Goal: Task Accomplishment & Management: Manage account settings

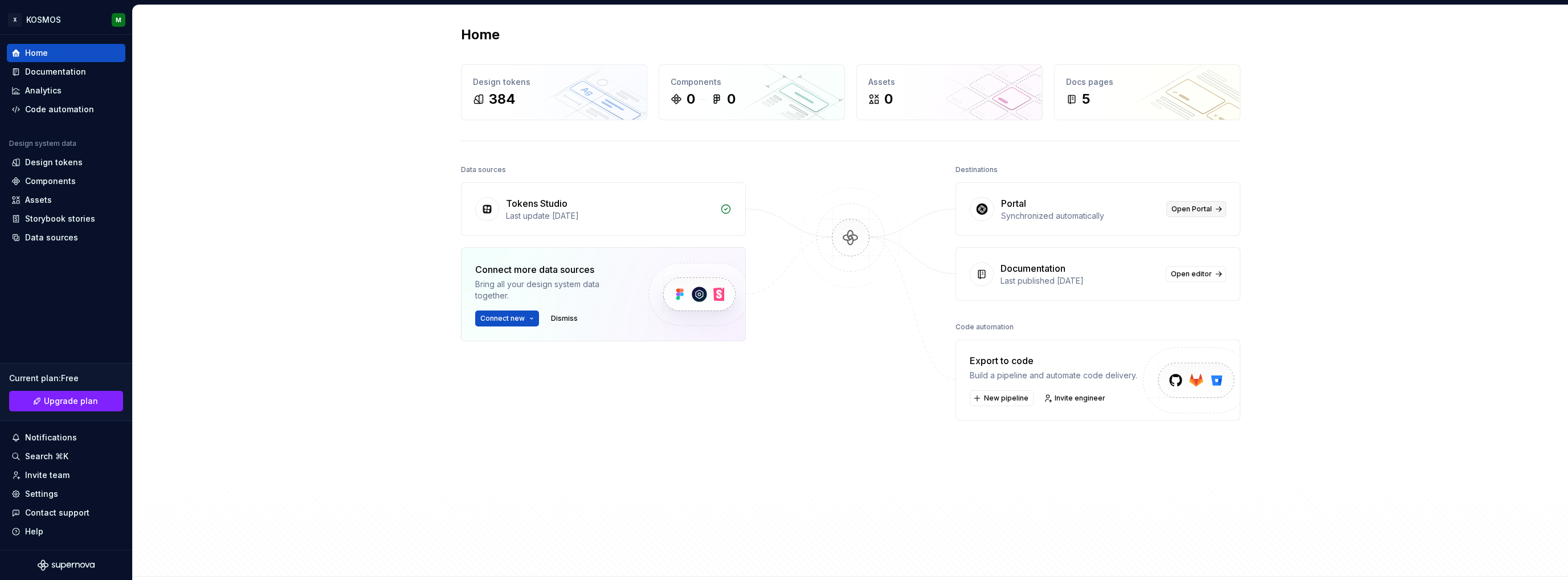
click at [1199, 212] on span "Open Portal" at bounding box center [1192, 209] width 40 height 9
click at [1189, 273] on span "Open editor" at bounding box center [1192, 274] width 41 height 9
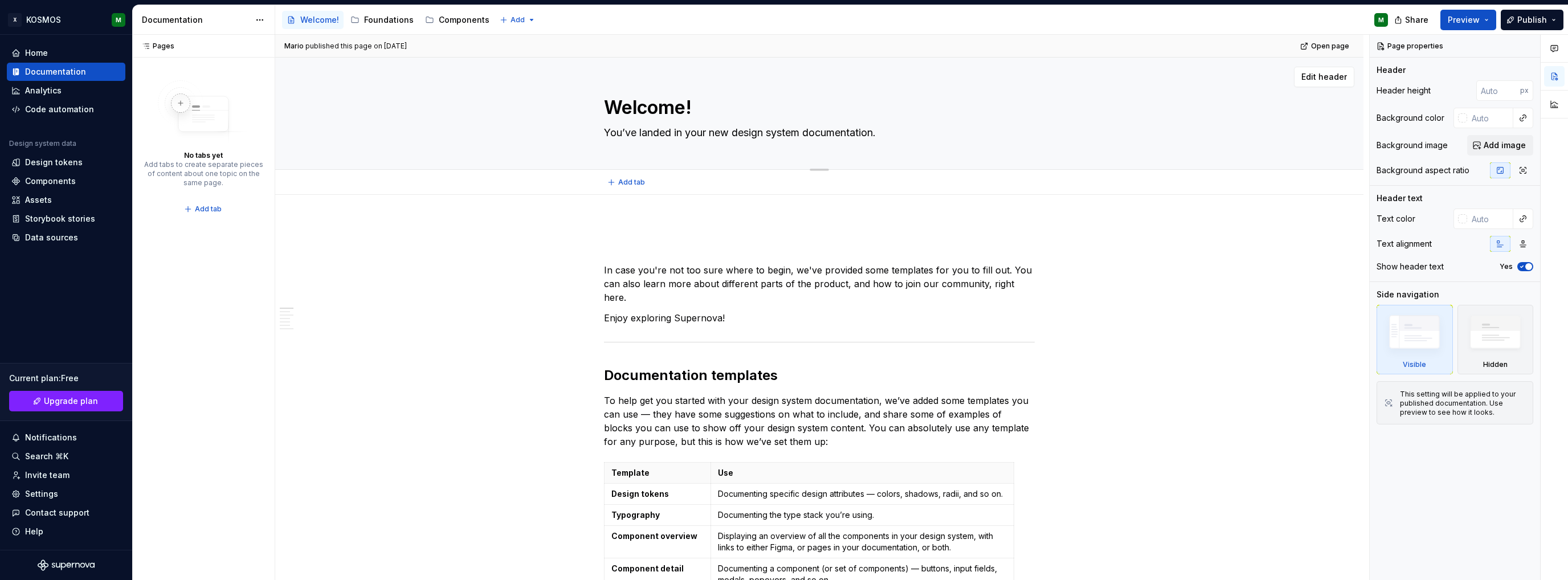
click at [667, 126] on textarea "You’ve landed in your new design system documentation." at bounding box center [817, 132] width 431 height 18
click at [684, 132] on textarea "You’ve landed in your new design system documentation." at bounding box center [817, 132] width 431 height 18
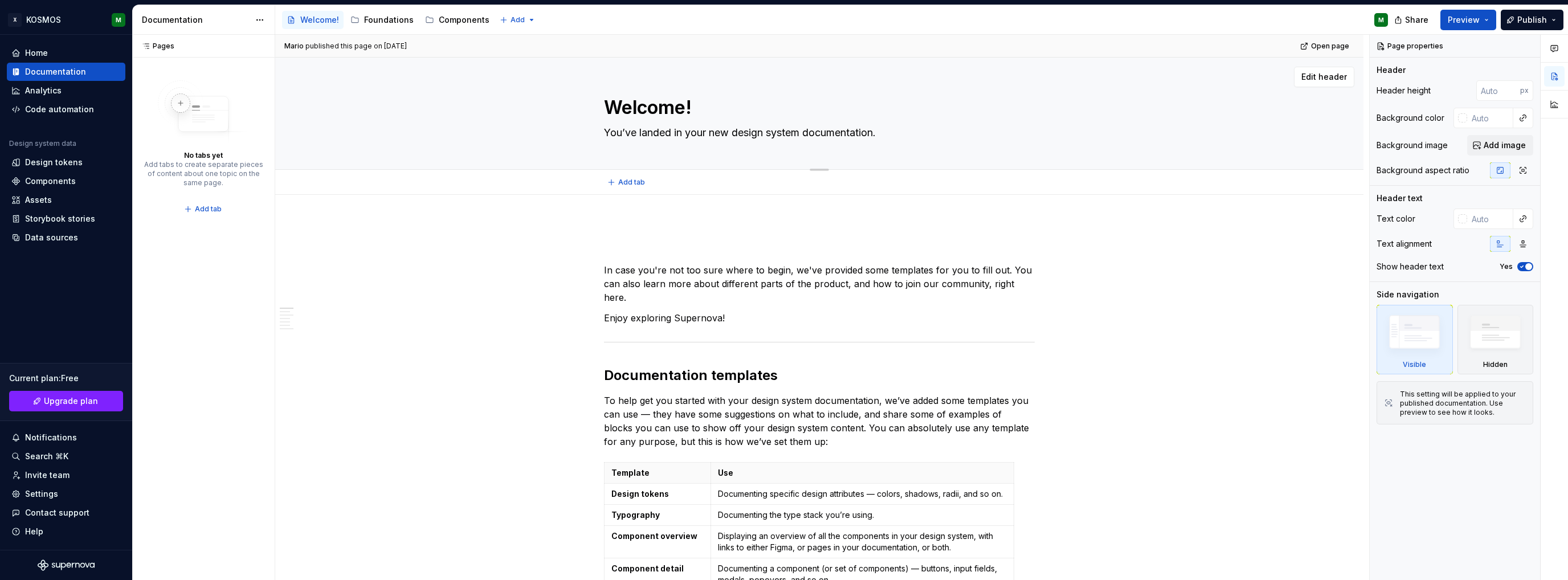
click at [684, 132] on textarea "You’ve landed in your new design system documentation." at bounding box center [817, 132] width 431 height 18
paste textarea "Providing teams in XXXL Group a design universe to build consistent & inclusive…"
type textarea "*"
type textarea "Providing teams in XXXL Group a design universe to build consistent & inclusive…"
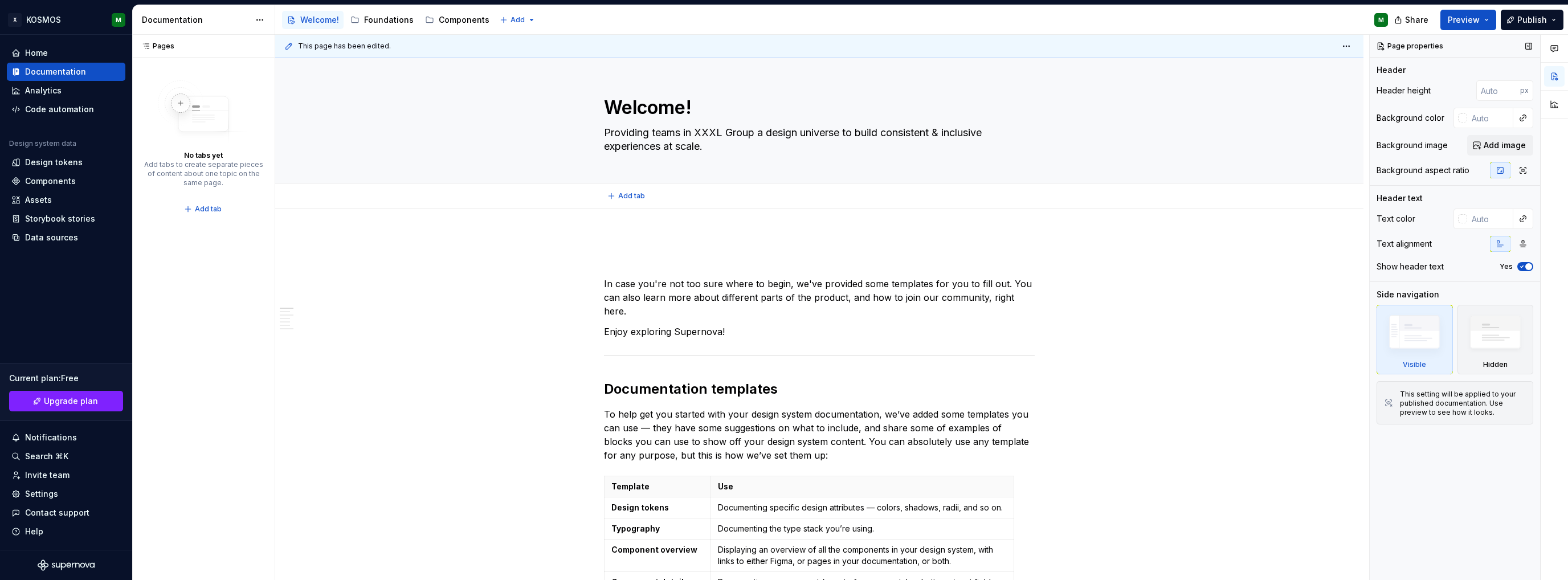
type textarea "*"
type textarea "Providing teams in XXXL Group a design universe to build consistent & inclusive…"
click at [1519, 241] on icon "button" at bounding box center [1523, 244] width 9 height 9
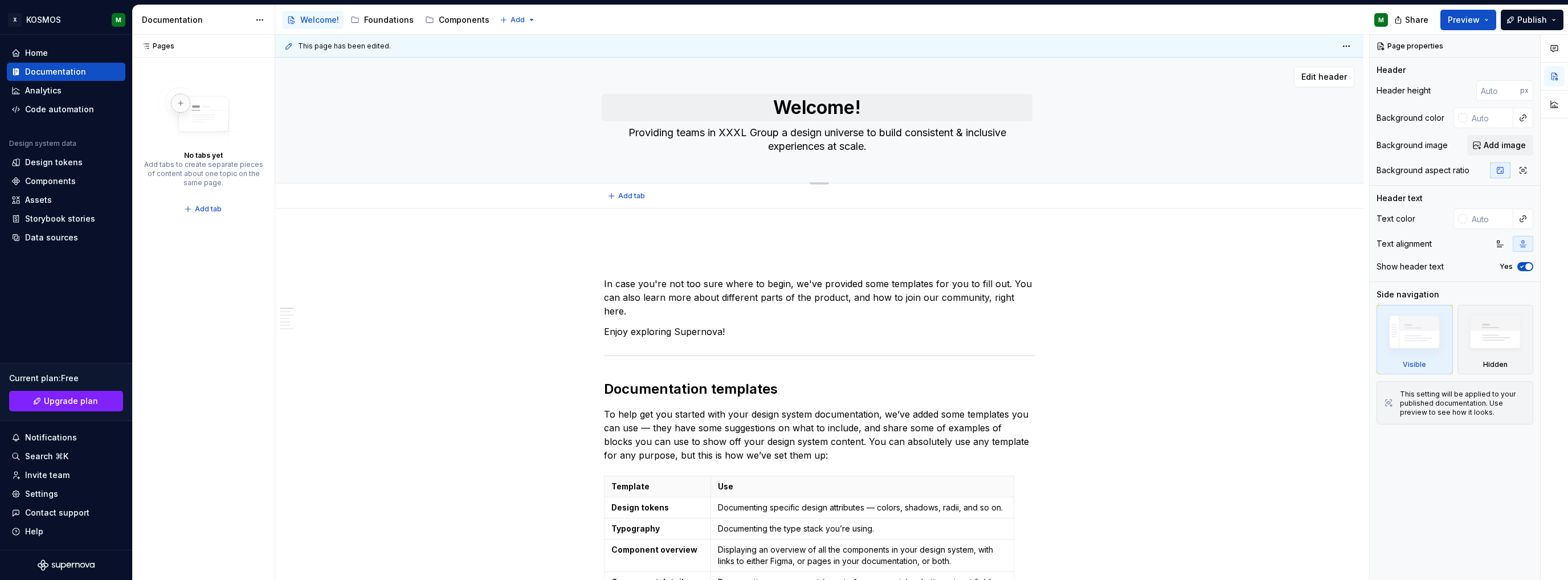
type textarea "*"
click at [827, 107] on textarea "Welcome!" at bounding box center [817, 107] width 431 height 27
click at [885, 116] on textarea "Welcome!" at bounding box center [817, 107] width 431 height 27
type textarea "*"
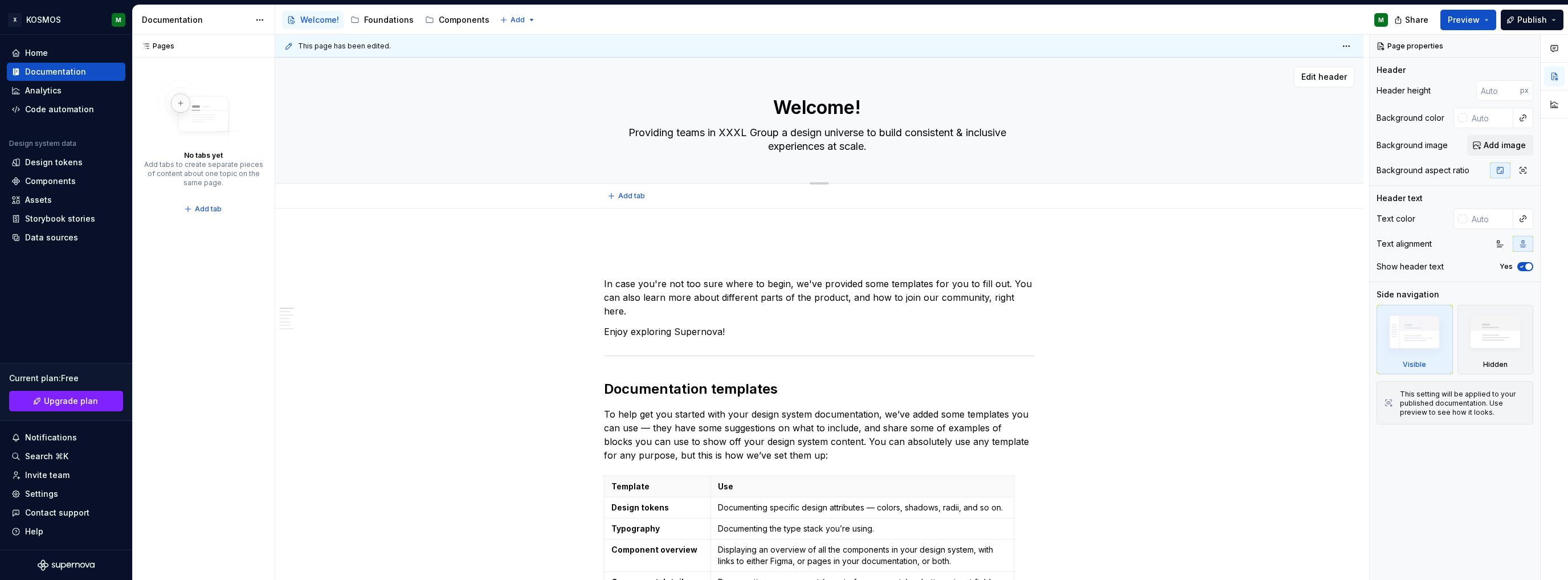
click at [834, 103] on textarea "Welcome!" at bounding box center [817, 107] width 431 height 27
type textarea "!"
type textarea "*"
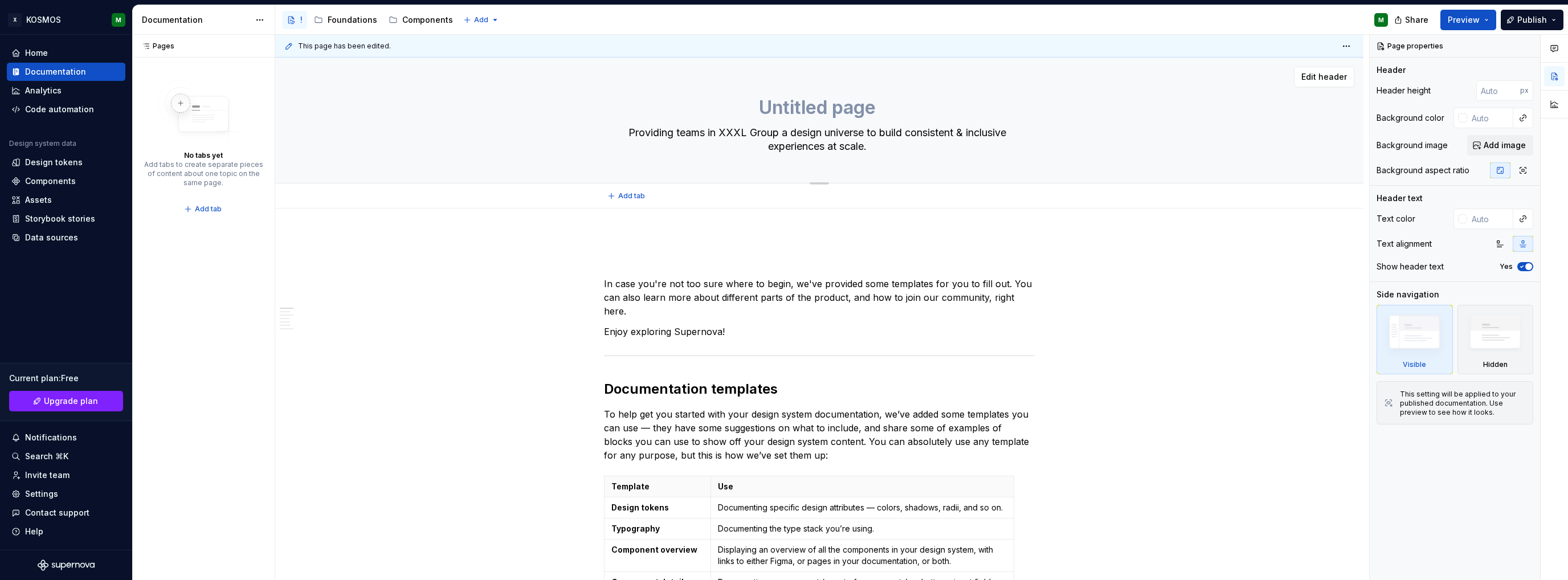
type textarea "Untitled page"
click at [841, 107] on textarea "Untitled page" at bounding box center [817, 107] width 431 height 27
type textarea "*"
click at [841, 107] on textarea "Untitled page" at bounding box center [817, 107] width 431 height 27
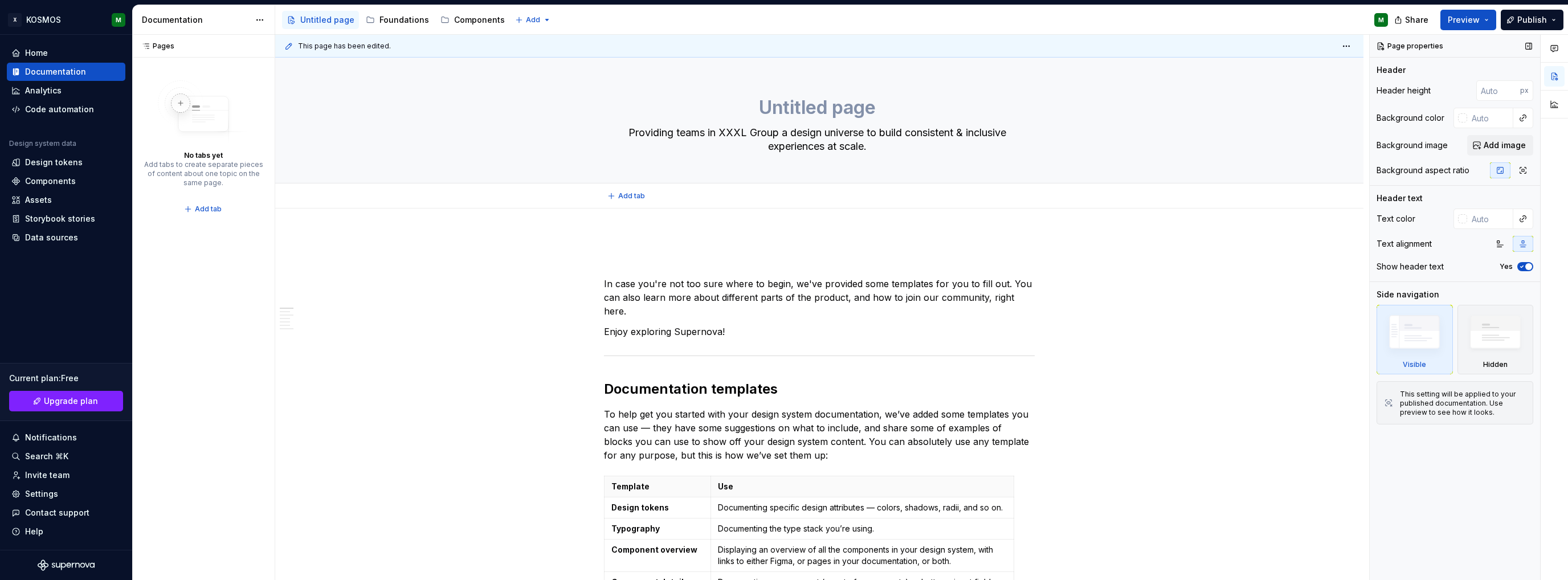
type textarea "*"
click at [1497, 153] on button "Add image" at bounding box center [1500, 146] width 66 height 21
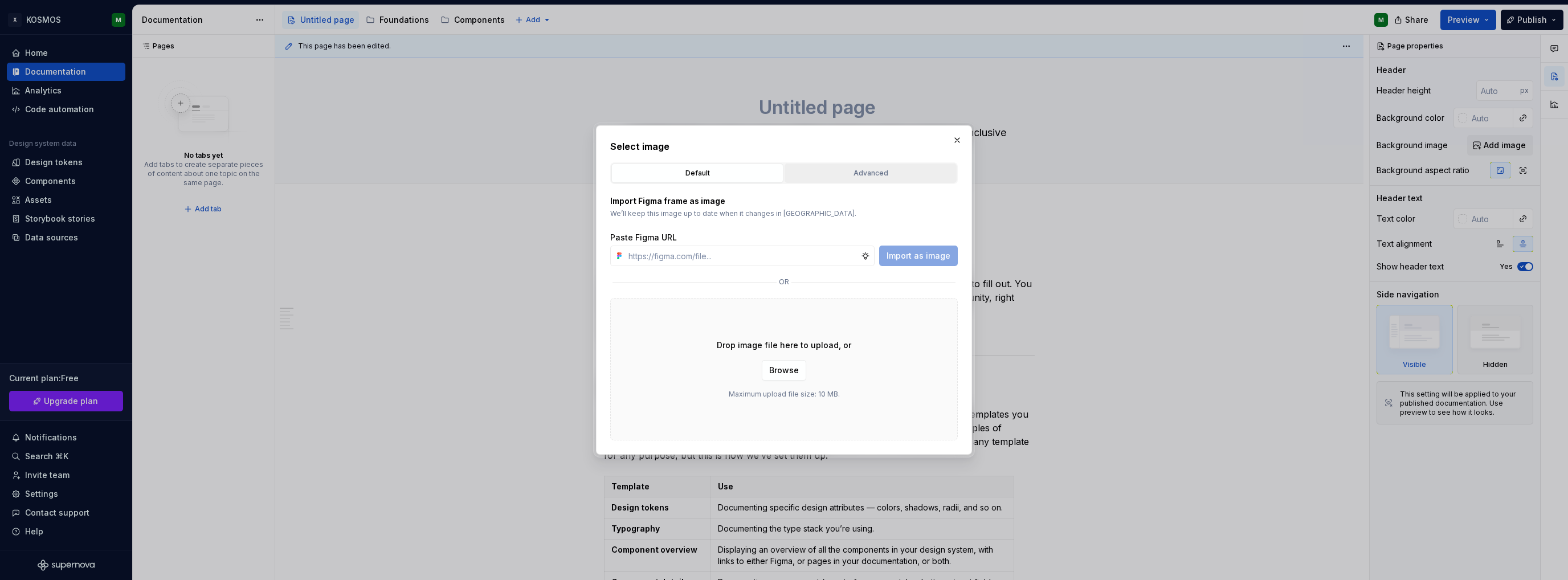
click at [872, 173] on div "Advanced" at bounding box center [870, 173] width 164 height 12
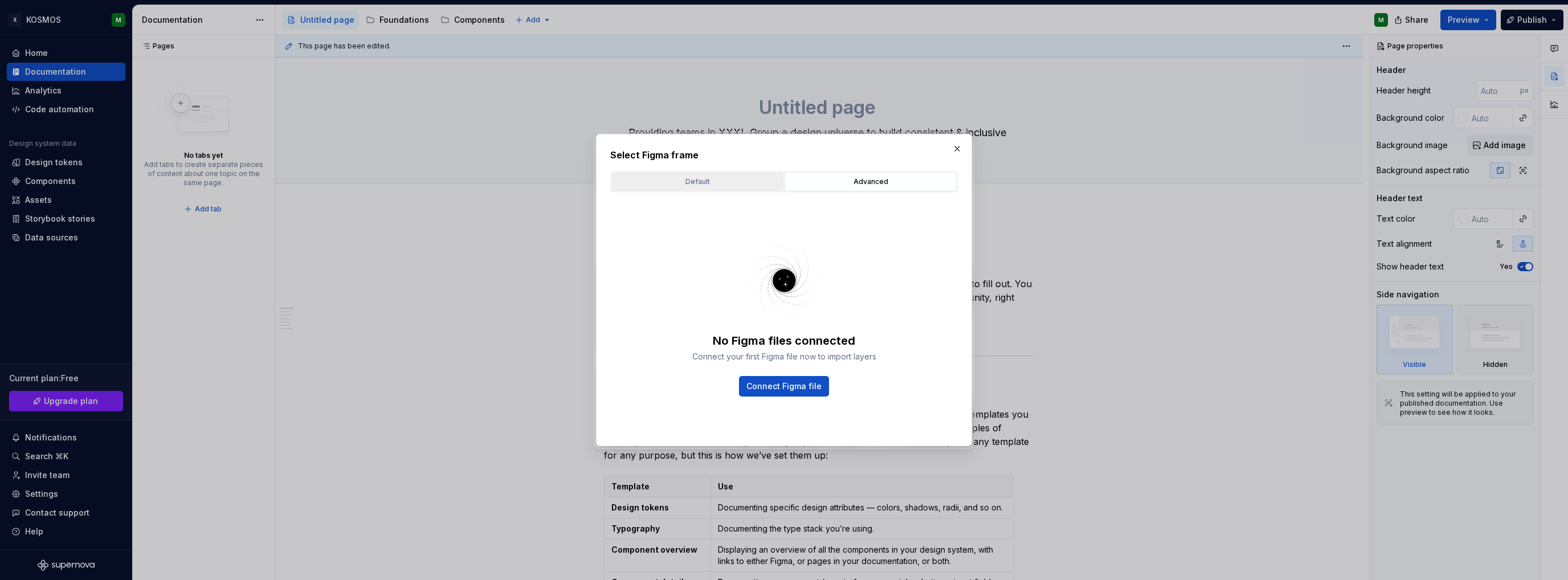
click at [706, 181] on div "Default" at bounding box center [697, 182] width 164 height 12
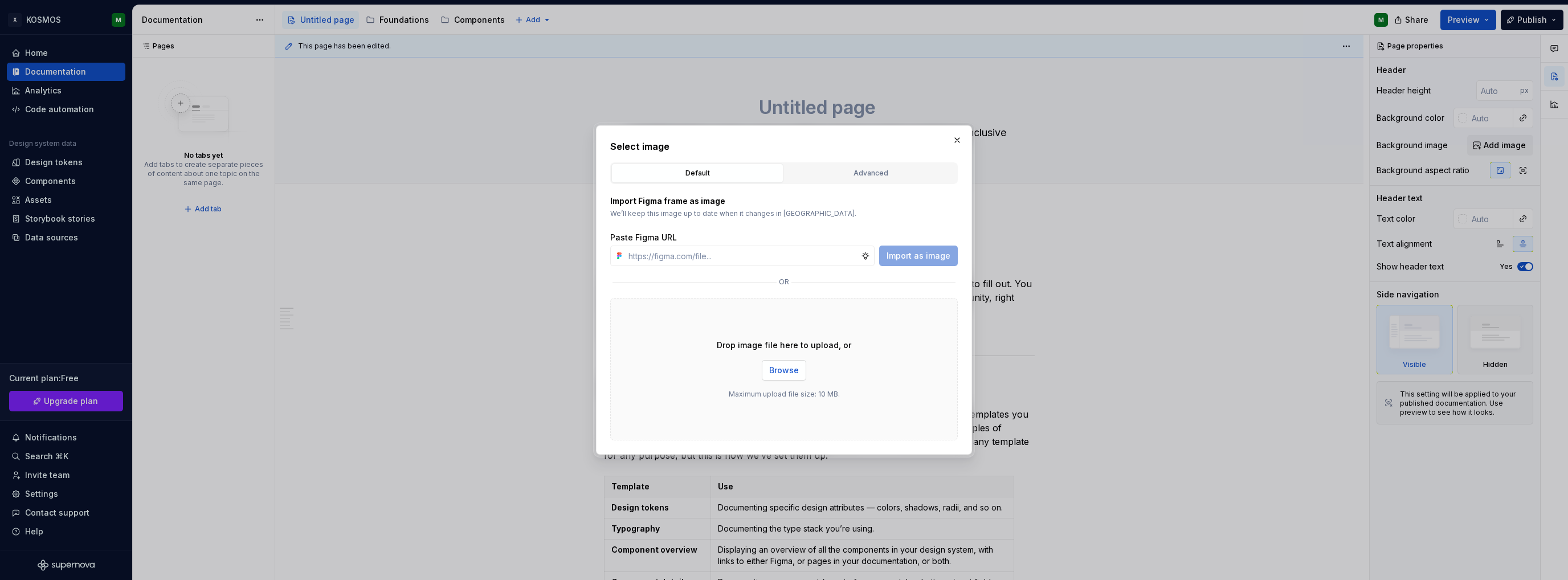
click at [775, 371] on span "Browse" at bounding box center [784, 370] width 29 height 12
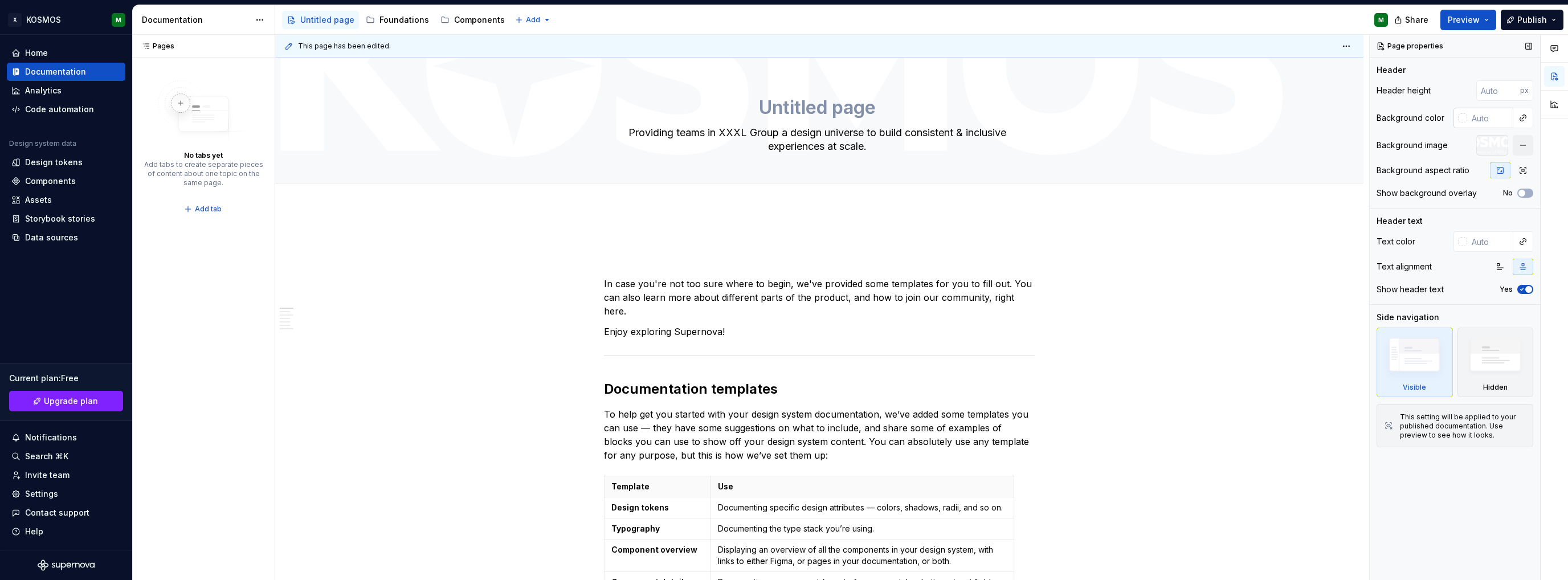
click at [1466, 118] on div at bounding box center [1462, 118] width 9 height 9
type textarea "*"
paste input
type input "#0F0F0F"
type input "******"
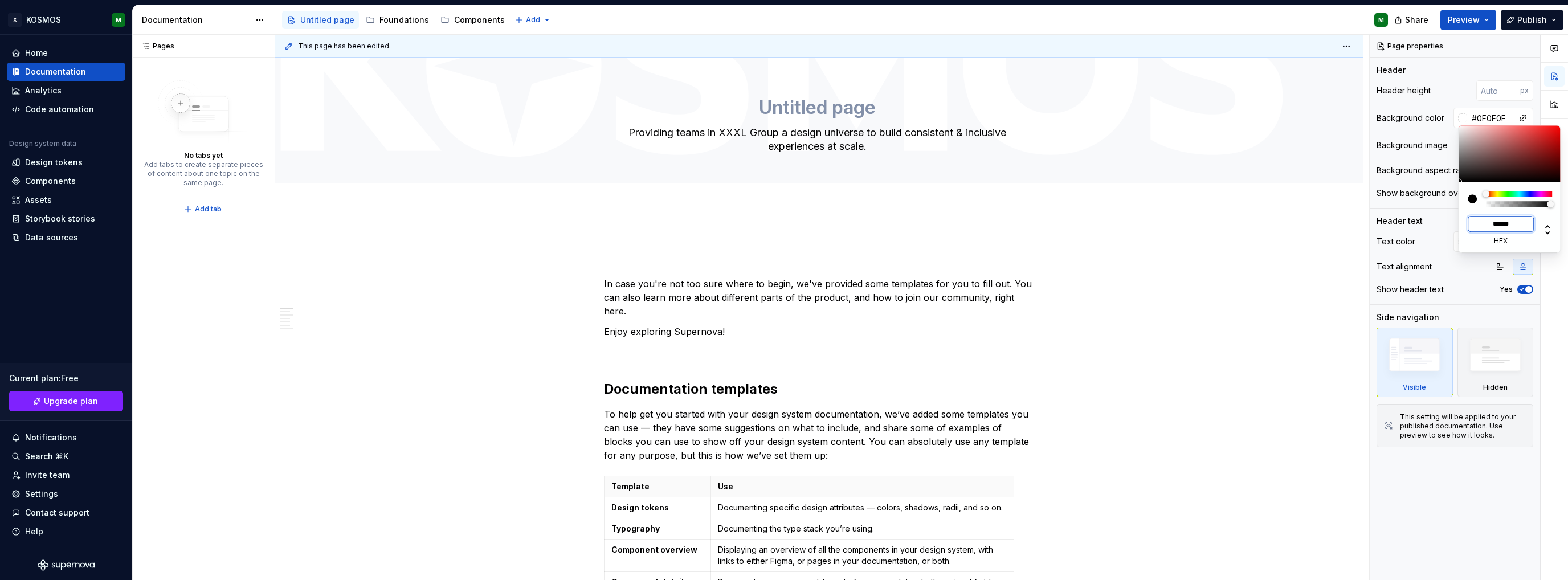
type textarea "*"
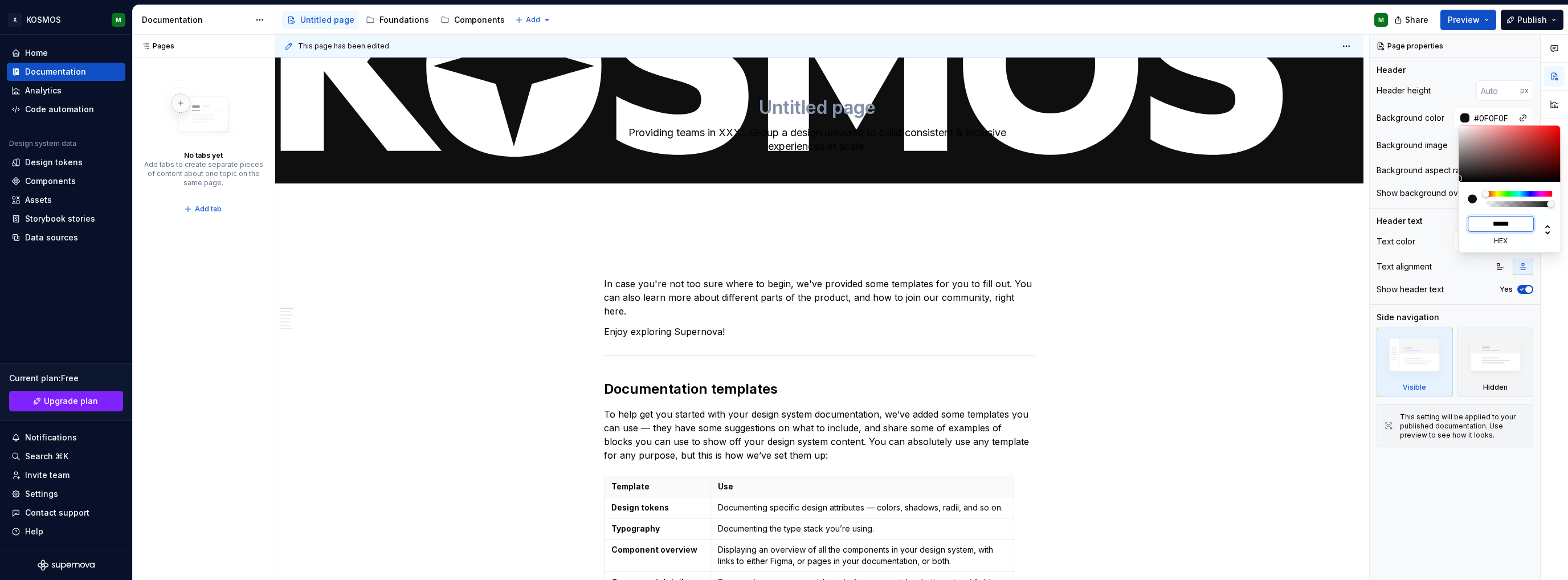
type input "******"
click at [1200, 260] on html "X KOSMOS M Home Documentation Analytics Code automation Design system data Desi…" at bounding box center [784, 290] width 1568 height 580
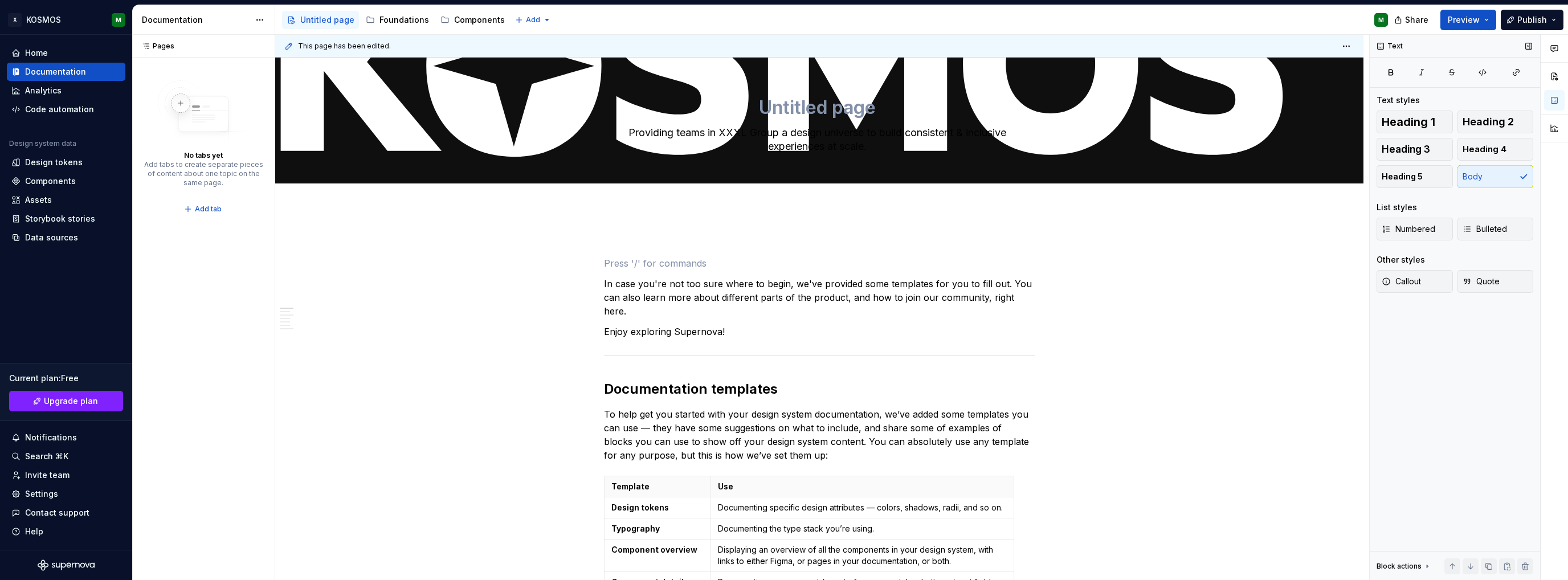
click at [1009, 133] on textarea "Providing teams in XXXL Group a design universe to build consistent & inclusive…" at bounding box center [817, 139] width 431 height 32
click at [858, 117] on textarea at bounding box center [817, 107] width 431 height 27
click at [873, 165] on div "Providing teams in XXXL Group a design universe to build consistent & inclusive…" at bounding box center [820, 120] width 431 height 126
click at [1339, 225] on div "This page has been edited. Providing teams in XXXL Group a design universe to b…" at bounding box center [822, 307] width 1094 height 546
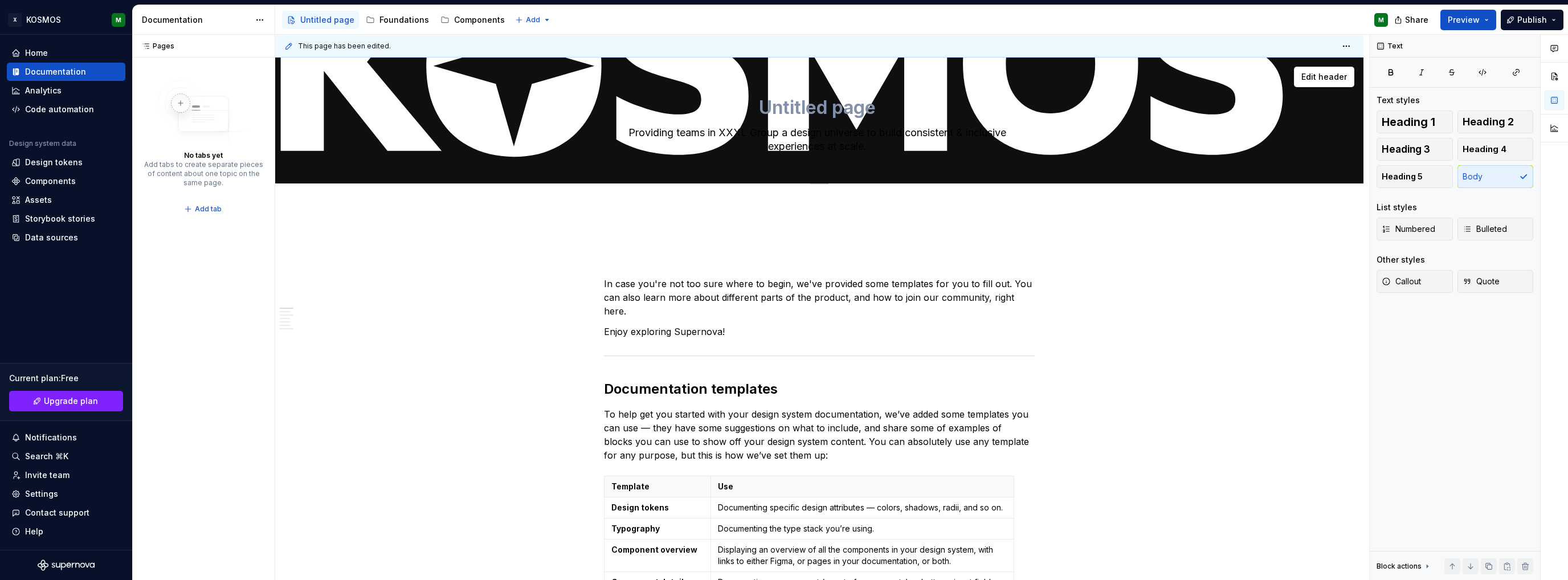
click at [1277, 112] on div "Providing teams in XXXL Group a design universe to build consistent & inclusive…" at bounding box center [819, 120] width 997 height 126
click at [1322, 74] on span "Edit header" at bounding box center [1324, 77] width 46 height 12
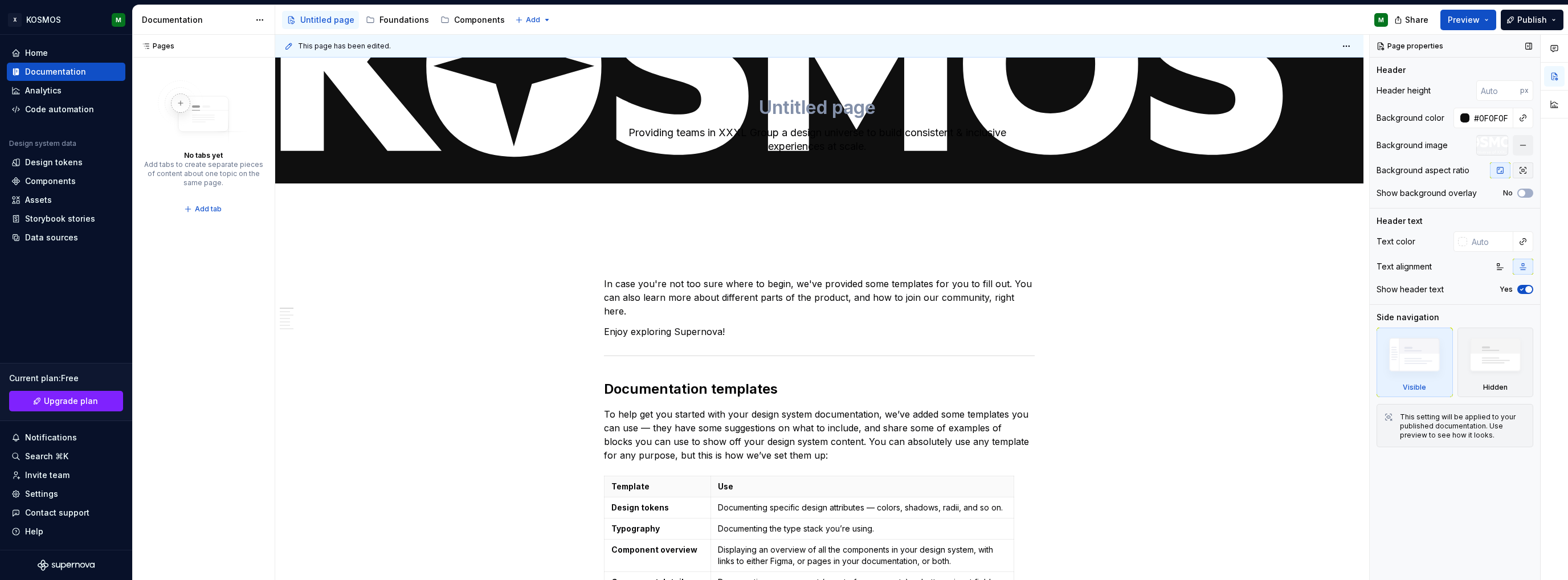
click at [1519, 171] on icon "button" at bounding box center [1523, 171] width 9 height 9
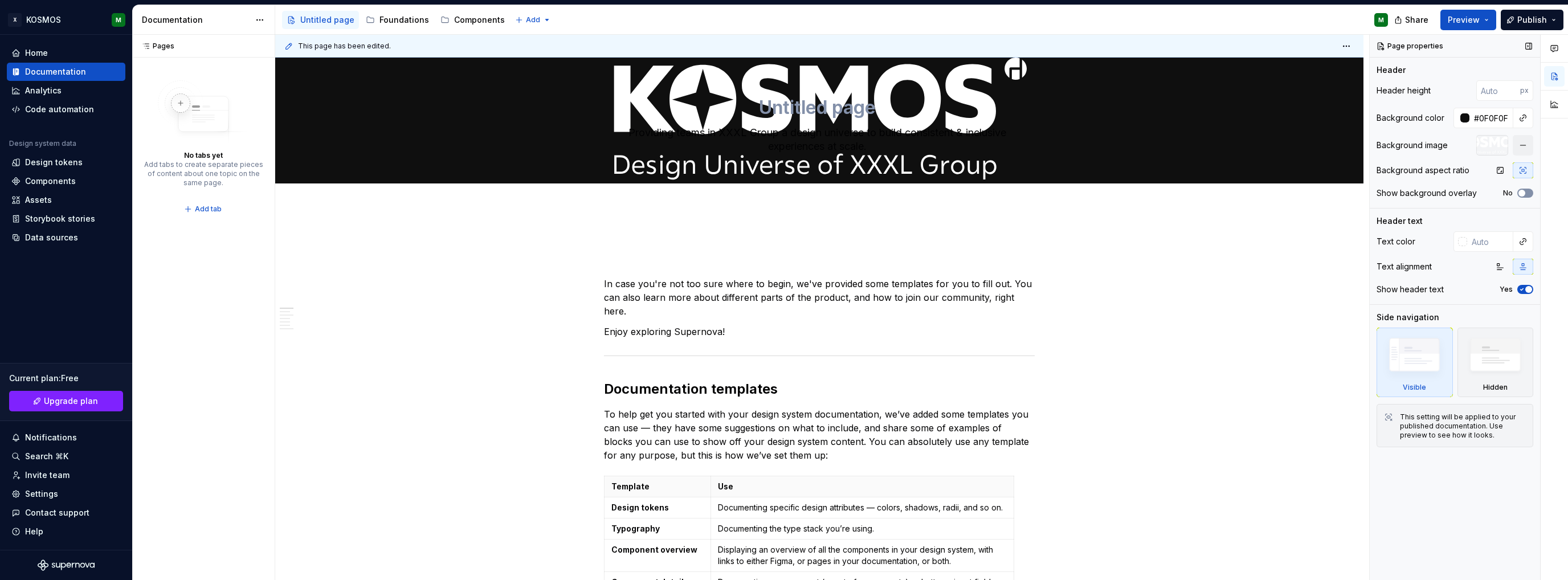
click at [1519, 191] on span "button" at bounding box center [1522, 193] width 7 height 7
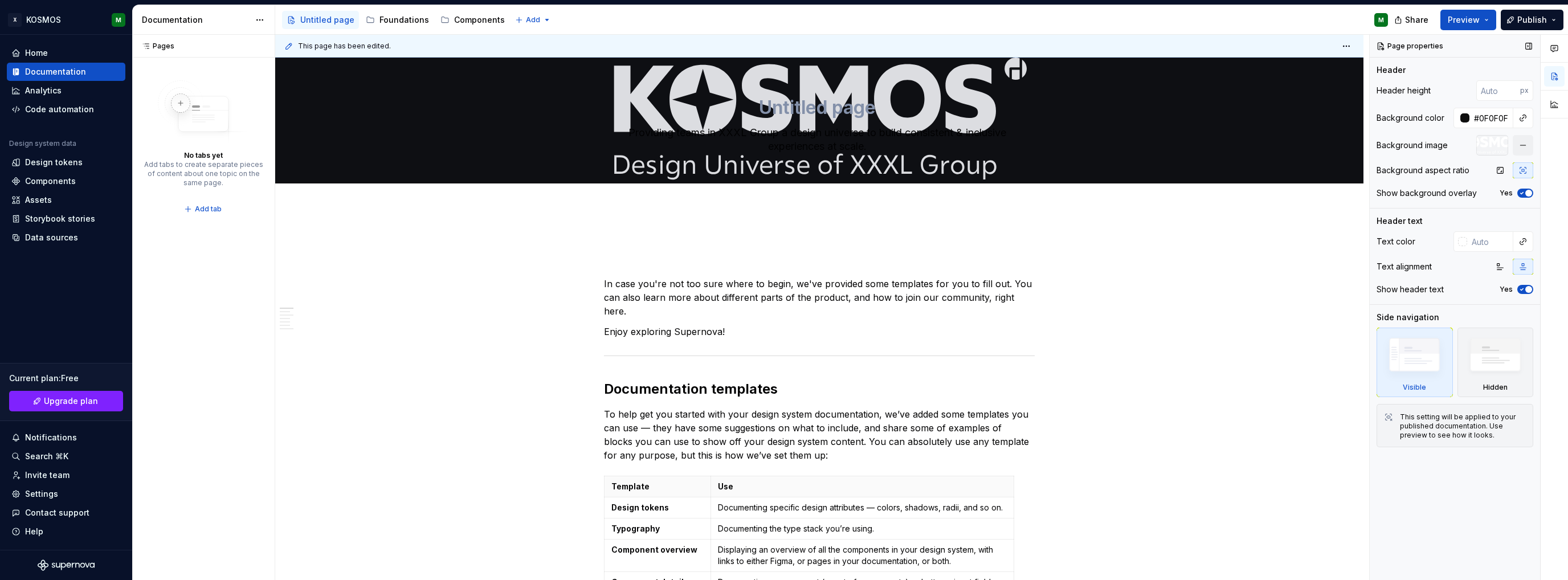
click at [1519, 191] on icon "button" at bounding box center [1522, 193] width 9 height 7
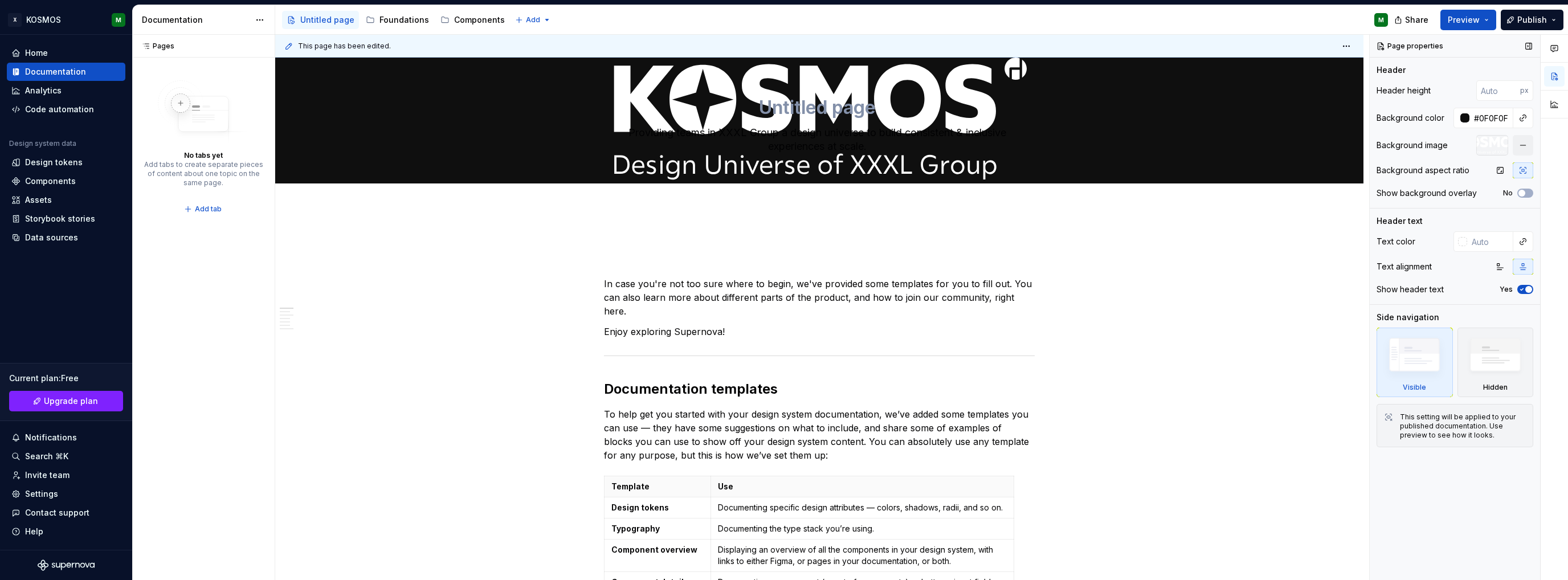
type textarea "*"
click at [1512, 90] on input "-1" at bounding box center [1498, 90] width 44 height 21
type input "13"
click at [1511, 89] on input "13" at bounding box center [1498, 90] width 44 height 21
click at [1483, 101] on div "Header height 13 px Background color #0F0F0F Background image Background aspect…" at bounding box center [1455, 144] width 157 height 128
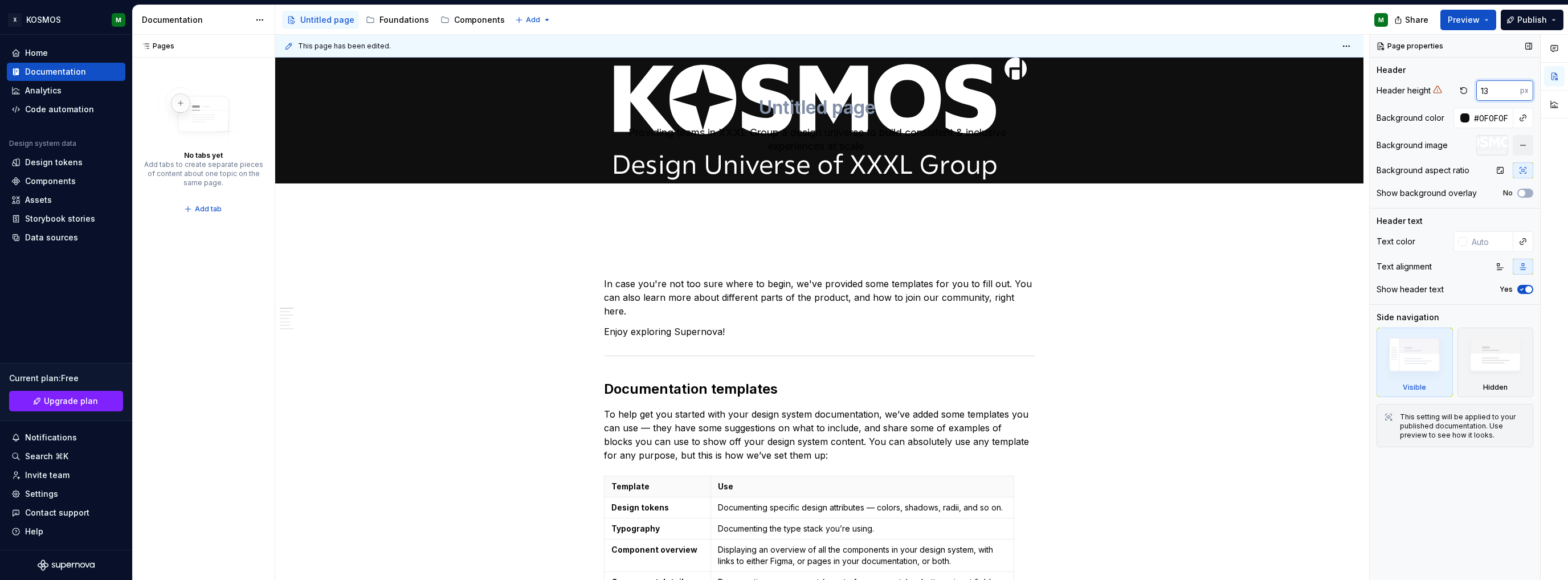
click at [1483, 96] on input "13" at bounding box center [1498, 90] width 44 height 21
click at [1435, 89] on icon at bounding box center [1437, 89] width 9 height 9
click at [1489, 93] on input "13" at bounding box center [1498, 90] width 44 height 21
type textarea "*"
click at [1489, 93] on input "13" at bounding box center [1498, 90] width 44 height 21
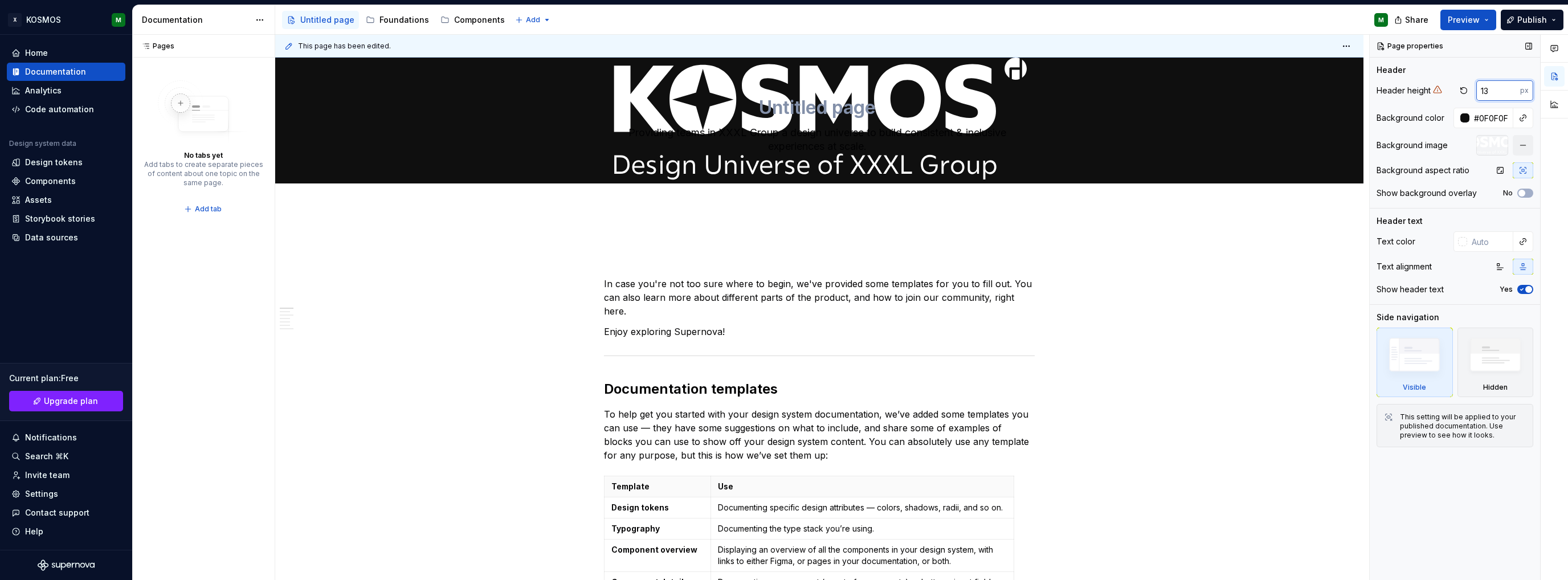
click at [1489, 93] on input "13" at bounding box center [1498, 90] width 44 height 21
type input "120"
type textarea "*"
click at [1489, 93] on input "120" at bounding box center [1498, 90] width 44 height 21
click at [1498, 90] on input "120" at bounding box center [1498, 90] width 44 height 21
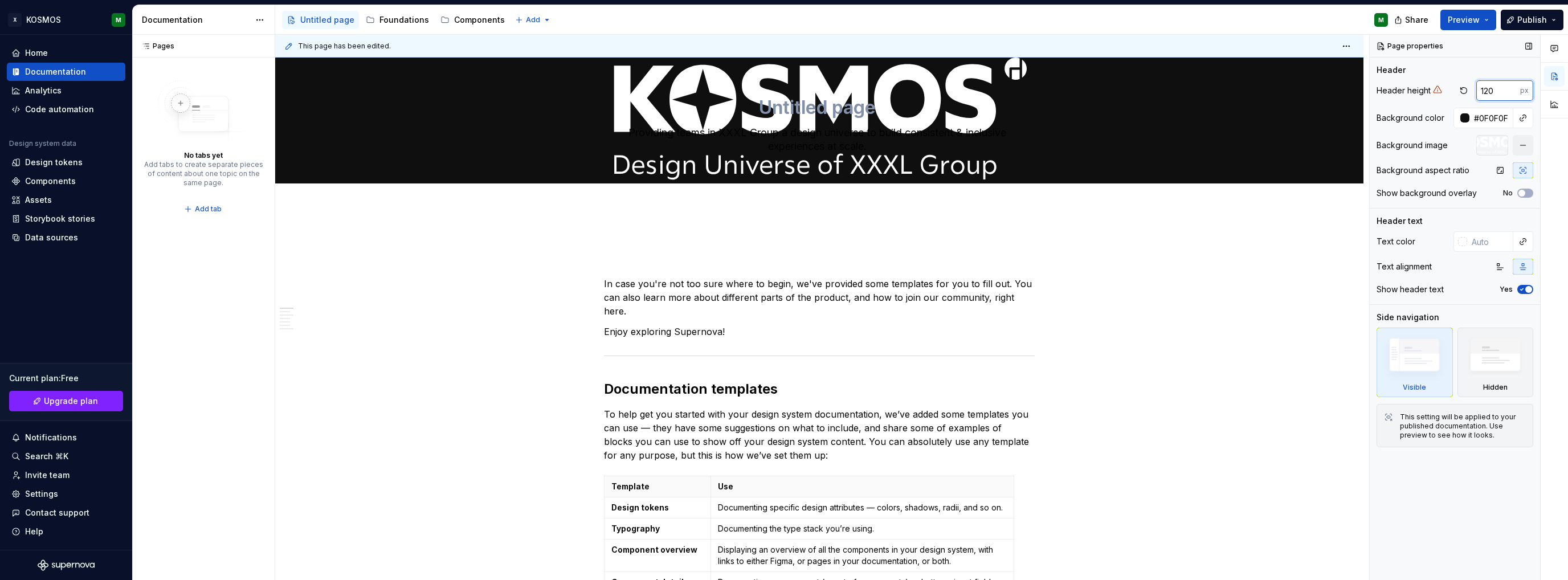
click at [1498, 90] on input "120" at bounding box center [1498, 90] width 44 height 21
type input "320"
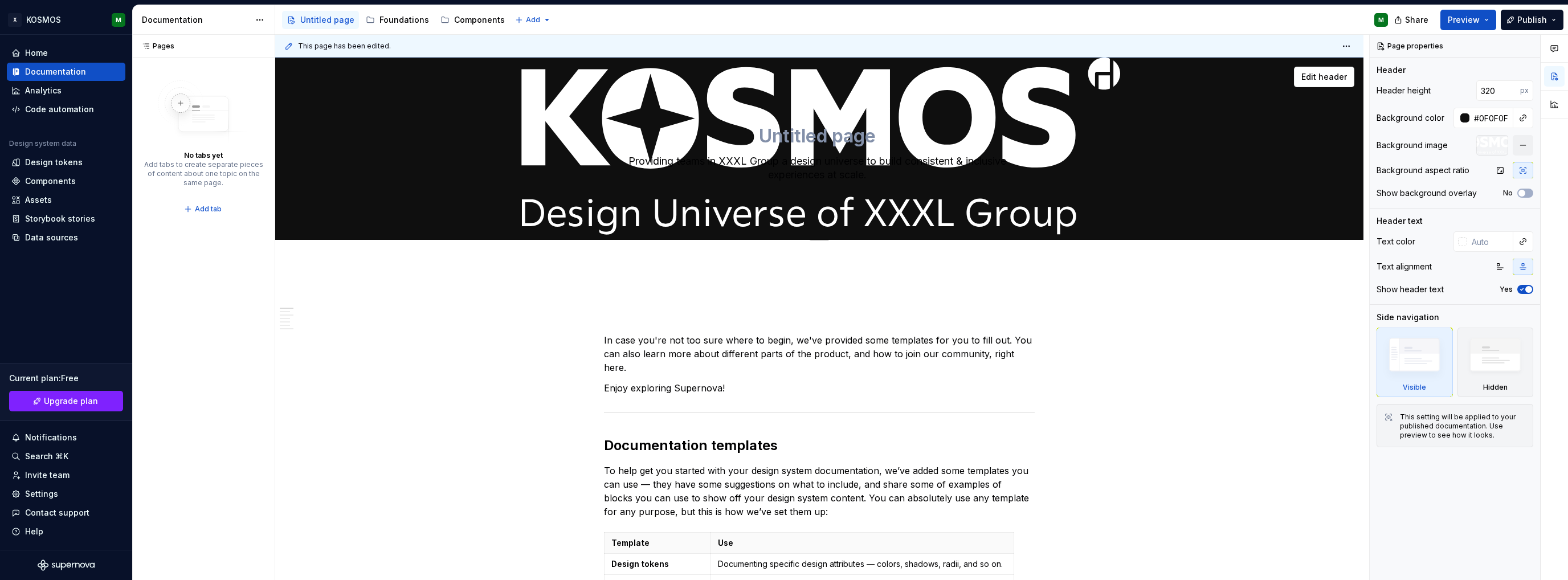
click at [1464, 23] on span "Preview" at bounding box center [1463, 20] width 32 height 12
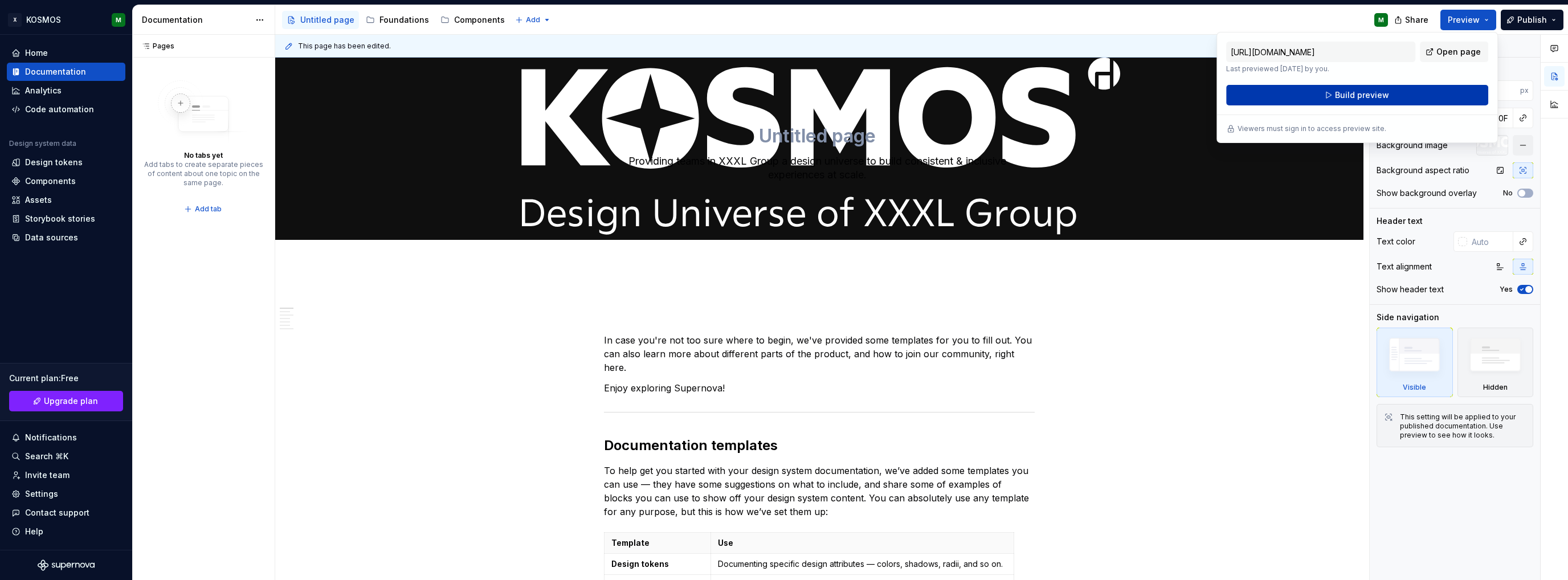
click at [1300, 97] on button "Build preview" at bounding box center [1357, 95] width 262 height 21
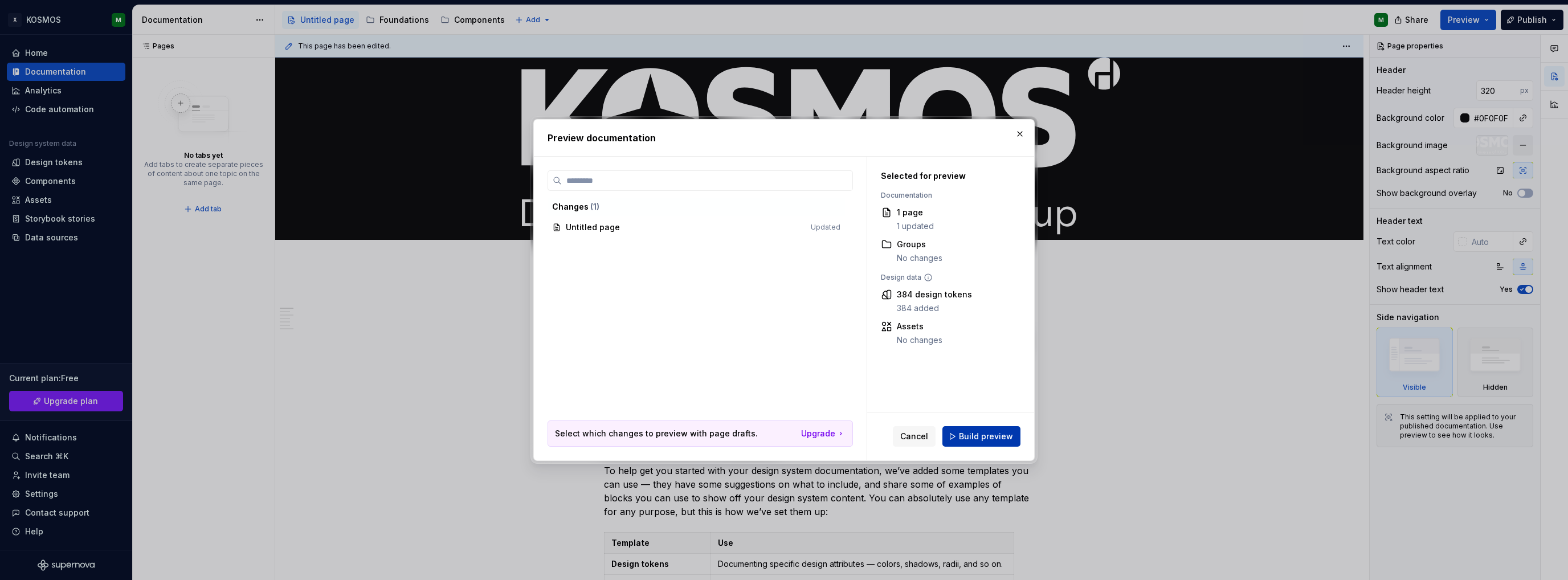
click at [989, 434] on span "Build preview" at bounding box center [986, 437] width 54 height 12
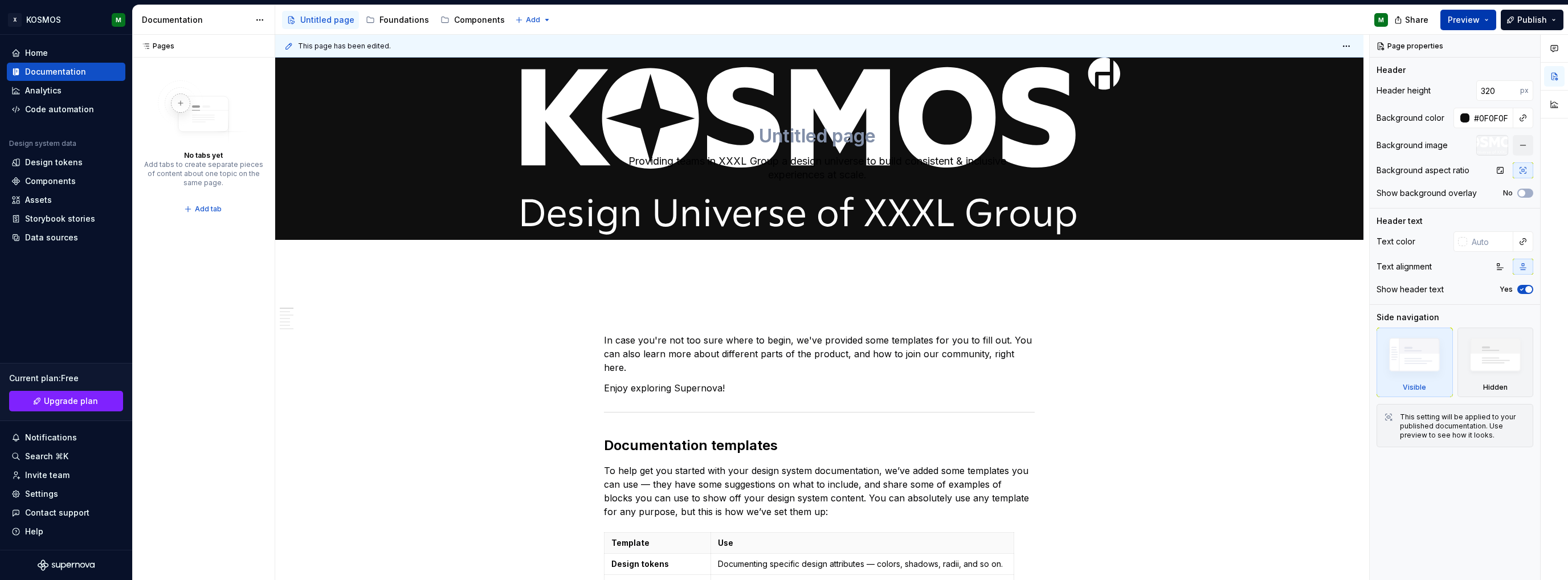
click at [1468, 23] on span "Preview" at bounding box center [1463, 20] width 32 height 12
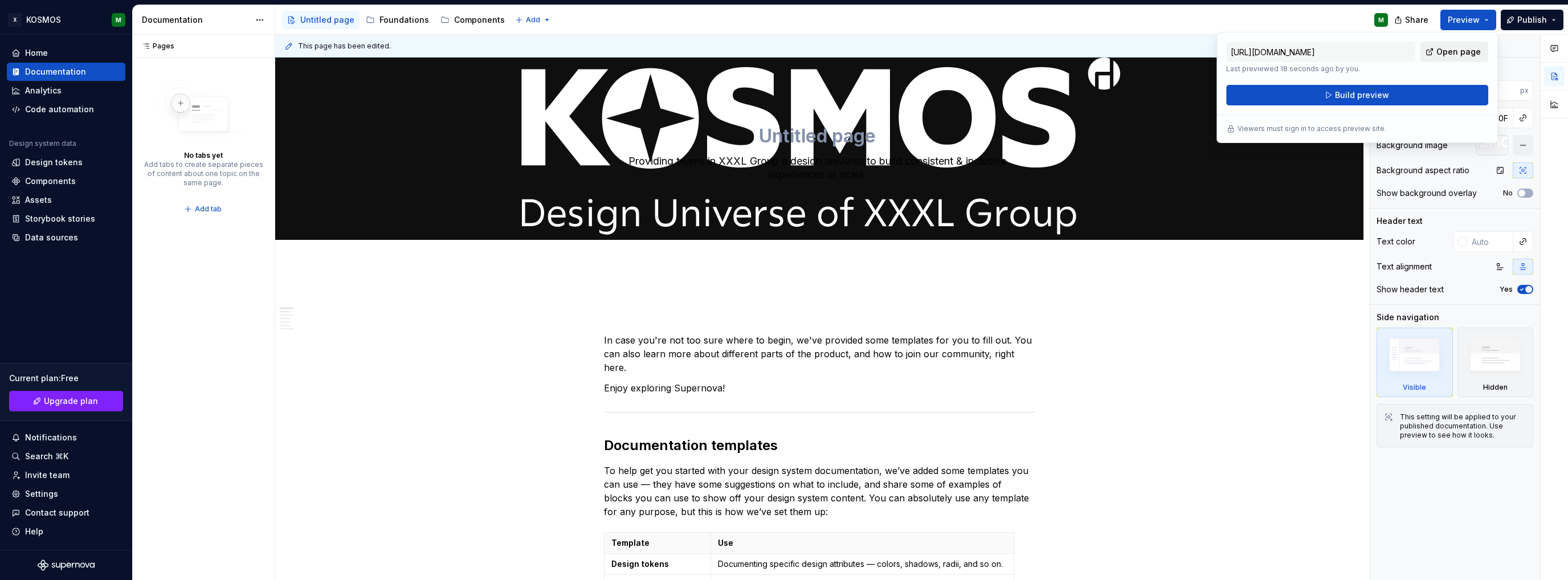
click at [1450, 55] on span "Open page" at bounding box center [1458, 52] width 44 height 12
click at [1217, 285] on div "This page has been edited. Providing teams in XXXL Group a design universe to b…" at bounding box center [822, 307] width 1094 height 546
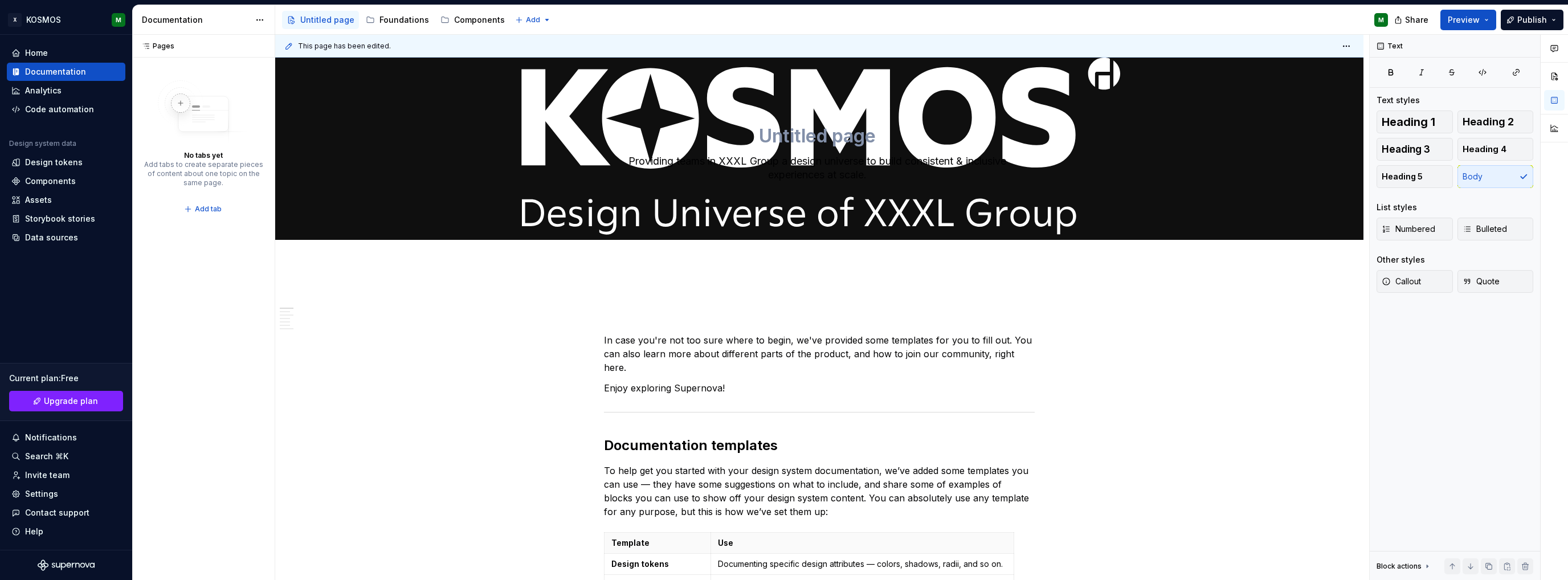
click at [1118, 252] on div at bounding box center [819, 252] width 1088 height 25
click at [863, 163] on textarea "Providing teams in XXXL Group a design universe to build consistent & inclusive…" at bounding box center [817, 168] width 431 height 32
type textarea "*"
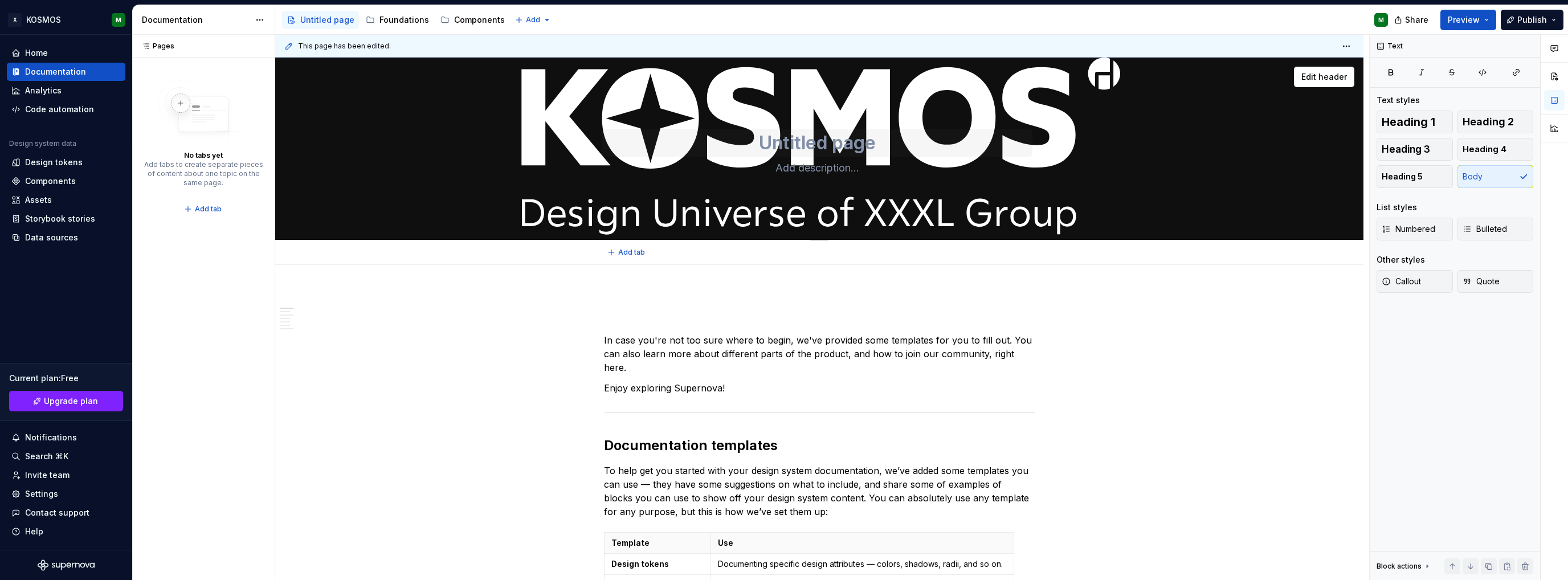
type textarea "*"
click at [857, 139] on textarea at bounding box center [817, 143] width 431 height 27
click at [1165, 325] on div "This page has been edited. Edit header Add tab Documentation templates Sharing …" at bounding box center [822, 307] width 1094 height 546
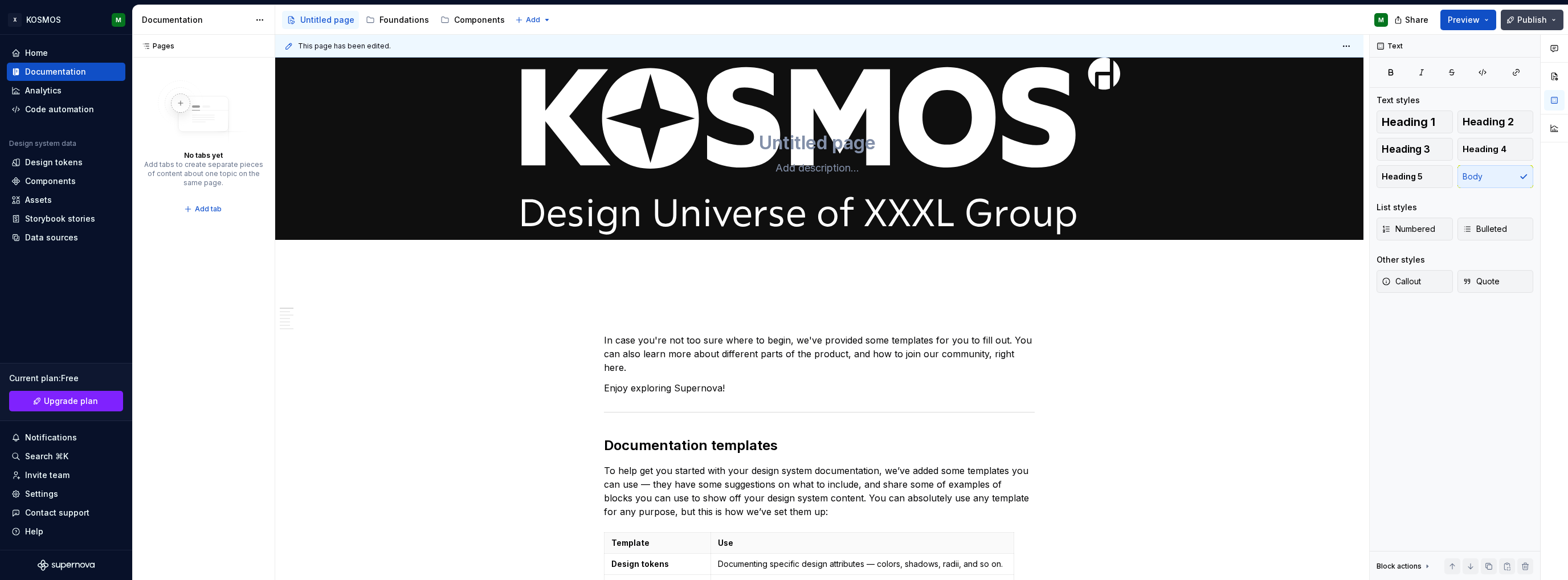
click at [1543, 15] on span "Publish" at bounding box center [1532, 20] width 29 height 12
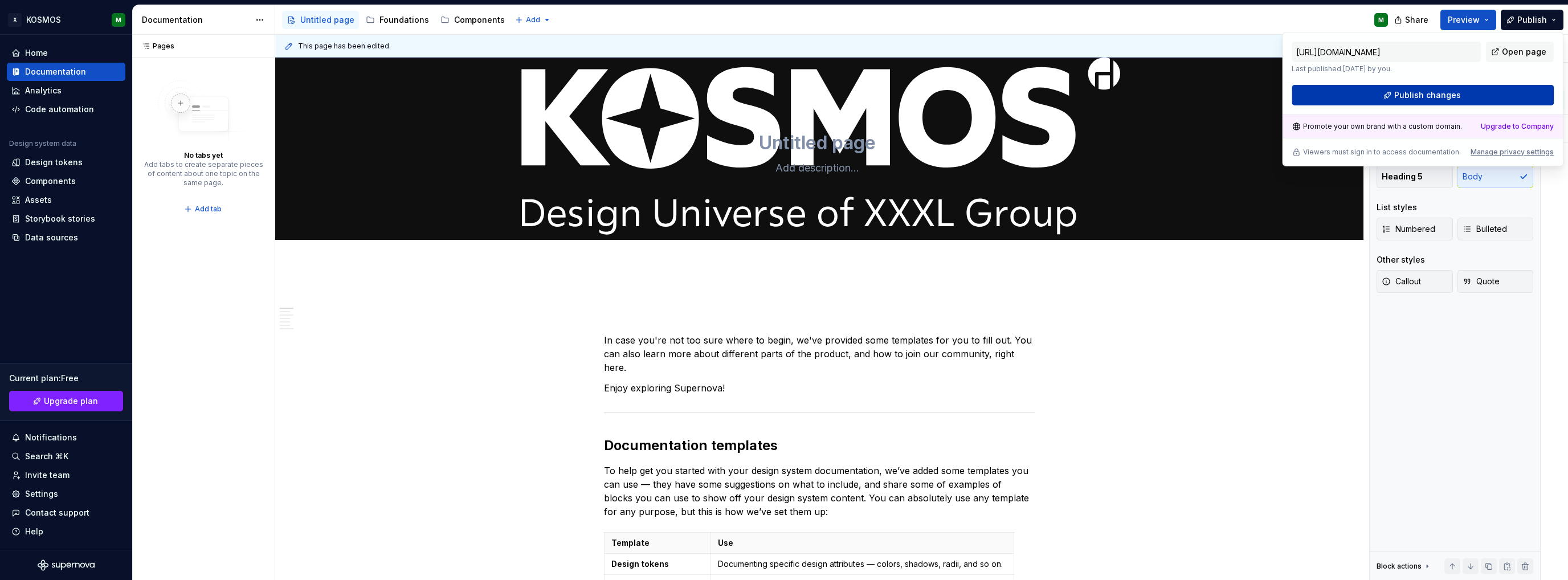
click at [1461, 92] on button "Publish changes" at bounding box center [1422, 95] width 262 height 21
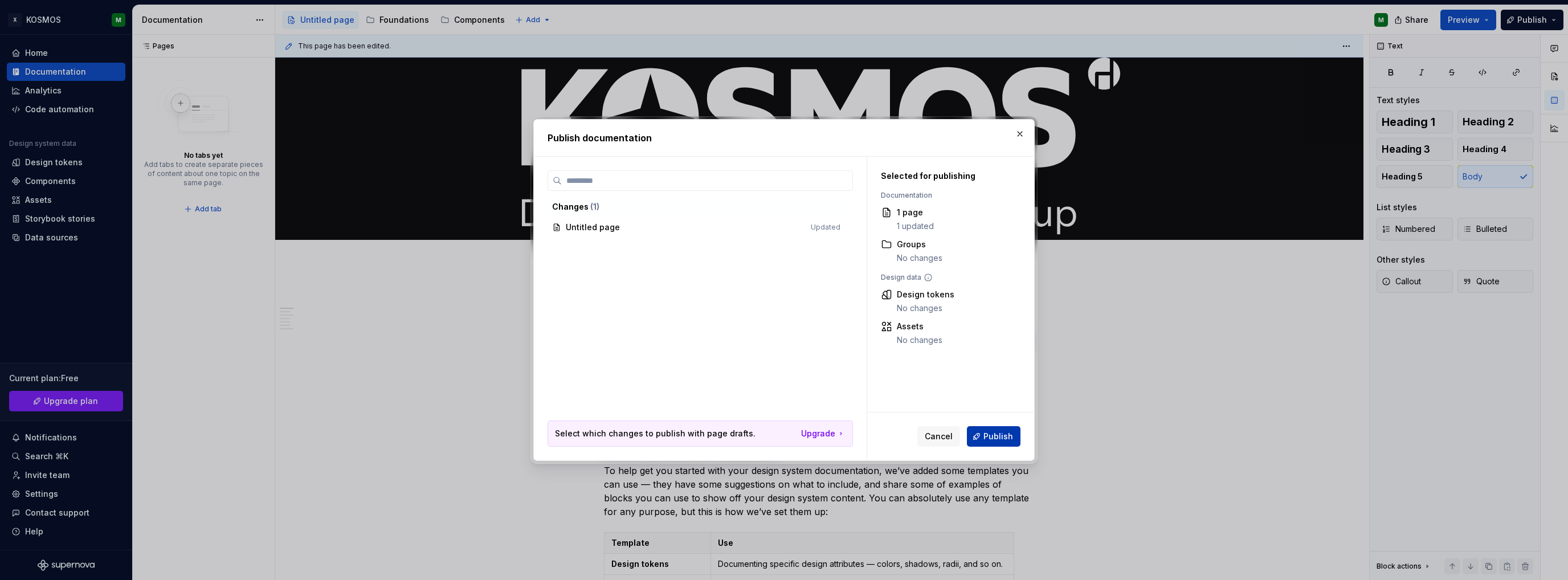
click at [993, 432] on span "Publish" at bounding box center [998, 437] width 29 height 12
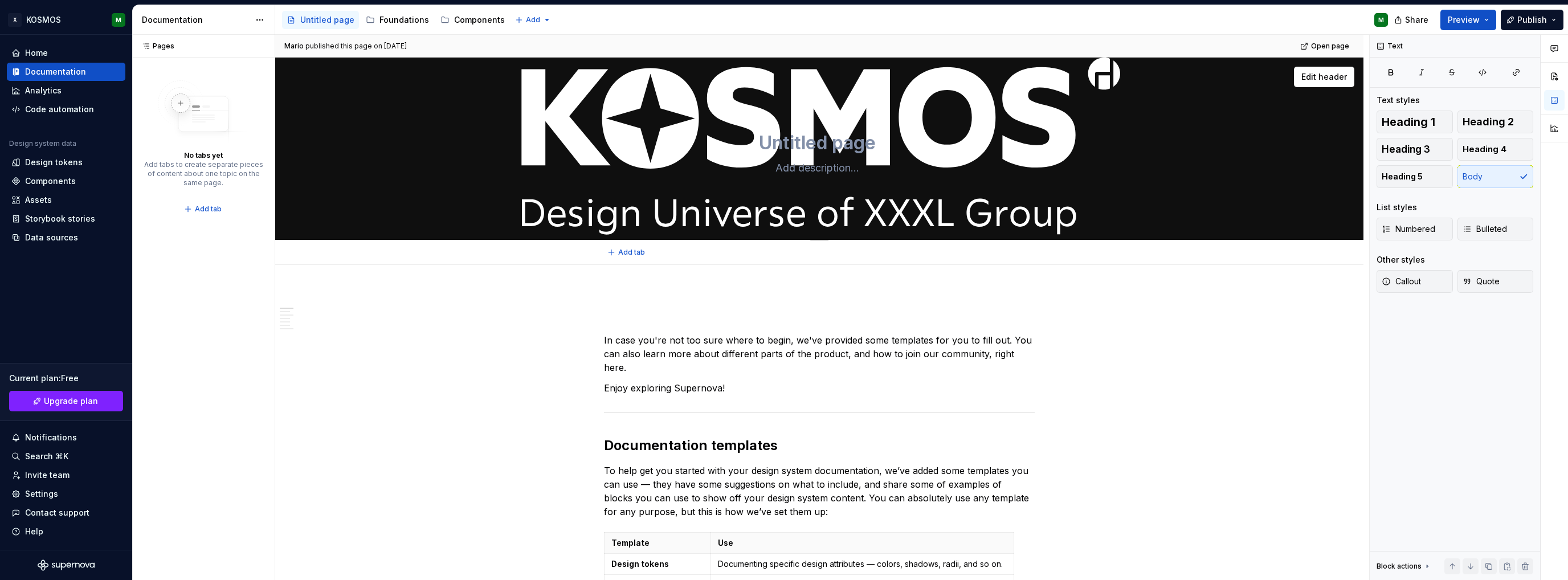
click at [1326, 167] on div "Edit header" at bounding box center [819, 148] width 1088 height 182
click at [1339, 79] on span "Edit header" at bounding box center [1324, 77] width 46 height 12
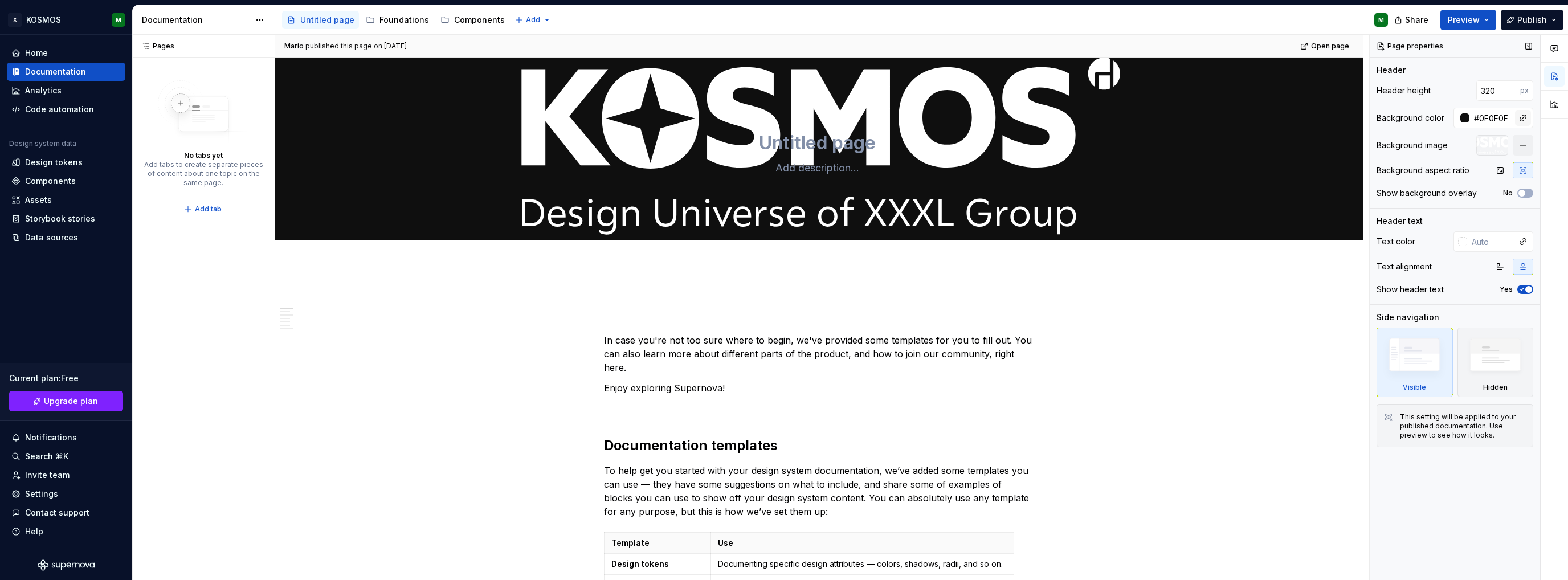
click at [1521, 115] on button "button" at bounding box center [1523, 118] width 16 height 16
click at [1417, 119] on div "Comments Open comments No comments yet Select ‘Comment’ from the block context …" at bounding box center [1469, 307] width 198 height 546
click at [1526, 190] on button "No" at bounding box center [1525, 193] width 16 height 9
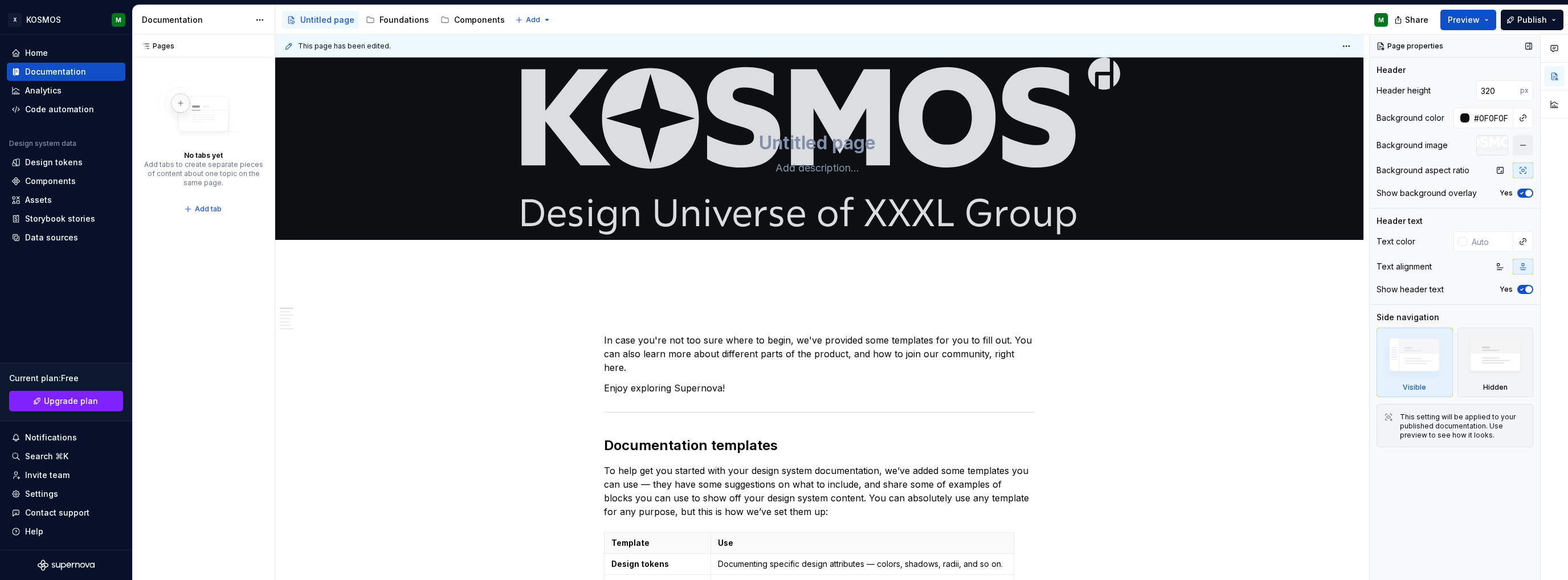
click at [1526, 190] on span "button" at bounding box center [1528, 193] width 7 height 7
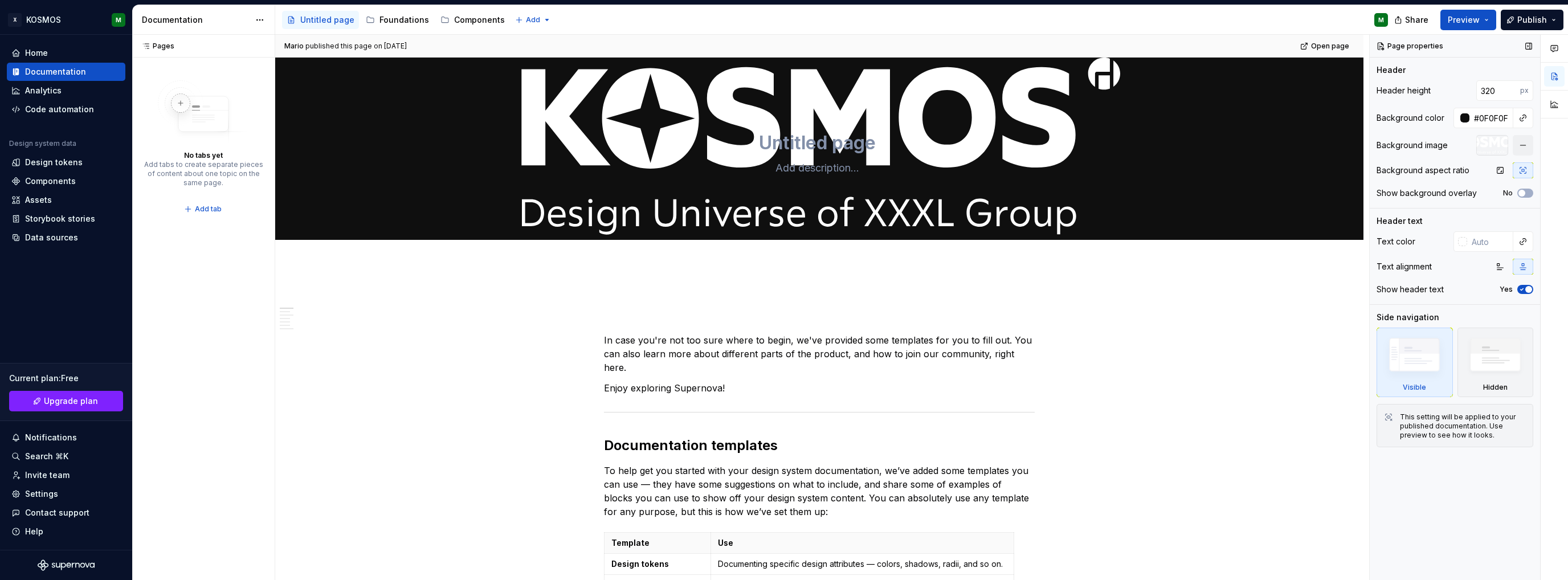
click at [1522, 285] on button "Yes" at bounding box center [1525, 290] width 16 height 9
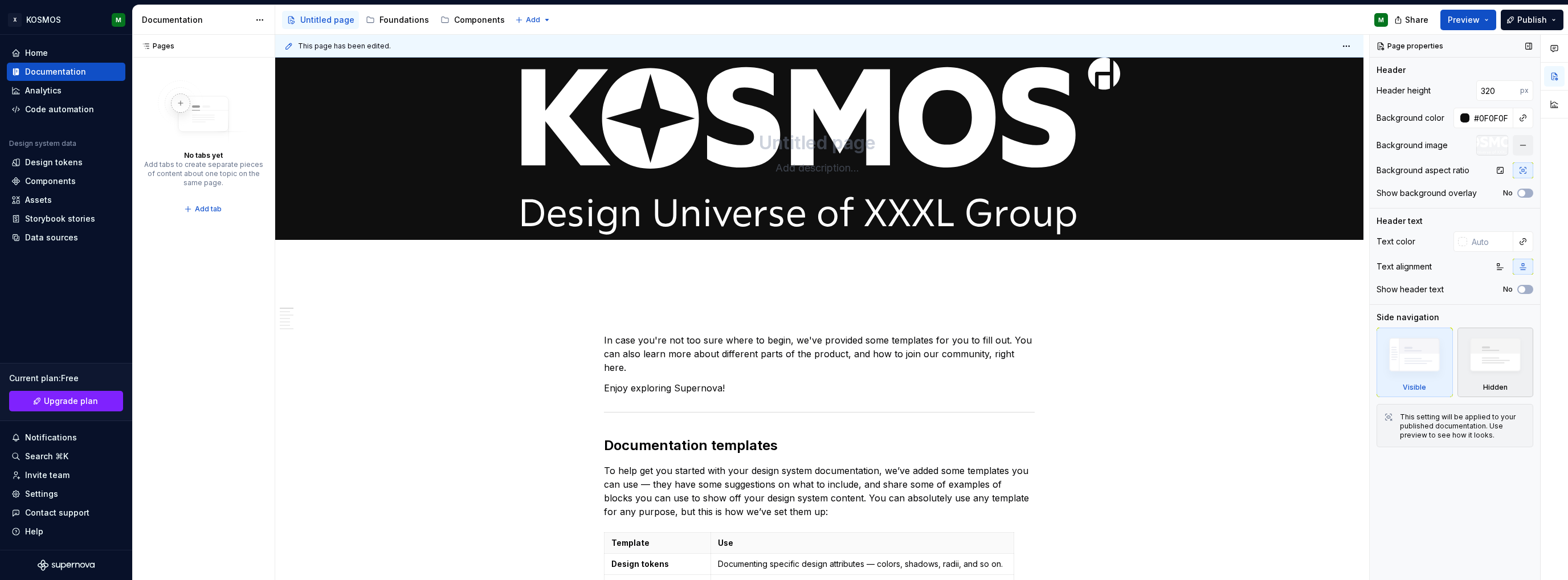
click at [1500, 371] on img at bounding box center [1495, 358] width 65 height 50
click at [1431, 376] on img at bounding box center [1414, 357] width 65 height 49
click at [1530, 358] on div "Hidden" at bounding box center [1496, 362] width 76 height 70
click at [1539, 21] on span "Publish" at bounding box center [1532, 20] width 29 height 12
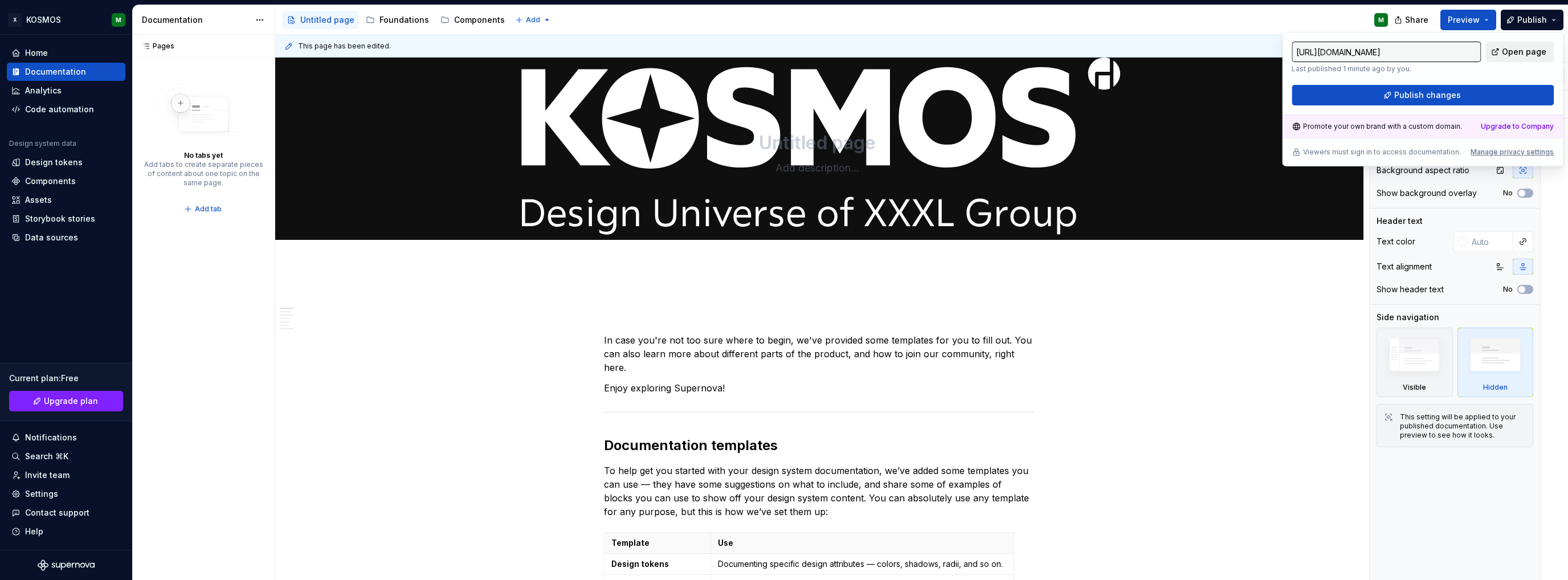
click at [1503, 53] on link "Open page" at bounding box center [1519, 52] width 68 height 21
click at [1467, 89] on button "Publish changes" at bounding box center [1422, 95] width 262 height 21
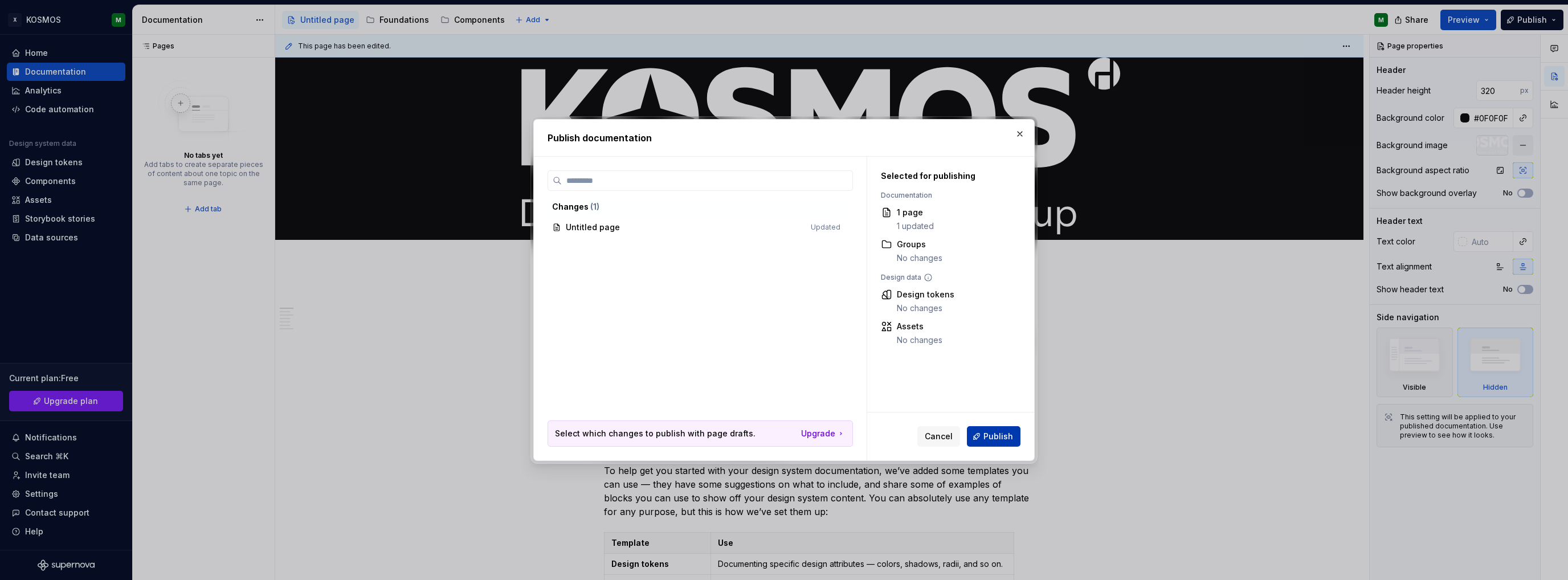
click at [987, 435] on span "Publish" at bounding box center [998, 437] width 29 height 12
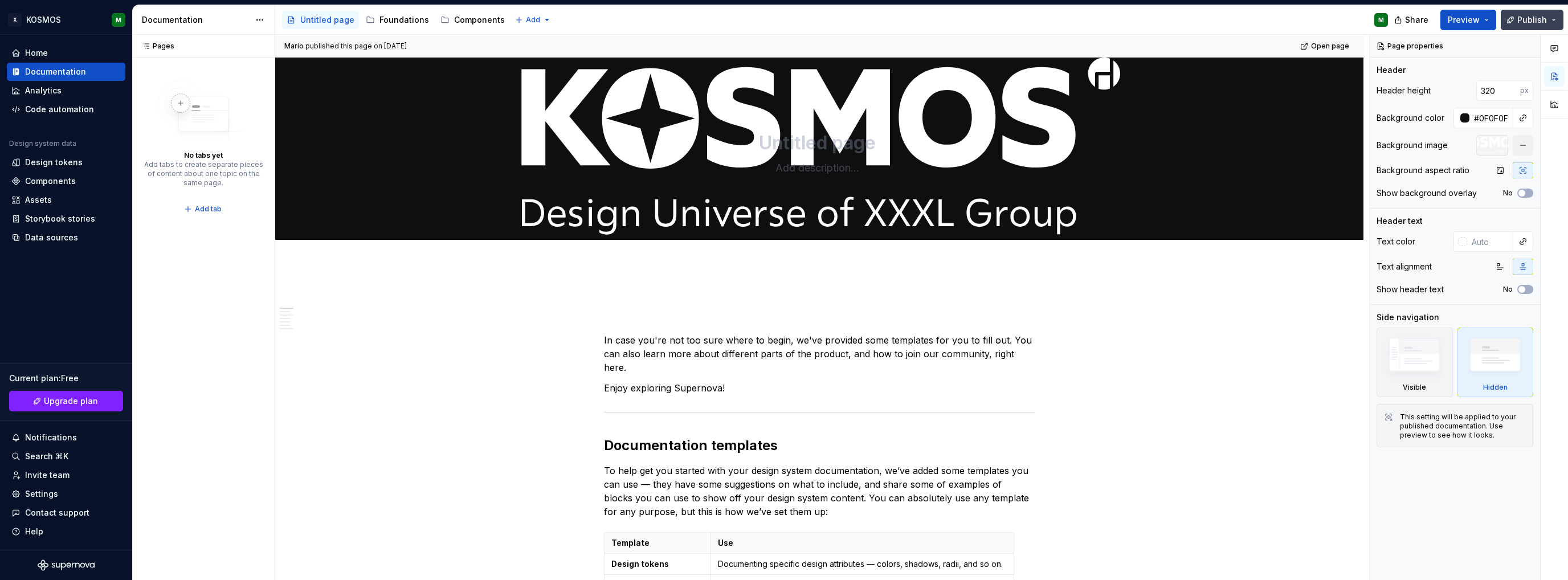
click at [1556, 16] on button "Publish" at bounding box center [1532, 20] width 62 height 21
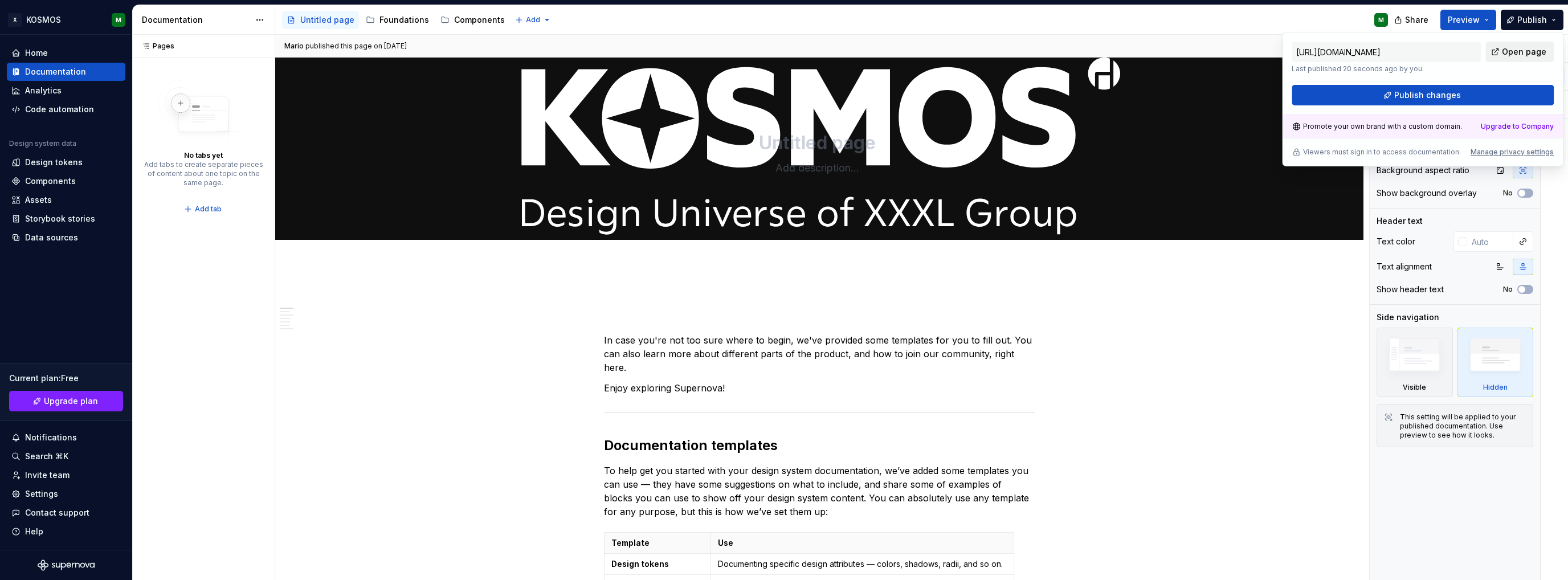
click at [1524, 51] on span "Open page" at bounding box center [1524, 52] width 44 height 12
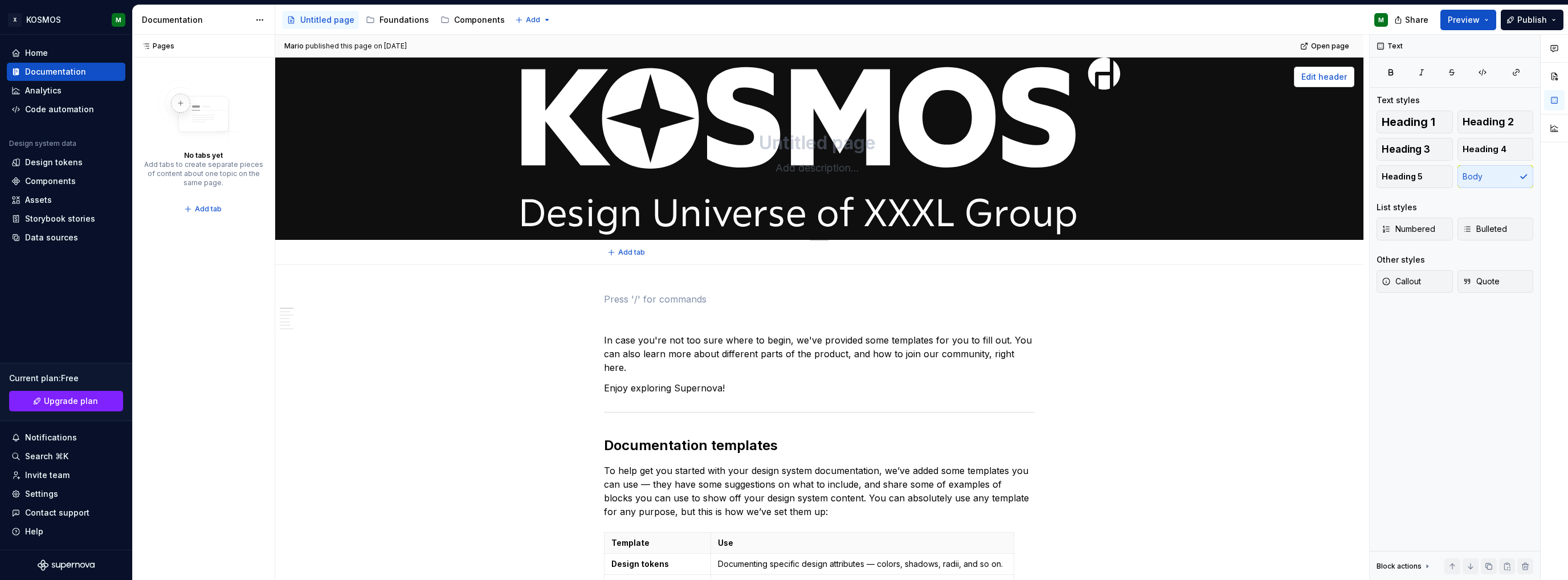
click at [1339, 78] on span "Edit header" at bounding box center [1324, 77] width 46 height 12
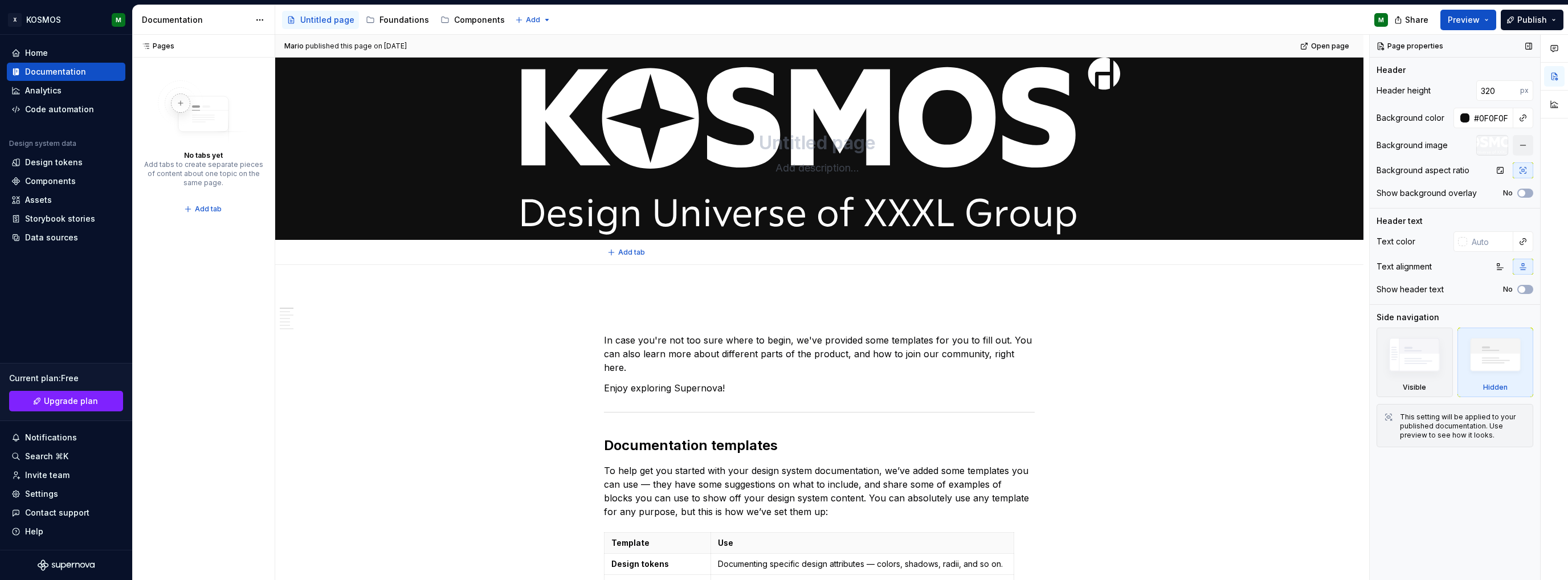
type textarea "*"
click at [1459, 117] on div at bounding box center [1464, 118] width 12 height 9
type input "#4D2F2F"
type input "*******"
type textarea "*"
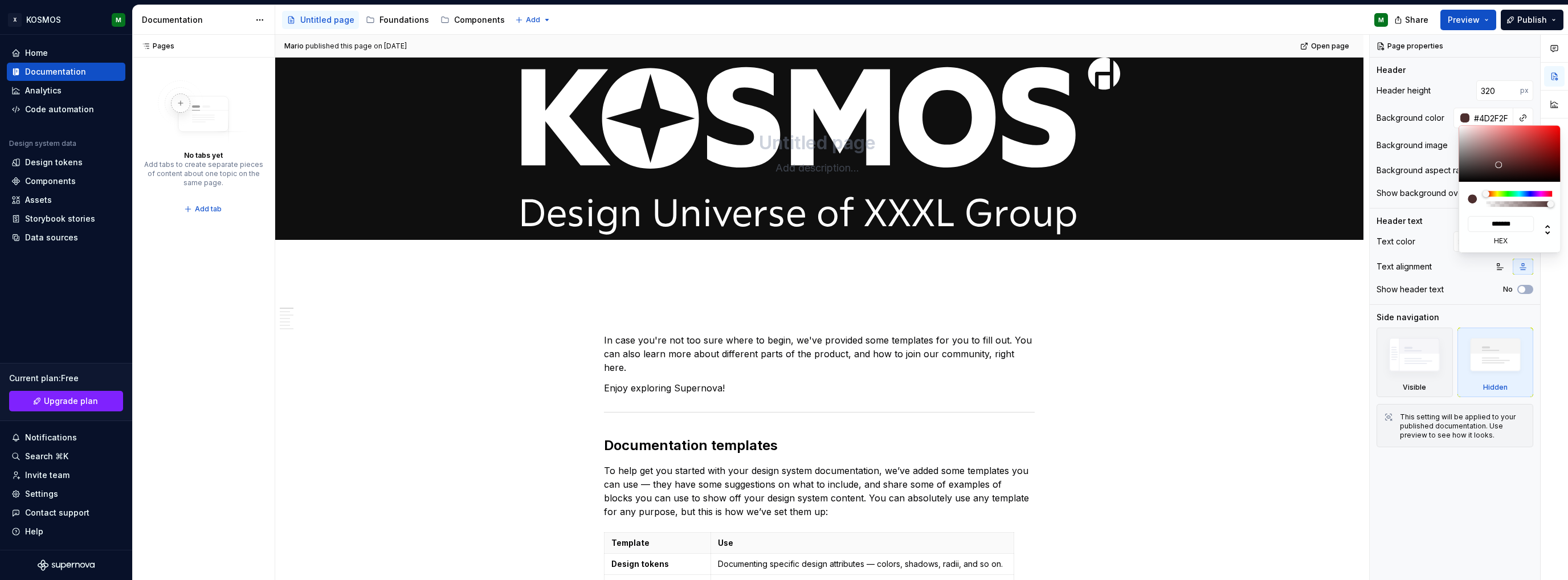
type input "#523232"
type input "*******"
type textarea "*"
type input "#743838"
type input "*******"
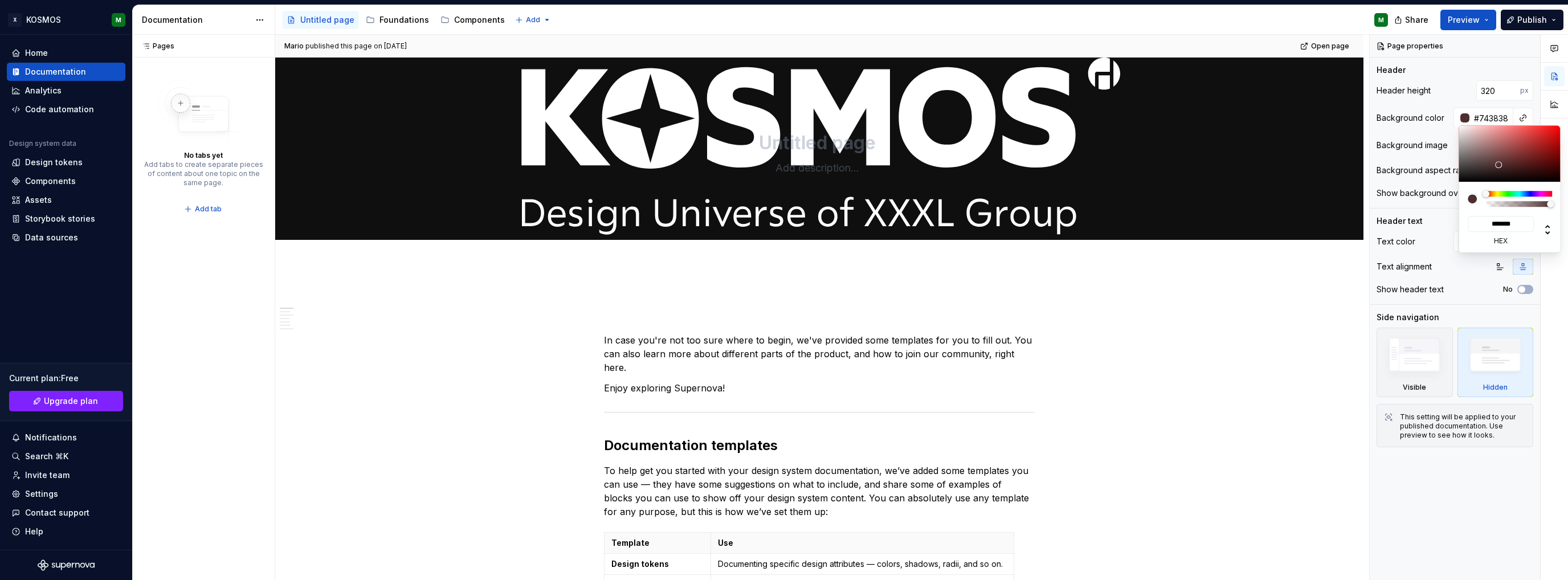
type input "#763838"
type input "*******"
type textarea "*"
type input "#8B3A3A"
type input "*******"
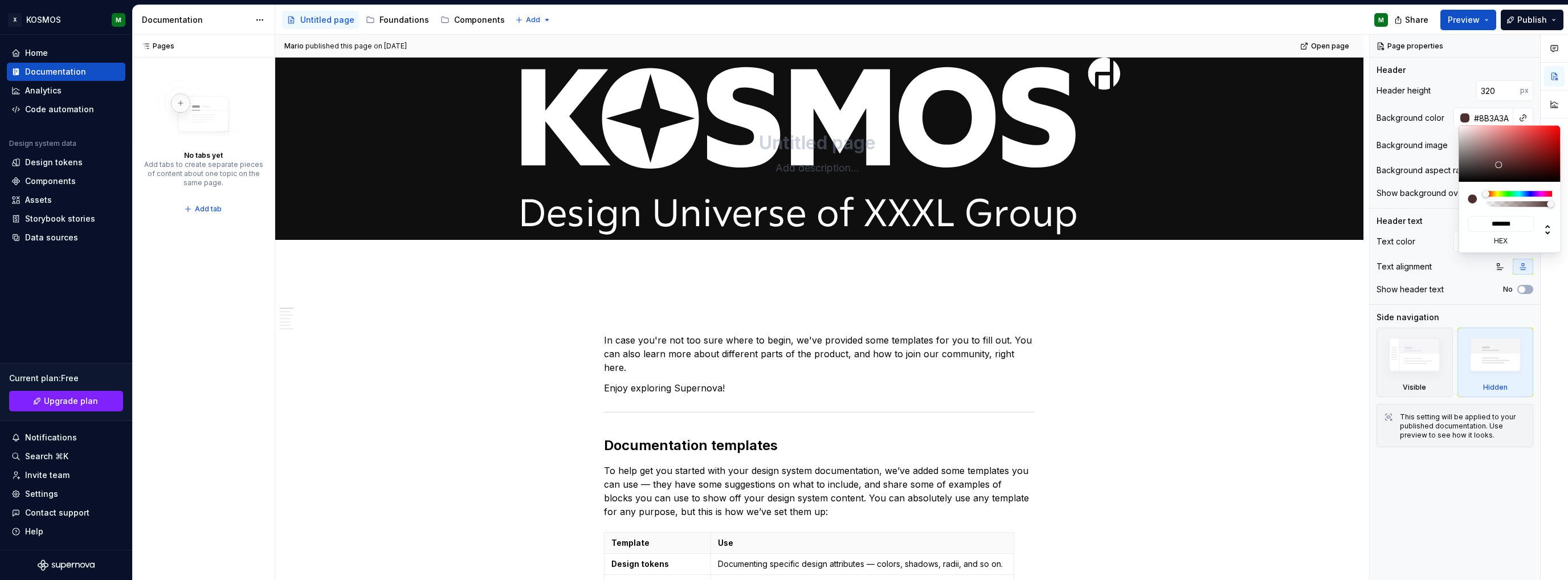
type textarea "*"
type input "#933B3B"
type input "*******"
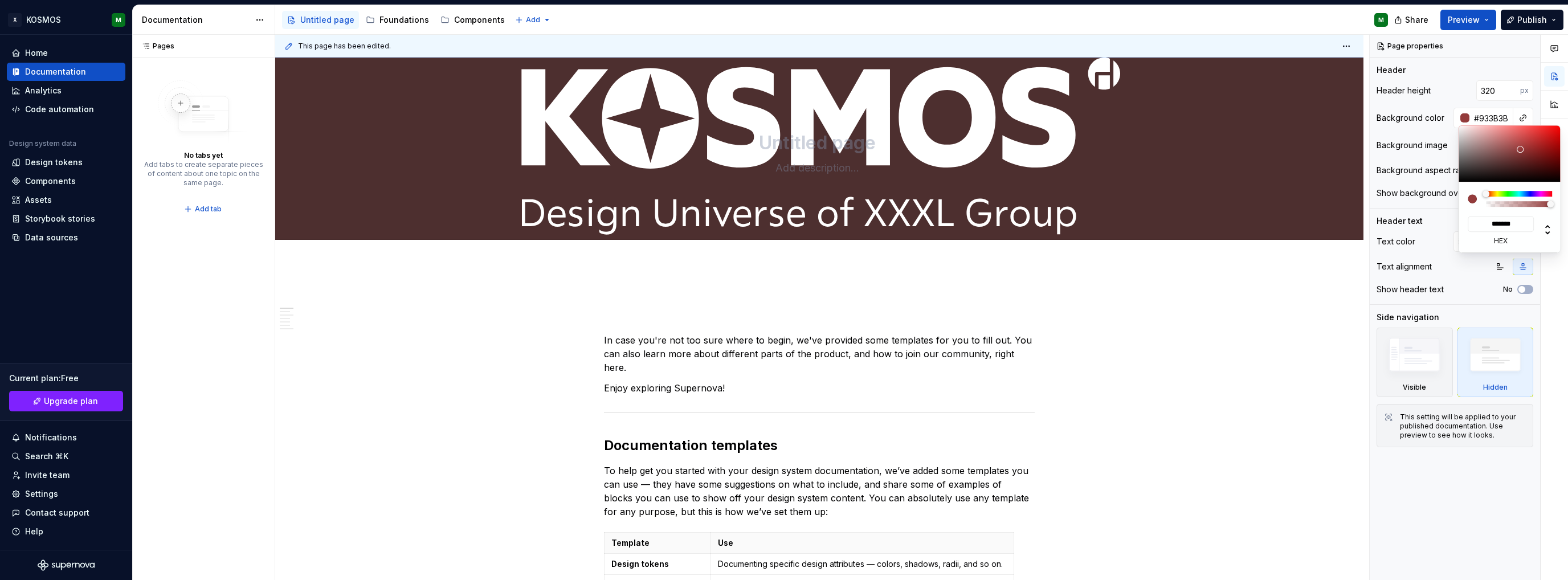
type textarea "*"
type input "#A23D3D"
type input "*******"
type textarea "*"
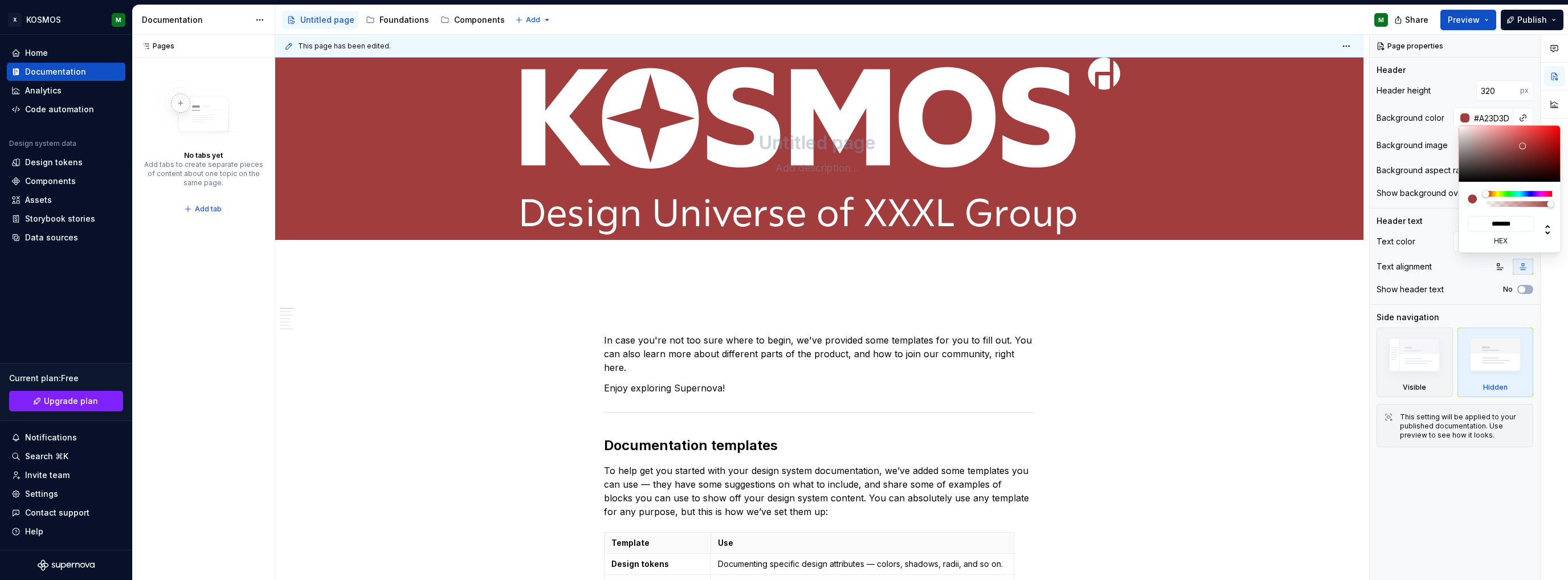
type input "#A23B3B"
type input "*******"
type input "#B93A3A"
type input "*******"
type input "#CE3030"
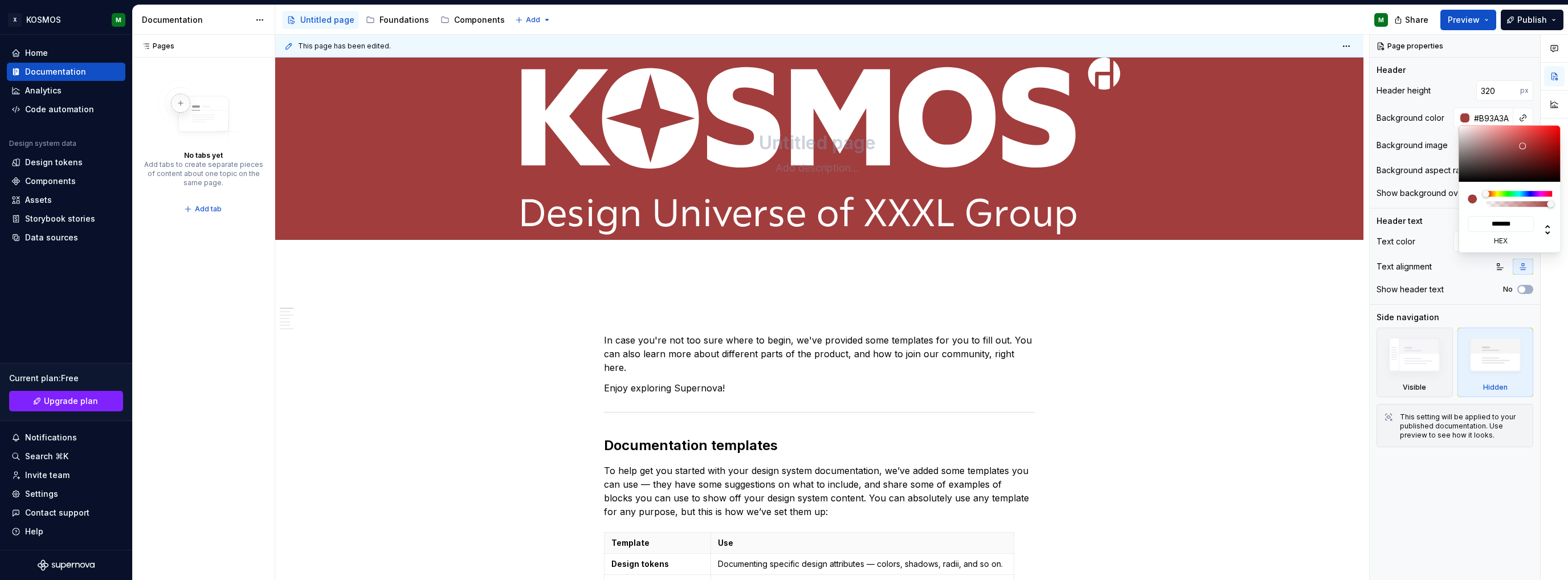
type input "*******"
type input "#CE2E2E"
type input "*******"
drag, startPoint x: 1499, startPoint y: 165, endPoint x: 1539, endPoint y: 136, distance: 49.4
click at [1539, 136] on div at bounding box center [1510, 154] width 103 height 57
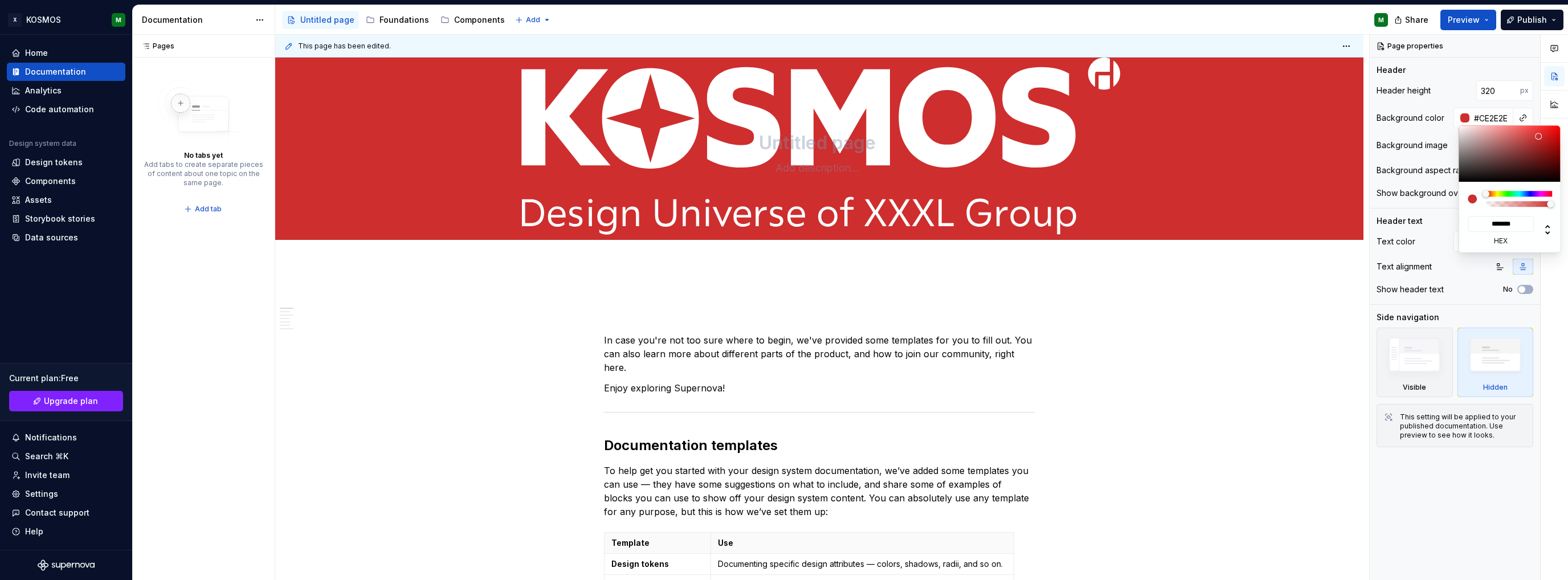
click at [1304, 278] on html "X KOSMOS M Home Documentation Analytics Code automation Design system data Desi…" at bounding box center [784, 290] width 1568 height 580
click at [1336, 294] on html "X KOSMOS M Home Documentation Analytics Code automation Design system data Desi…" at bounding box center [784, 290] width 1568 height 580
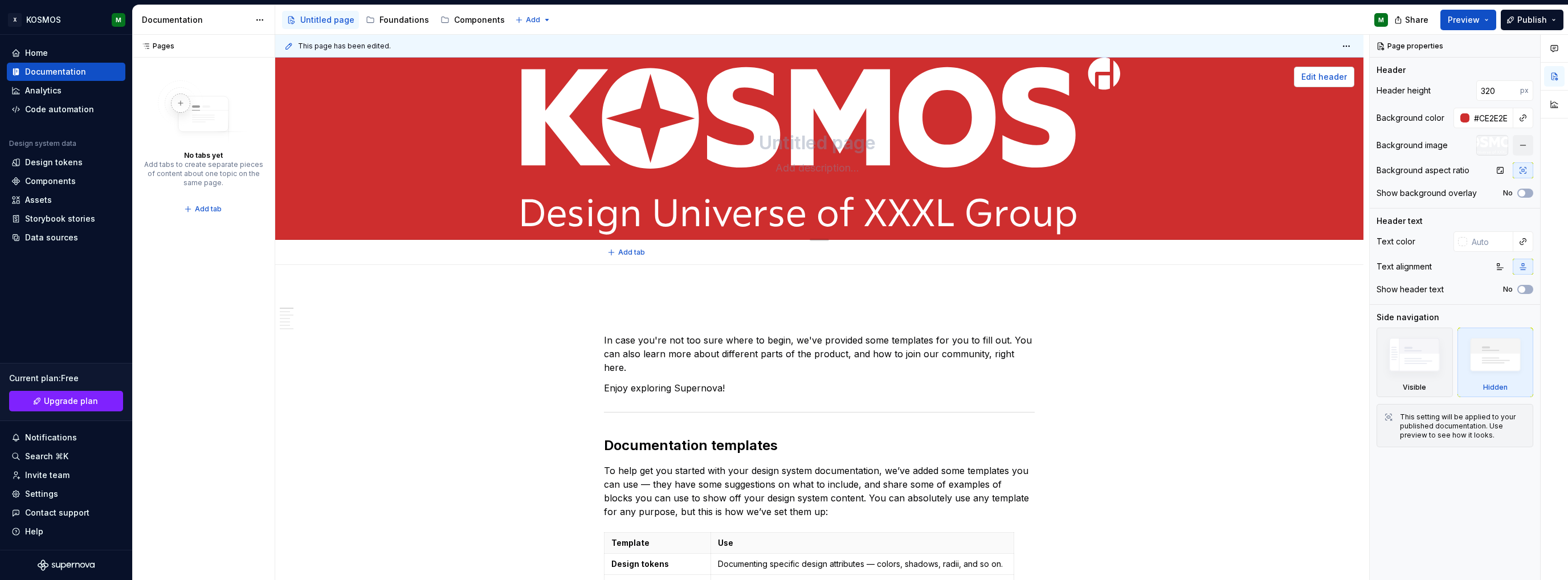
click at [1339, 80] on span "Edit header" at bounding box center [1324, 77] width 46 height 12
click at [1550, 54] on button "button" at bounding box center [1554, 49] width 21 height 21
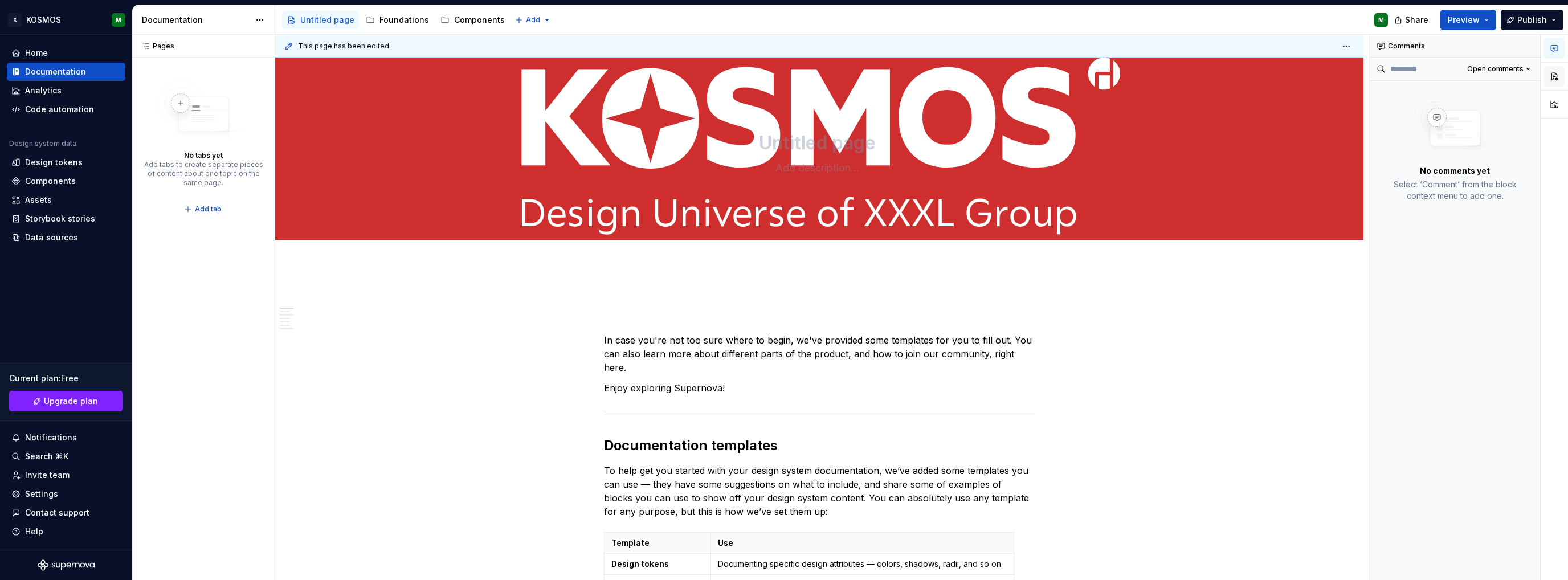
click at [1554, 73] on button "button" at bounding box center [1554, 76] width 21 height 21
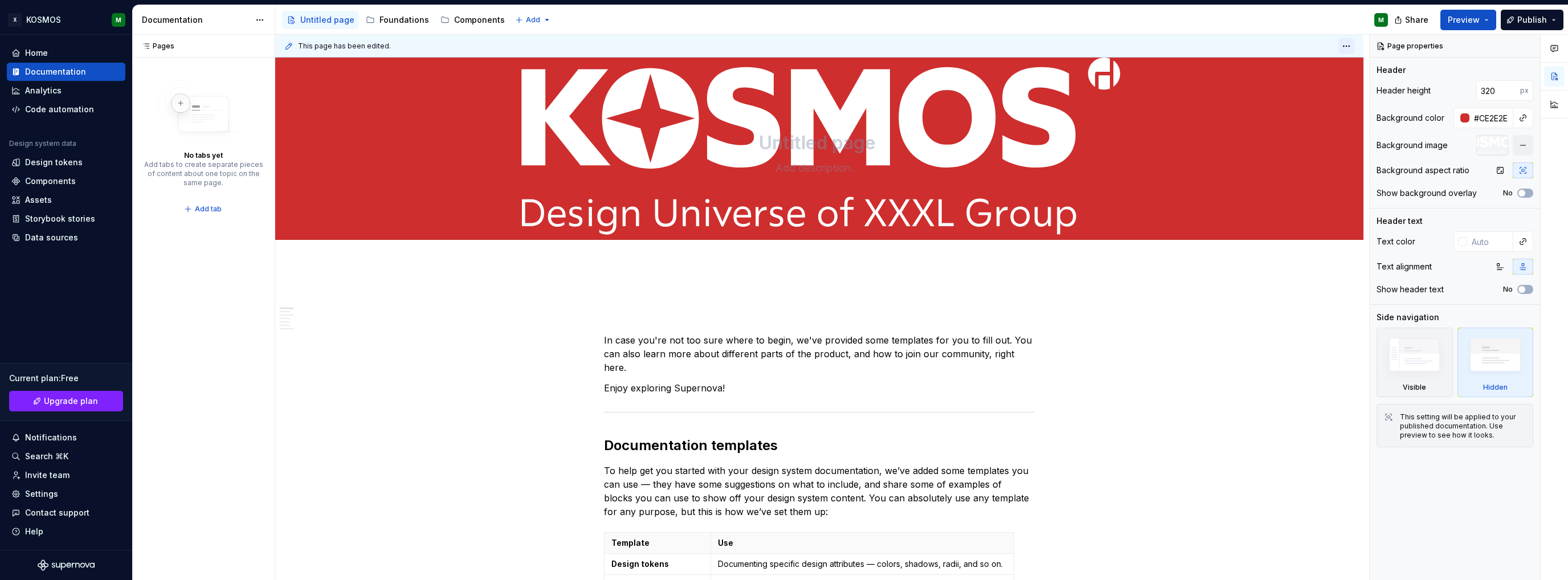
click at [1344, 43] on html "X KOSMOS M Home Documentation Analytics Code automation Design system data Desi…" at bounding box center [784, 290] width 1568 height 580
click at [1516, 21] on html "X KOSMOS M Home Documentation Analytics Code automation Design system data Desi…" at bounding box center [784, 290] width 1568 height 580
click at [1553, 23] on button "Publish" at bounding box center [1532, 20] width 62 height 21
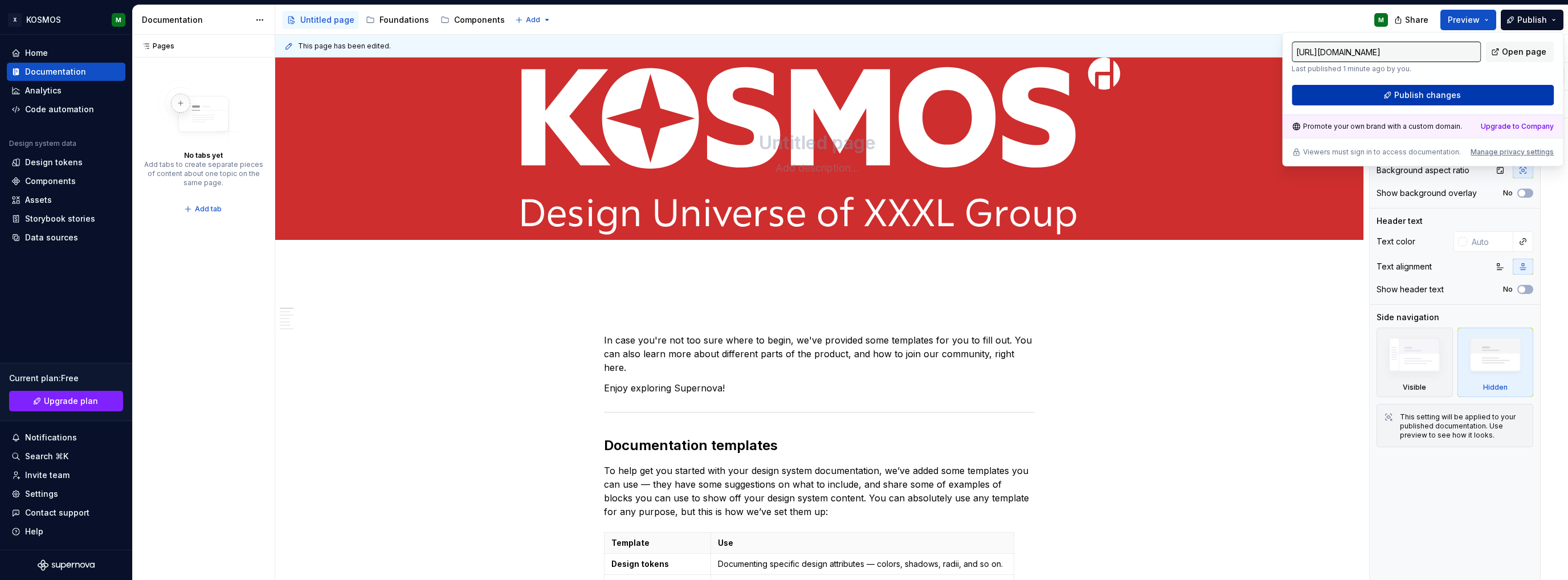
click at [1474, 93] on button "Publish changes" at bounding box center [1422, 95] width 262 height 21
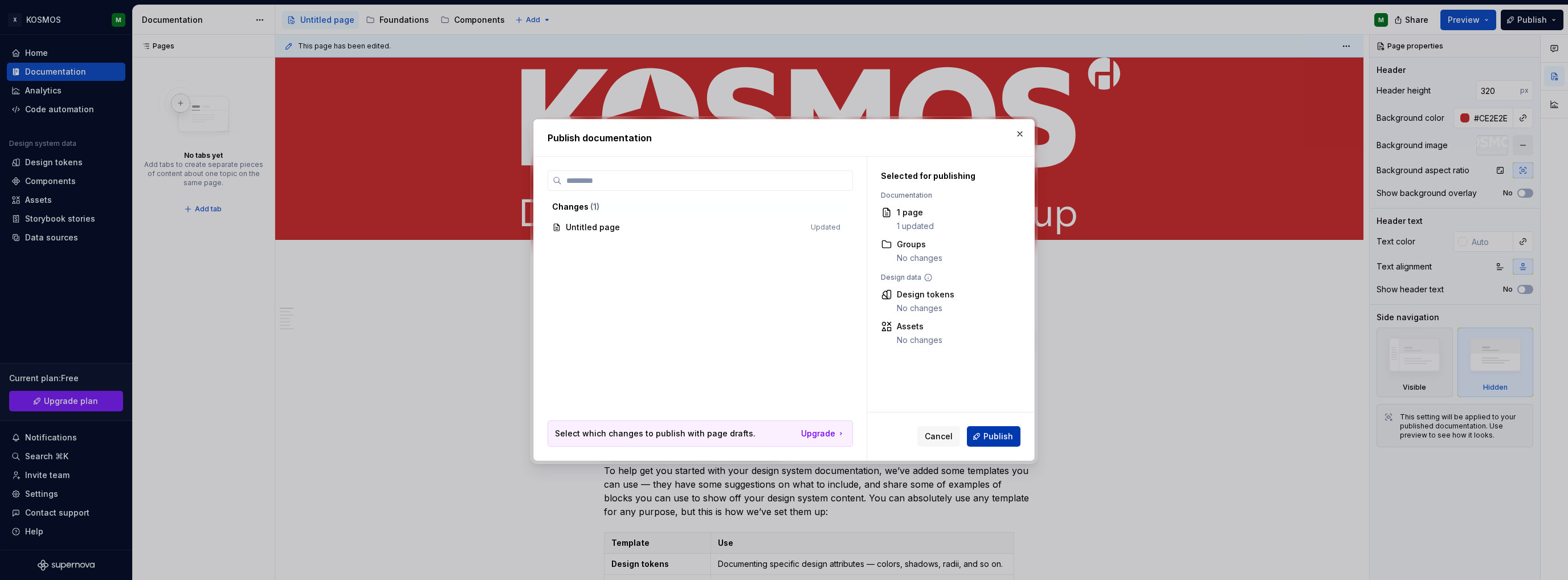
click at [1013, 440] on button "Publish" at bounding box center [993, 437] width 54 height 21
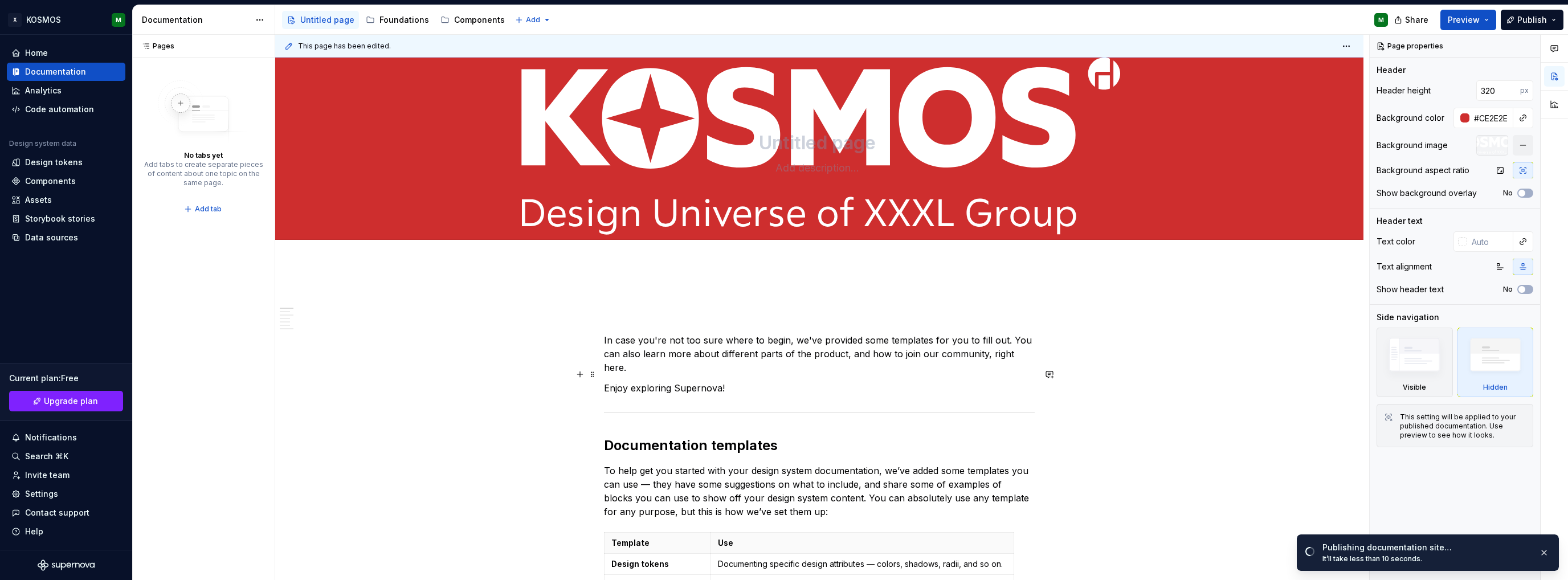
click at [789, 382] on p "Enjoy exploring Supernova!" at bounding box center [820, 388] width 431 height 14
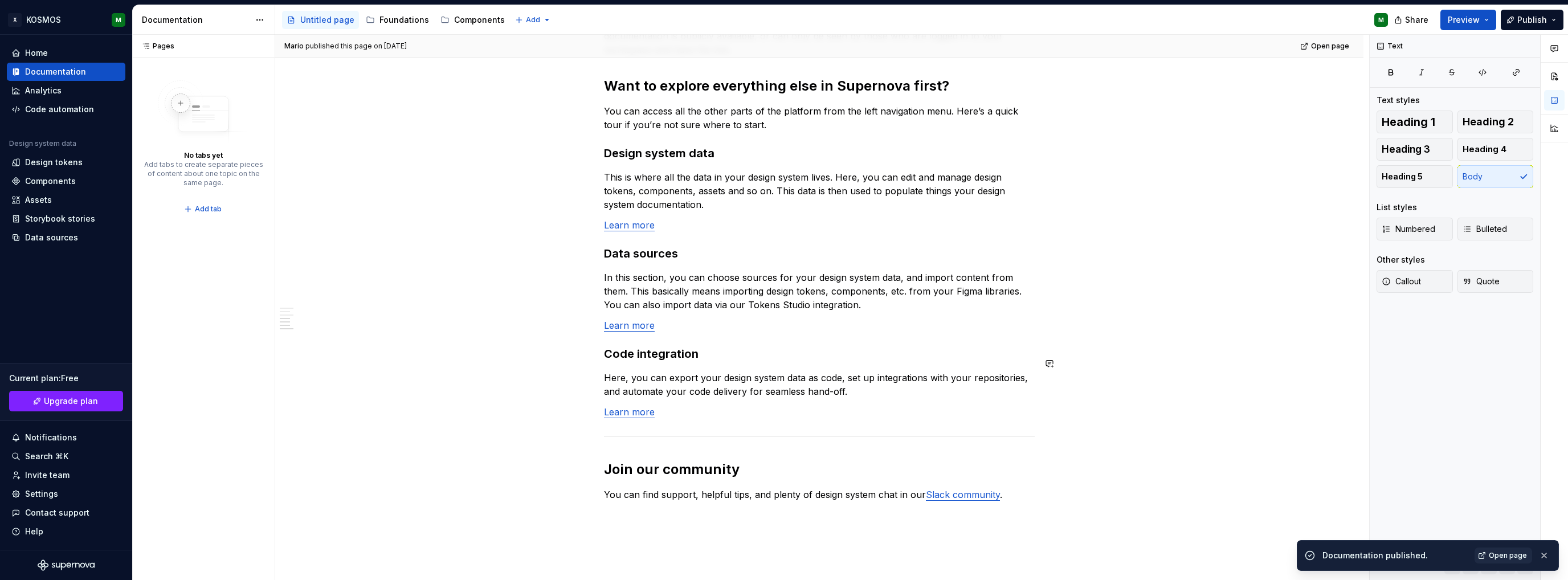
scroll to position [969, 0]
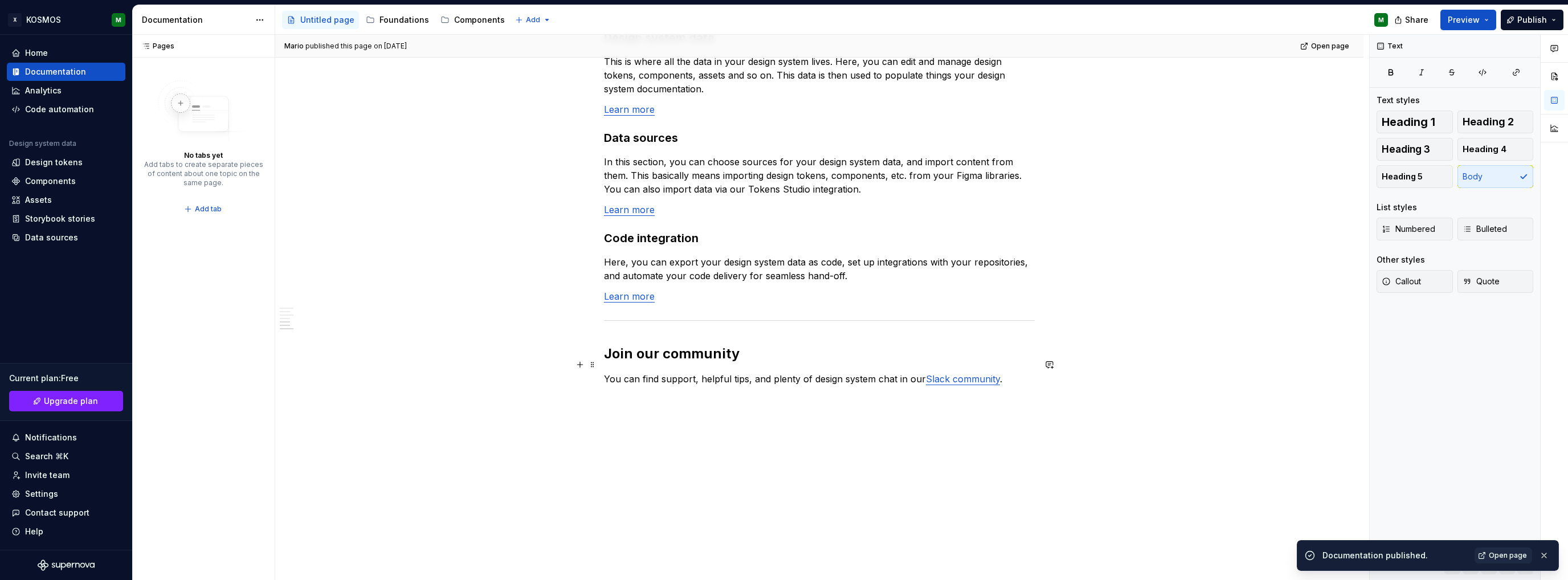
click at [837, 372] on p "You can find support, helpful tips, and plenty of design system chat in our Sla…" at bounding box center [820, 379] width 431 height 14
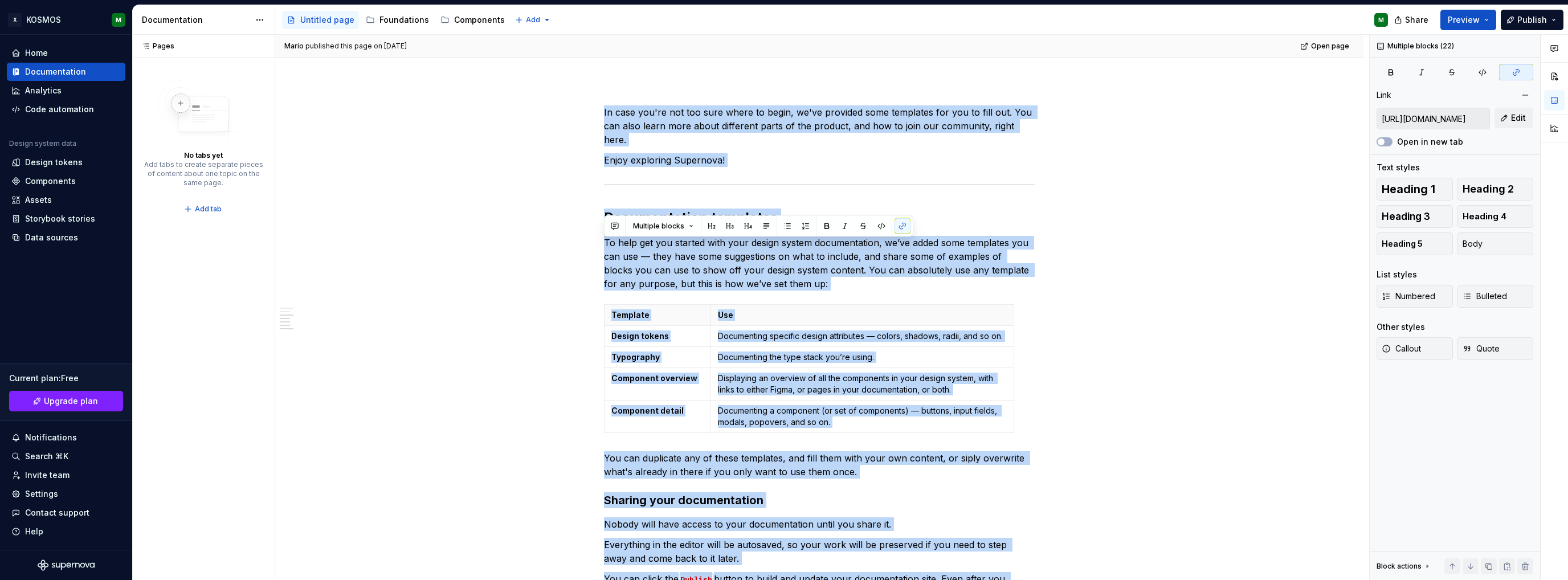
scroll to position [988, 0]
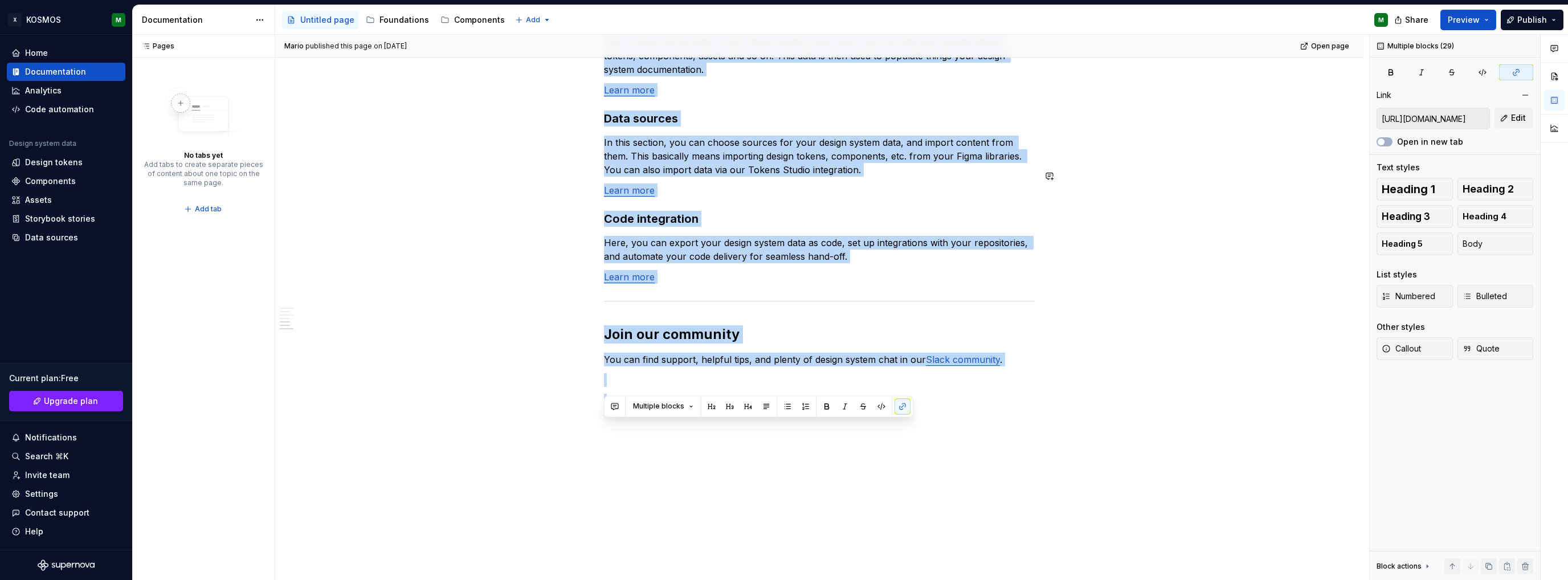
drag, startPoint x: 604, startPoint y: 336, endPoint x: 987, endPoint y: 402, distance: 388.6
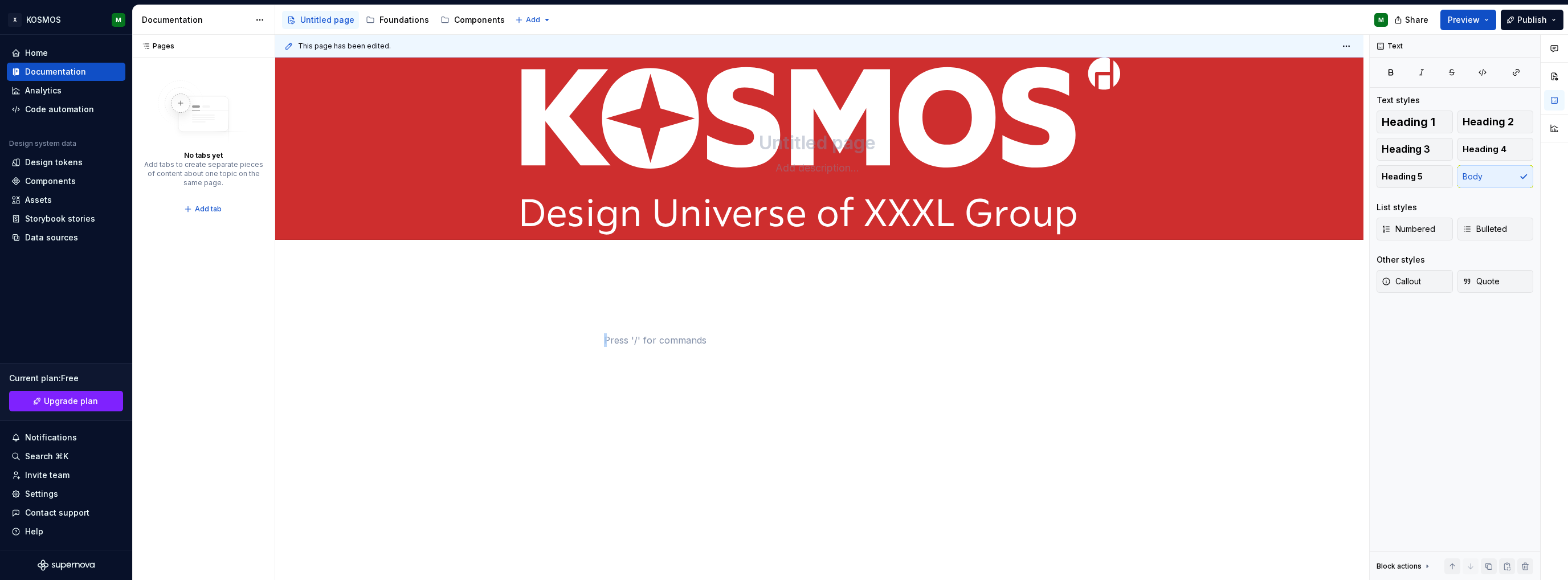
scroll to position [0, 0]
click at [674, 300] on p at bounding box center [820, 299] width 431 height 14
click at [649, 269] on div at bounding box center [819, 393] width 1088 height 258
click at [637, 254] on span "Add tab" at bounding box center [631, 252] width 26 height 9
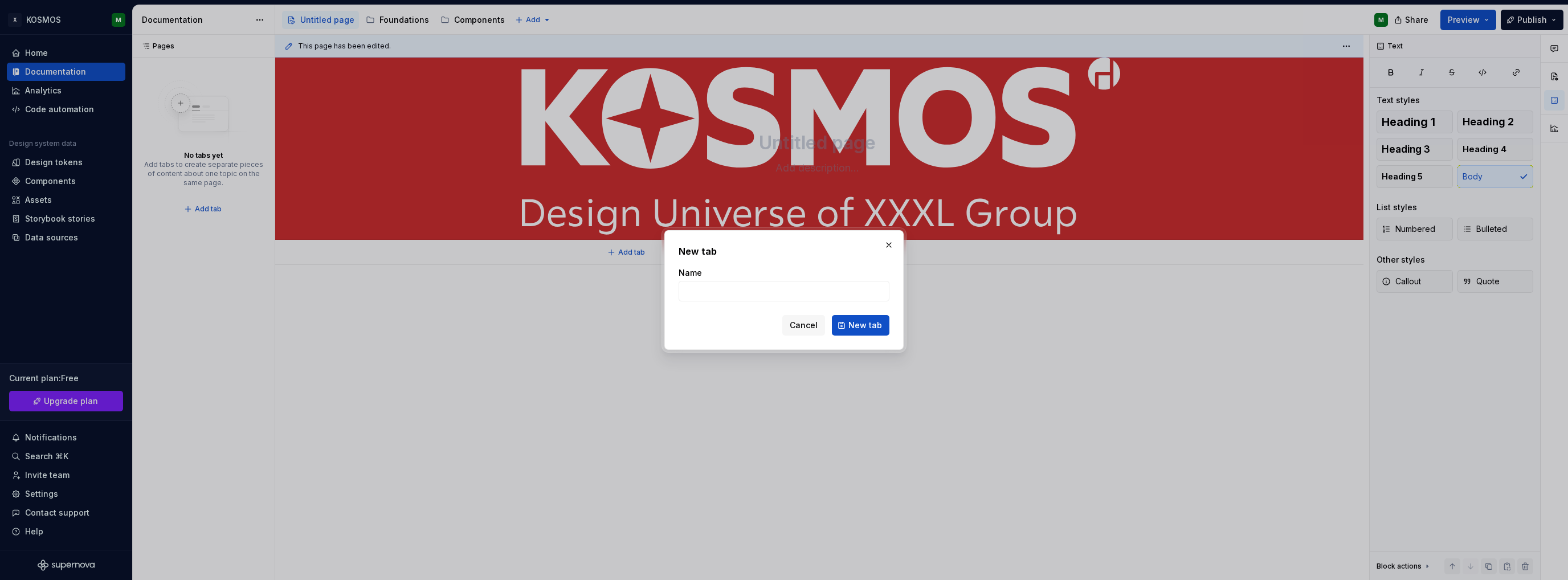
click at [631, 277] on div at bounding box center [784, 290] width 1568 height 580
click at [813, 323] on span "Cancel" at bounding box center [803, 326] width 28 height 12
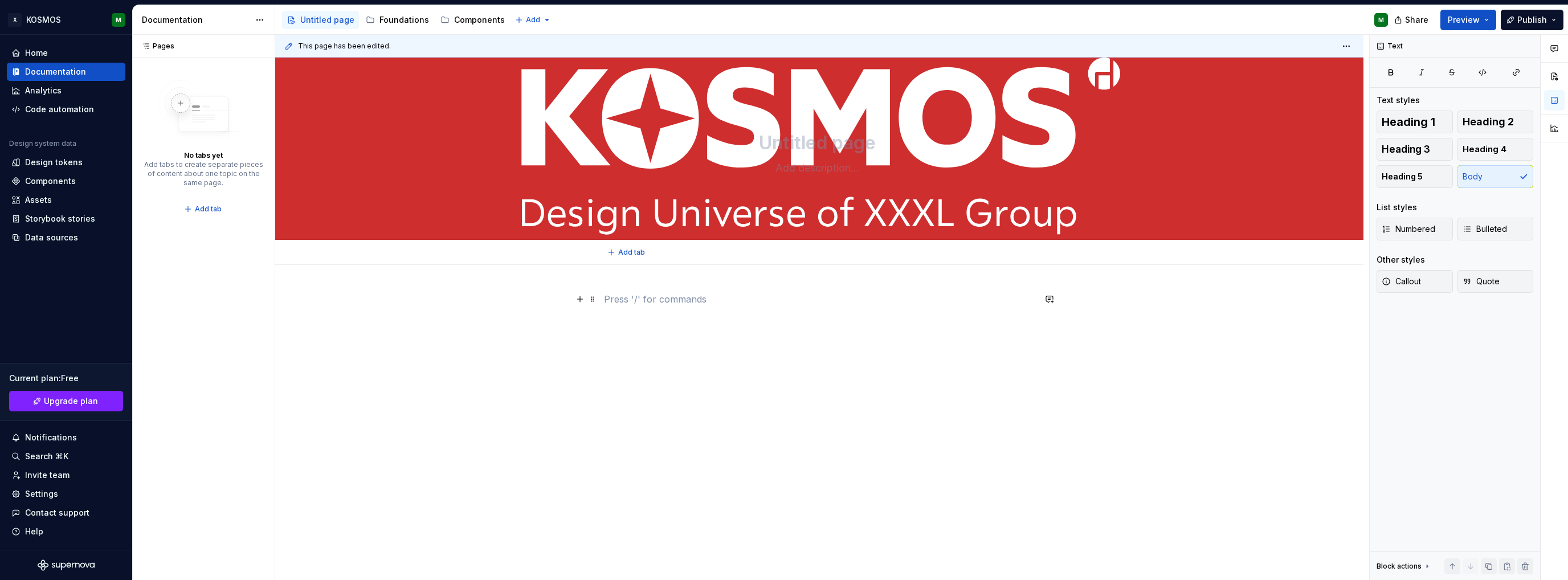
click at [647, 302] on p at bounding box center [820, 299] width 431 height 14
click at [631, 347] on div at bounding box center [820, 321] width 431 height 57
click at [635, 306] on div at bounding box center [820, 314] width 431 height 43
click at [584, 298] on button "button" at bounding box center [580, 299] width 16 height 16
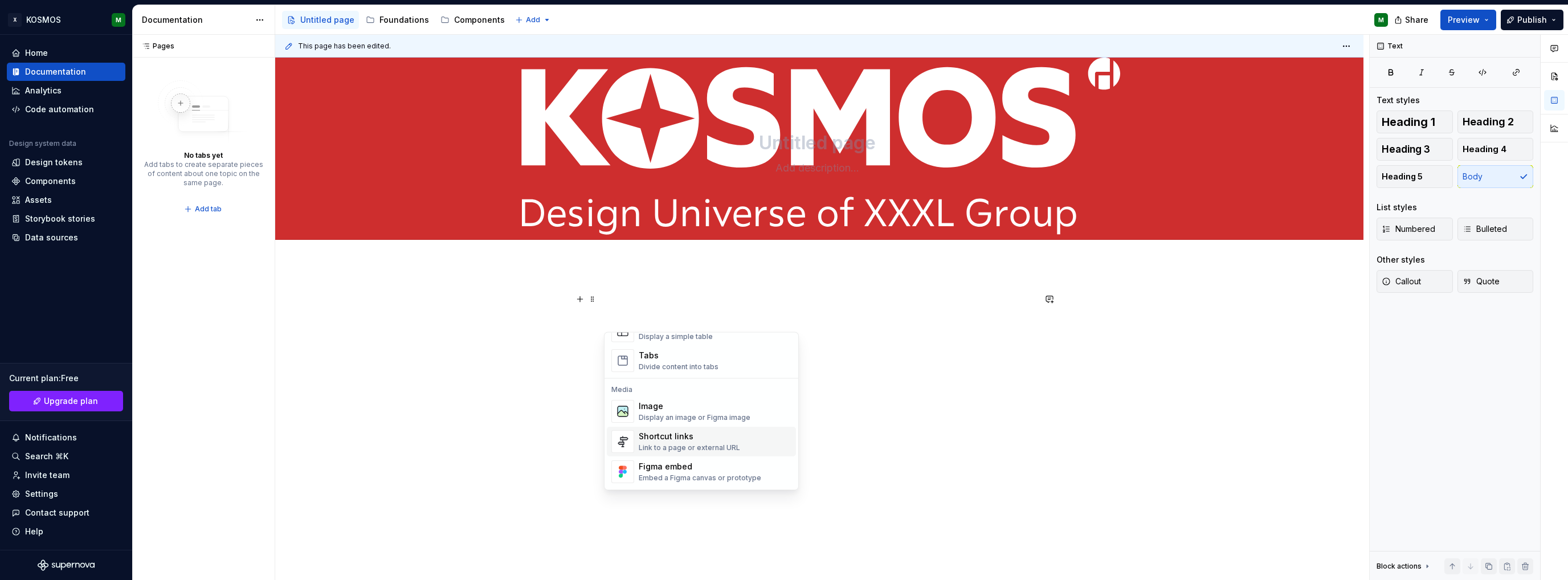
scroll to position [462, 0]
click at [670, 419] on div "Link to a page or external URL" at bounding box center [690, 423] width 101 height 9
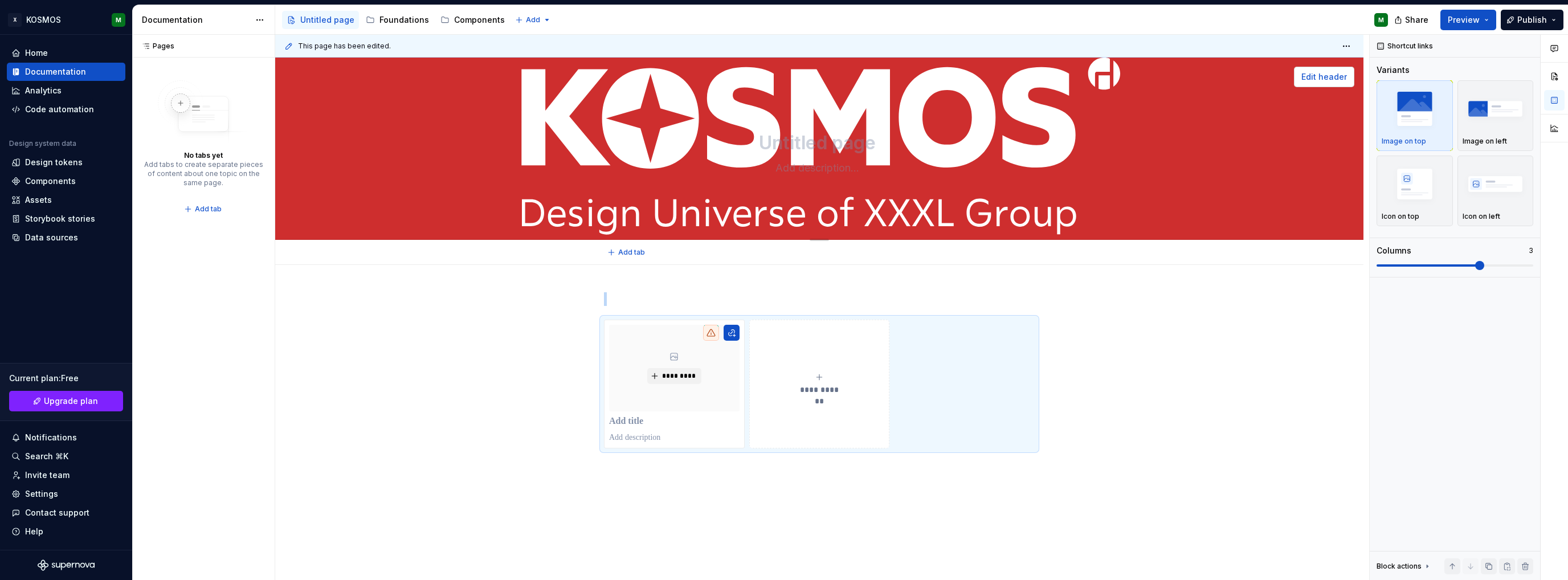
click at [1342, 79] on span "Edit header" at bounding box center [1324, 77] width 46 height 12
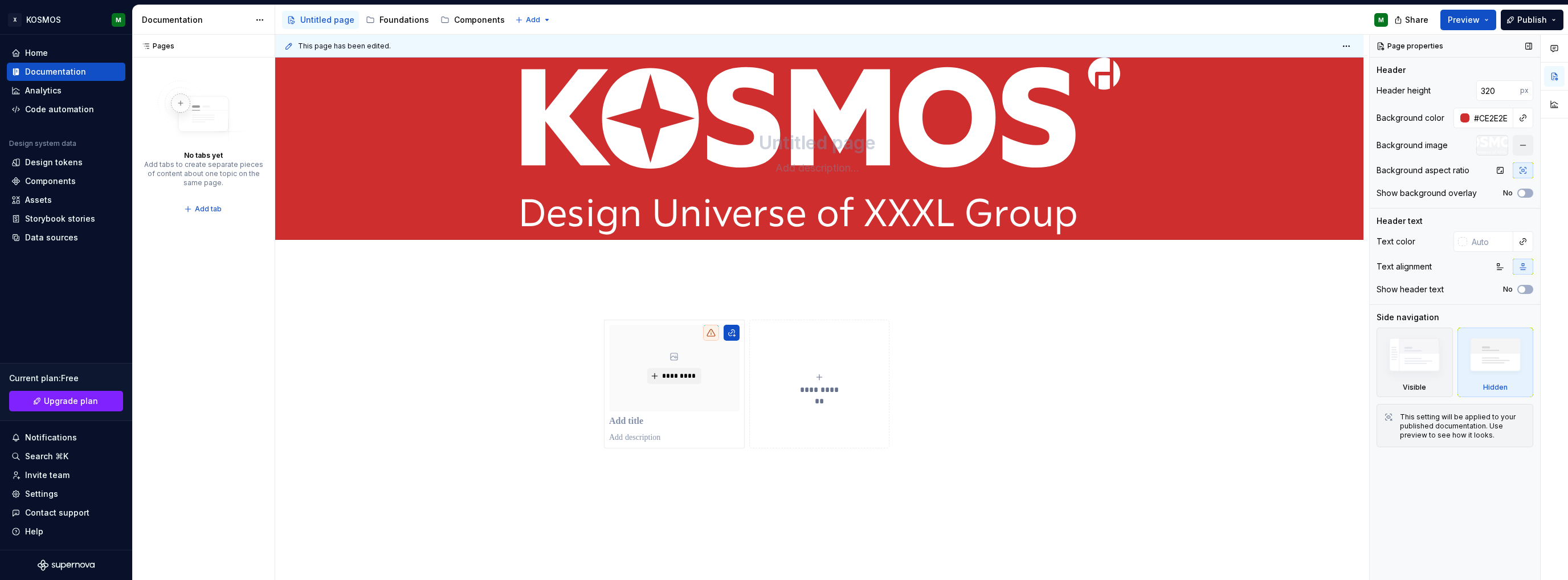
type textarea "*"
click at [1489, 115] on input "#CE2E2E" at bounding box center [1492, 118] width 44 height 21
paste input "0F0F0F"
type input "0F0F0F"
click at [1336, 293] on div "**********" at bounding box center [819, 450] width 1088 height 371
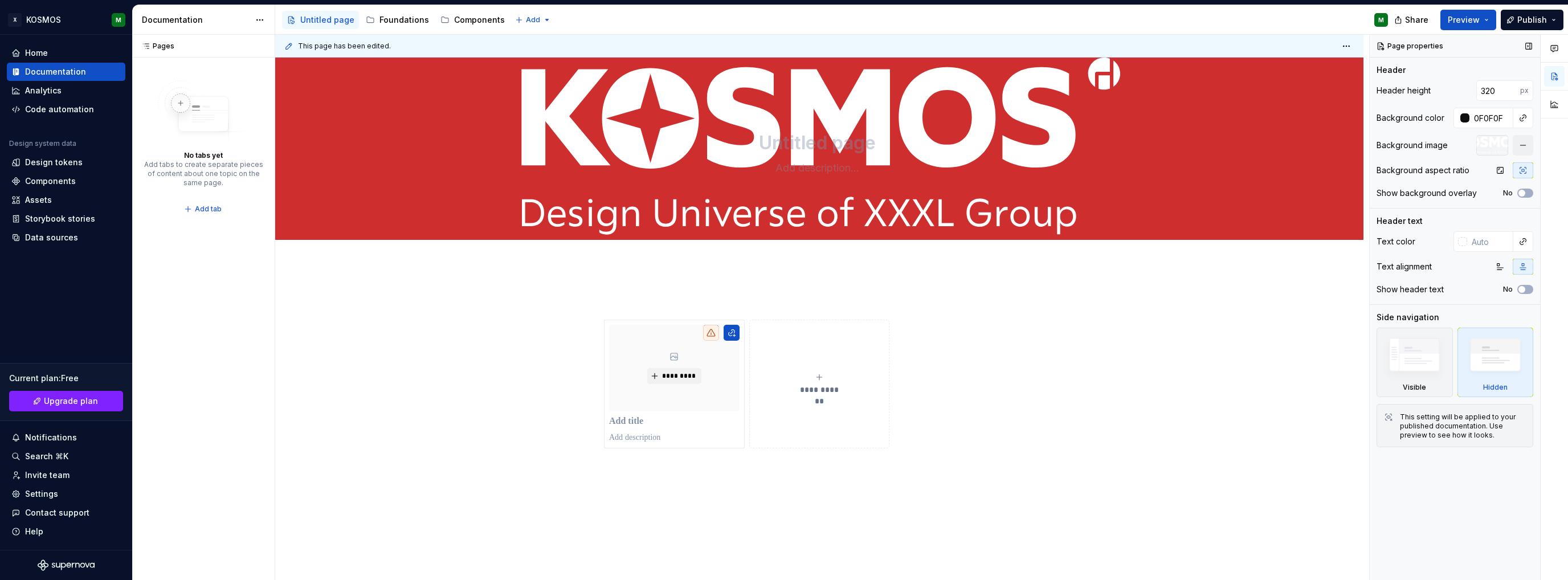
type textarea "*"
type input "#0F0F0F"
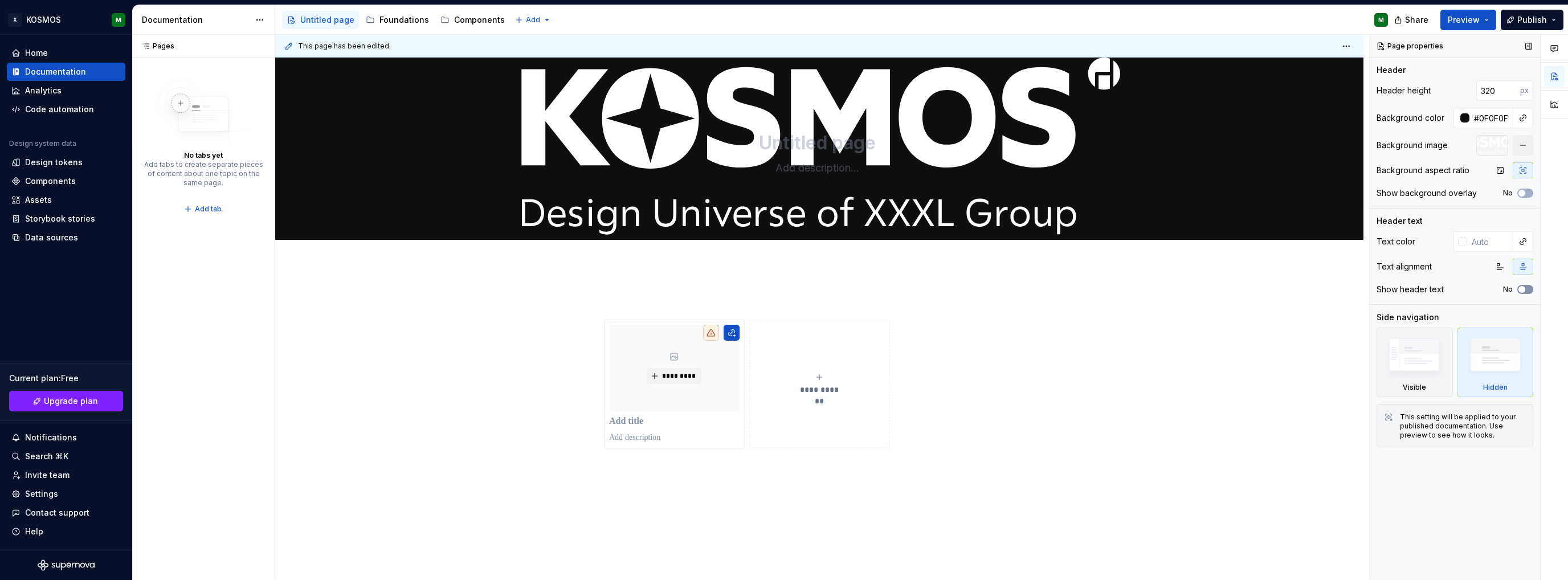
click at [1523, 291] on span "button" at bounding box center [1522, 289] width 7 height 7
type textarea "*"
click at [854, 147] on textarea at bounding box center [817, 143] width 431 height 27
type textarea "sds"
type textarea "*"
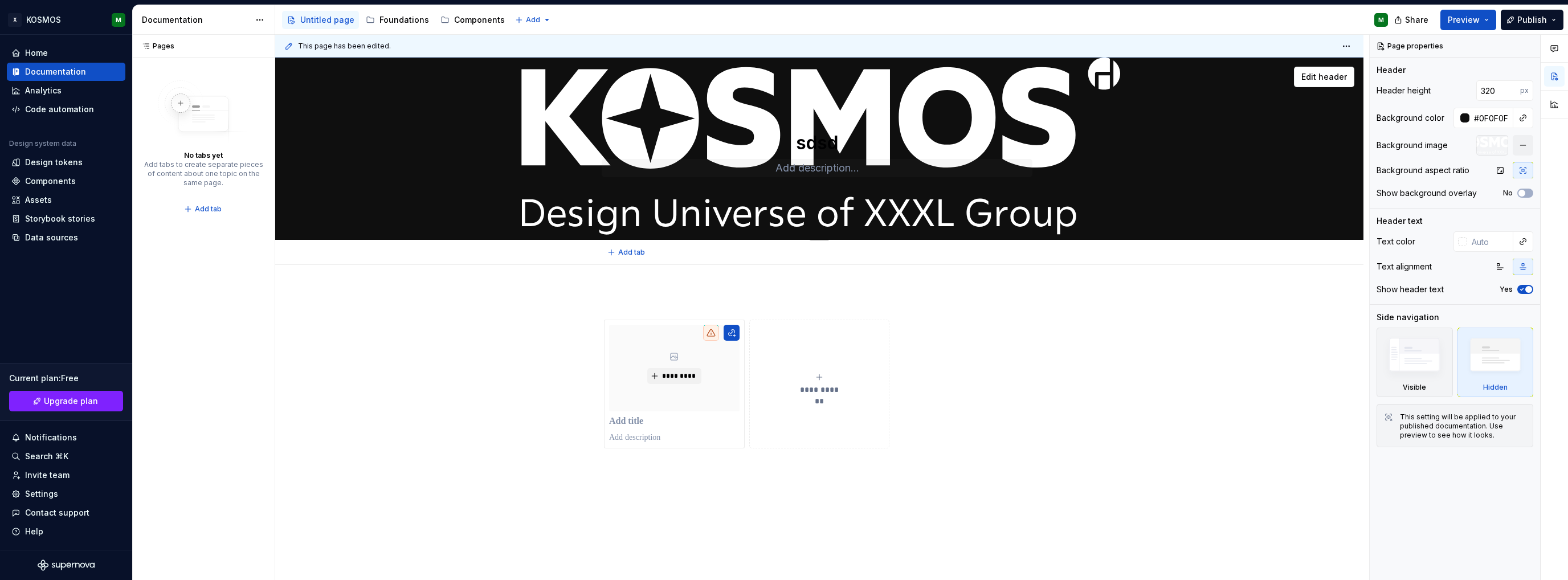
type textarea "sdsd"
drag, startPoint x: 838, startPoint y: 169, endPoint x: 878, endPoint y: 182, distance: 42.1
click at [838, 169] on textarea at bounding box center [817, 168] width 431 height 18
type textarea "sdsd"
type textarea "*"
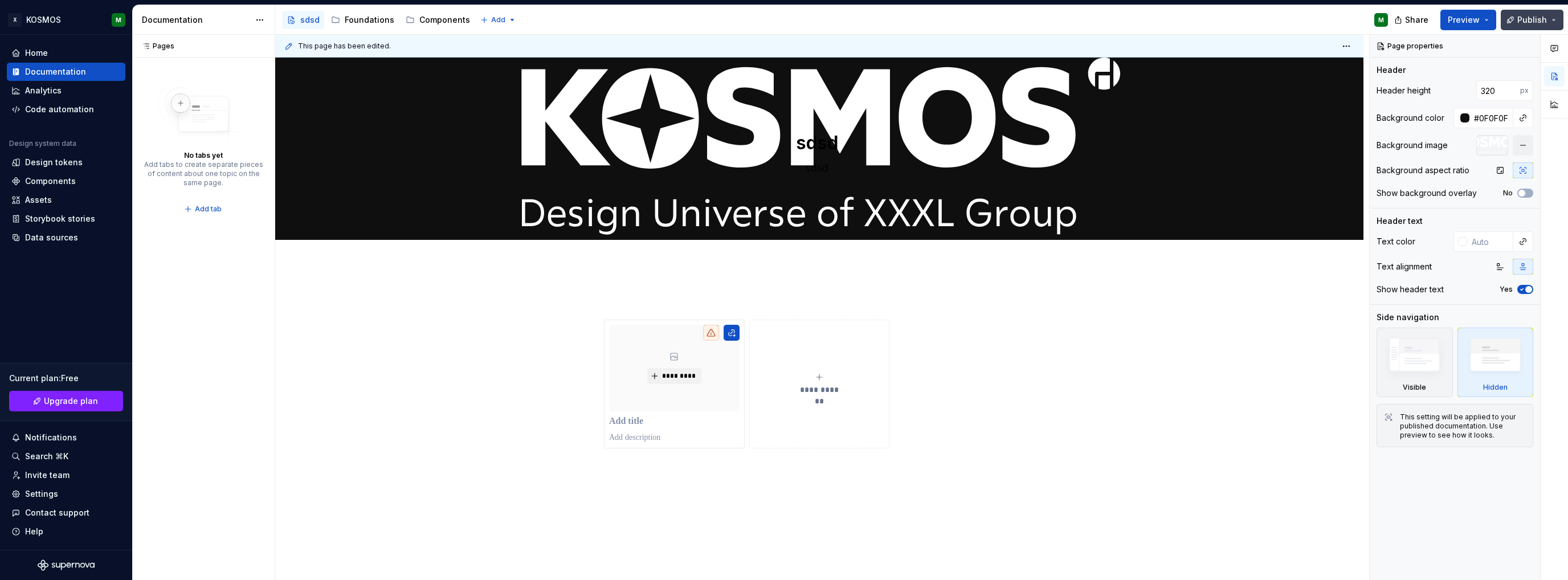
type textarea "sdsd"
click at [1537, 25] on span "Publish" at bounding box center [1532, 20] width 29 height 12
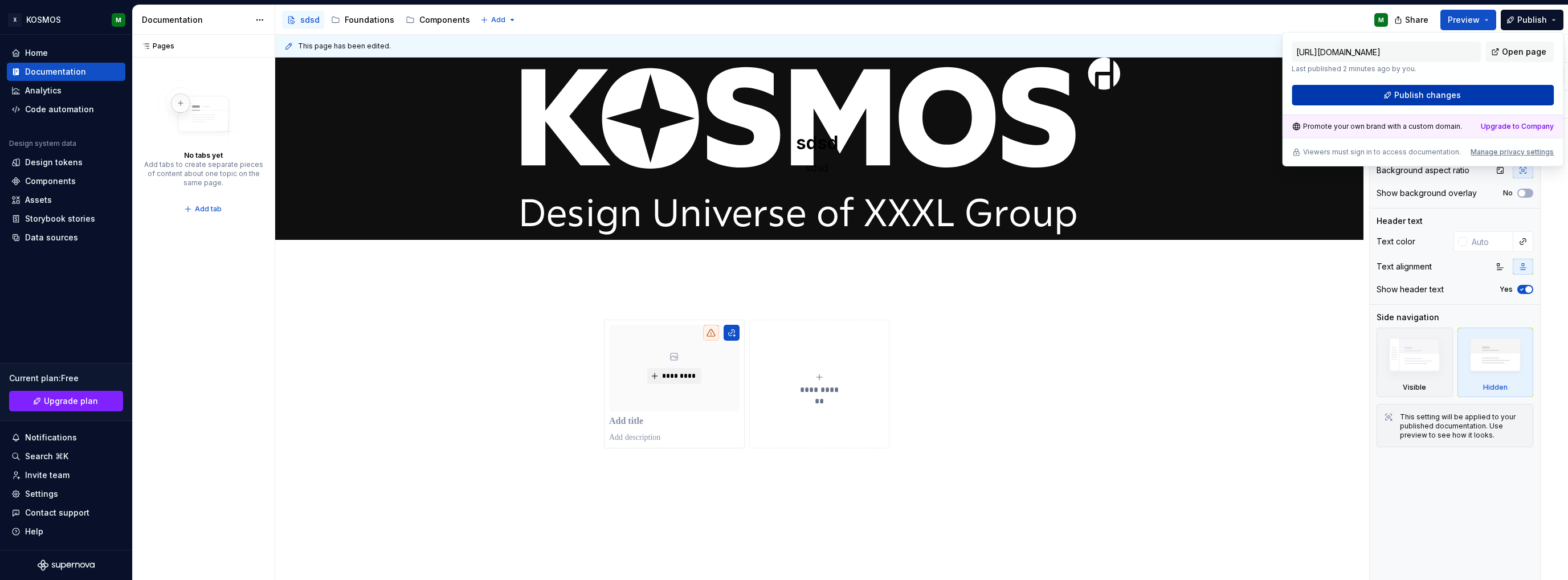
click at [1461, 95] on button "Publish changes" at bounding box center [1422, 95] width 262 height 21
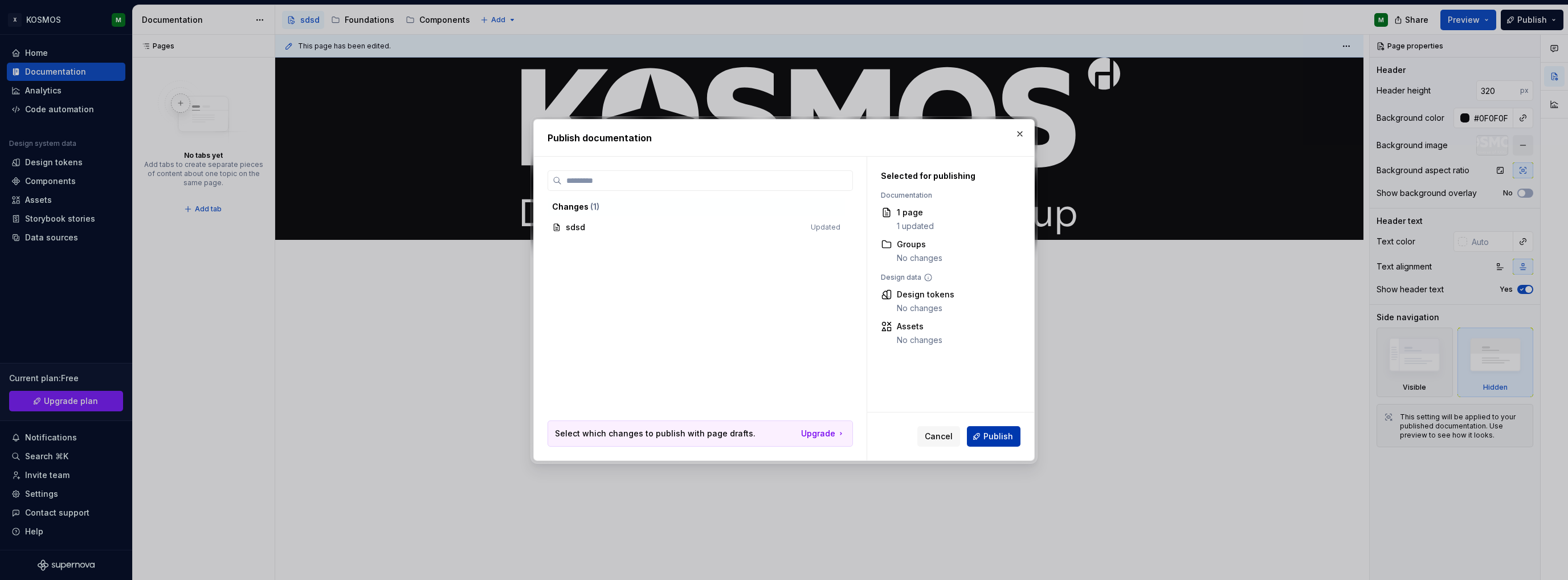
click at [995, 434] on span "Publish" at bounding box center [998, 437] width 29 height 12
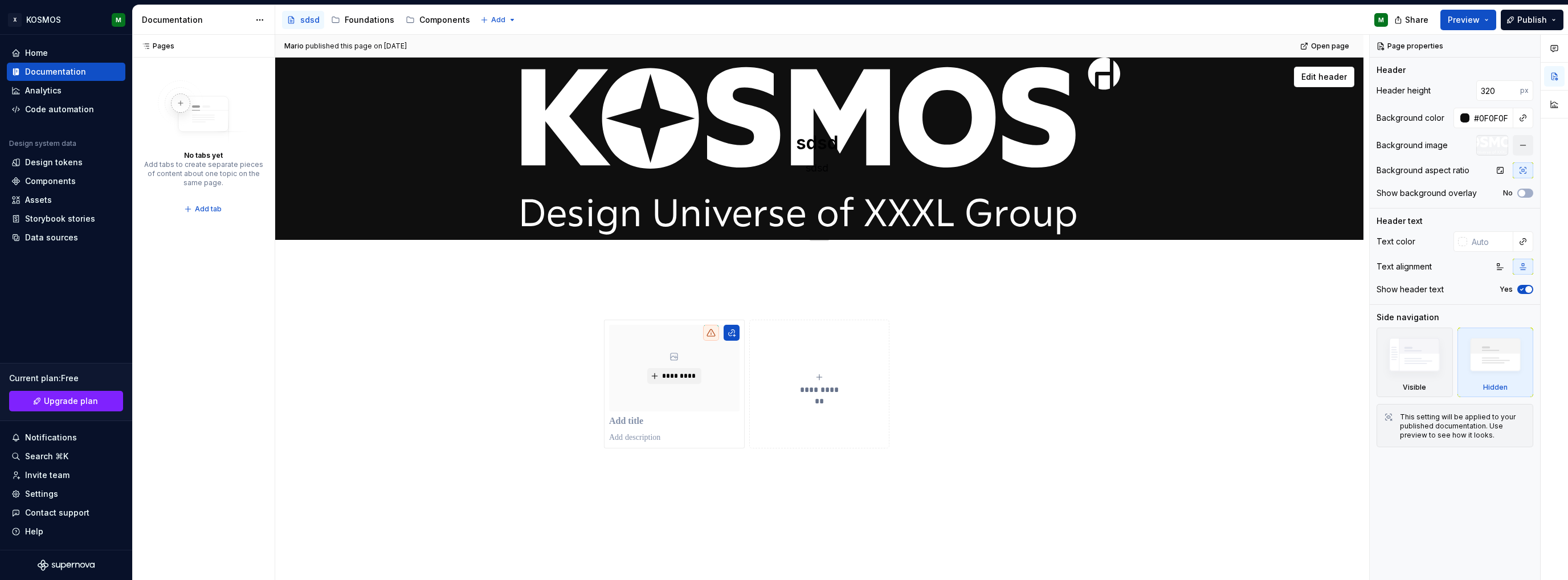
type textarea "*"
click at [818, 139] on textarea "sdsd" at bounding box center [817, 143] width 431 height 27
click at [817, 138] on textarea "sdsd" at bounding box center [817, 143] width 431 height 27
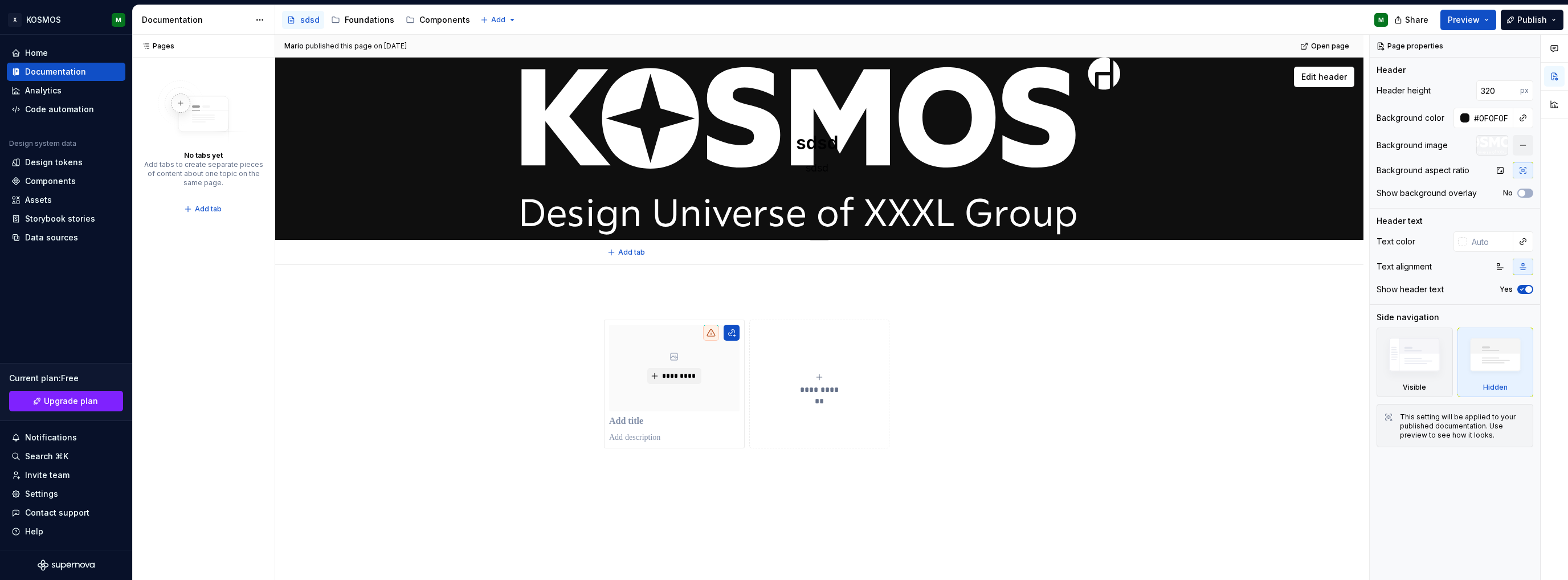
type textarea "K"
type textarea "*"
type textarea "Ko"
type textarea "*"
type textarea "Kos"
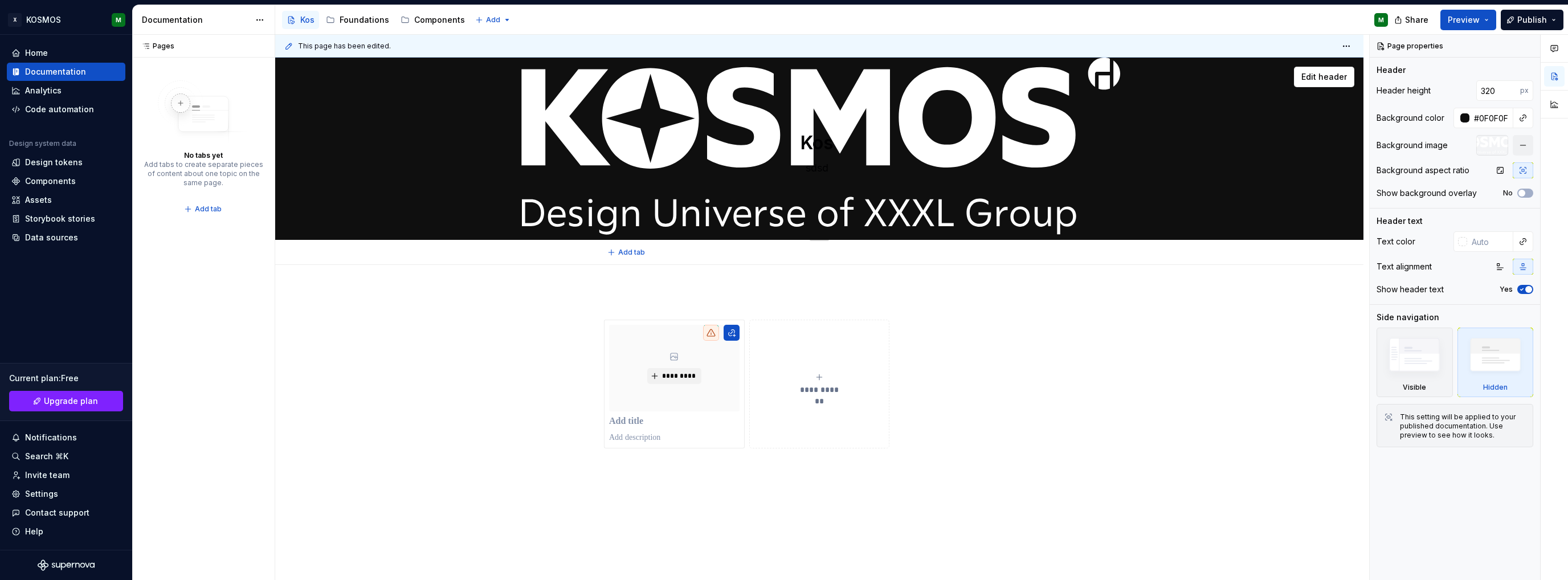
type textarea "*"
type textarea "Ko"
type textarea "*"
type textarea "K"
type textarea "*"
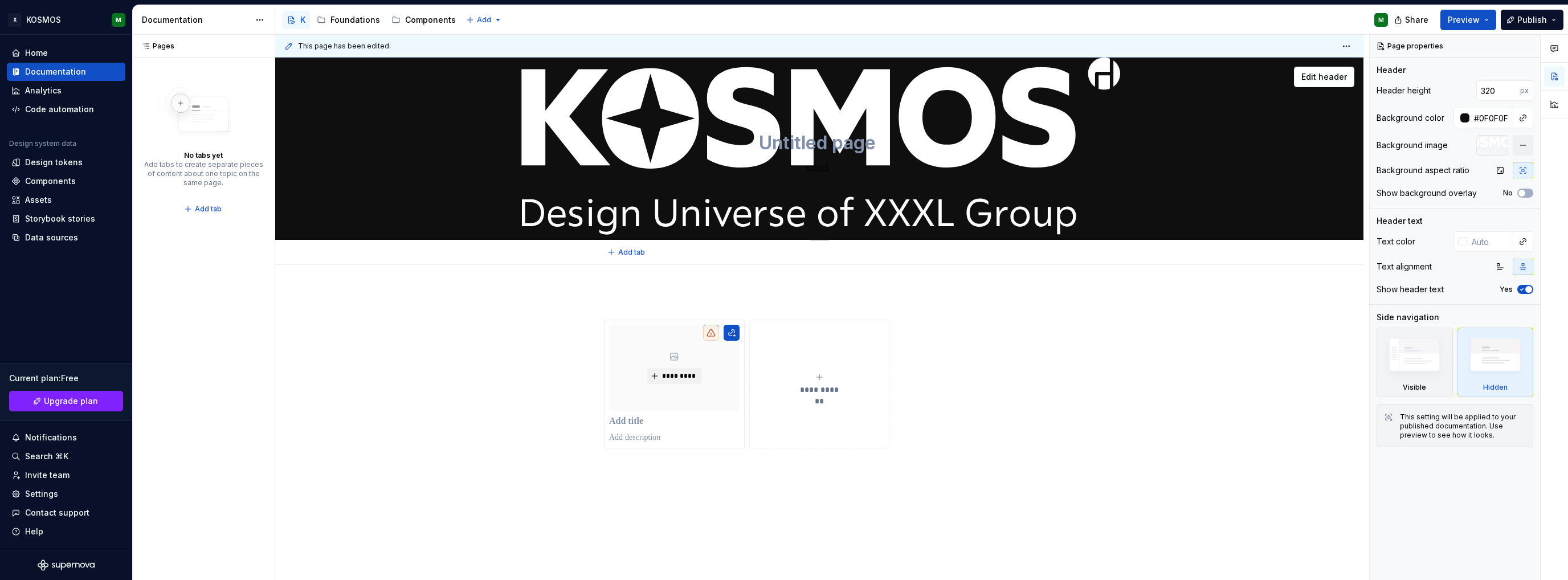
type textarea "*"
type textarea "Untitled page"
type textarea "*"
type textarea "Untitled pageK"
type textarea "*"
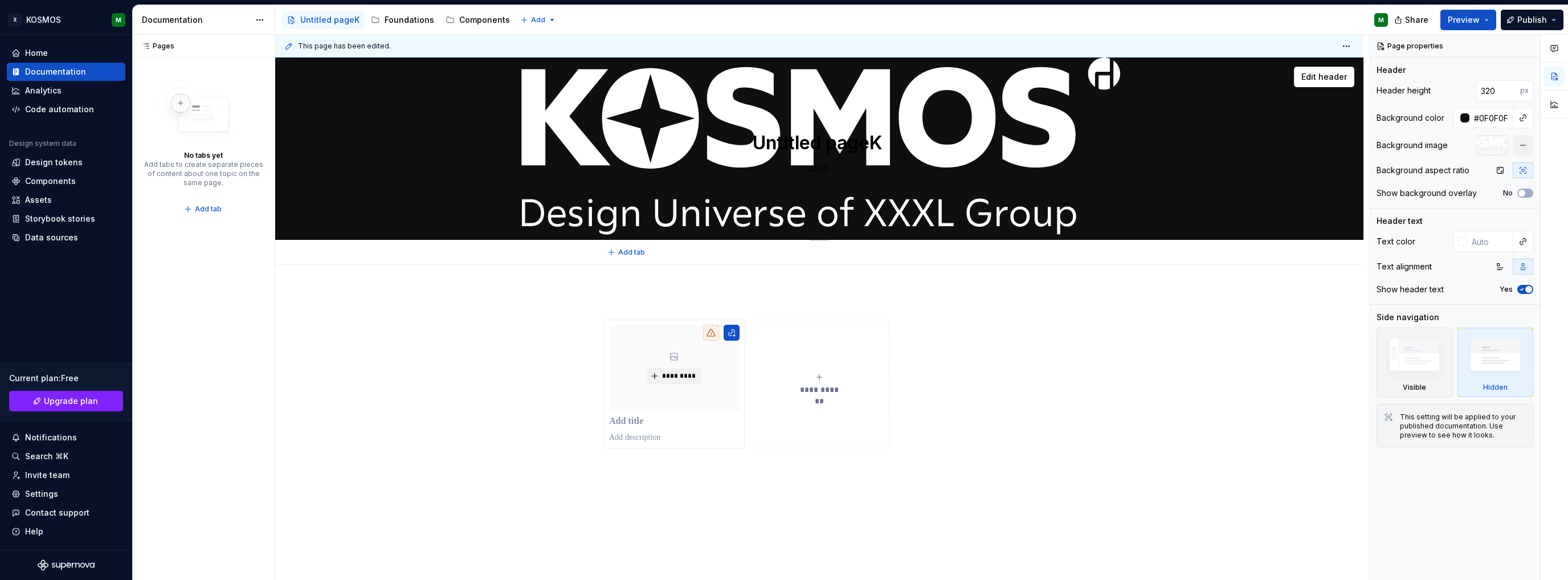
type textarea "K"
type textarea "*"
type textarea "KO"
type textarea "*"
type textarea "KOS"
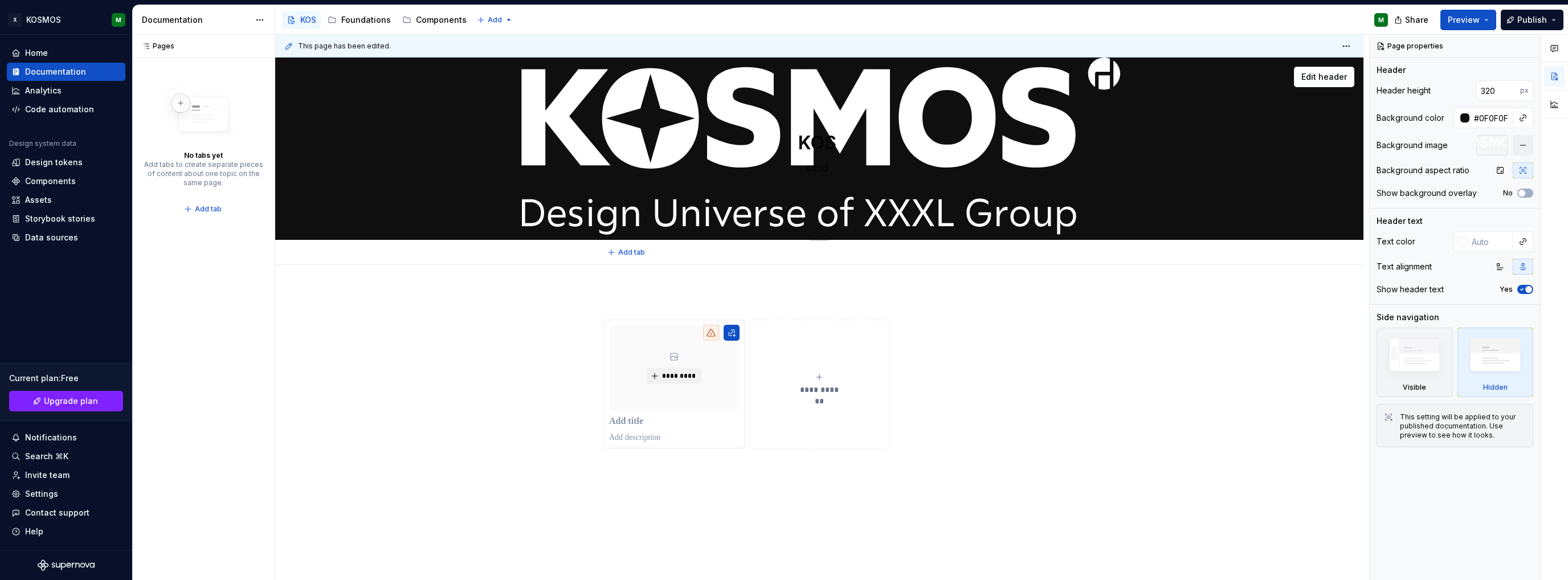
type textarea "*"
type textarea "KOSM"
type textarea "*"
type textarea "KOSMO"
type textarea "*"
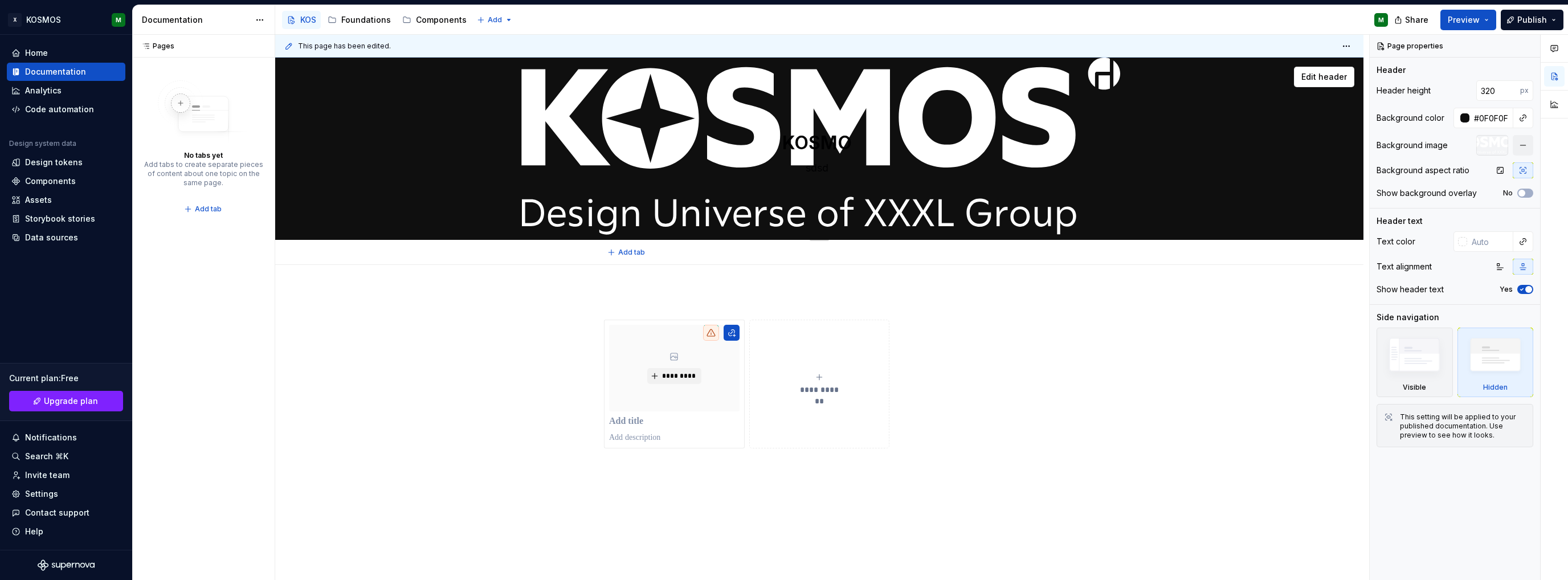
type textarea "KOSMOS"
type textarea "*"
type textarea "KOSMOS"
click at [1529, 288] on span "button" at bounding box center [1528, 289] width 7 height 7
click at [1314, 77] on span "Edit header" at bounding box center [1324, 77] width 46 height 12
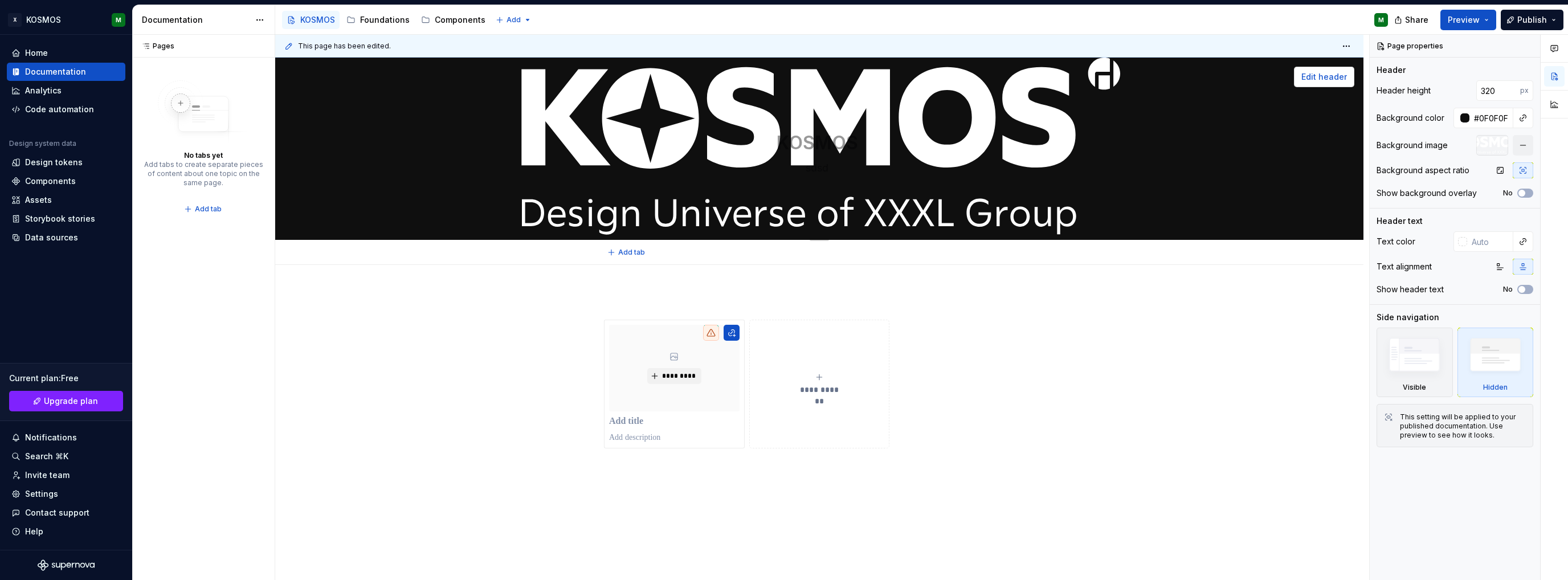
click at [1326, 76] on span "Edit header" at bounding box center [1324, 77] width 46 height 12
click at [1480, 21] on span "Preview" at bounding box center [1463, 20] width 32 height 12
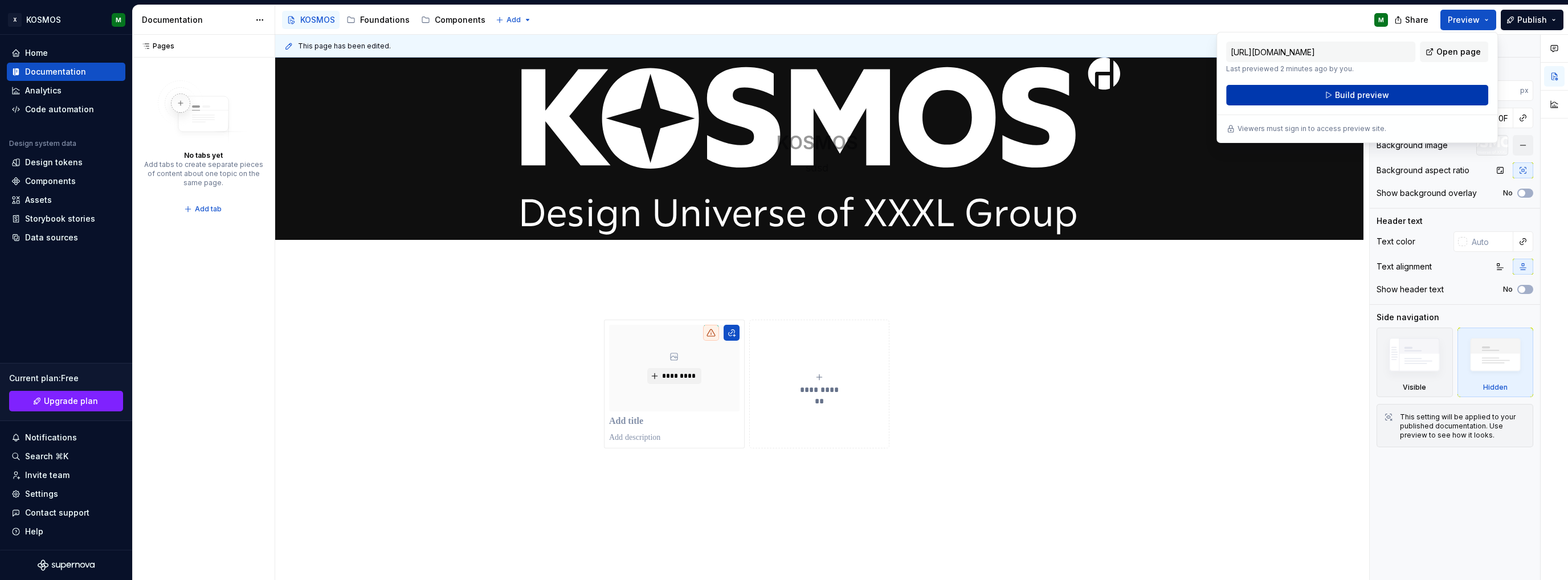
click at [1425, 94] on button "Build preview" at bounding box center [1357, 95] width 262 height 21
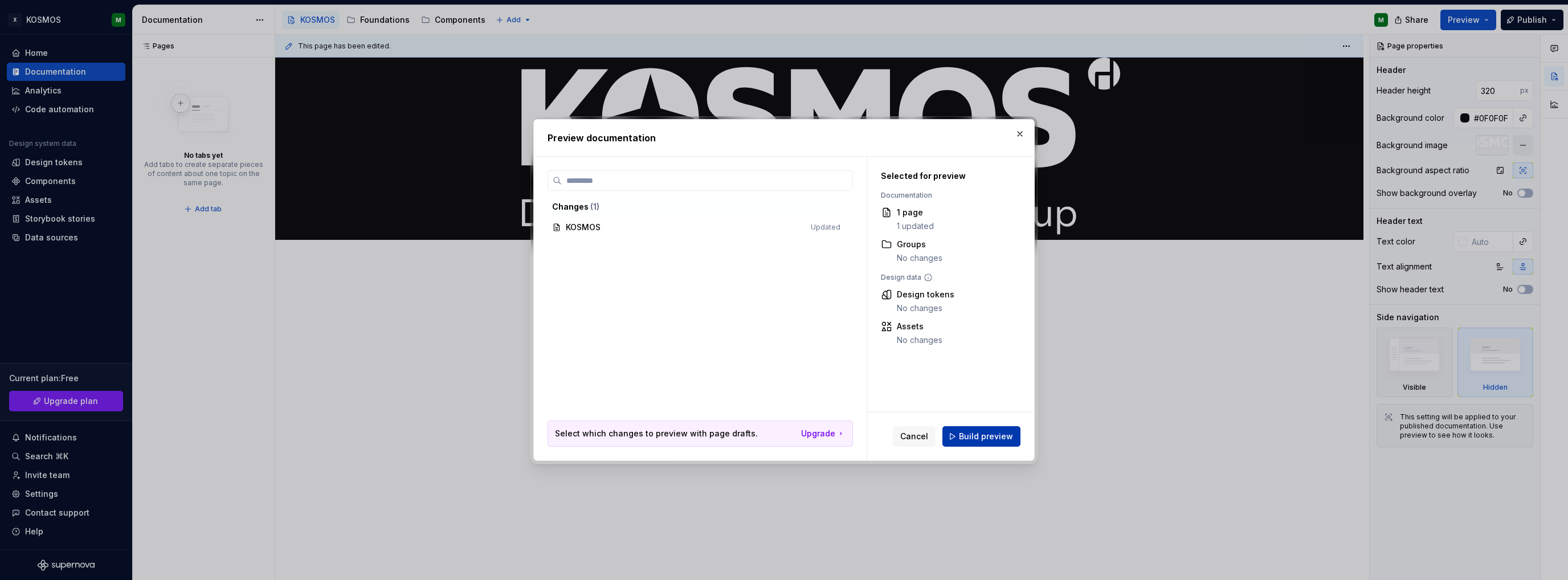
click at [1013, 436] on button "Build preview" at bounding box center [981, 437] width 78 height 21
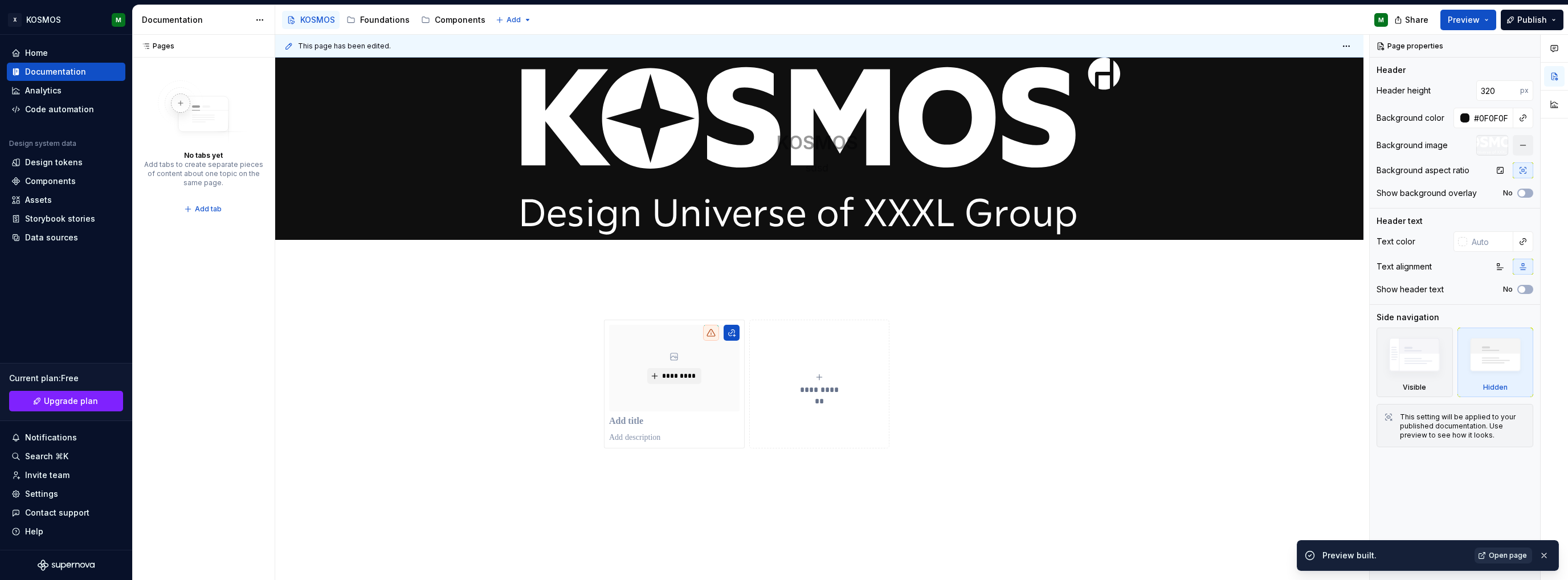
click at [1519, 552] on span "Open page" at bounding box center [1508, 556] width 38 height 9
drag, startPoint x: 294, startPoint y: 23, endPoint x: 283, endPoint y: 5, distance: 21.1
click at [0, 0] on button "Page tree" at bounding box center [0, 0] width 0 height 0
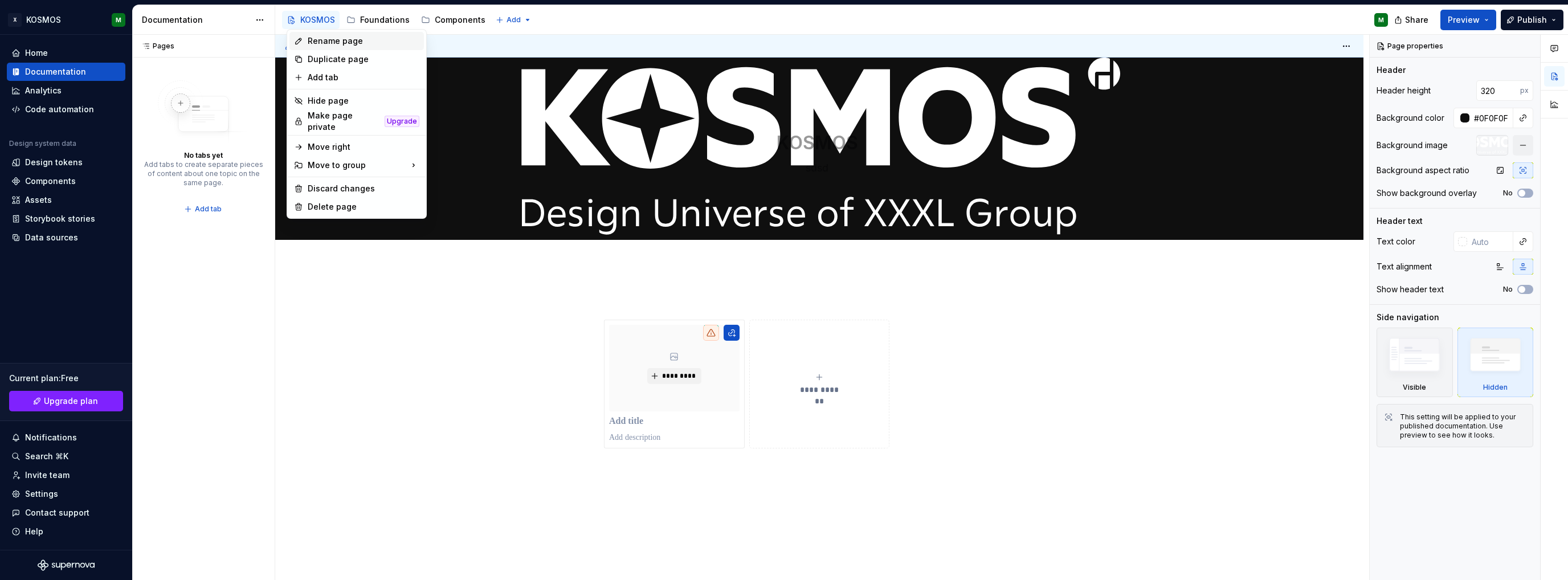
type textarea "*"
click at [314, 39] on div "Rename page" at bounding box center [364, 41] width 112 height 12
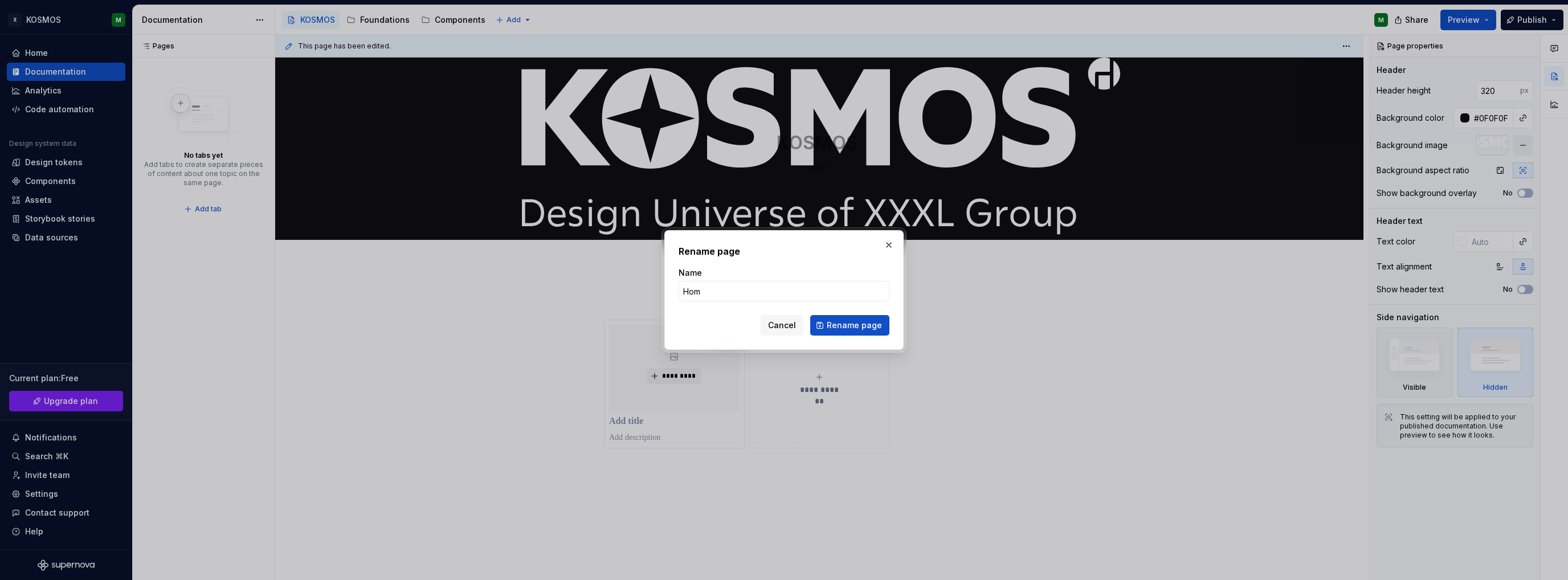
type input "Home"
click at [866, 320] on span "Rename page" at bounding box center [854, 326] width 55 height 12
type textarea "*"
type textarea "Home"
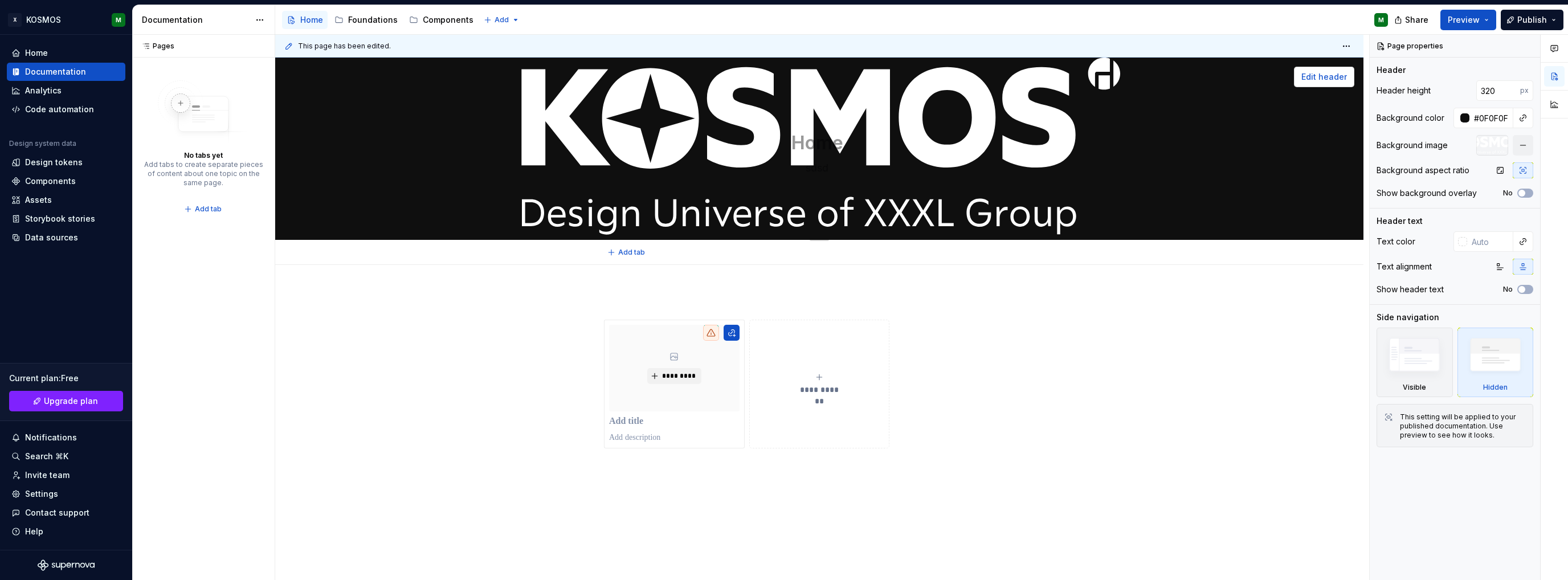
click at [1340, 71] on span "Edit header" at bounding box center [1324, 77] width 46 height 12
click at [1523, 149] on button "button" at bounding box center [1523, 146] width 21 height 21
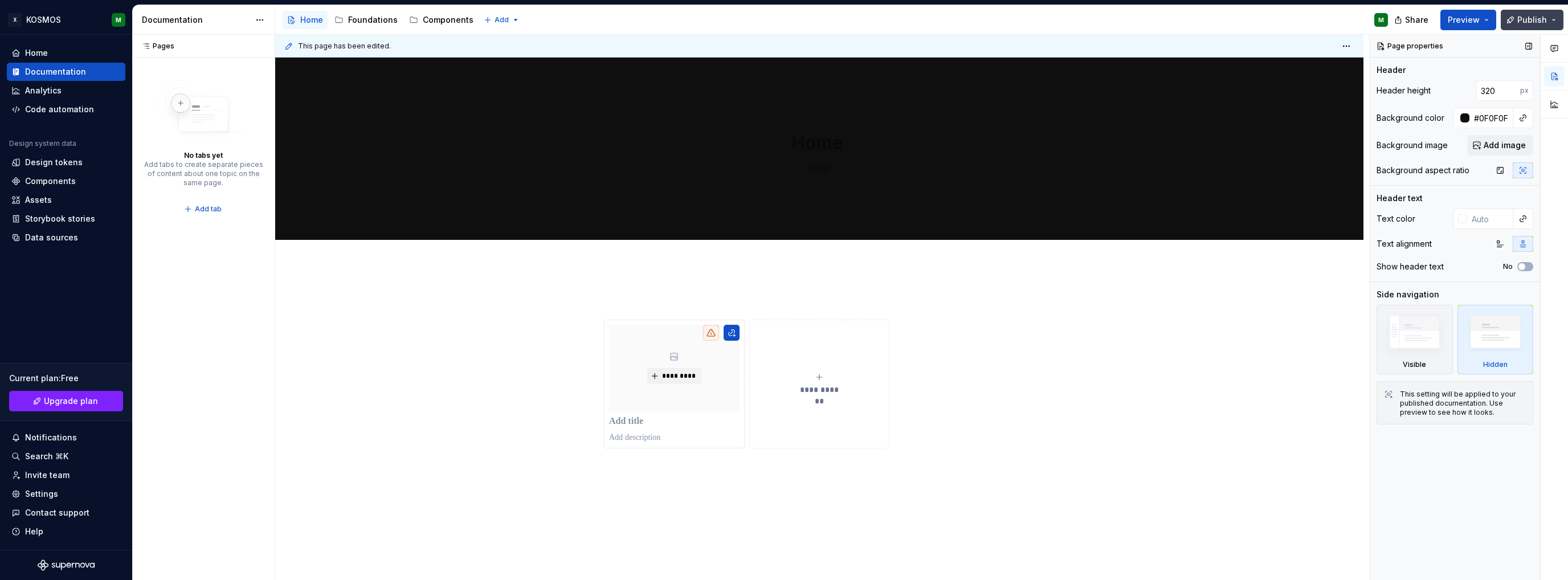
click at [1534, 24] on span "Publish" at bounding box center [1532, 20] width 29 height 12
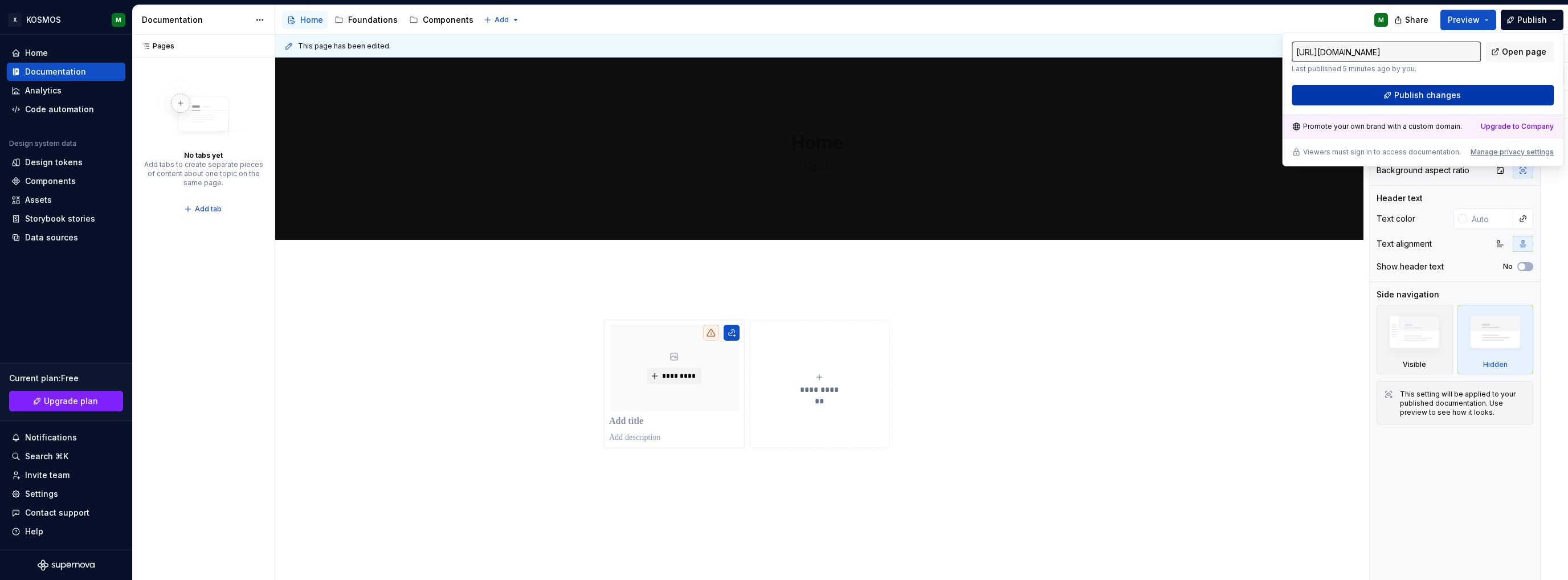
click at [1481, 92] on button "Publish changes" at bounding box center [1422, 95] width 262 height 21
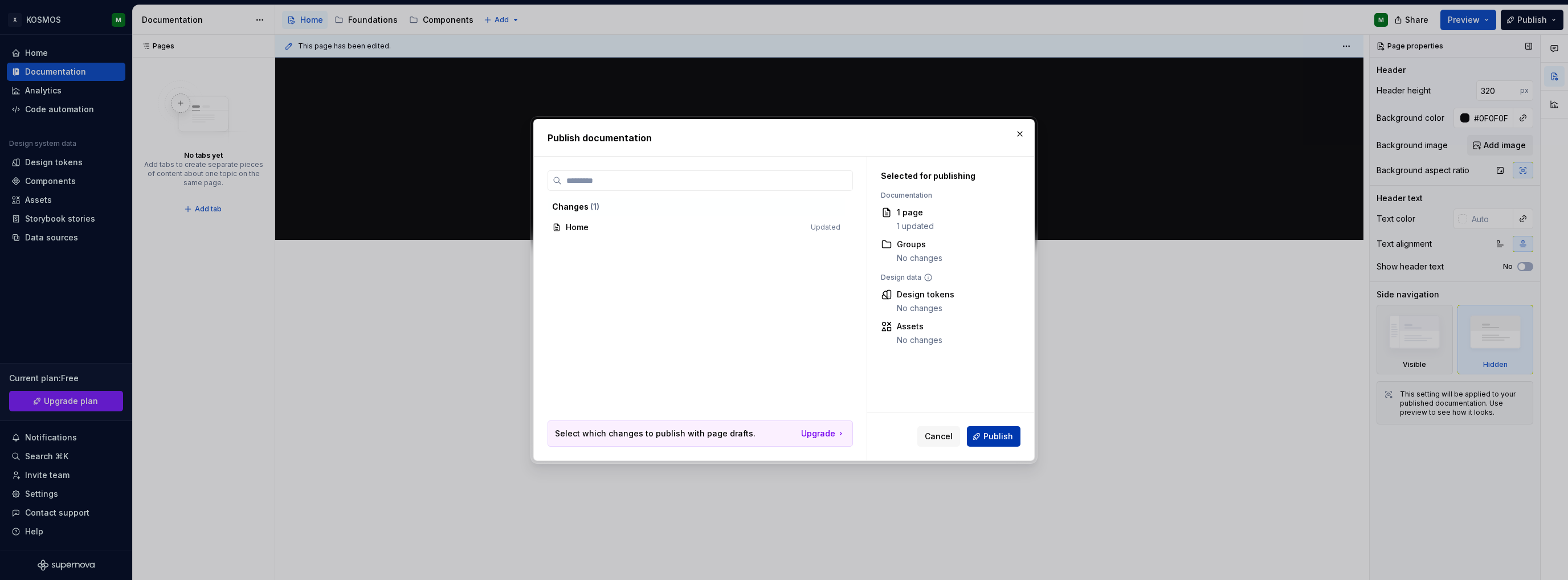
click at [1009, 429] on button "Publish" at bounding box center [993, 437] width 54 height 21
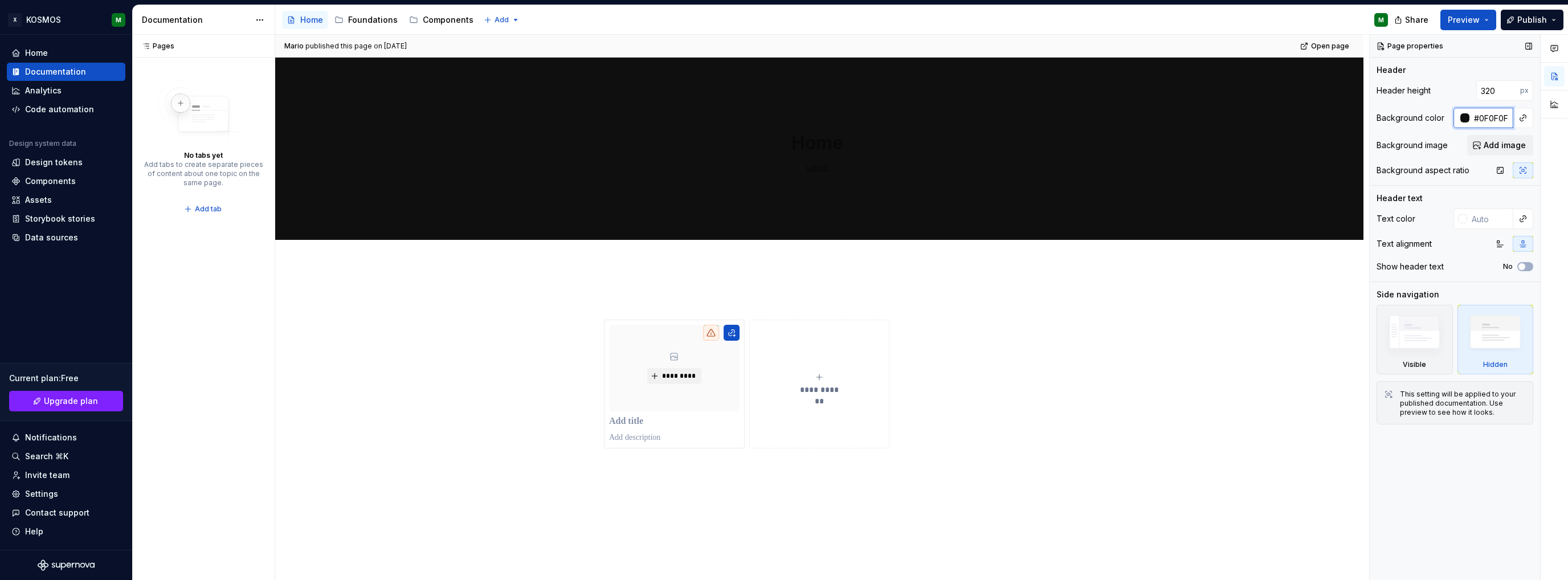
click at [1477, 113] on input "#0F0F0F" at bounding box center [1492, 118] width 44 height 21
click at [1466, 115] on div at bounding box center [1465, 118] width 9 height 9
type textarea "*"
type input "#0F0F0F42"
type input "**"
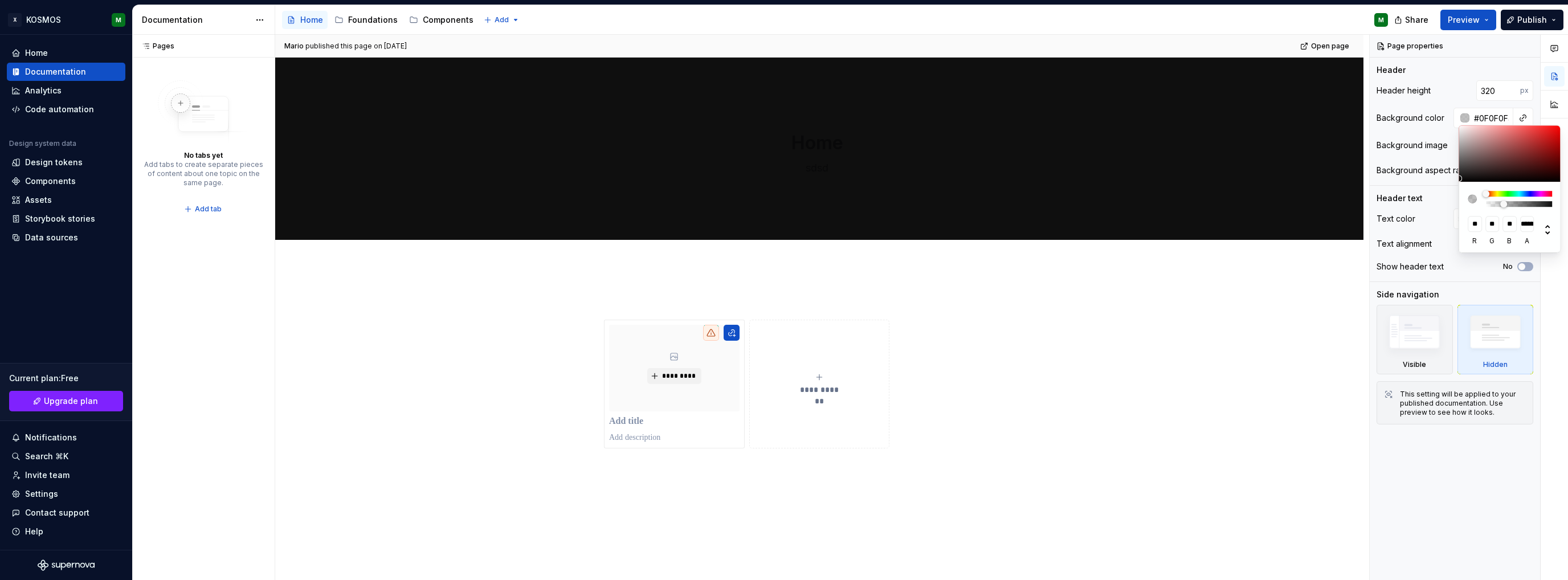
type input "#0F0F0F40"
type input "**********"
type input "#0F0F0F3B"
type input "**********"
type input "#0F0F0F33"
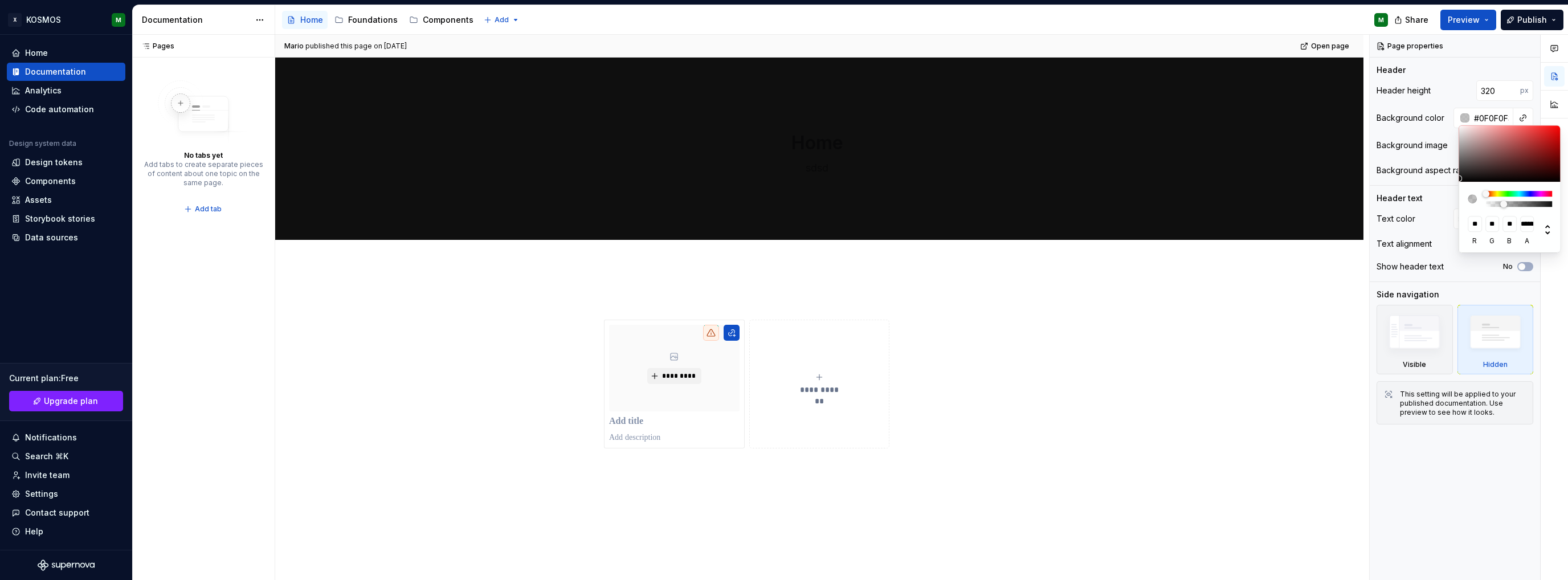
type input "***"
type input "#0F0F0F2B"
type input "**********"
type input "#0F0F0F26"
type input "**********"
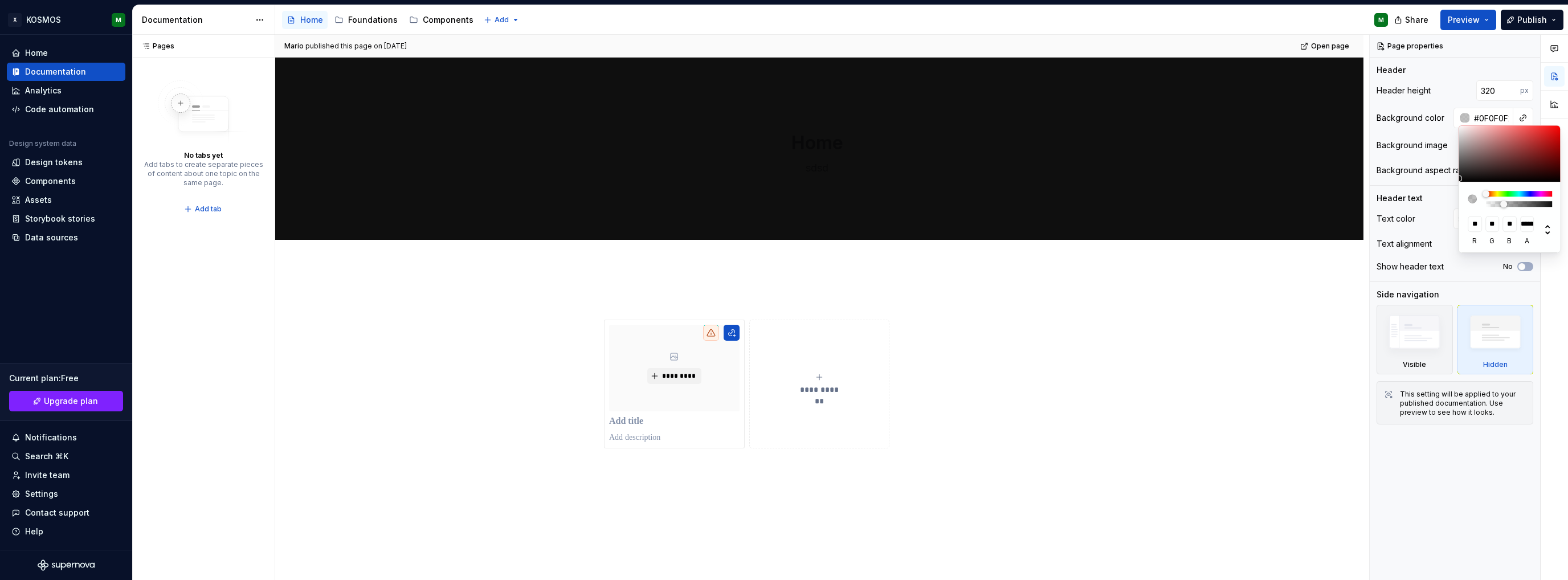
type input "#0F0F0F24"
type input "**********"
type input "#0F0F0F1F"
type input "**********"
type input "#0F0F0F1C"
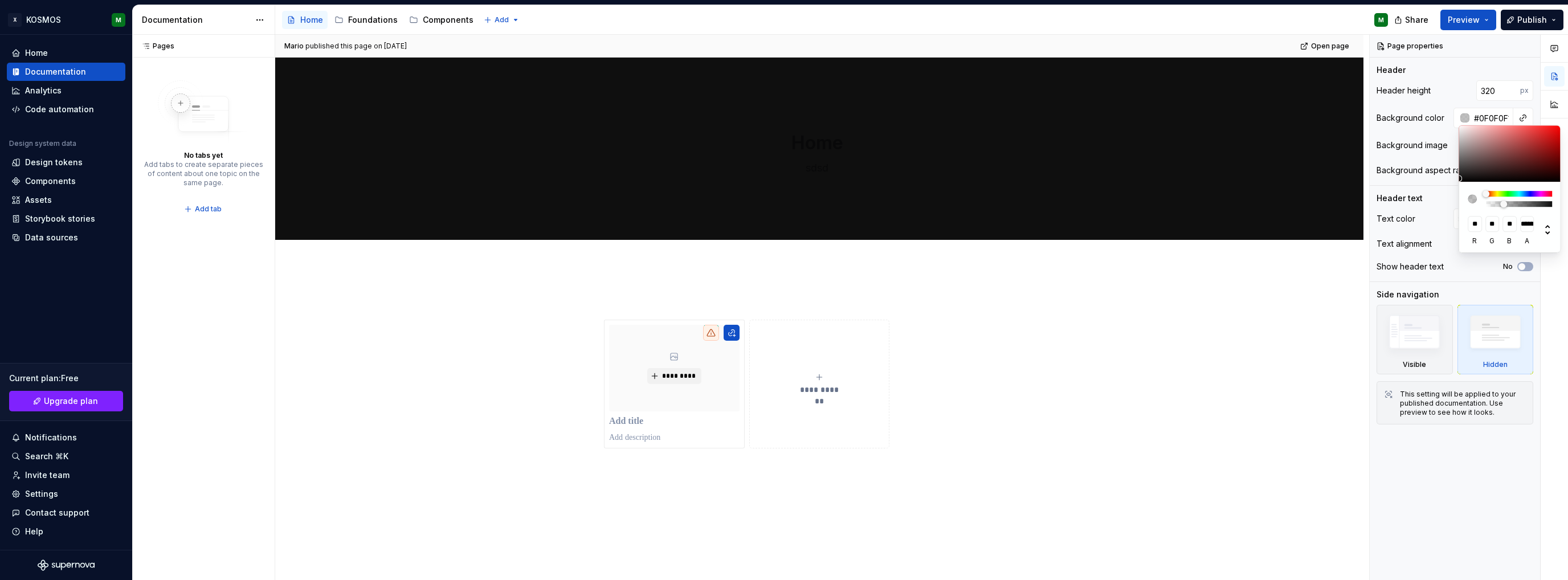
type input "**********"
type input "#0F0F0F17"
type input "**********"
type input "#0F0F0F14"
type input "**********"
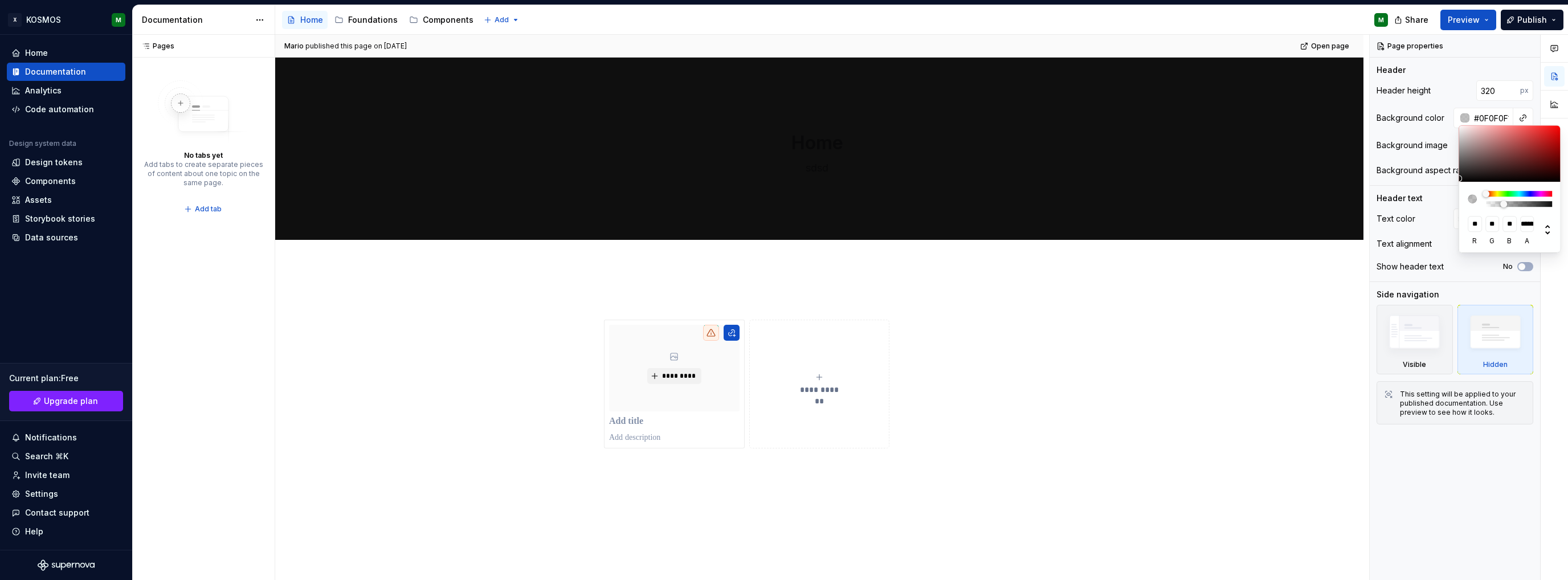
type input "#0F0F0F0D"
type input "**********"
type input "#0F0F0F00"
type input "*"
drag, startPoint x: 1504, startPoint y: 201, endPoint x: 1463, endPoint y: 204, distance: 41.1
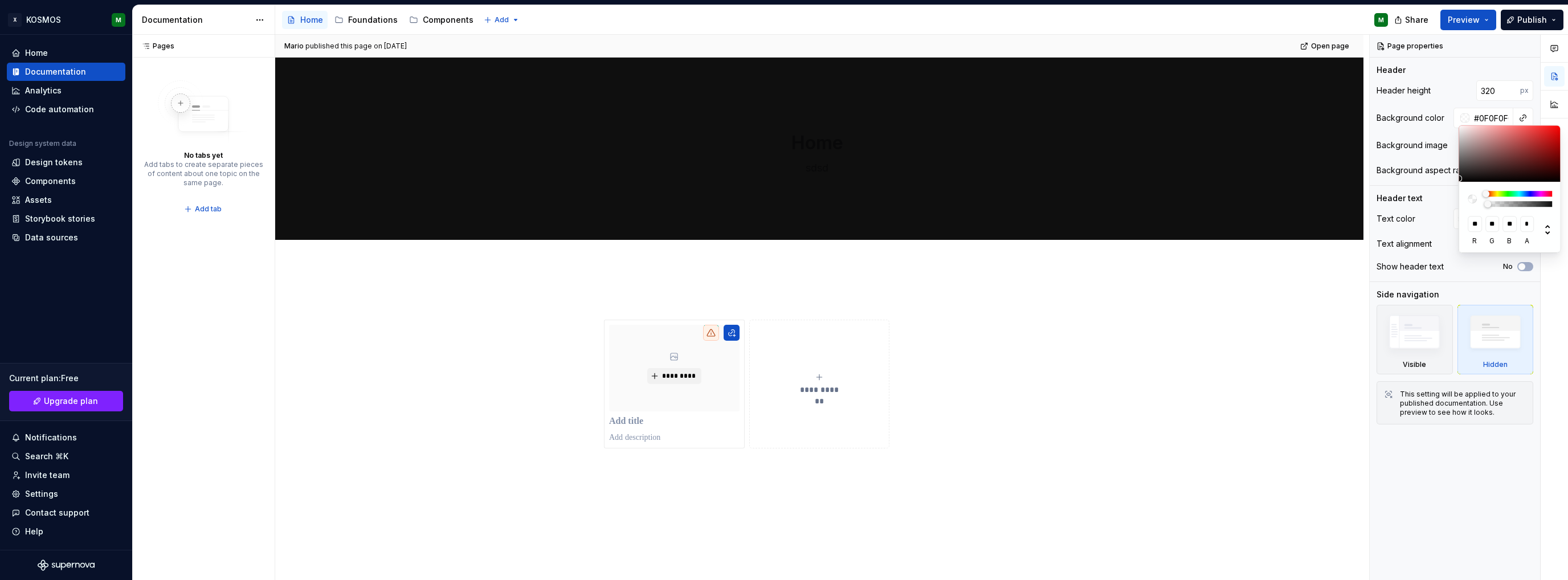
click at [1463, 204] on div "** r ** g ** b * a" at bounding box center [1510, 217] width 103 height 71
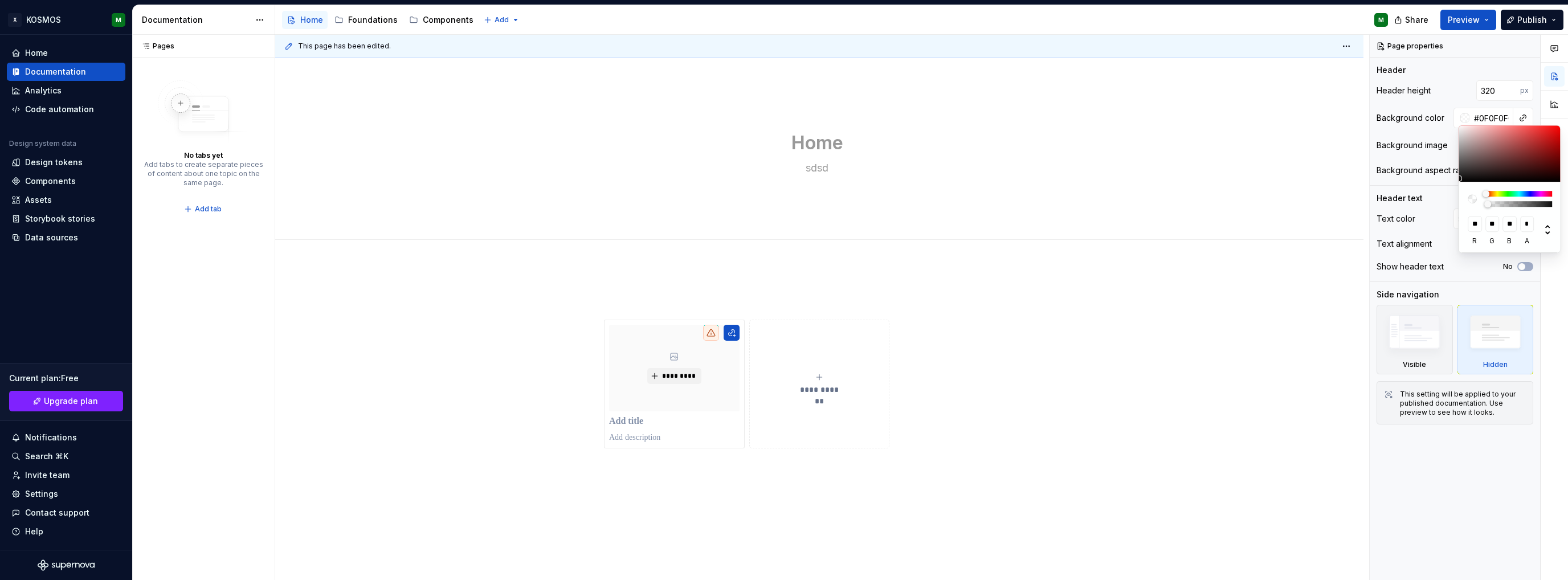
type textarea "*"
click at [1425, 165] on div "Comments Open comments No comments yet Select ‘Comment’ from the block context …" at bounding box center [1469, 307] width 198 height 546
type input "#0F0F0F0F"
type input "**********"
type input "#0F0F0F12"
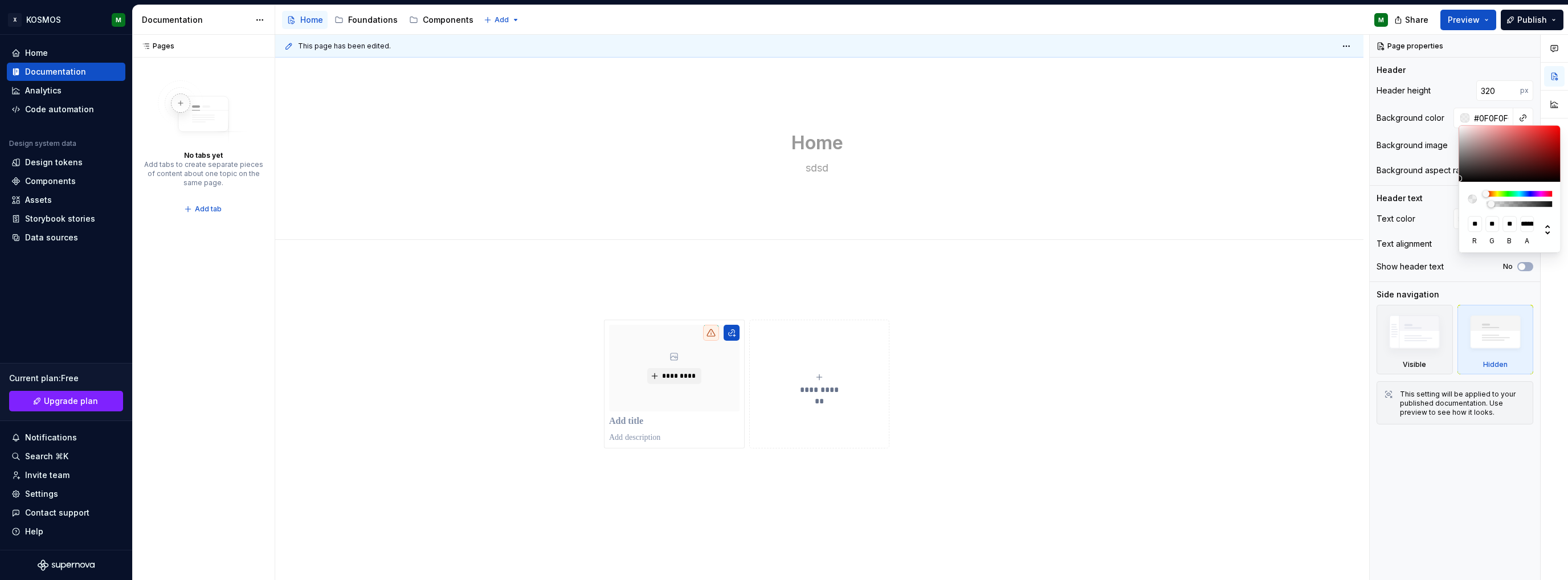
type input "**********"
type input "#0F0F0F14"
type input "**********"
type input "#0F0F0F21"
type input "**********"
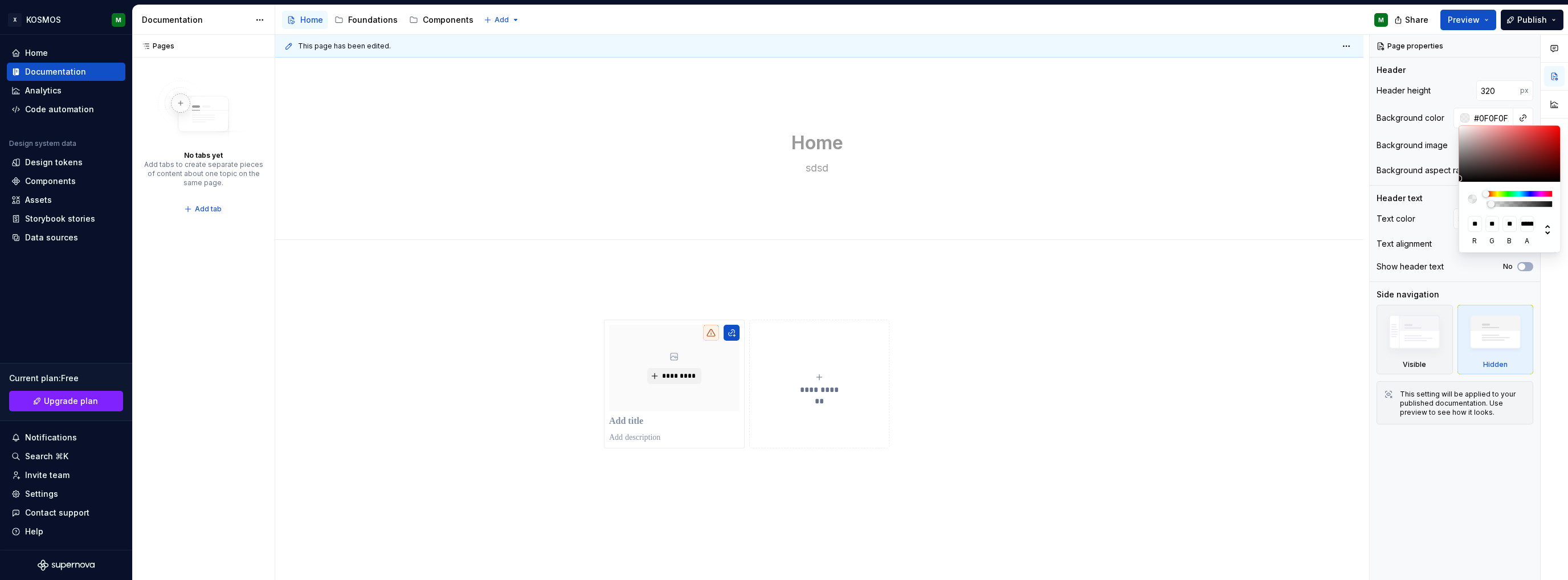
type input "#0F0F0F2E"
type input "**********"
type input "#0F0F0F36"
type input "**********"
type input "#0F0F0F42"
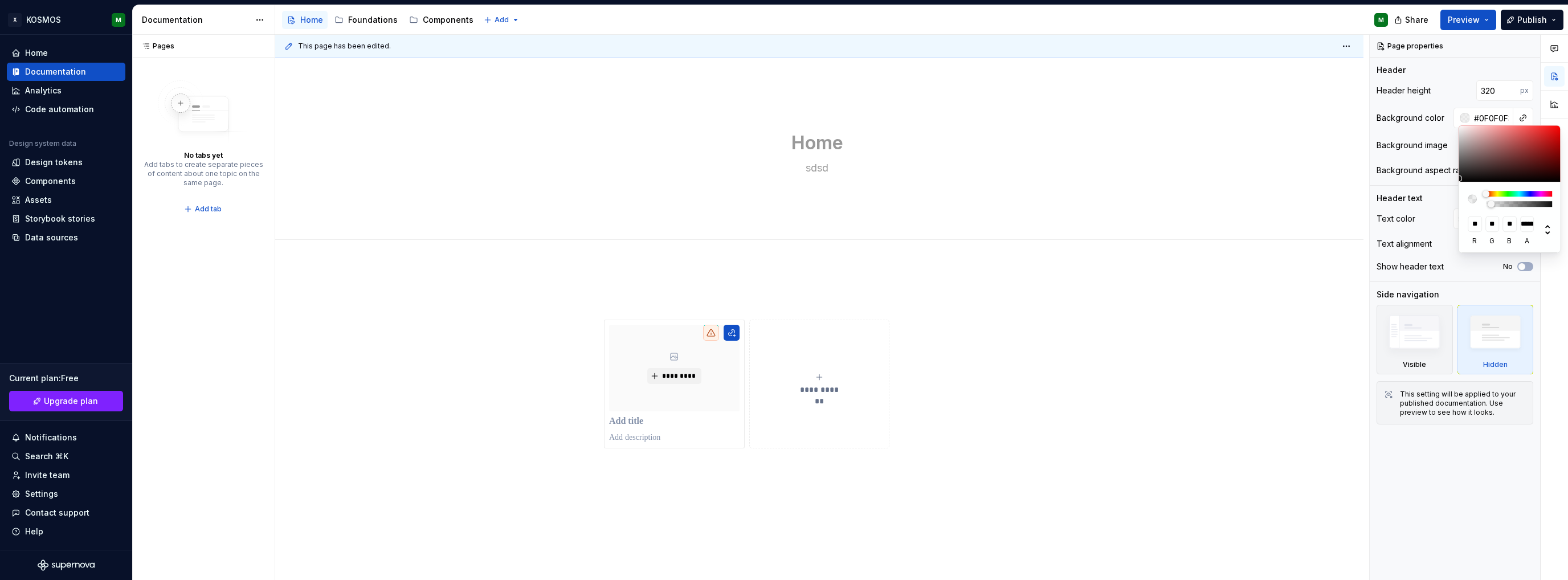
type input "**********"
type input "#0F0F0F52"
type input "**********"
type input "#0F0F0F5E"
type input "**********"
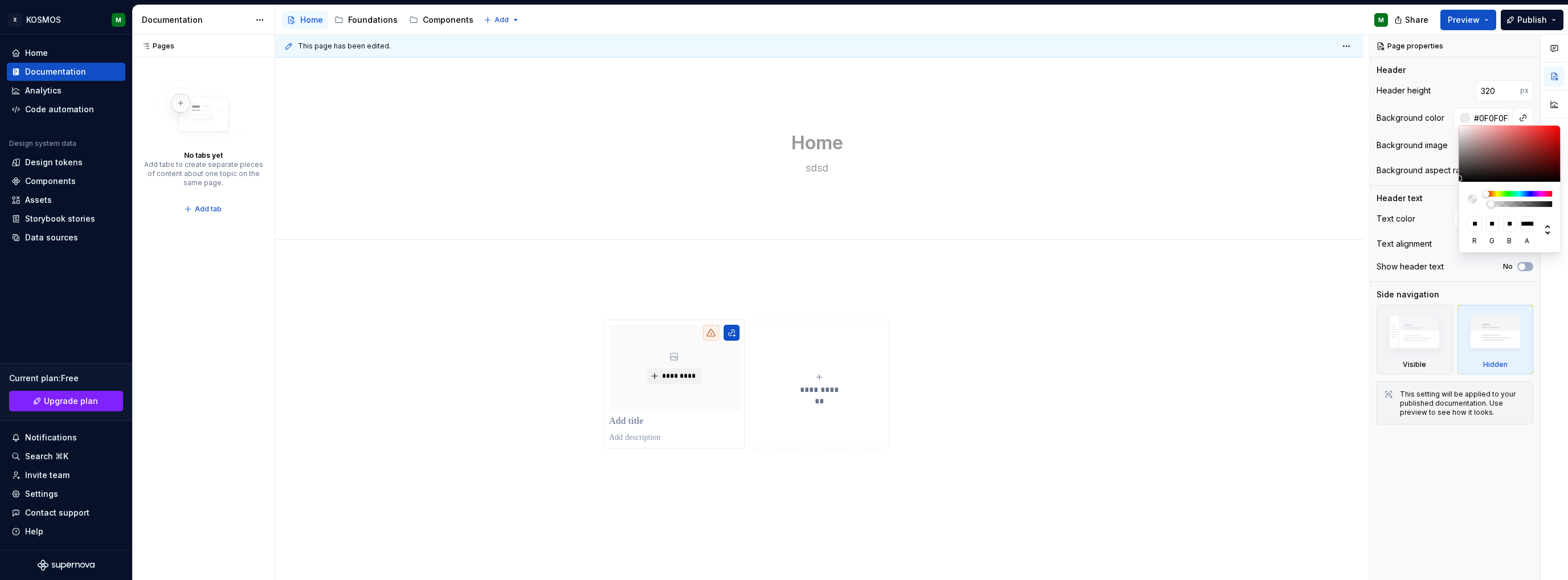
type input "#0F0F0F73"
type input "**********"
type input "#0F0F0F85"
type input "**********"
type input "#0F0F0F99"
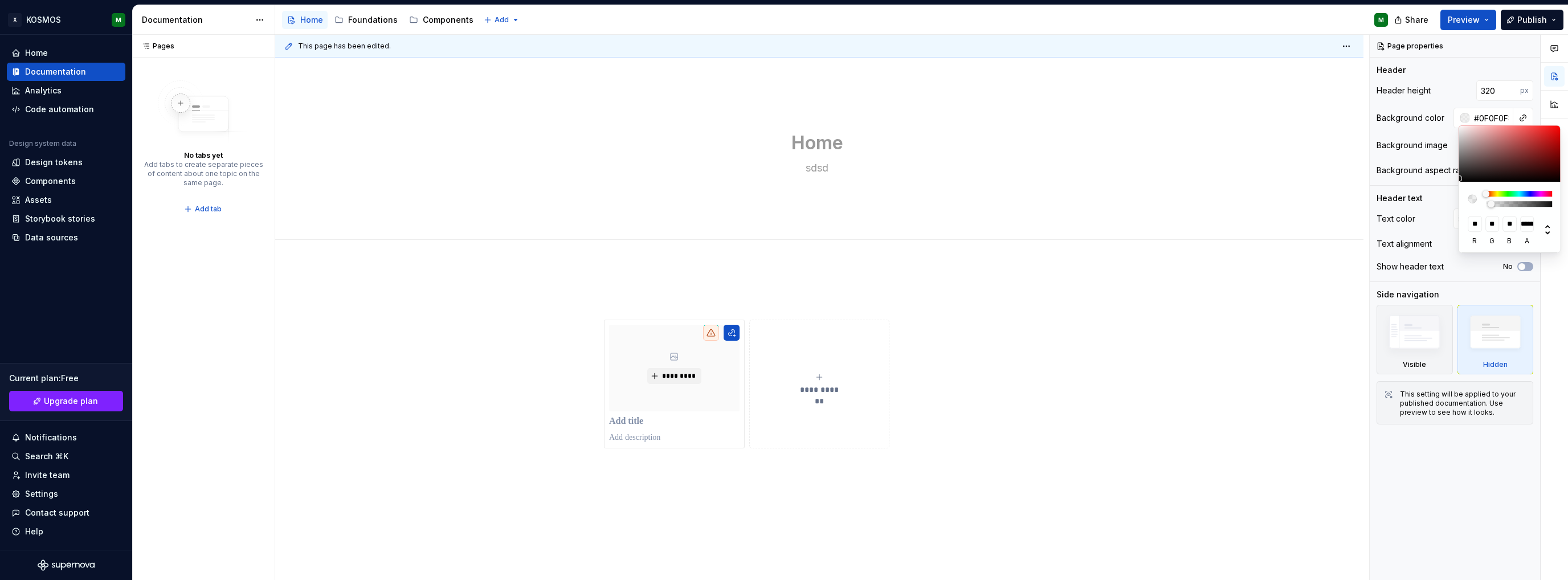
type input "***"
type input "#0F0F0FAB"
type input "**********"
type input "#0F0F0FBD"
type input "**********"
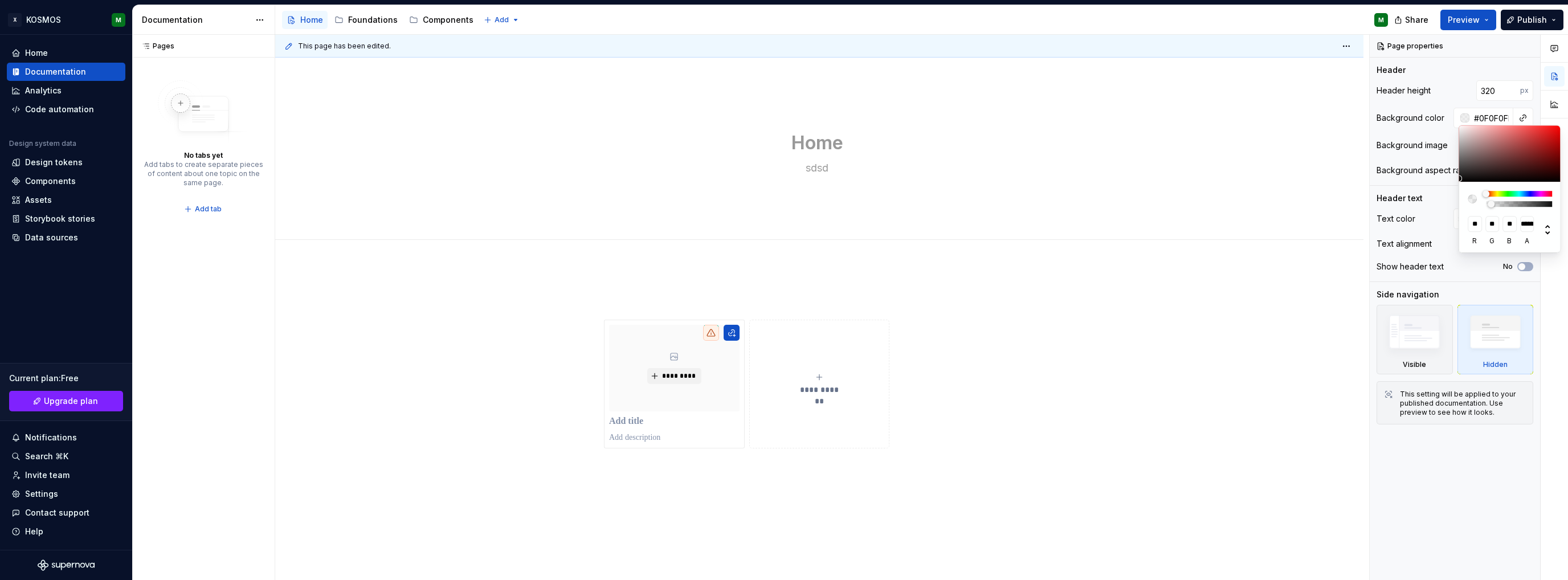
type input "#0F0F0FCC"
type input "***"
type input "#0F0F0FD9"
type input "**********"
type input "#0F0F0FE3"
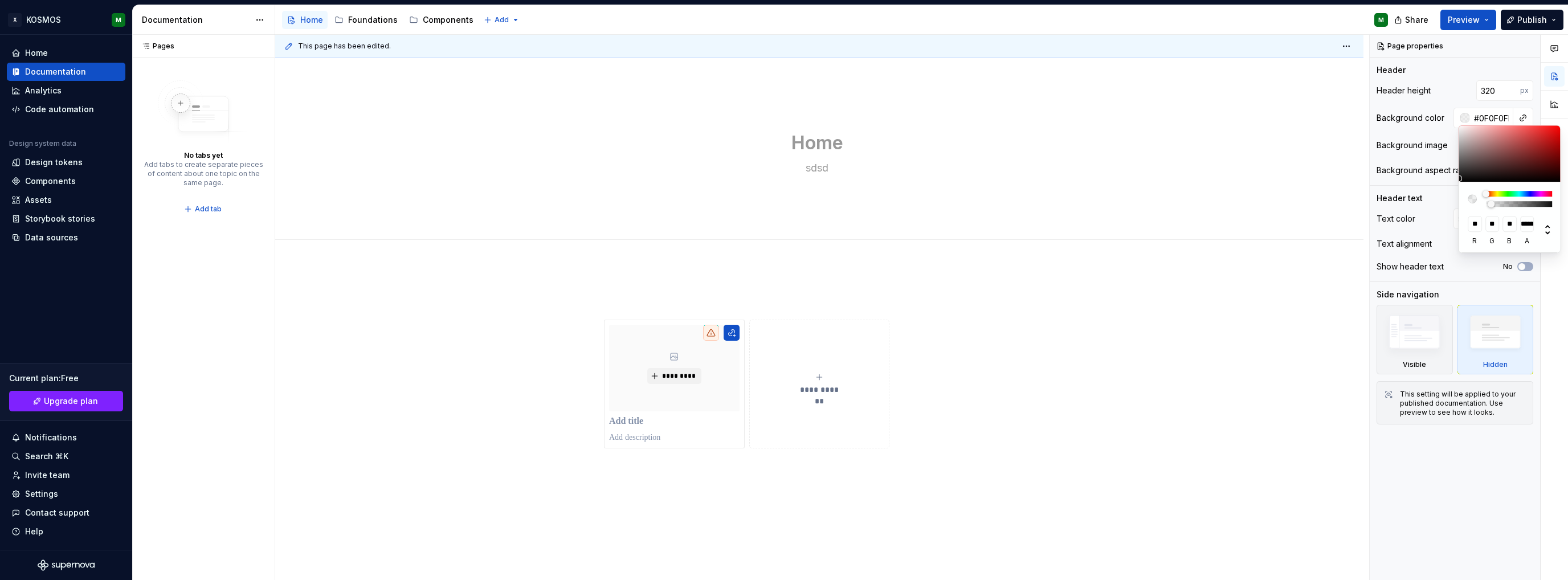
type input "**********"
type input "#0F0F0FED"
type input "**********"
type input "#0F0F0FF2"
type input "**********"
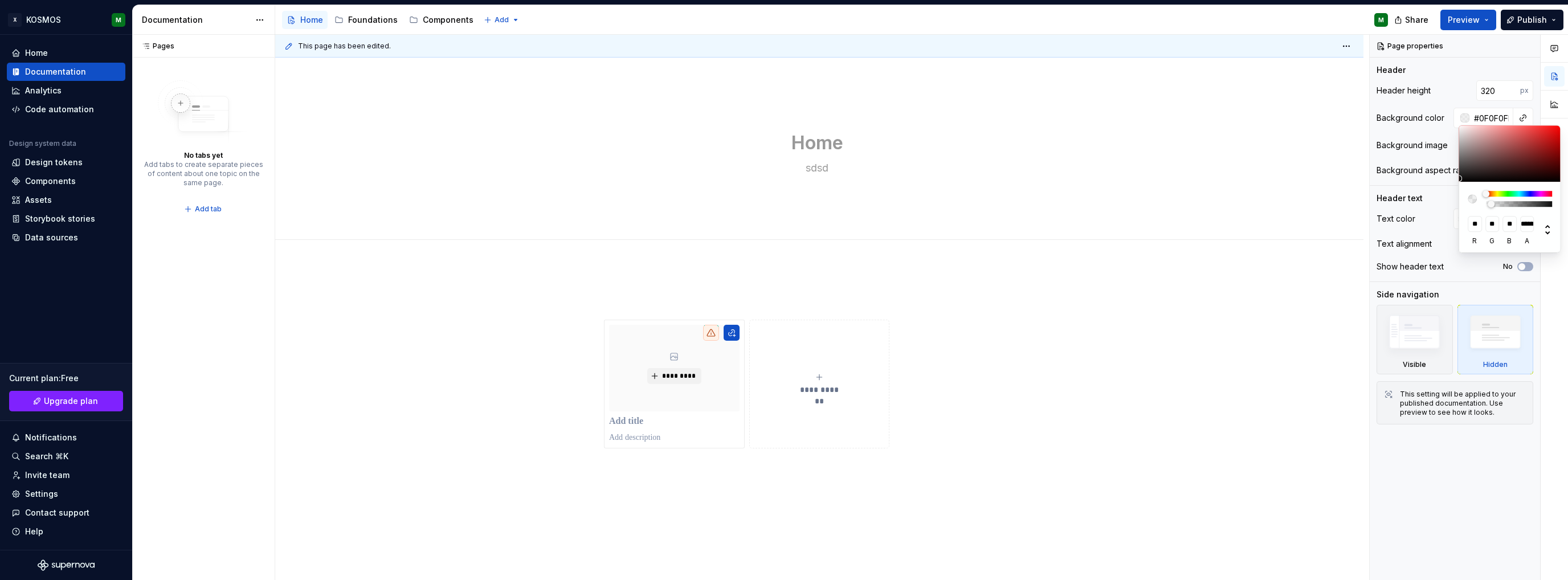
type input "#0F0F0FFC"
type input "**********"
type input "#0F0F0F"
type input "*"
drag, startPoint x: 1492, startPoint y: 204, endPoint x: 1567, endPoint y: 210, distance: 75.2
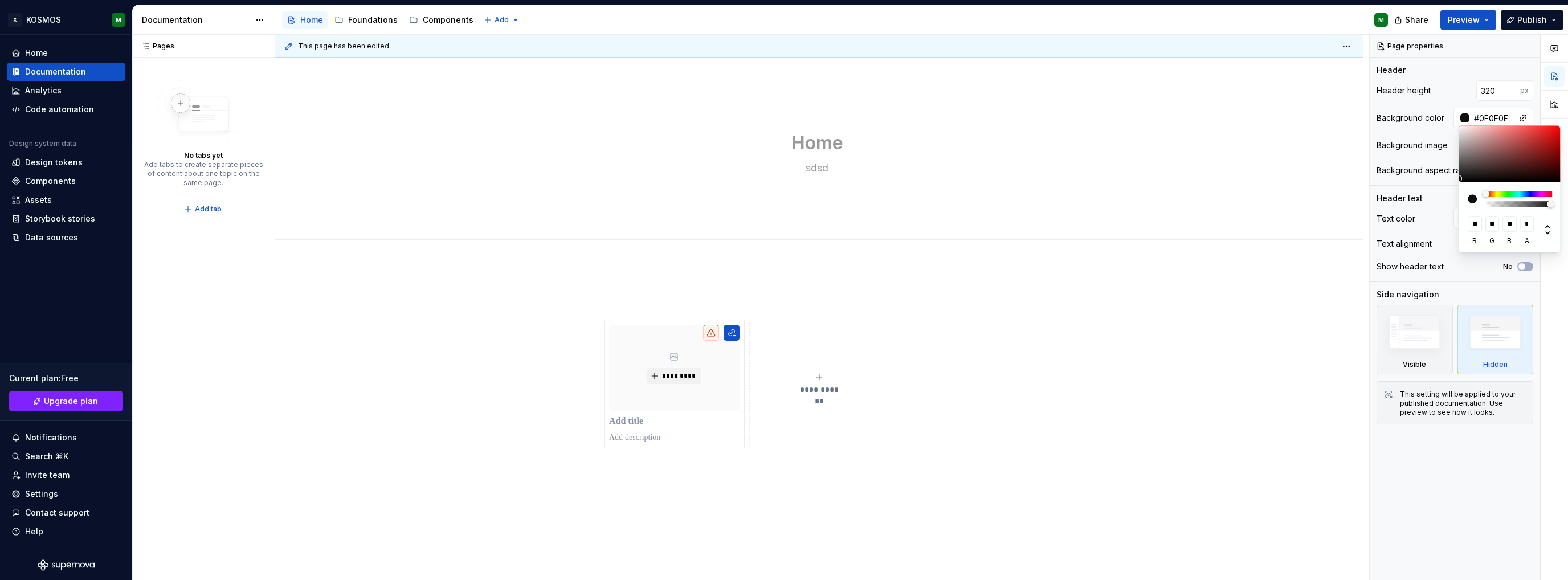
click at [1567, 210] on body "**********" at bounding box center [784, 290] width 1568 height 580
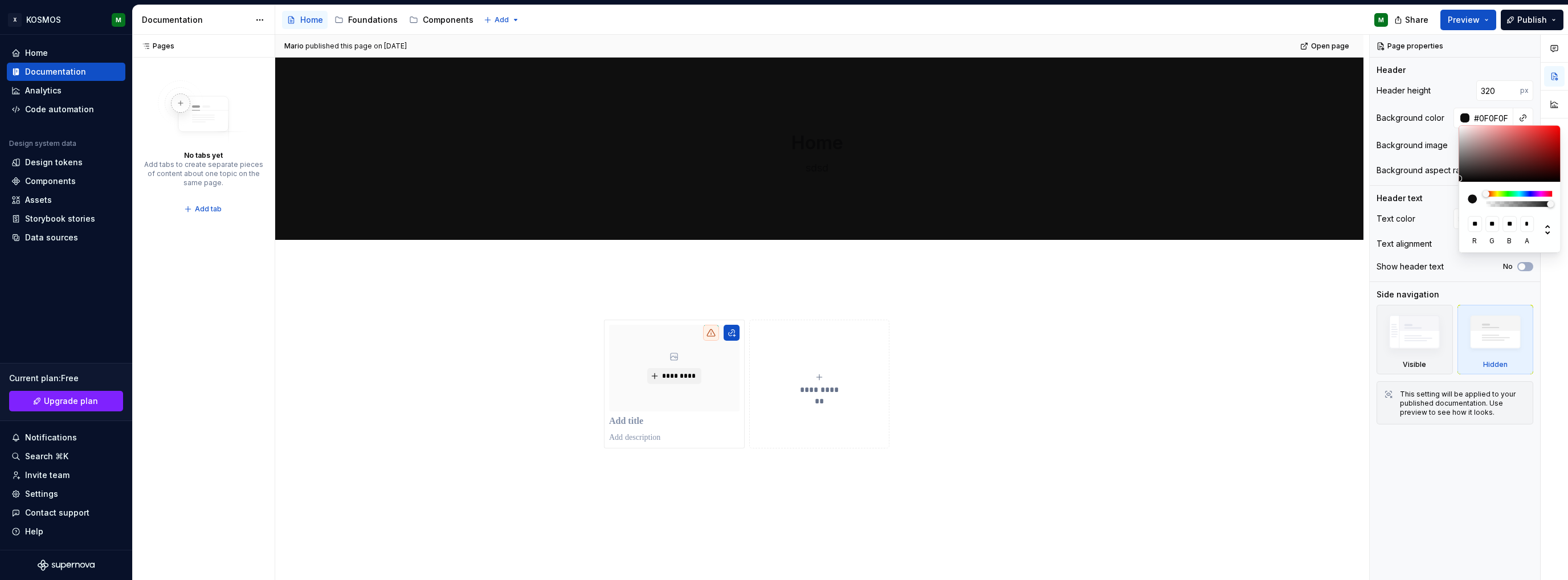
click at [1278, 199] on html "X KOSMOS M Home Documentation Analytics Code automation Design system data Desi…" at bounding box center [784, 290] width 1568 height 580
click at [1272, 287] on html "X KOSMOS M Home Documentation Analytics Code automation Design system data Desi…" at bounding box center [784, 290] width 1568 height 580
click at [1494, 155] on button "Add image" at bounding box center [1500, 146] width 66 height 21
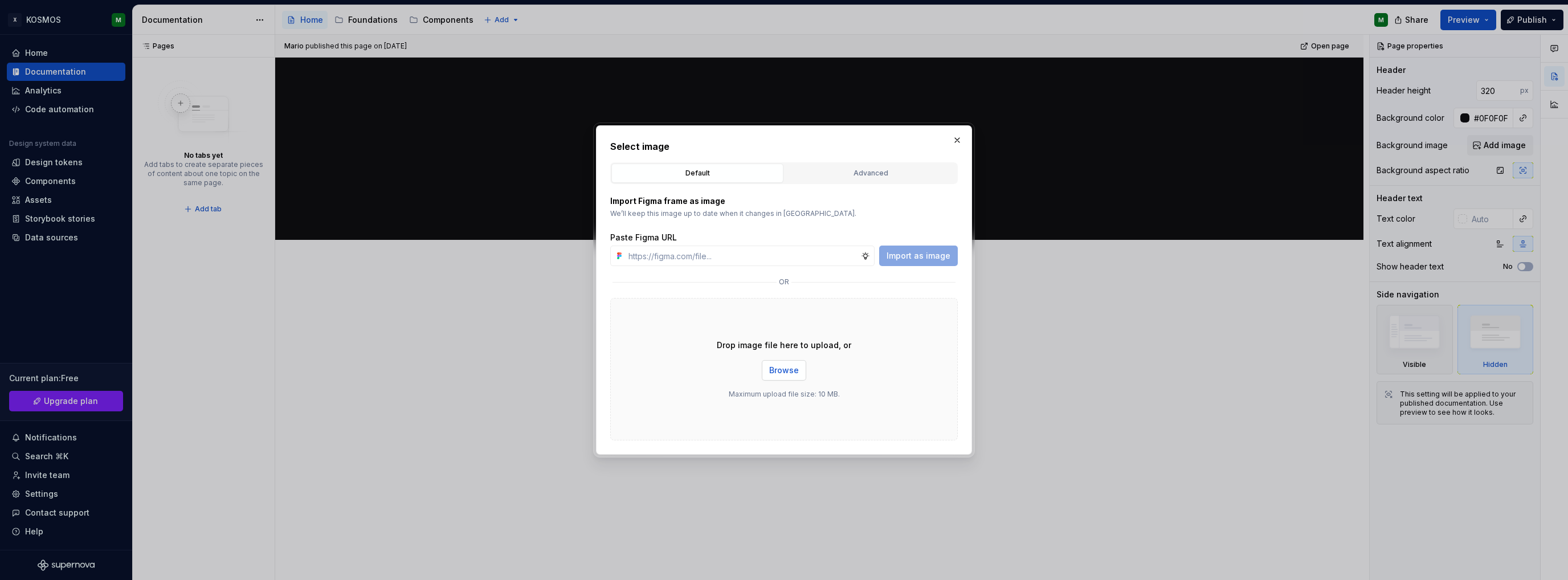
click at [784, 376] on button "Browse" at bounding box center [784, 370] width 44 height 21
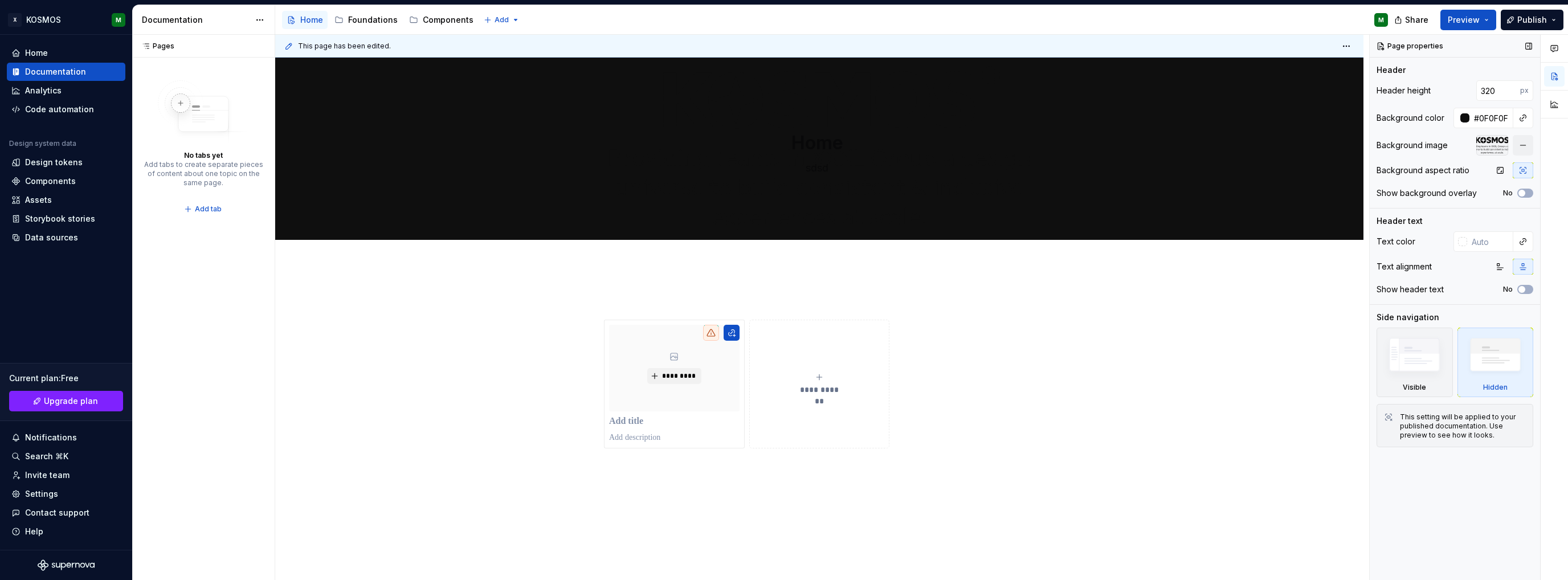
type textarea "*"
click at [1501, 115] on input "#0F0F0F" at bounding box center [1492, 118] width 44 height 21
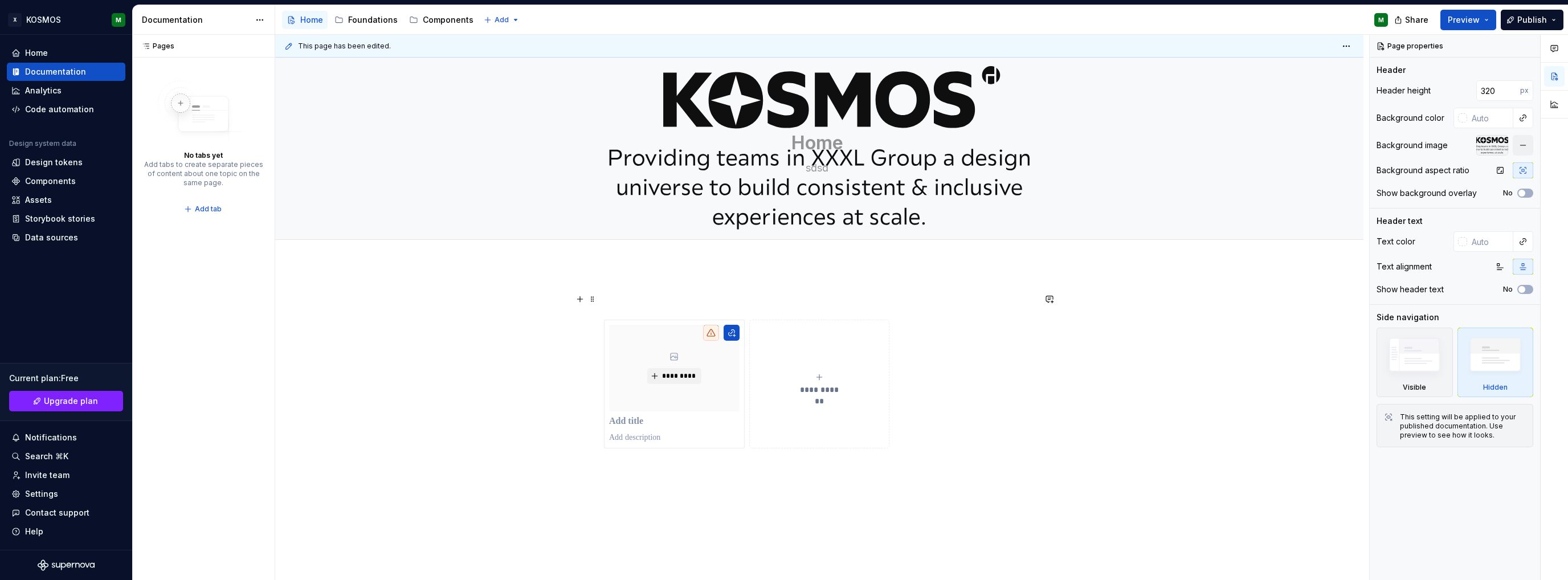
click at [1141, 306] on div "**********" at bounding box center [819, 450] width 1088 height 371
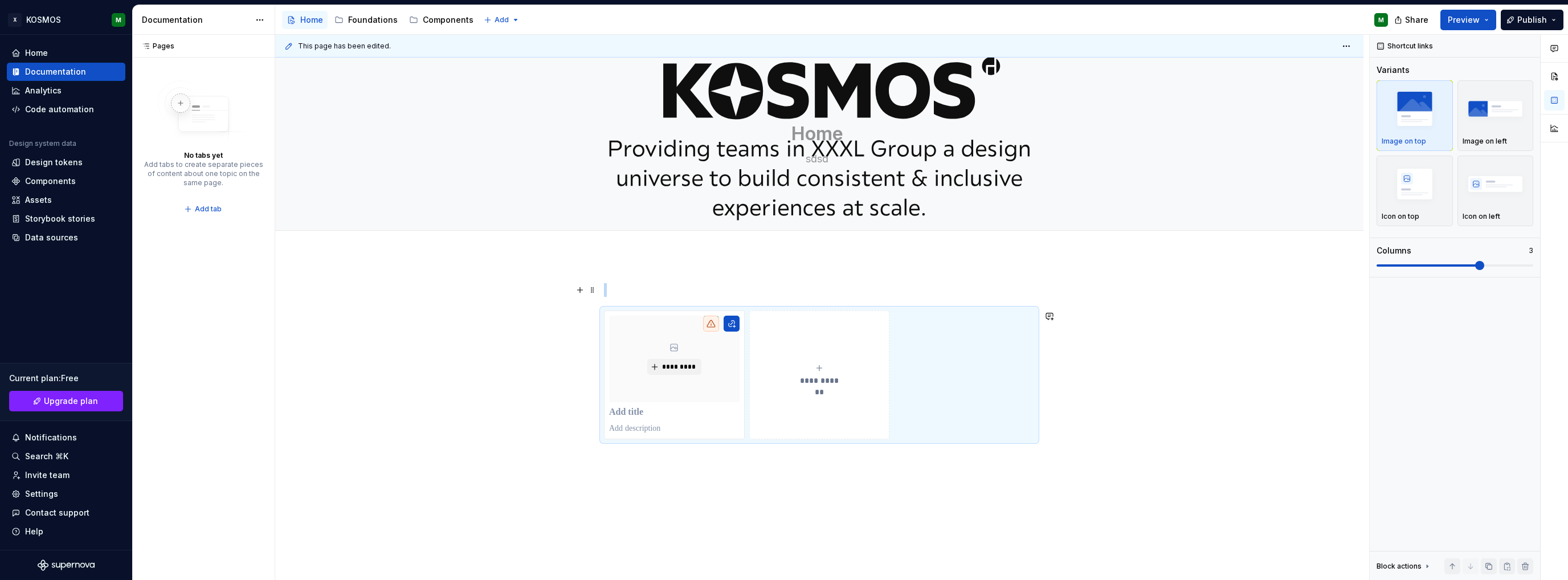
scroll to position [0, 0]
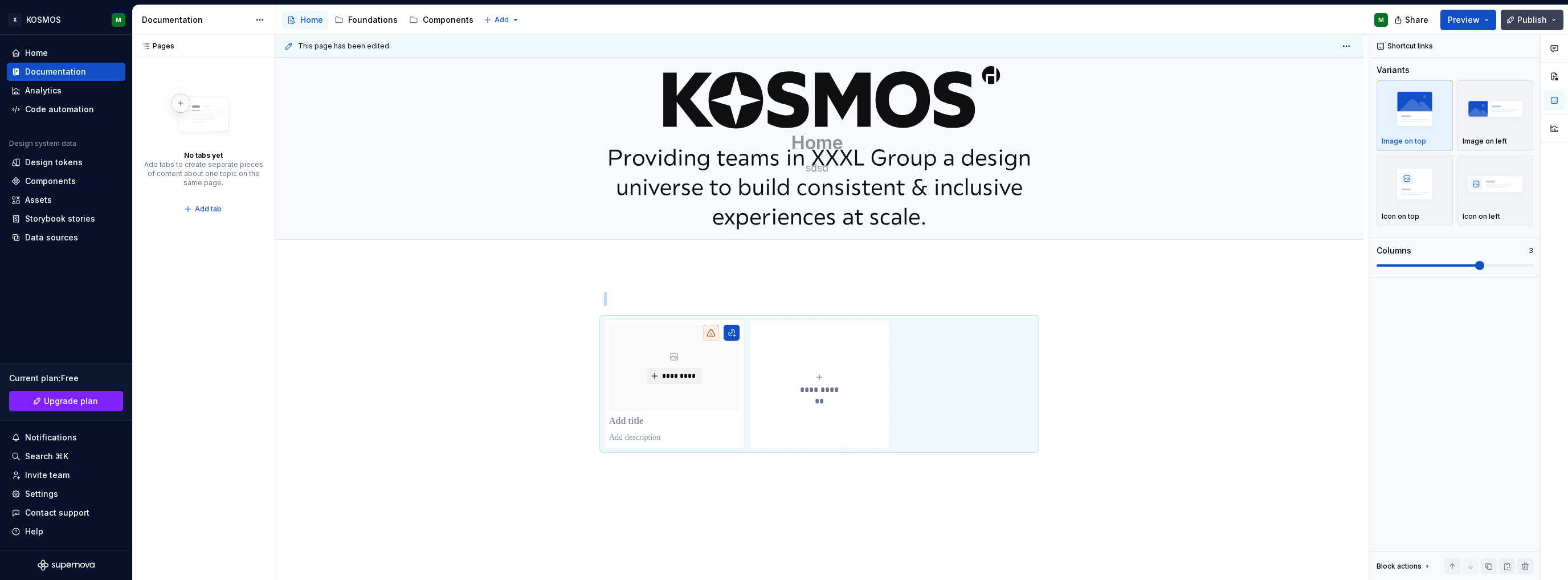
click at [1536, 24] on span "Publish" at bounding box center [1532, 20] width 29 height 12
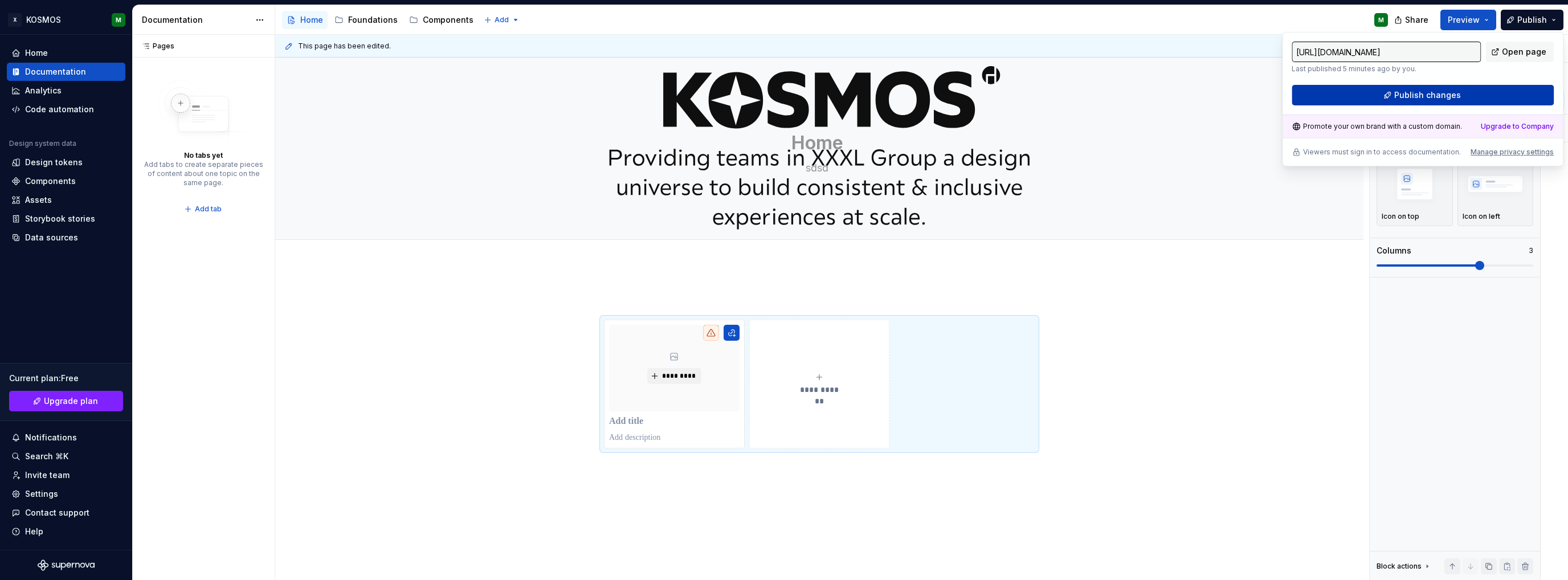
click at [1396, 93] on button "Publish changes" at bounding box center [1422, 95] width 262 height 21
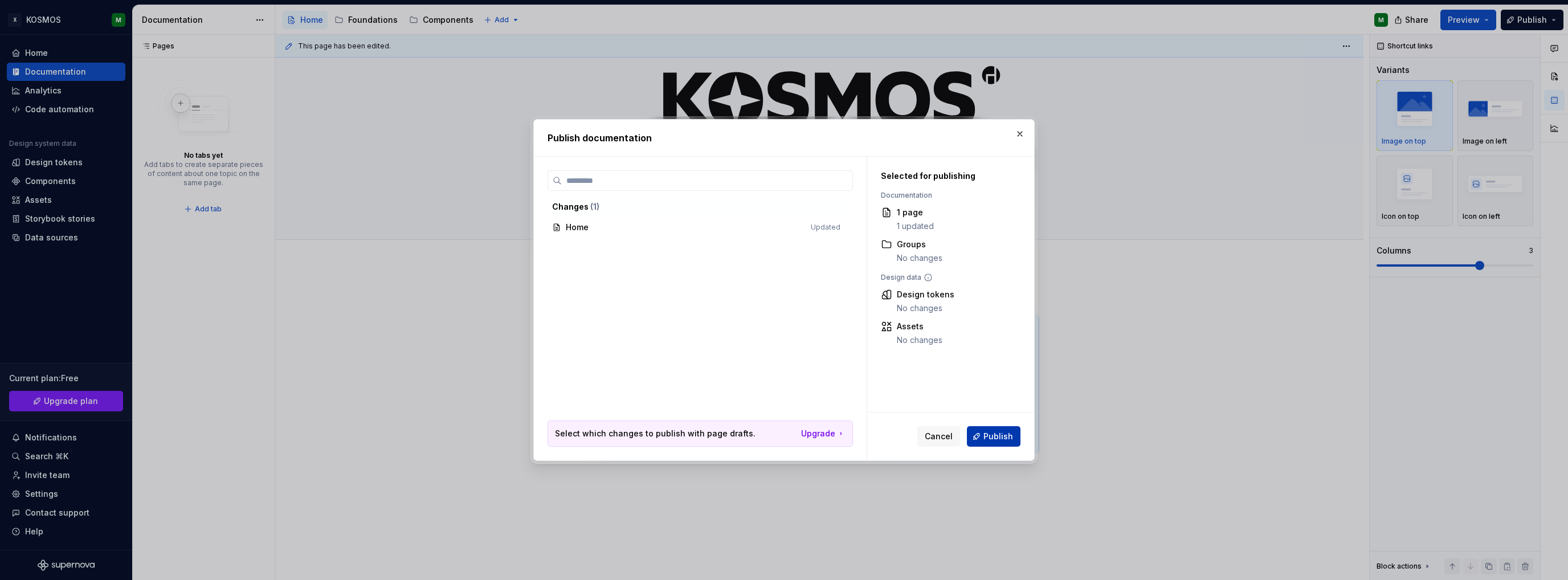
click at [1000, 436] on span "Publish" at bounding box center [998, 437] width 29 height 12
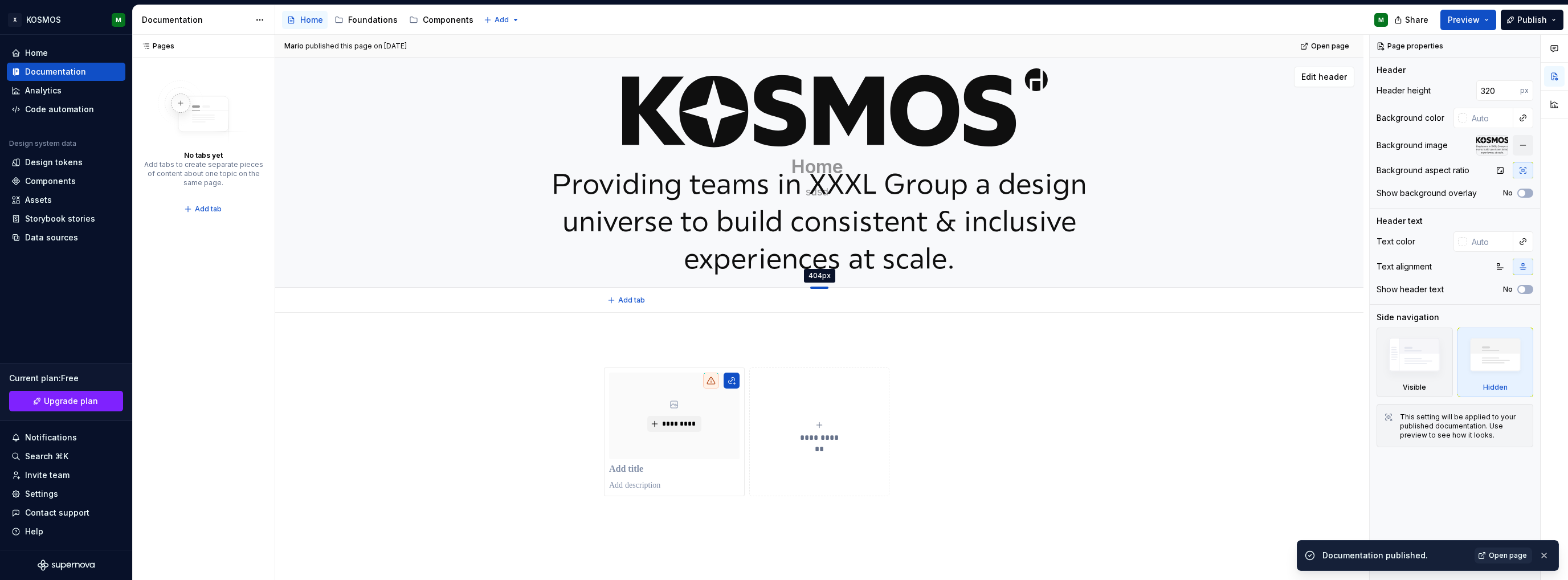
drag, startPoint x: 822, startPoint y: 240, endPoint x: 812, endPoint y: 287, distance: 48.1
click at [812, 287] on div at bounding box center [819, 287] width 18 height 2
type textarea "*"
type input "404"
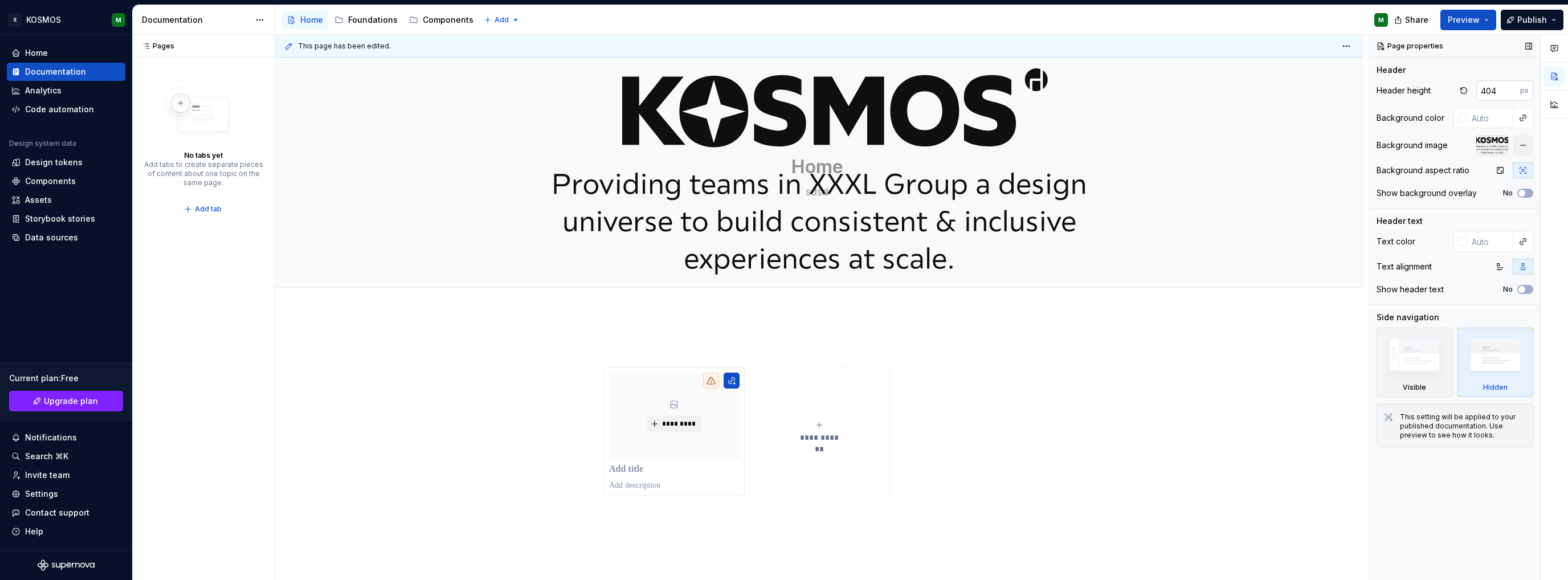
drag, startPoint x: 1489, startPoint y: 78, endPoint x: 1489, endPoint y: 88, distance: 10.0
click at [1490, 78] on div "Header Header height 404 px Background color Background image Background aspect…" at bounding box center [1455, 136] width 157 height 143
click at [1489, 90] on input "404" at bounding box center [1498, 90] width 44 height 21
click at [1467, 93] on button "button" at bounding box center [1464, 90] width 16 height 16
type textarea "*"
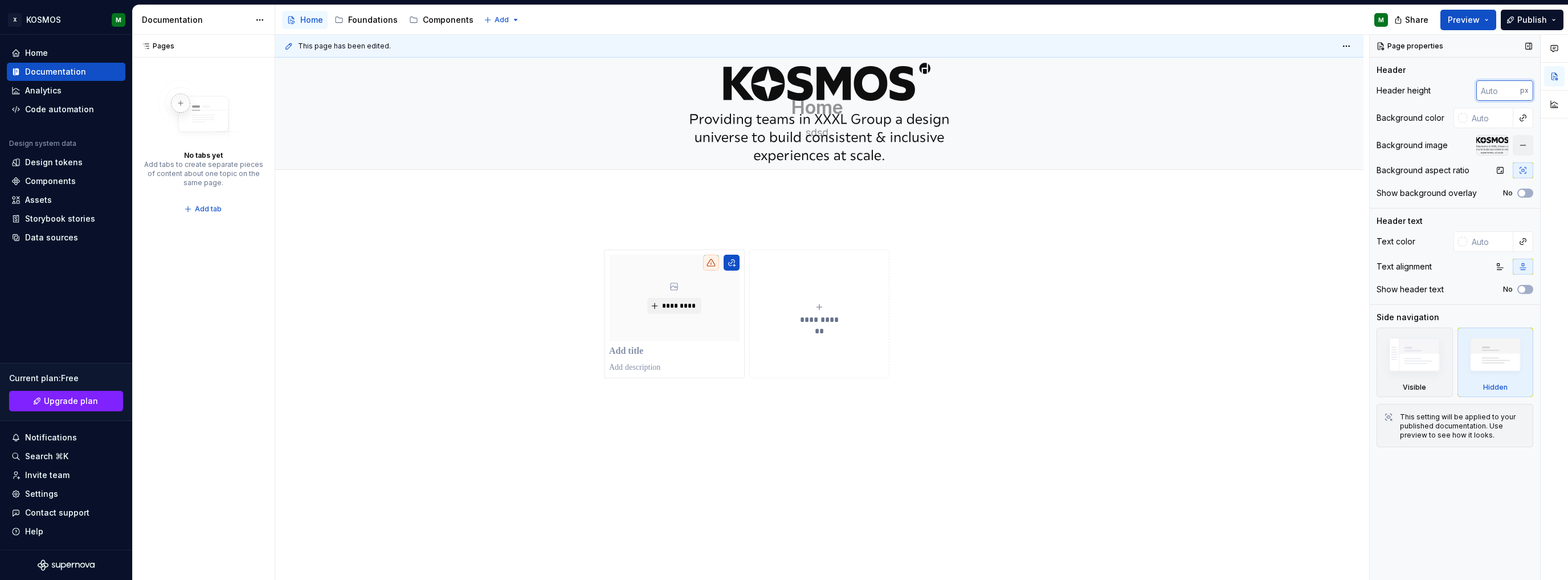
click at [1494, 93] on input "number" at bounding box center [1498, 90] width 44 height 21
type textarea "*"
type input "320"
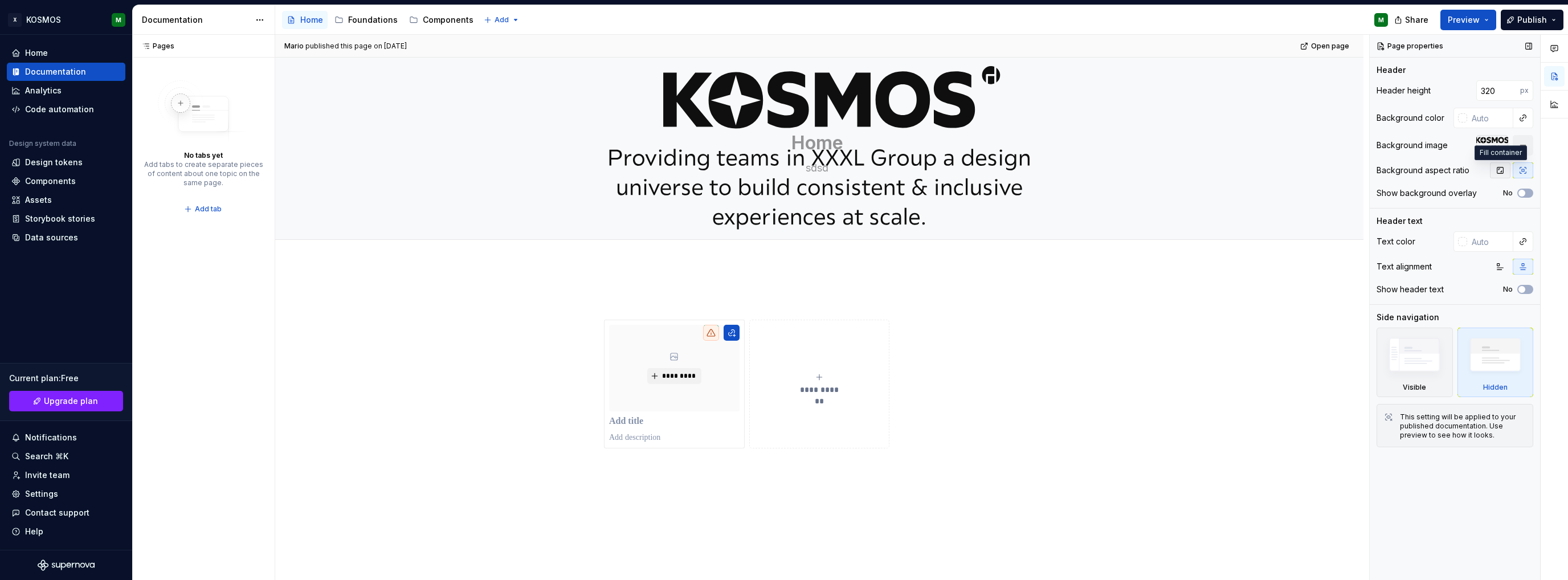
click at [1502, 168] on icon "button" at bounding box center [1500, 171] width 7 height 7
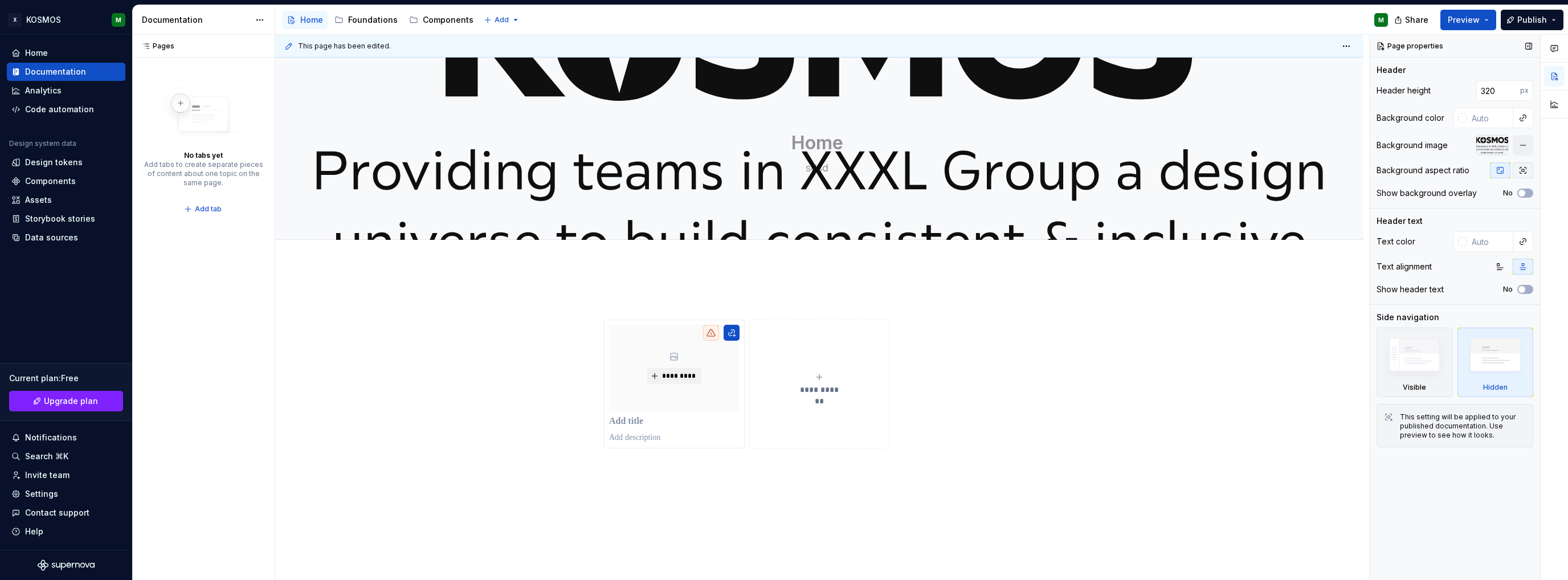
click at [1524, 169] on icon "button" at bounding box center [1523, 171] width 7 height 7
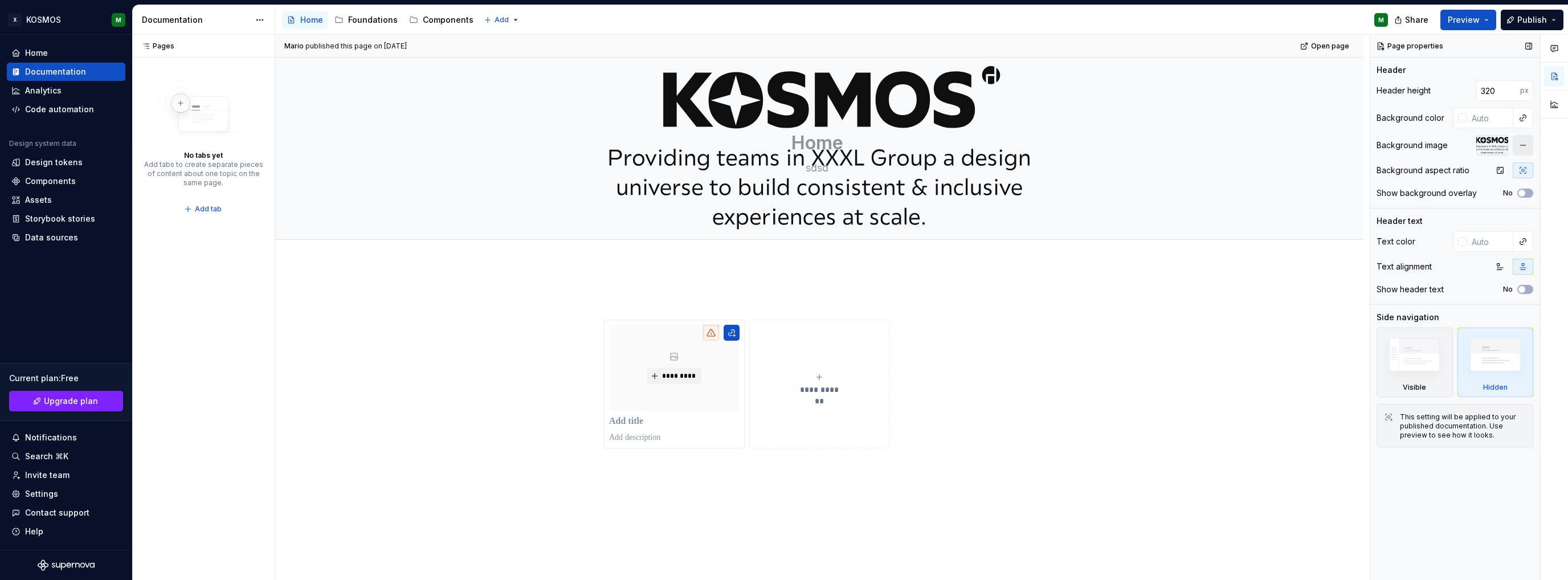
click at [1524, 146] on button "button" at bounding box center [1523, 146] width 21 height 21
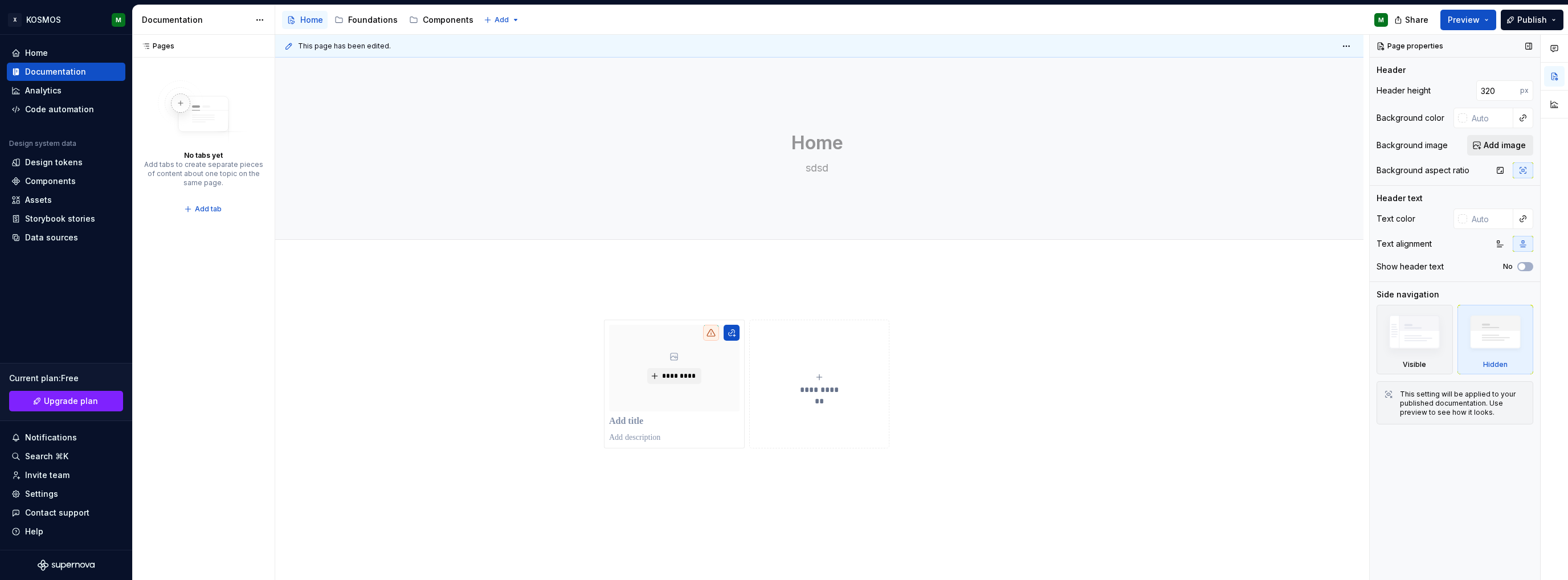
click at [1496, 143] on span "Add image" at bounding box center [1504, 146] width 42 height 12
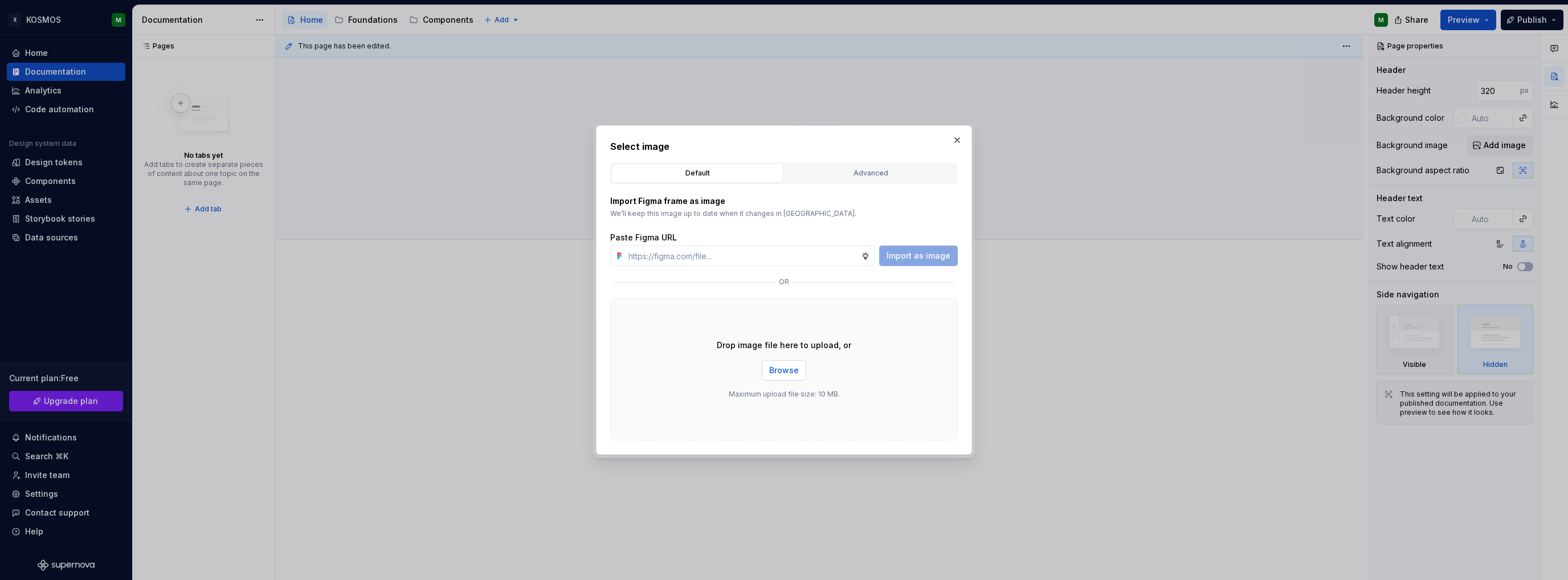
click at [773, 368] on span "Browse" at bounding box center [784, 370] width 29 height 12
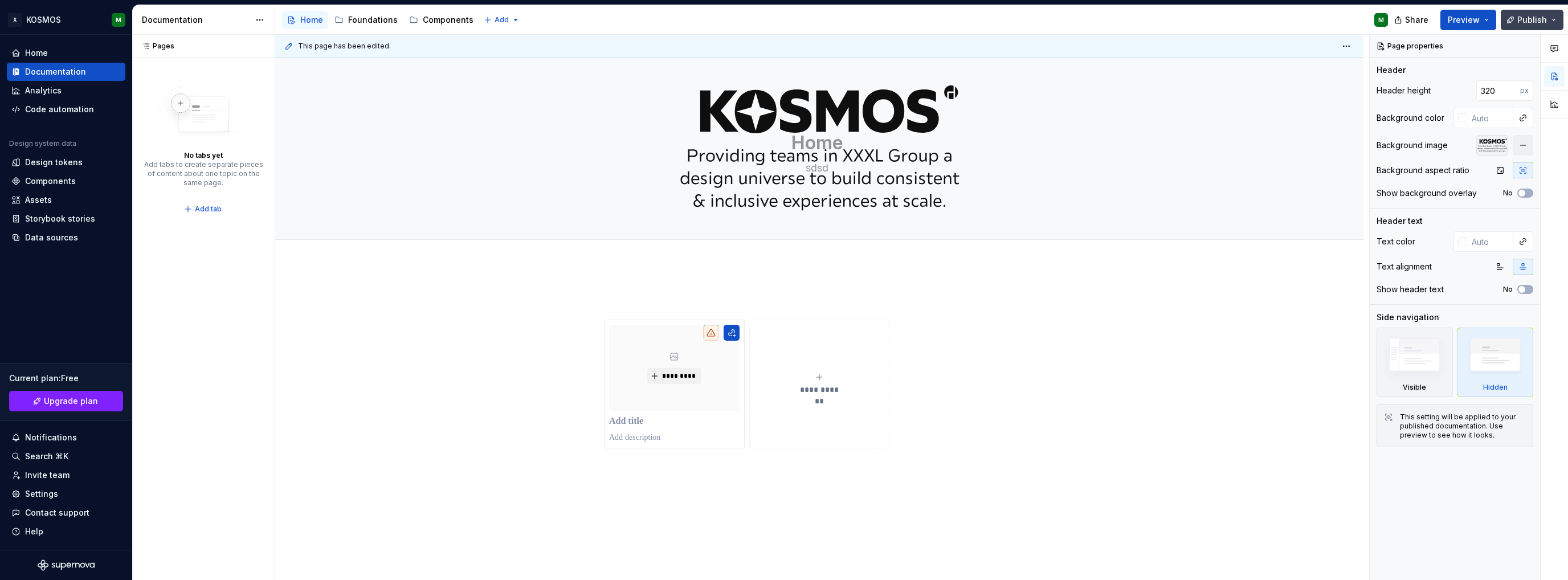
click at [1526, 18] on span "Publish" at bounding box center [1532, 20] width 29 height 12
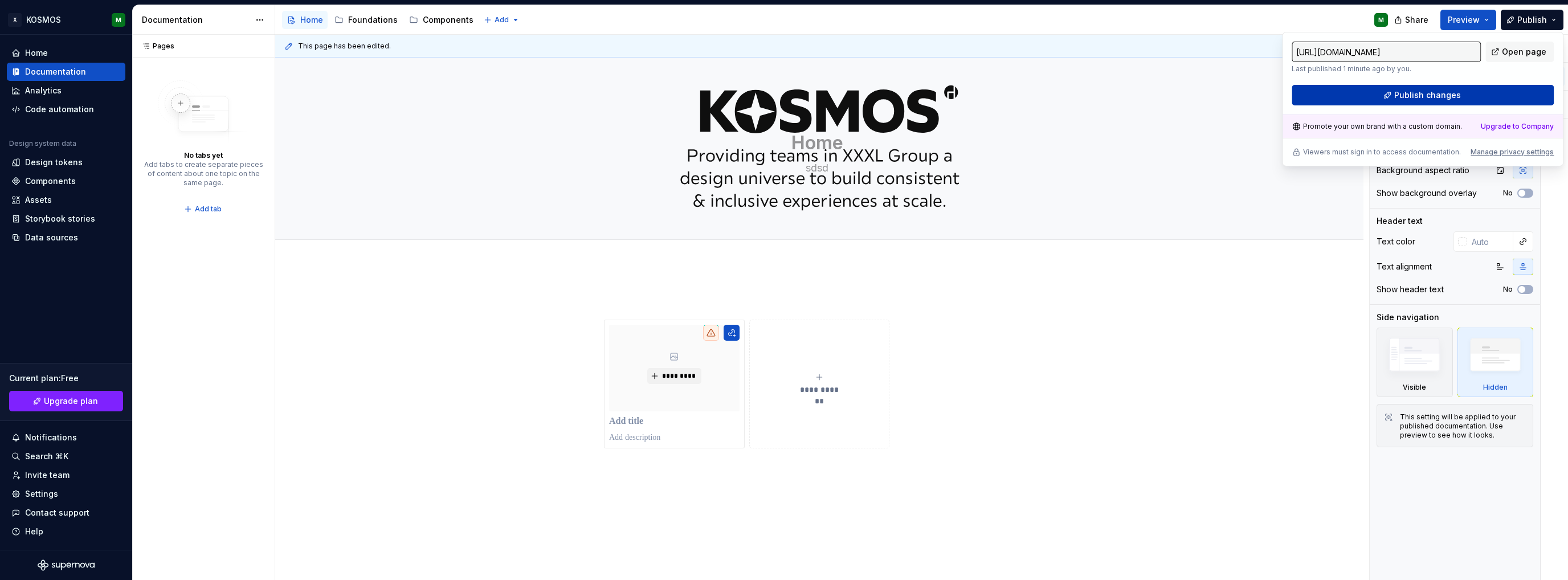
click at [1447, 99] on span "Publish changes" at bounding box center [1428, 96] width 67 height 12
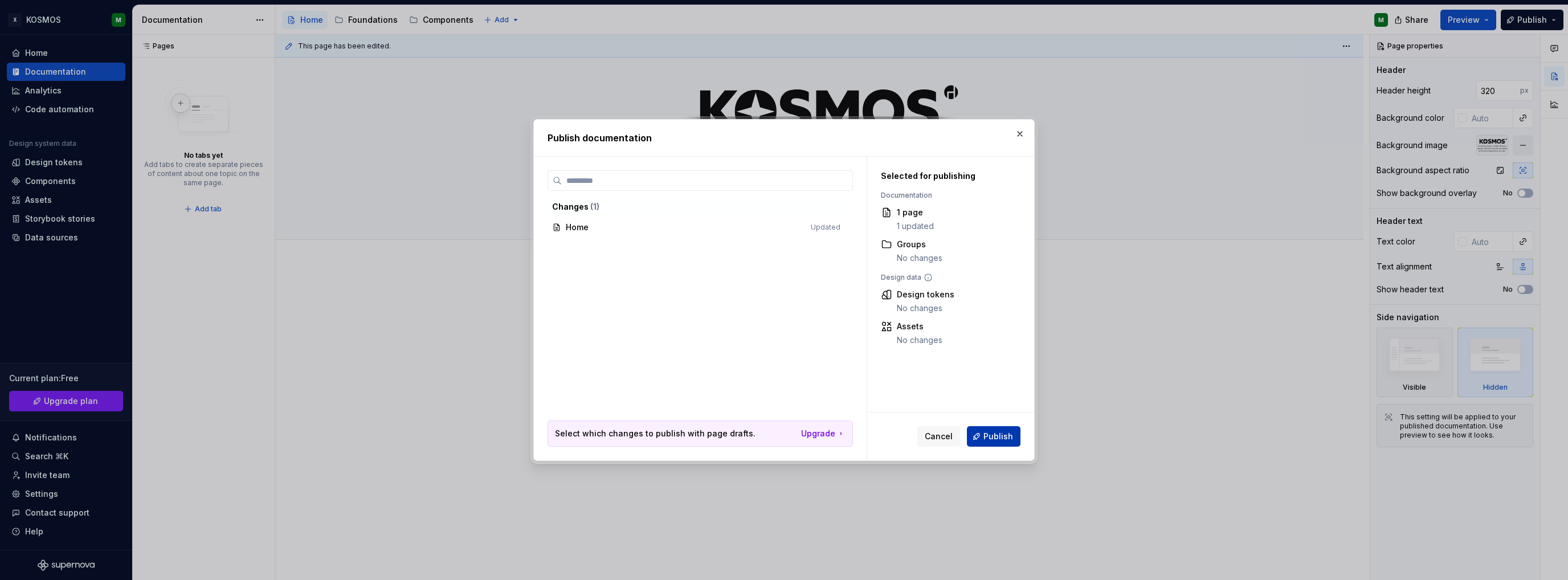
click at [1005, 430] on button "Publish" at bounding box center [993, 437] width 54 height 21
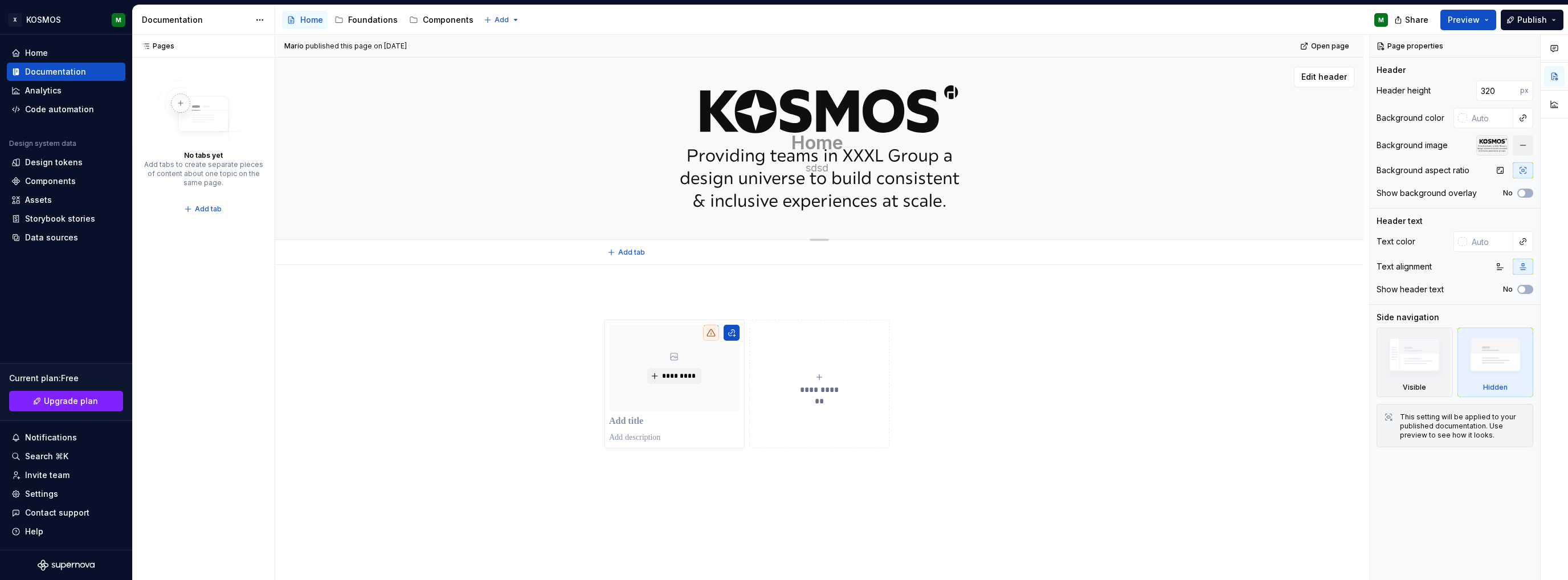
click at [1088, 231] on div "Home sdsd Edit header" at bounding box center [819, 148] width 1088 height 182
click at [1323, 77] on span "Edit header" at bounding box center [1324, 77] width 46 height 12
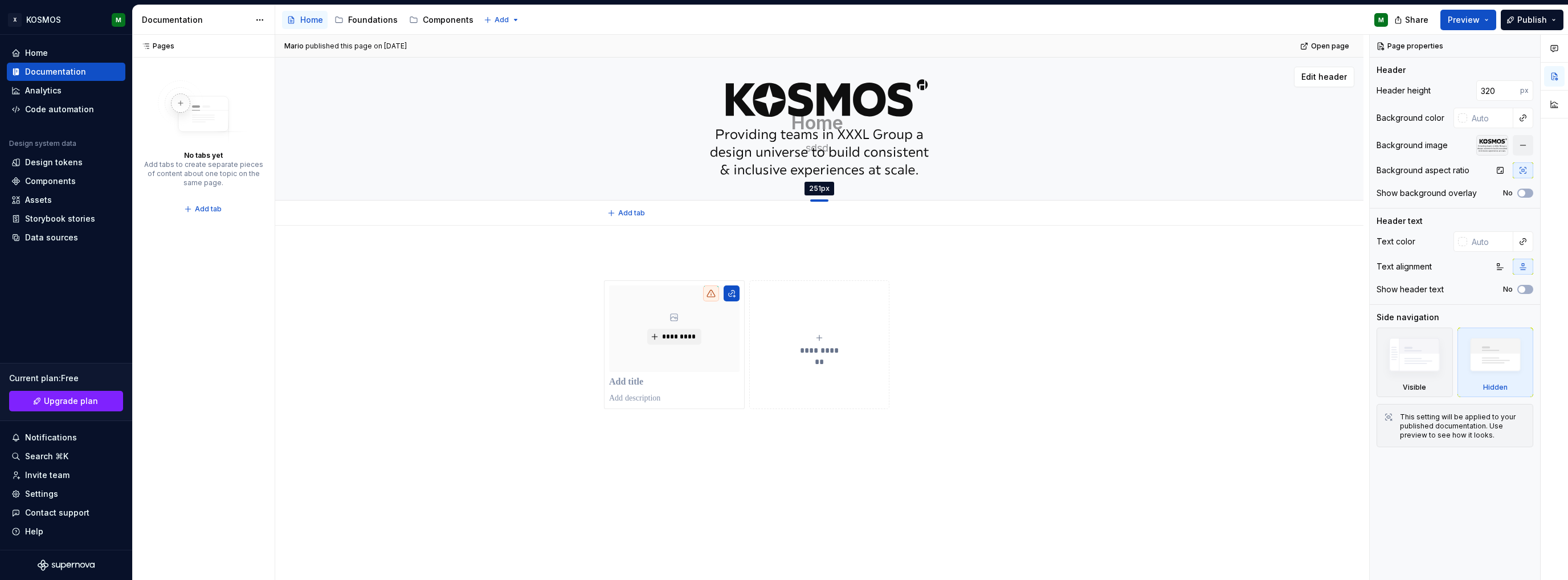
drag, startPoint x: 817, startPoint y: 238, endPoint x: 822, endPoint y: 201, distance: 37.3
click at [822, 201] on div at bounding box center [819, 200] width 18 height 2
type textarea "*"
type input "251"
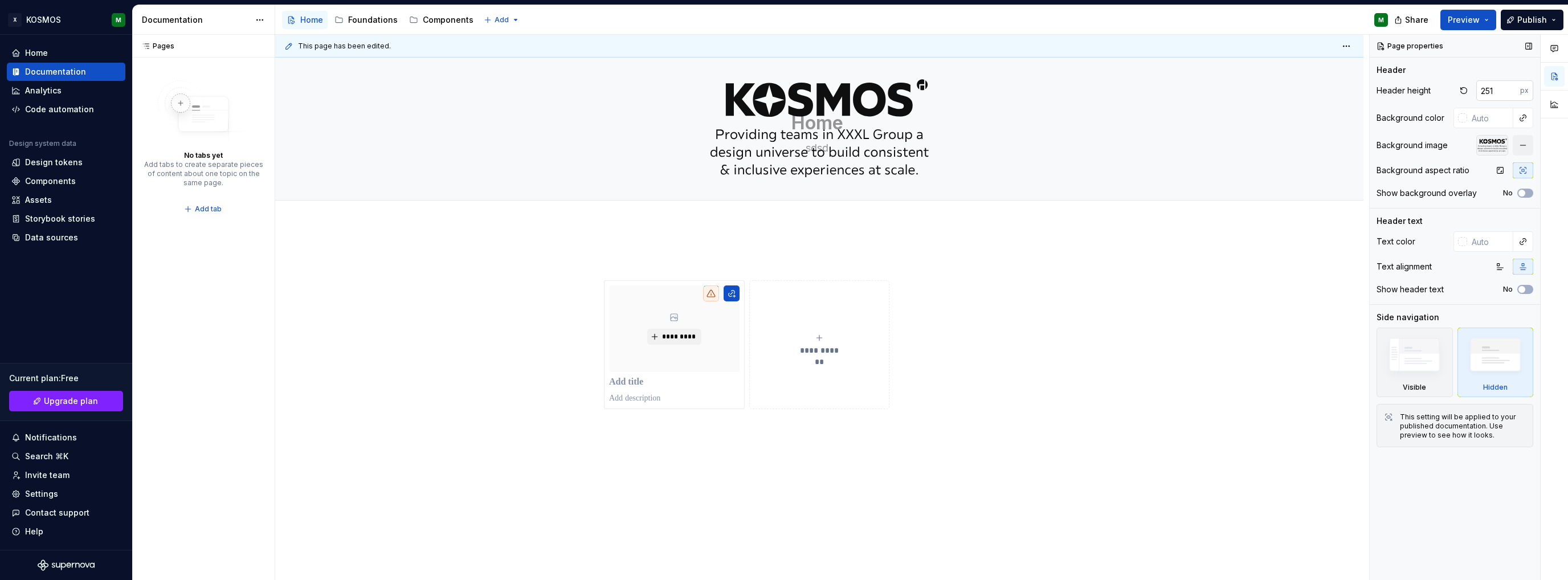
click at [1496, 96] on input "251" at bounding box center [1498, 90] width 44 height 21
type textarea "*"
click at [1491, 92] on input "2513" at bounding box center [1498, 90] width 44 height 21
click at [1495, 91] on input "2513" at bounding box center [1498, 90] width 44 height 21
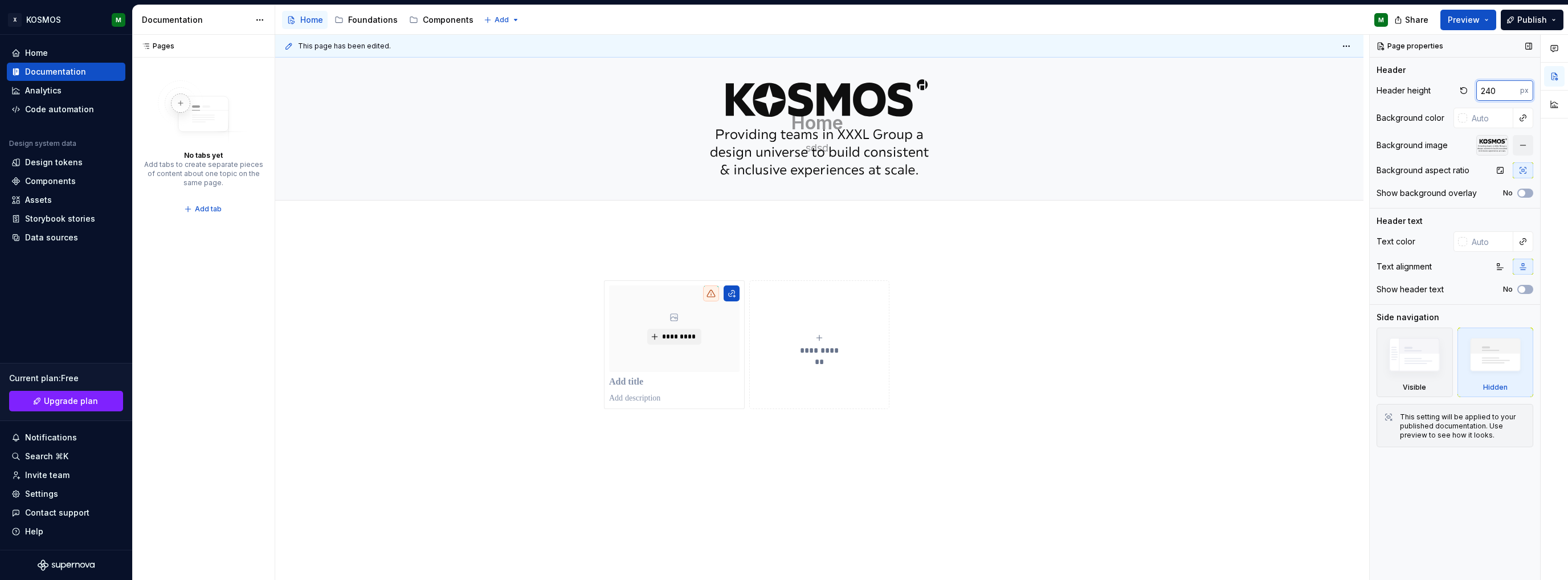
type input "240"
click at [1463, 93] on button "button" at bounding box center [1464, 90] width 16 height 16
type textarea "*"
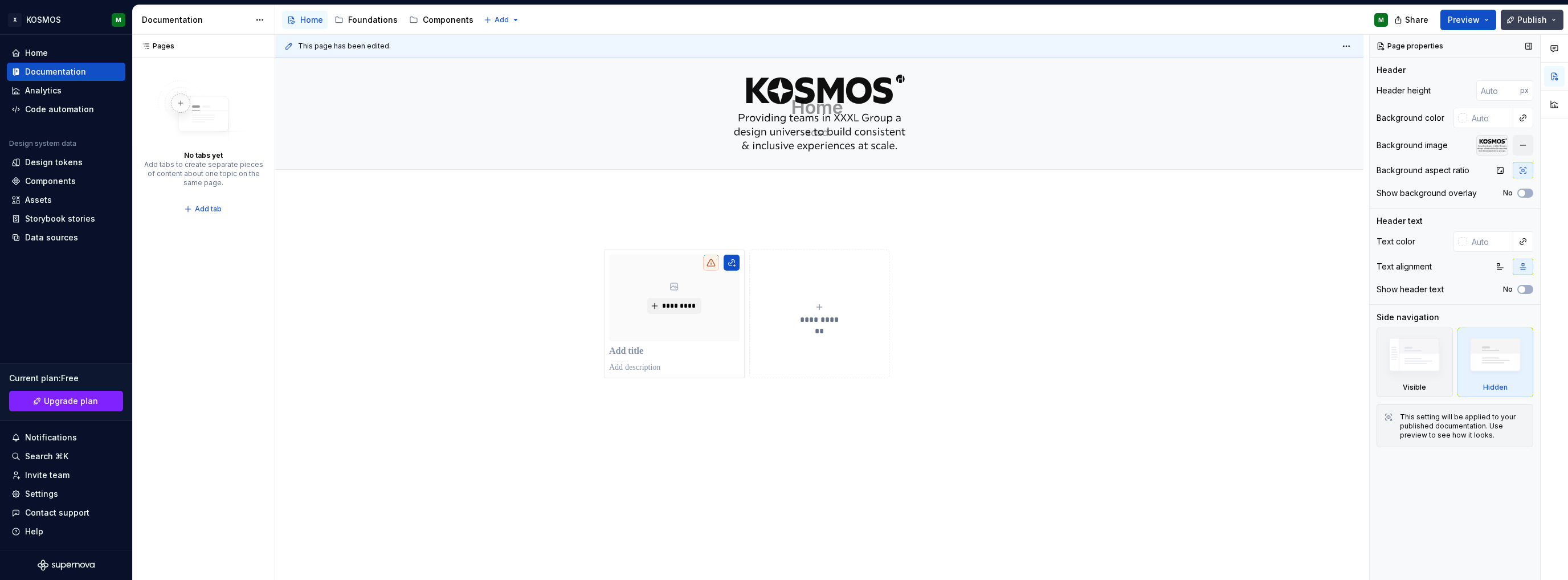
click at [1532, 24] on span "Publish" at bounding box center [1532, 20] width 29 height 12
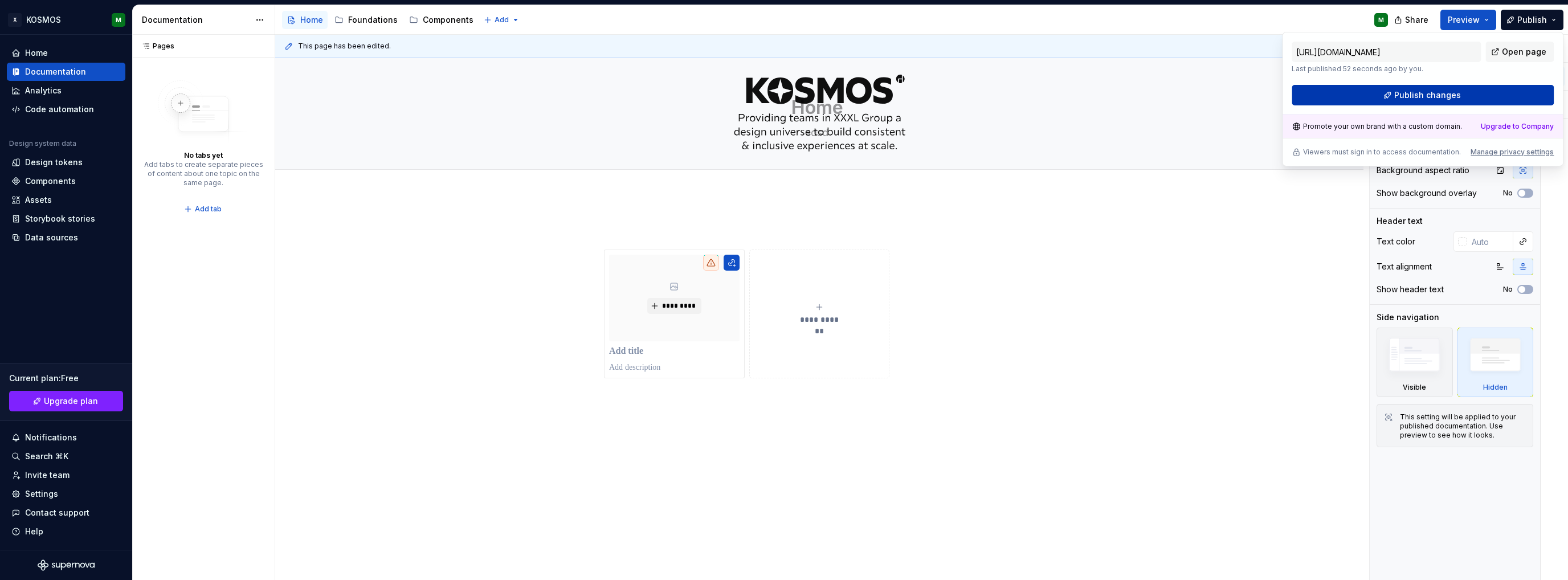
click at [1470, 96] on button "Publish changes" at bounding box center [1422, 95] width 262 height 21
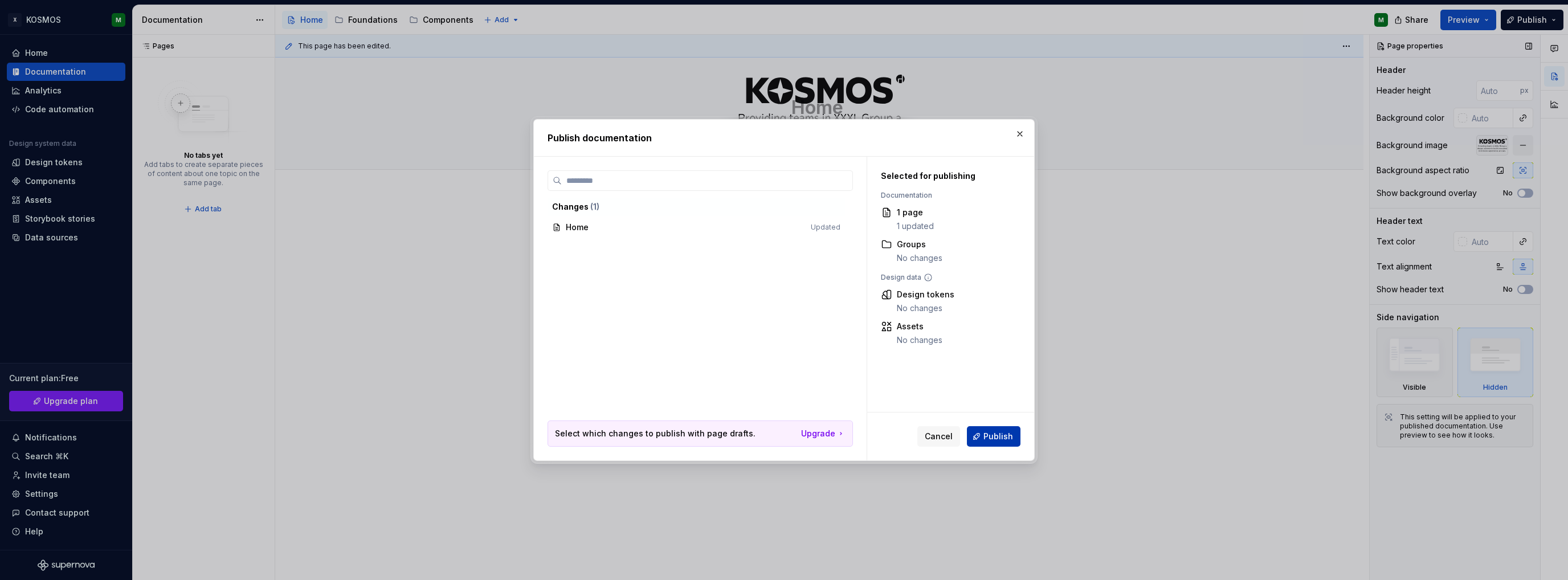
click at [997, 432] on span "Publish" at bounding box center [998, 437] width 29 height 12
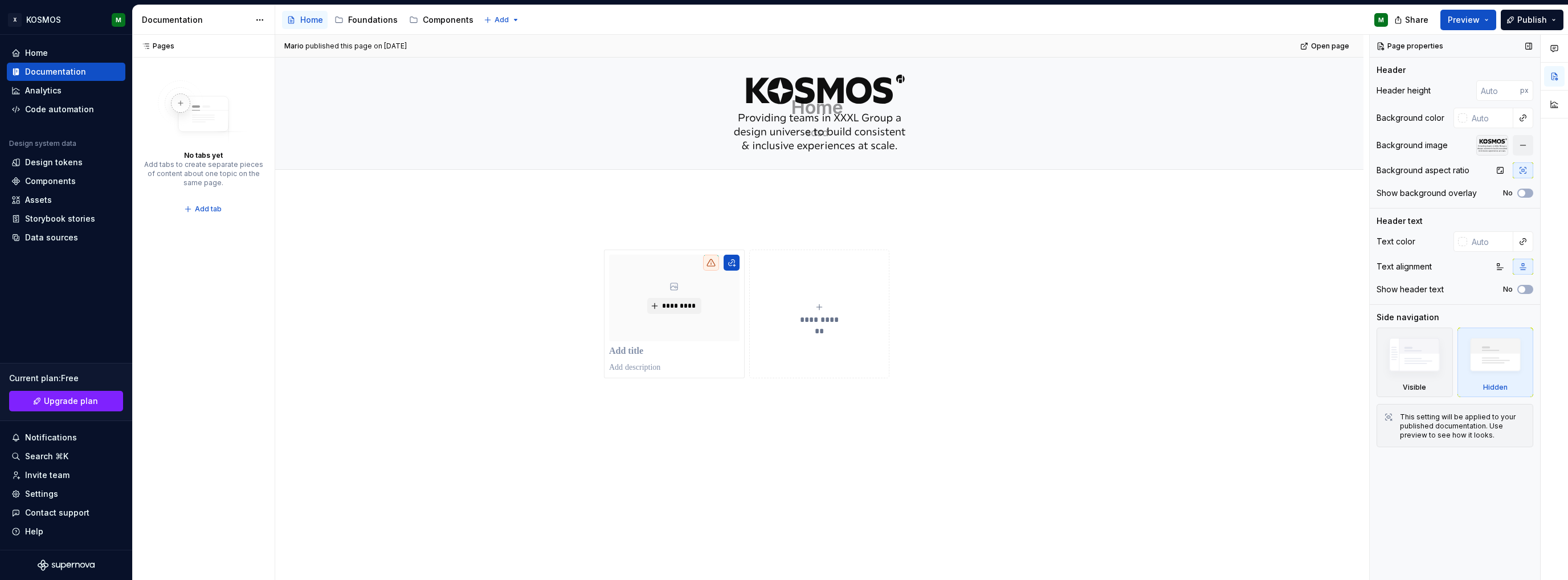
type textarea "*"
click at [1485, 86] on input "number" at bounding box center [1498, 90] width 44 height 21
type input "240"
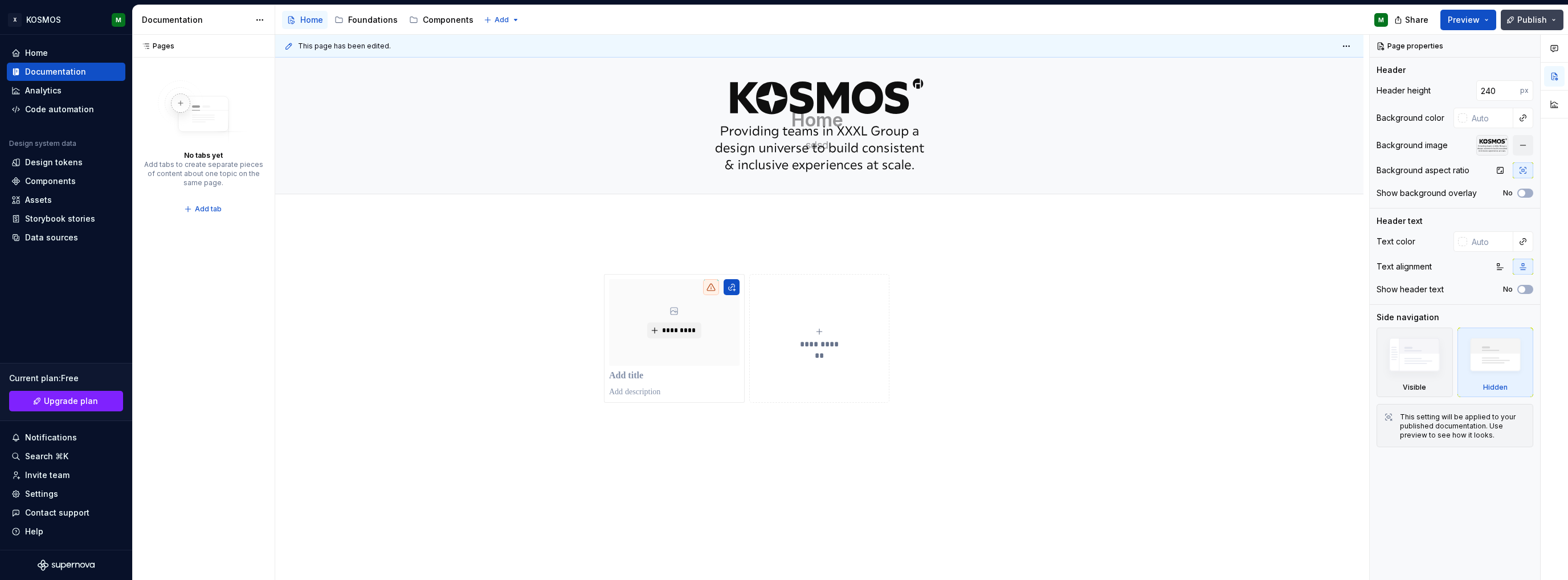
click at [1530, 18] on span "Publish" at bounding box center [1532, 20] width 29 height 12
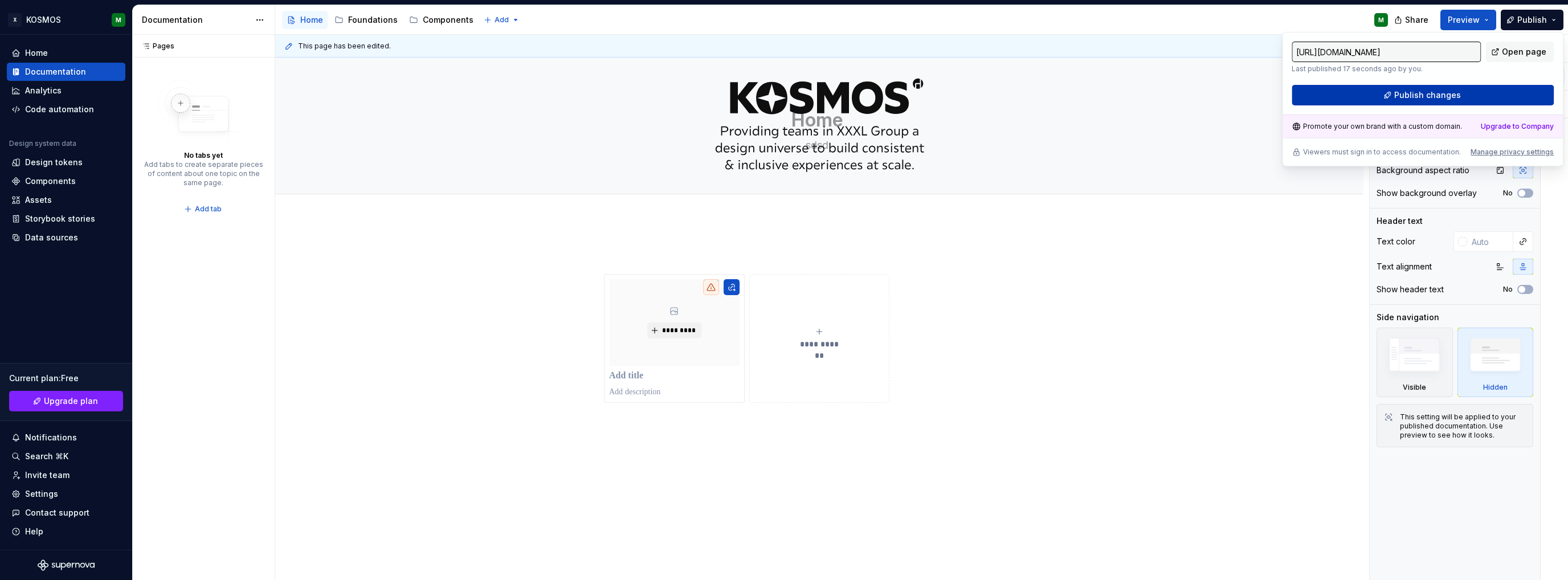
click at [1434, 94] on span "Publish changes" at bounding box center [1428, 96] width 67 height 12
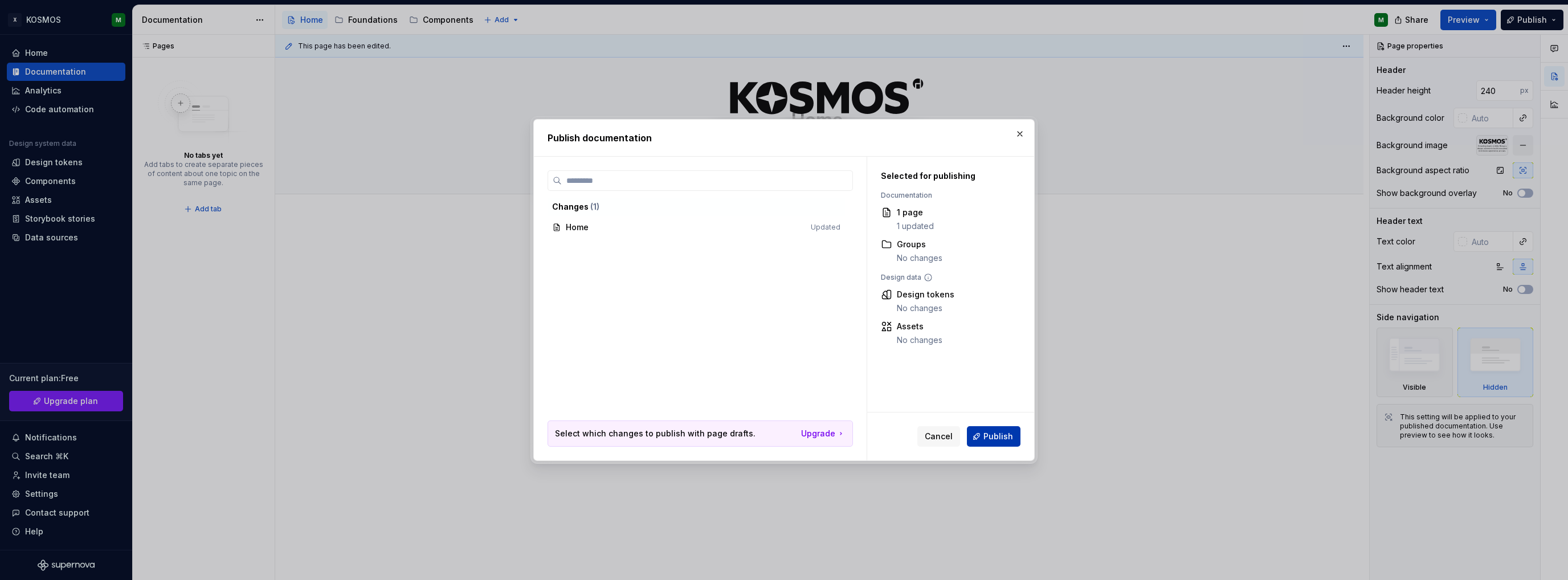
click at [989, 440] on span "Publish" at bounding box center [998, 437] width 29 height 12
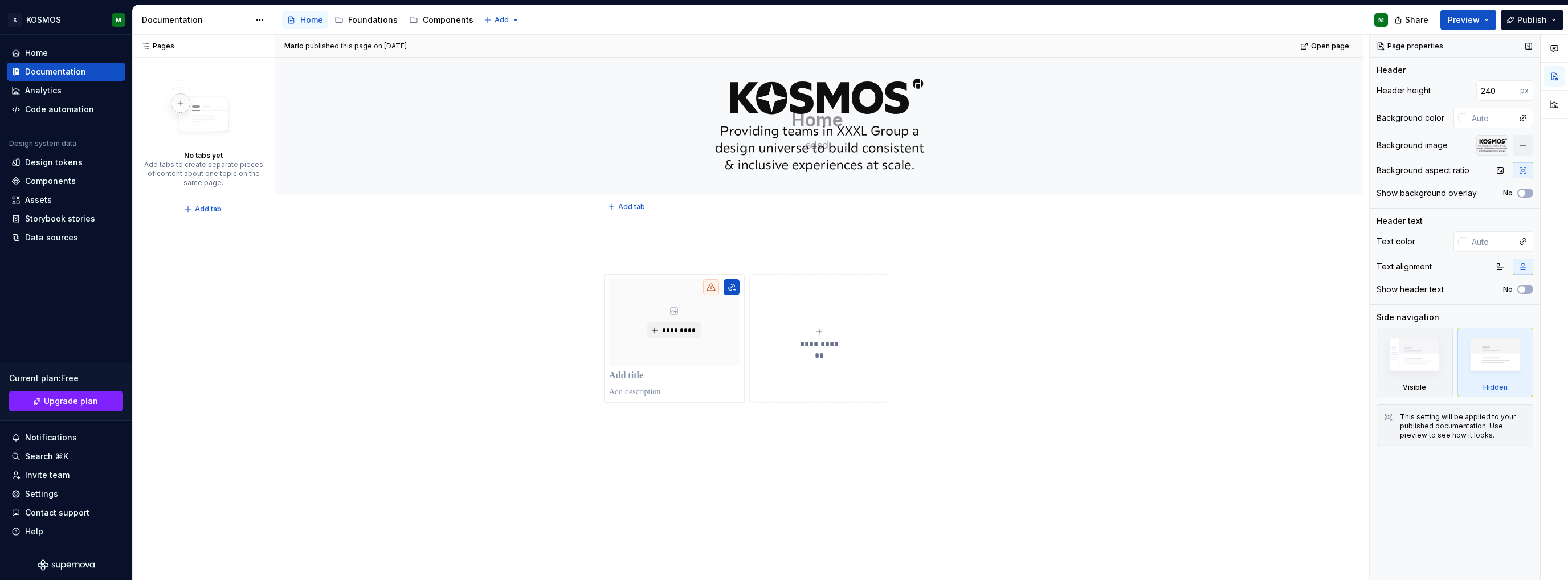
type textarea "*"
click at [1498, 87] on input "240" at bounding box center [1498, 90] width 44 height 21
click at [1492, 88] on input "240" at bounding box center [1498, 90] width 44 height 21
type input "280"
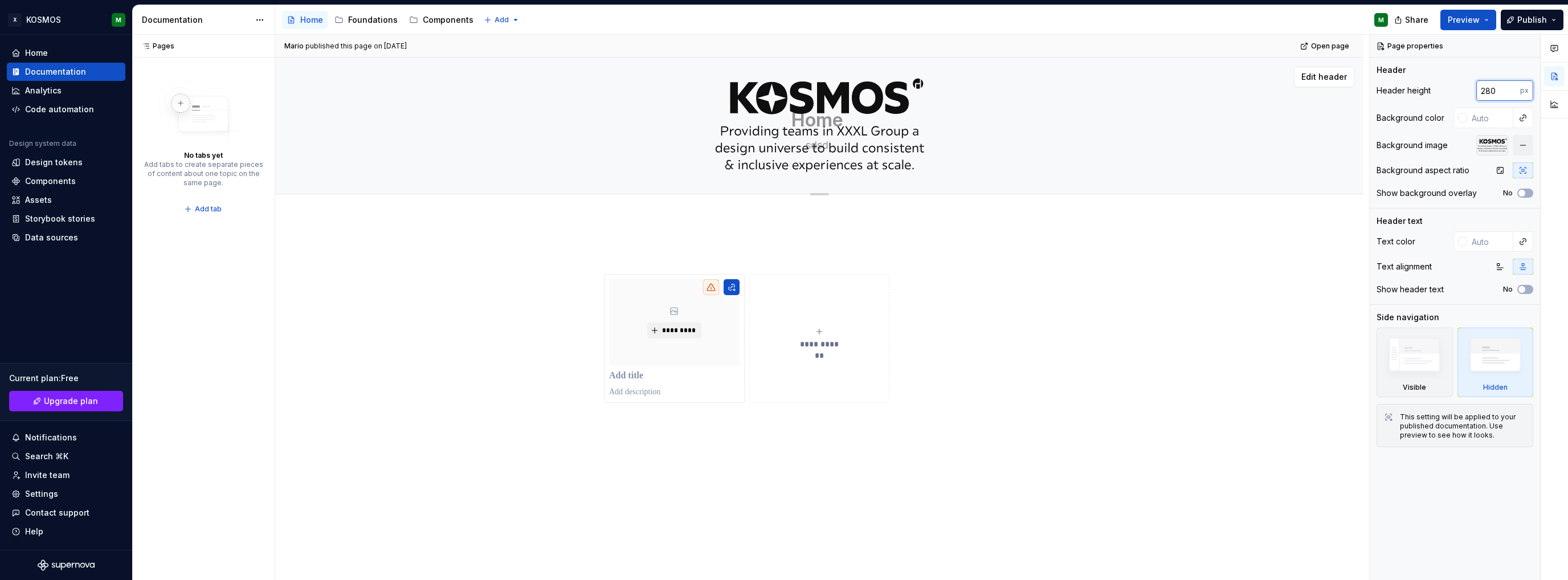
type textarea "*"
type input "280"
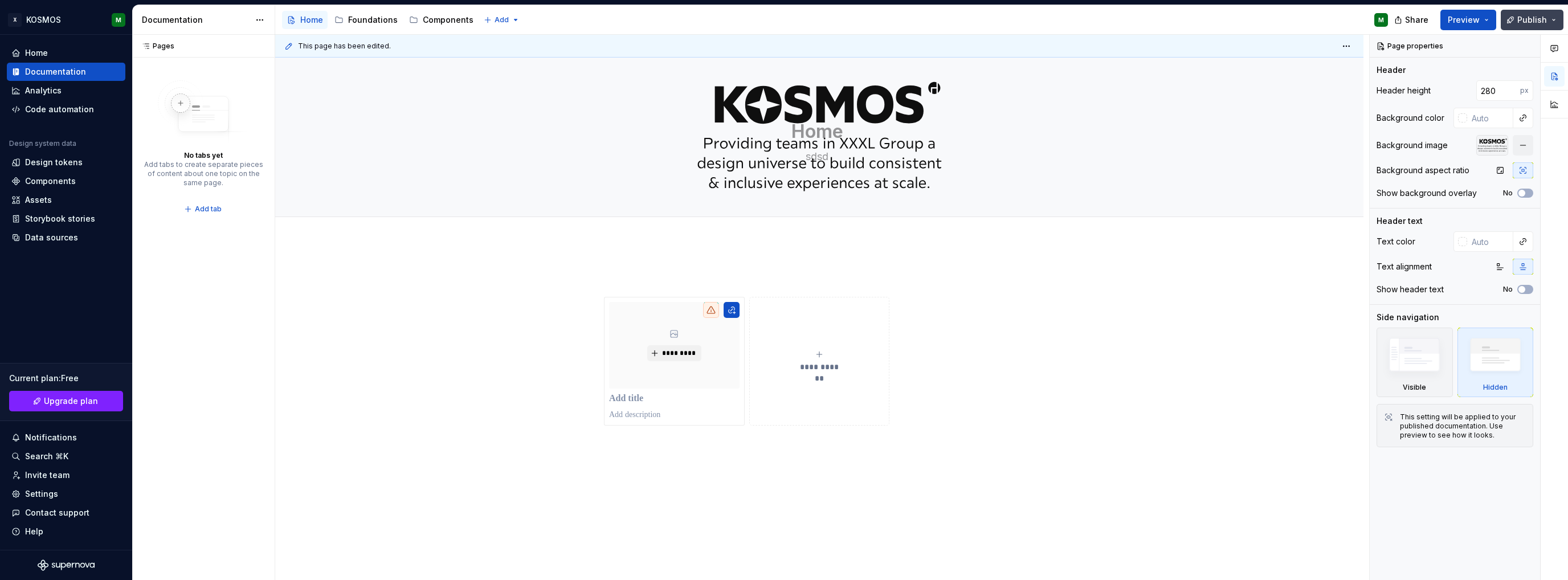
click at [1531, 26] on button "Publish" at bounding box center [1532, 20] width 62 height 21
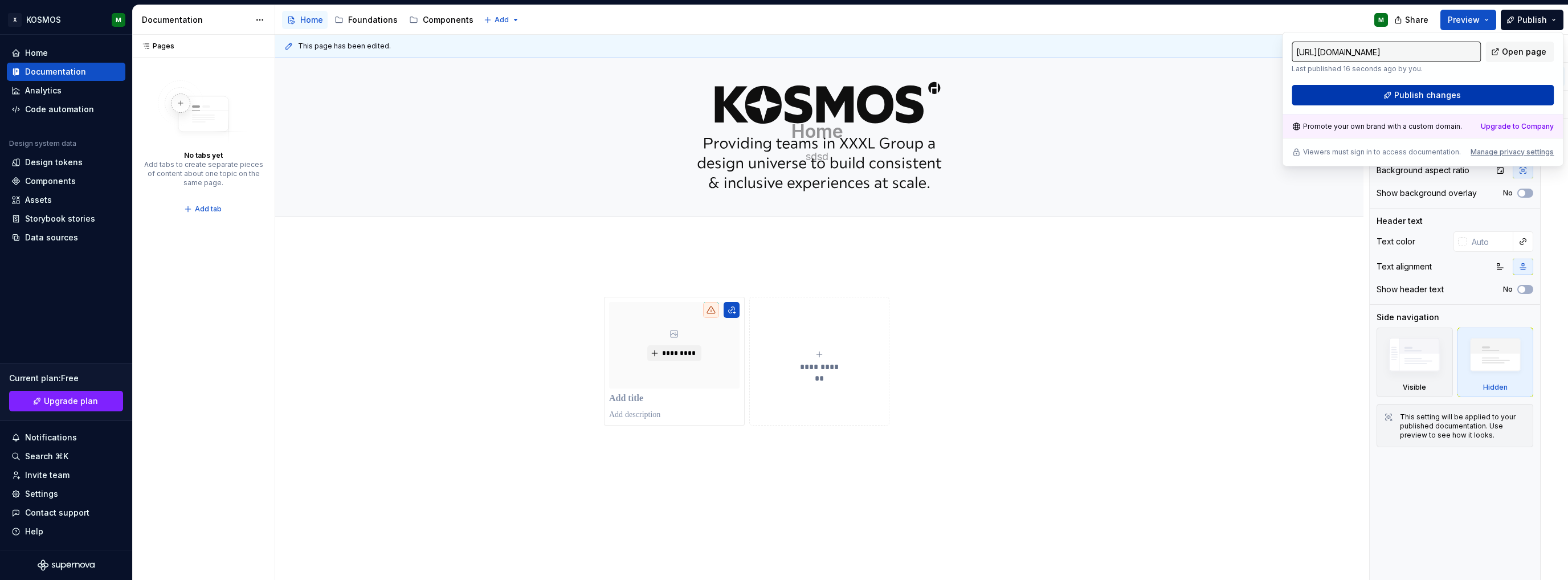
click at [1390, 94] on button "Publish changes" at bounding box center [1422, 95] width 262 height 21
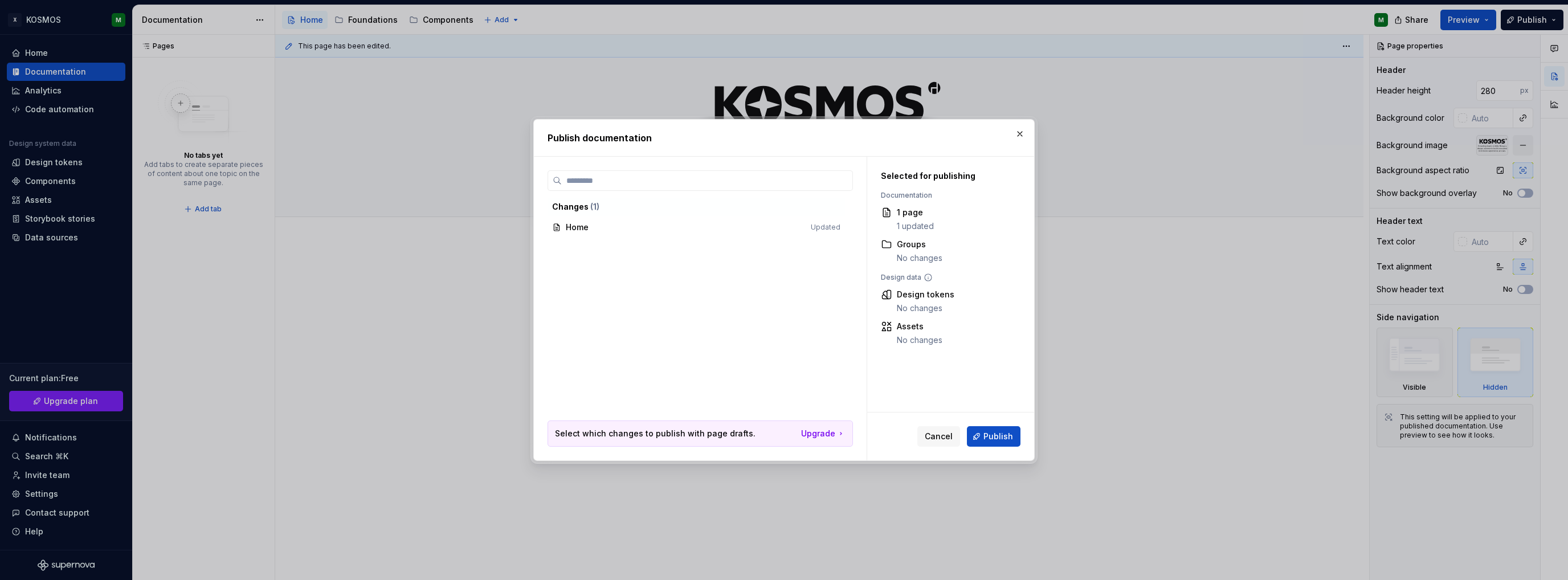
click at [1004, 434] on span "Publish" at bounding box center [998, 437] width 29 height 12
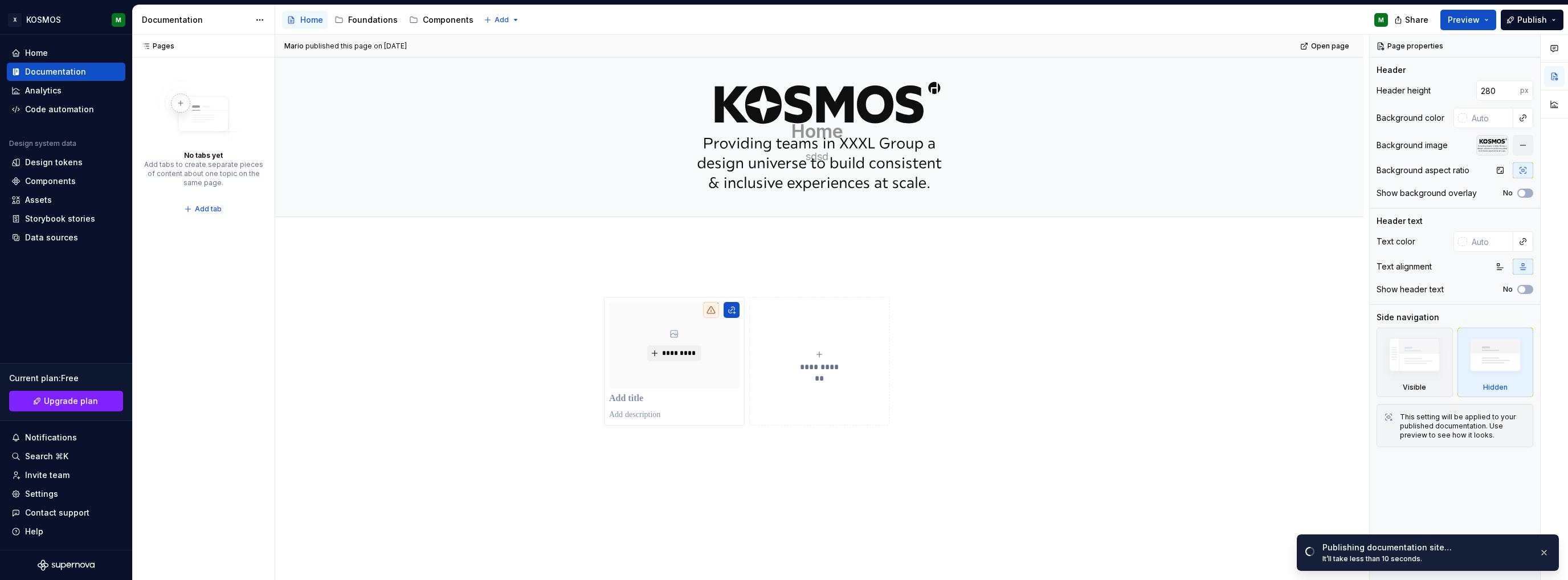
click at [1231, 12] on div "Accessibility guide for tree Page tree. Navigate the tree with the arrow keys. …" at bounding box center [836, 20] width 1122 height 29
click at [1553, 24] on button "Publish" at bounding box center [1532, 20] width 62 height 21
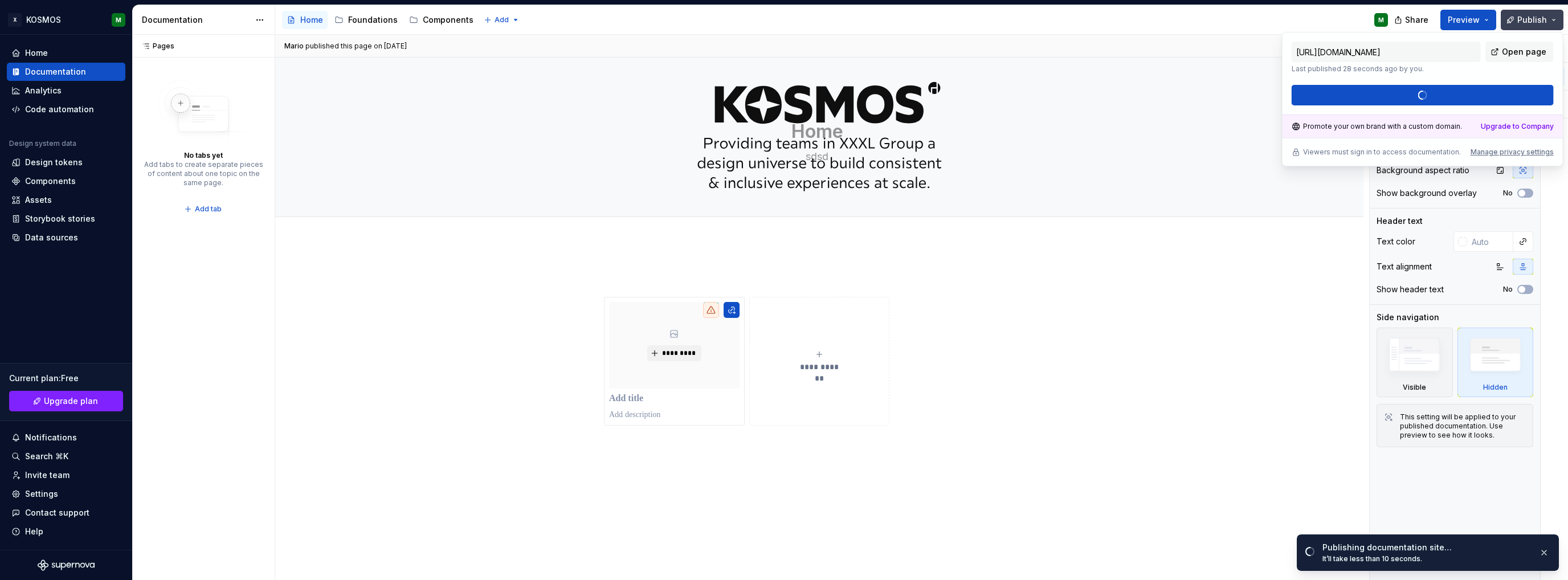
click at [1559, 19] on button "Publish" at bounding box center [1532, 20] width 62 height 21
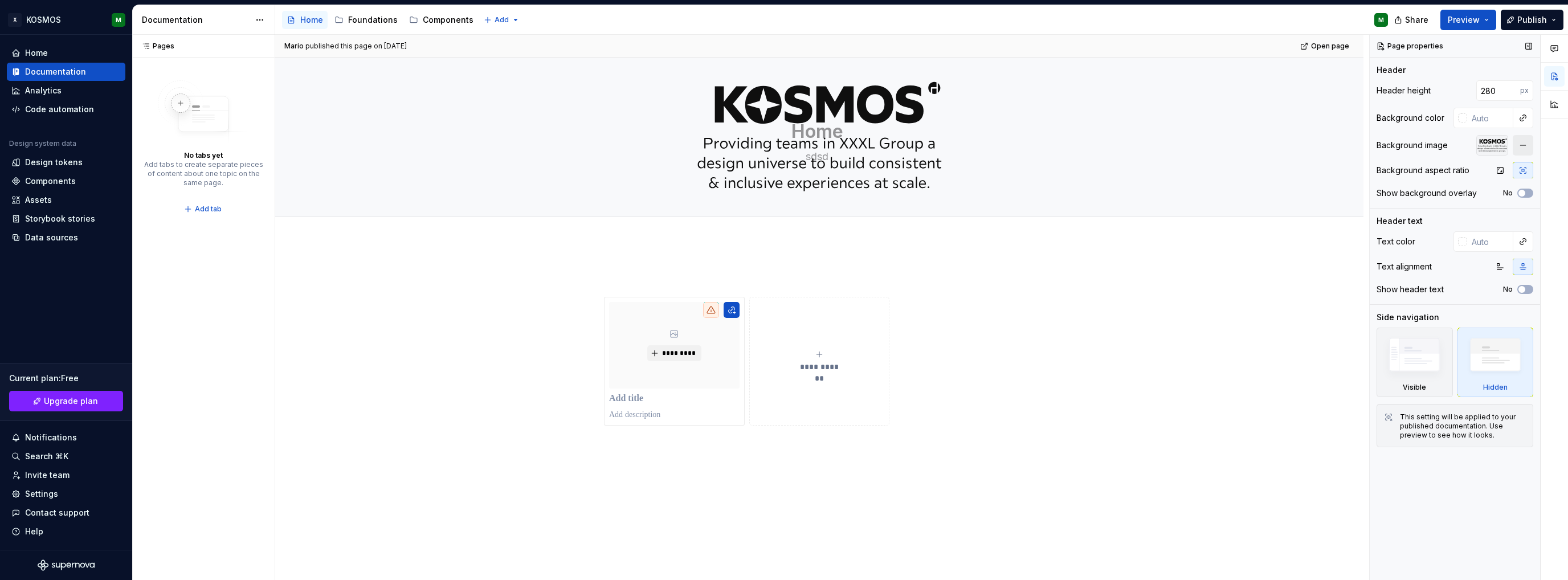
click at [1522, 146] on button "button" at bounding box center [1523, 146] width 21 height 21
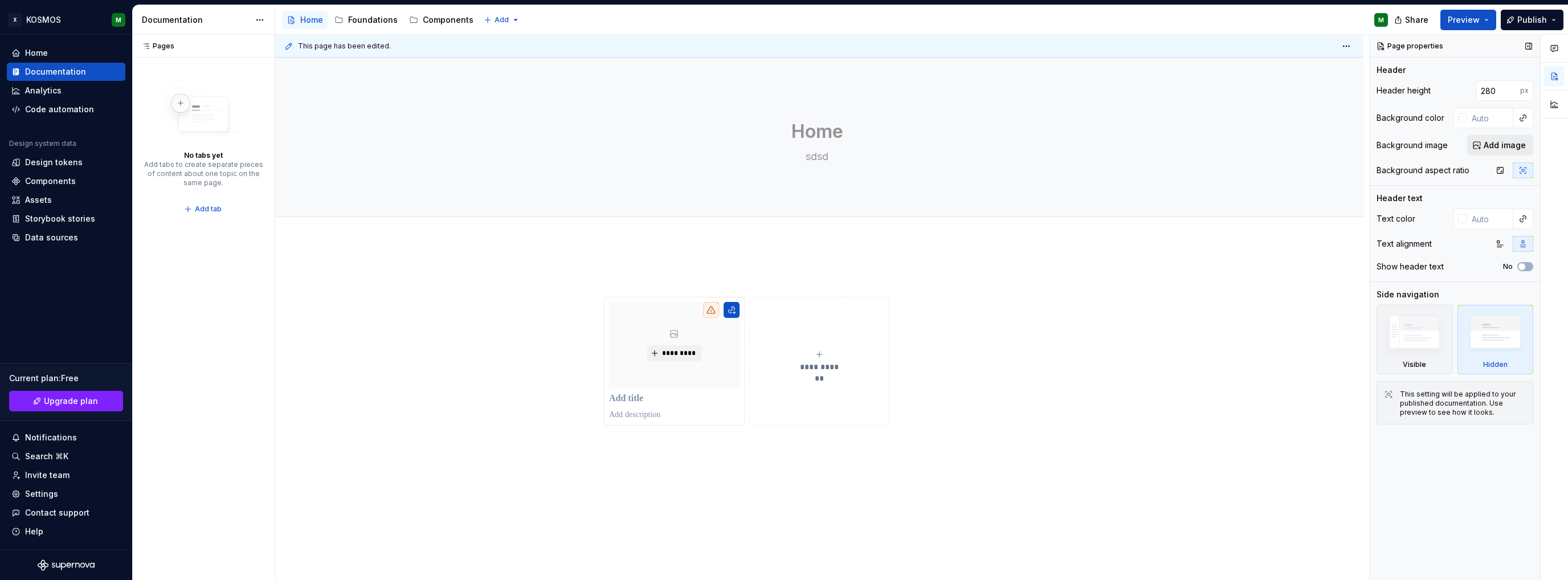
click at [1512, 146] on span "Add image" at bounding box center [1504, 146] width 42 height 12
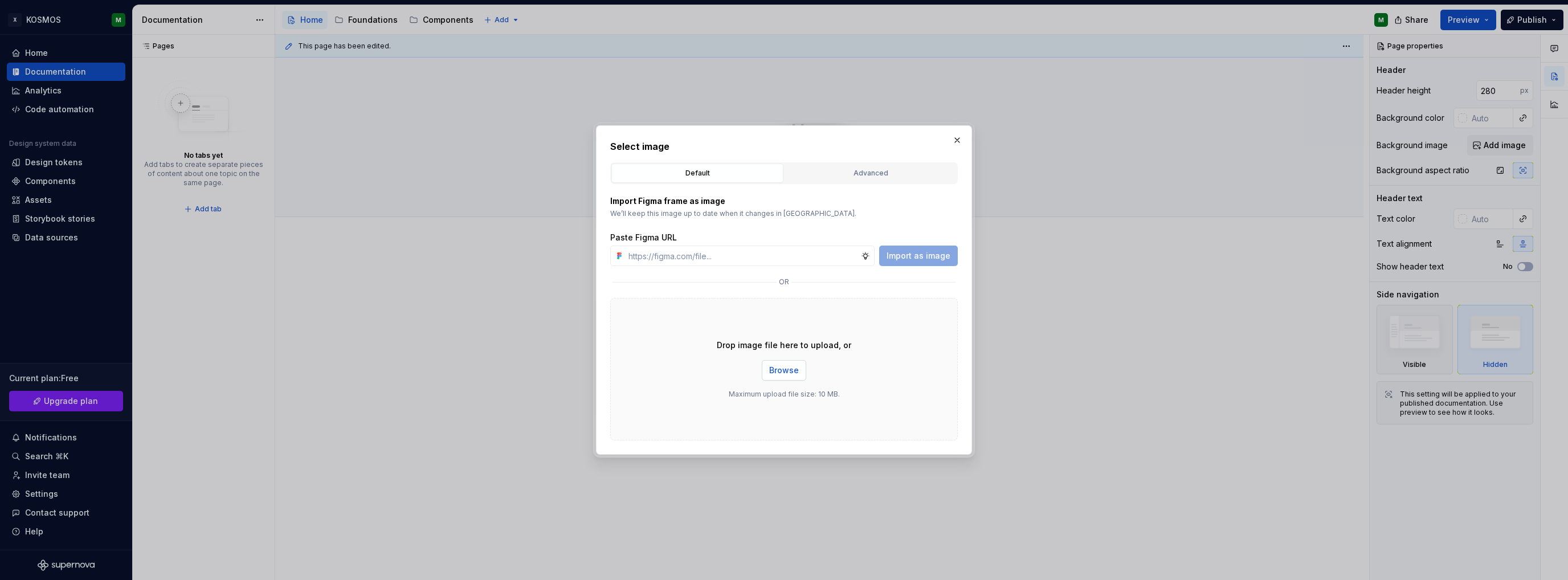
click at [796, 369] on span "Browse" at bounding box center [784, 370] width 29 height 12
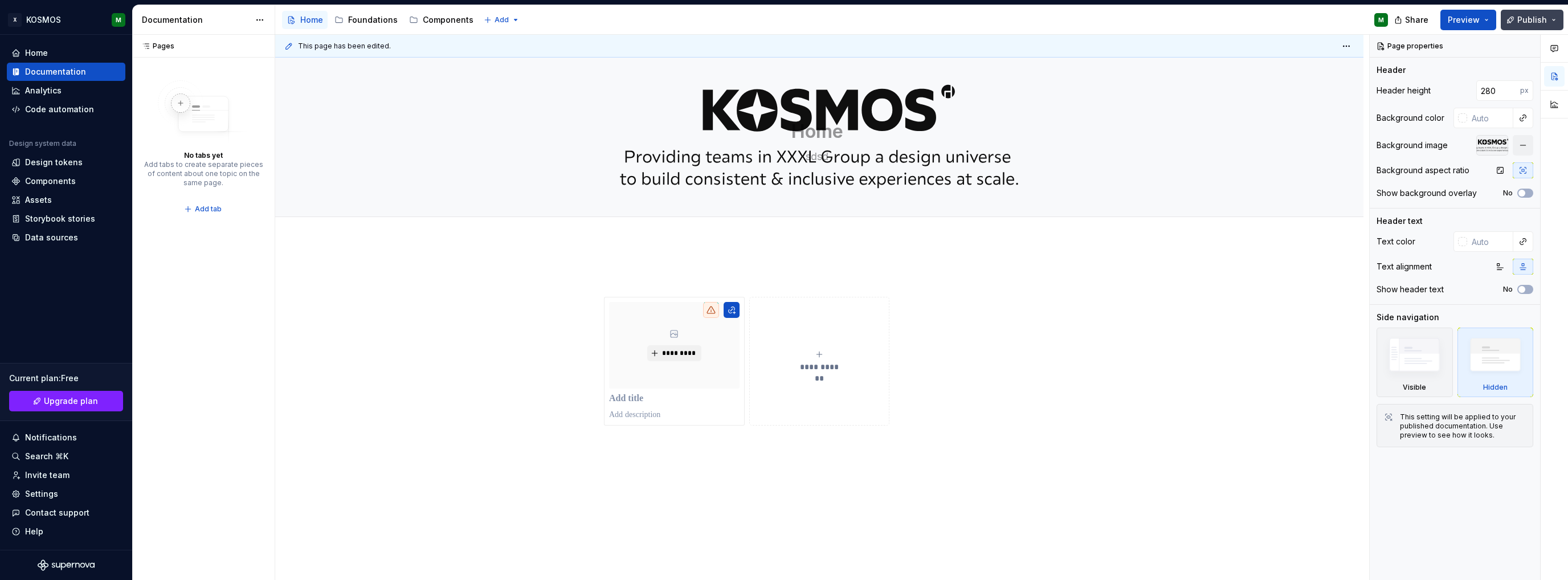
click at [1526, 19] on span "Publish" at bounding box center [1532, 20] width 29 height 12
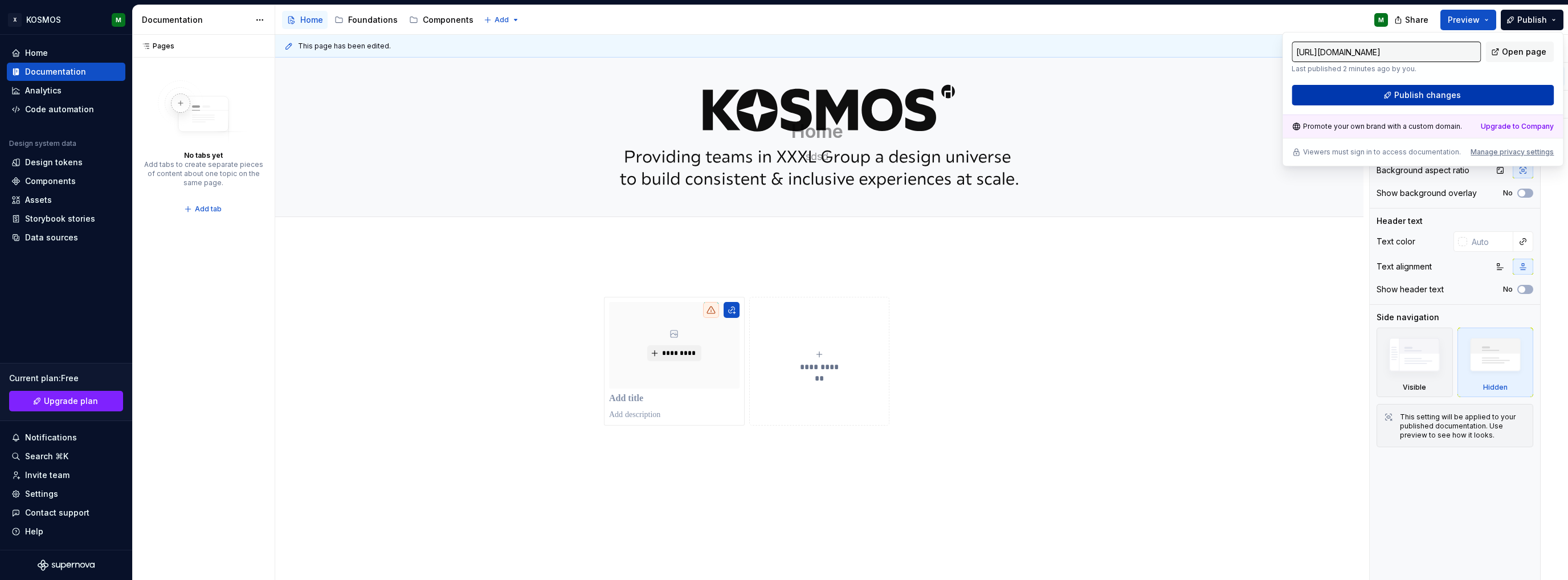
click at [1394, 97] on button "Publish changes" at bounding box center [1422, 95] width 262 height 21
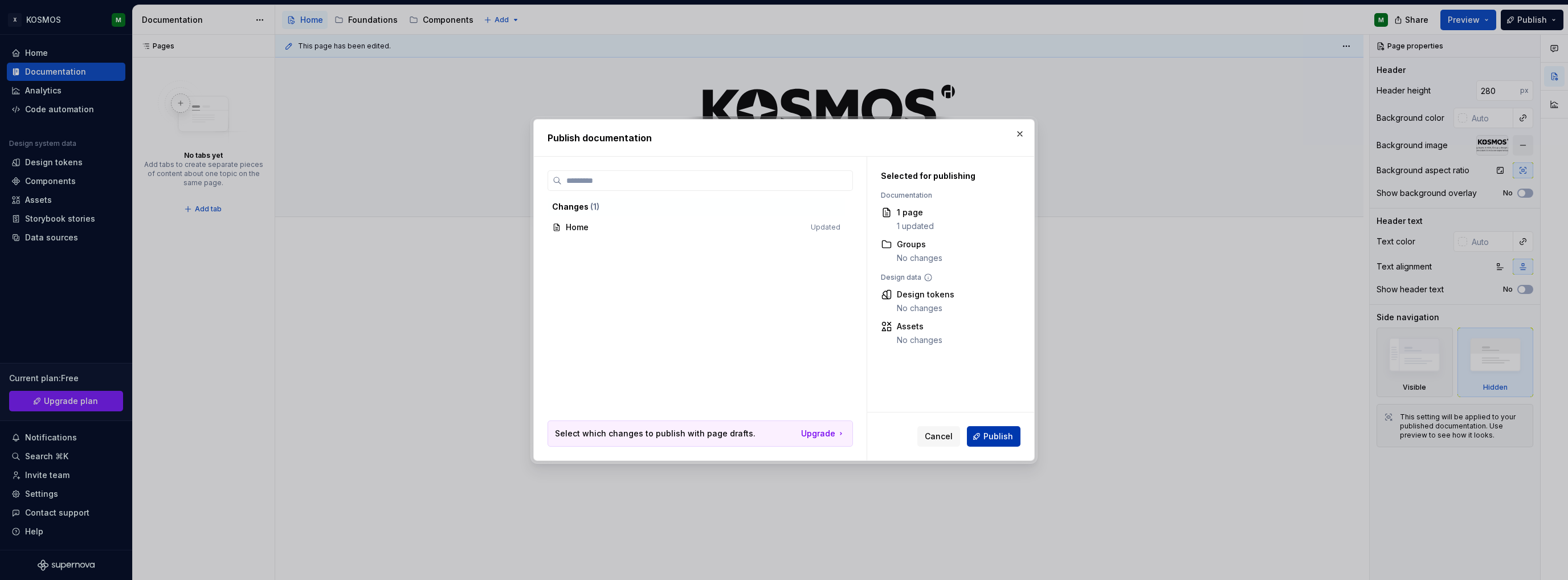
click at [995, 431] on span "Publish" at bounding box center [998, 437] width 29 height 12
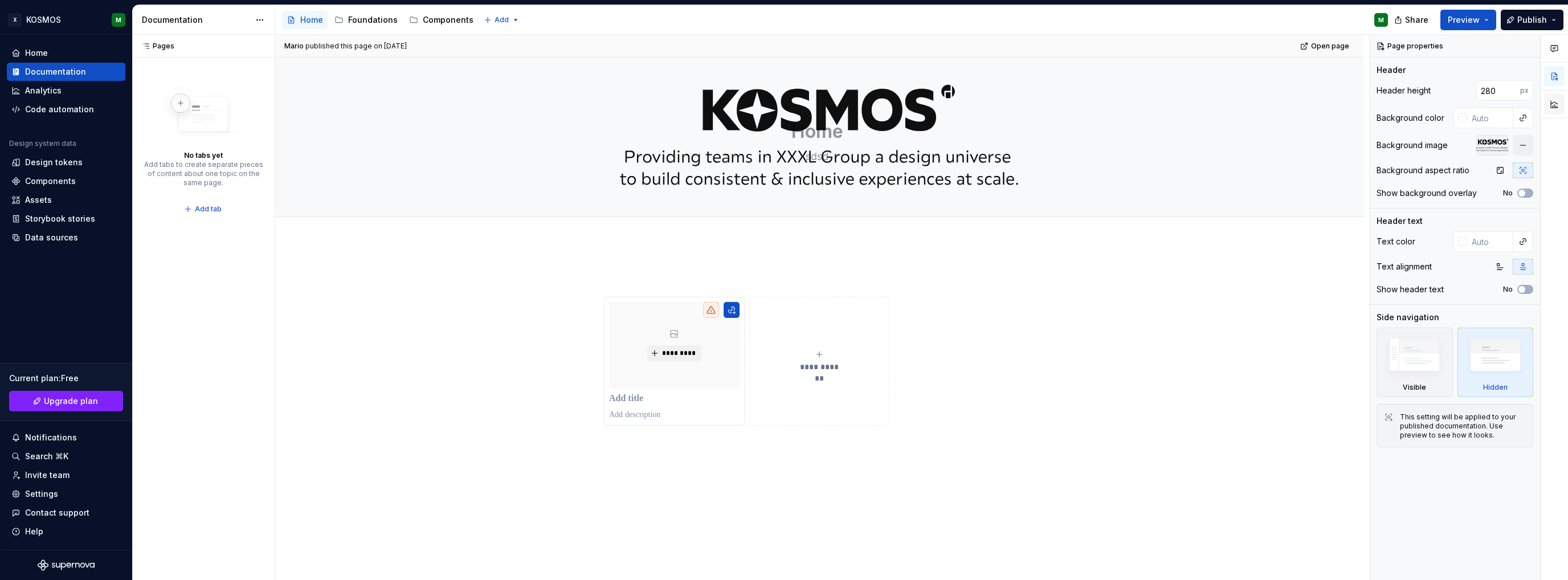
click at [1559, 109] on button "button" at bounding box center [1554, 104] width 21 height 21
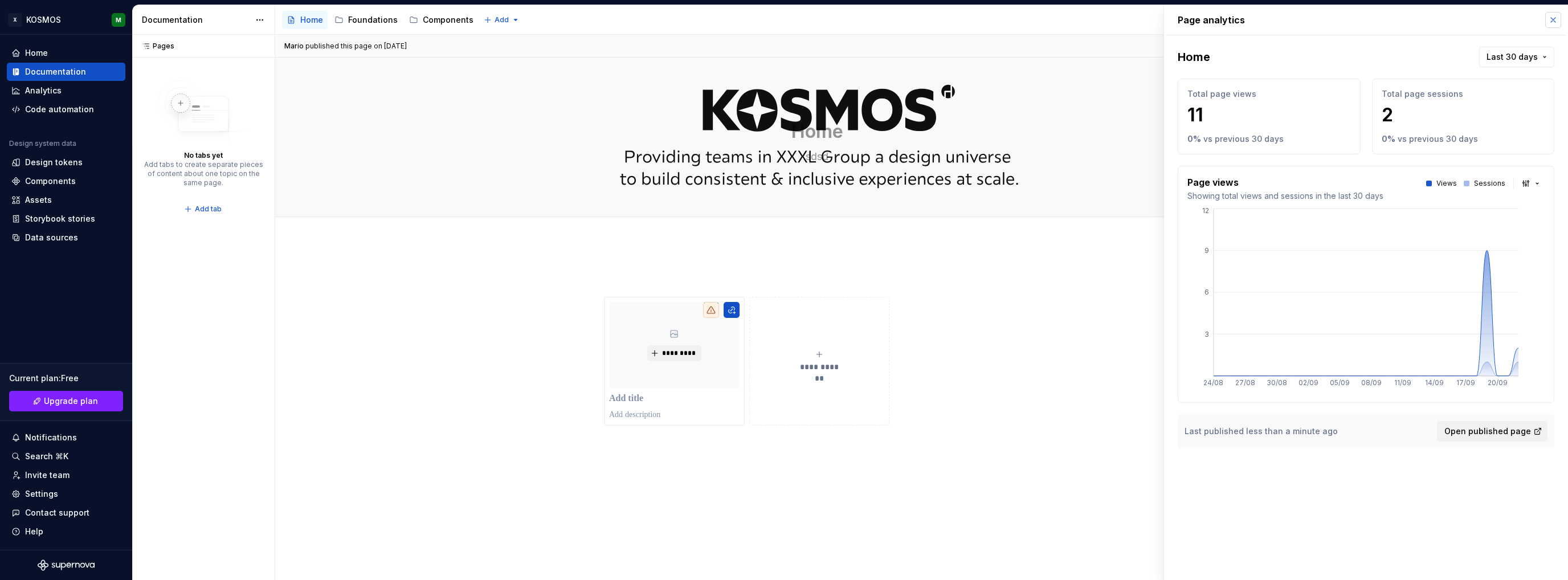
click at [1554, 21] on button "button" at bounding box center [1553, 20] width 16 height 16
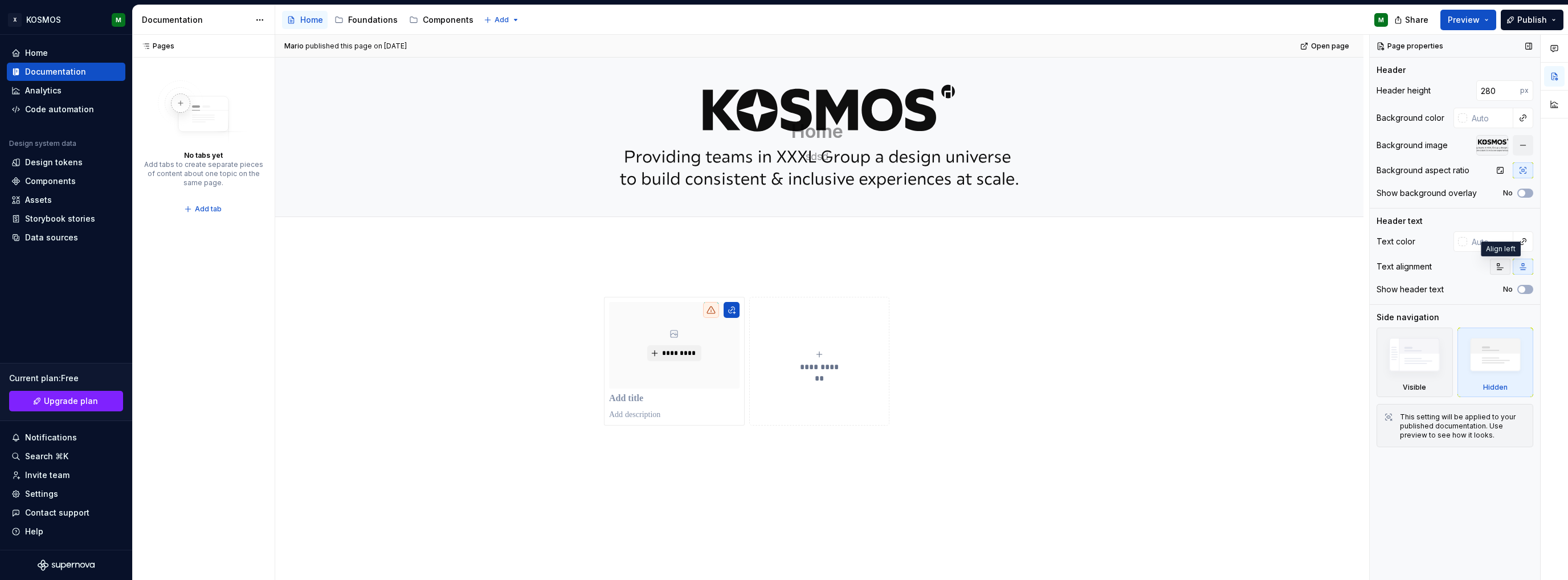
click at [1502, 272] on button "button" at bounding box center [1500, 267] width 21 height 16
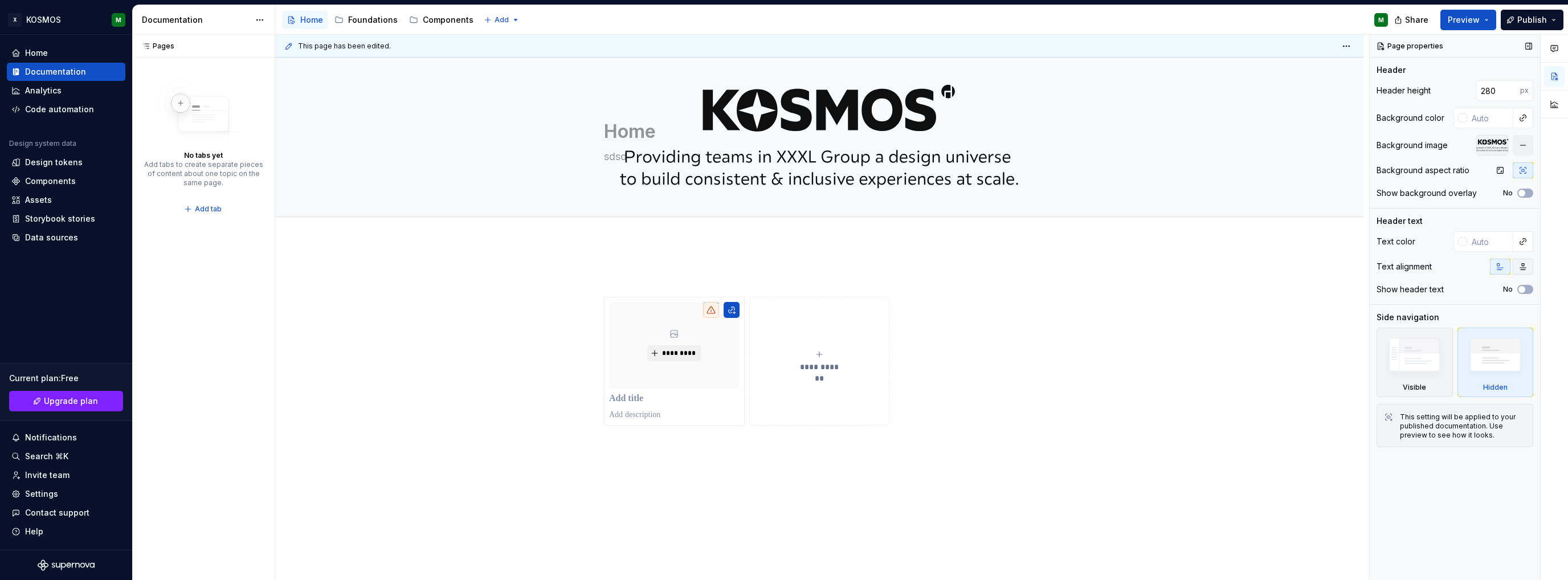
click at [1514, 269] on button "button" at bounding box center [1523, 267] width 21 height 16
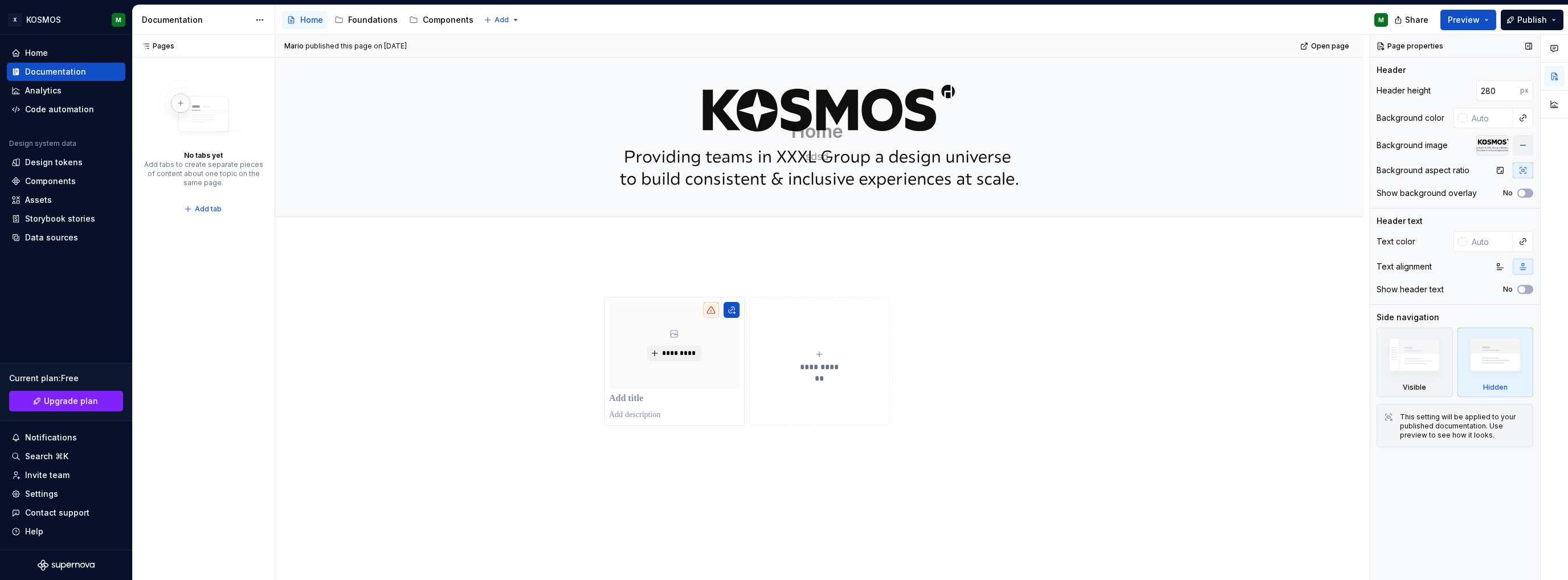
click at [1519, 268] on icon "button" at bounding box center [1523, 267] width 9 height 9
click at [698, 262] on div "**********" at bounding box center [819, 427] width 1088 height 371
click at [681, 262] on div "**********" at bounding box center [819, 427] width 1088 height 371
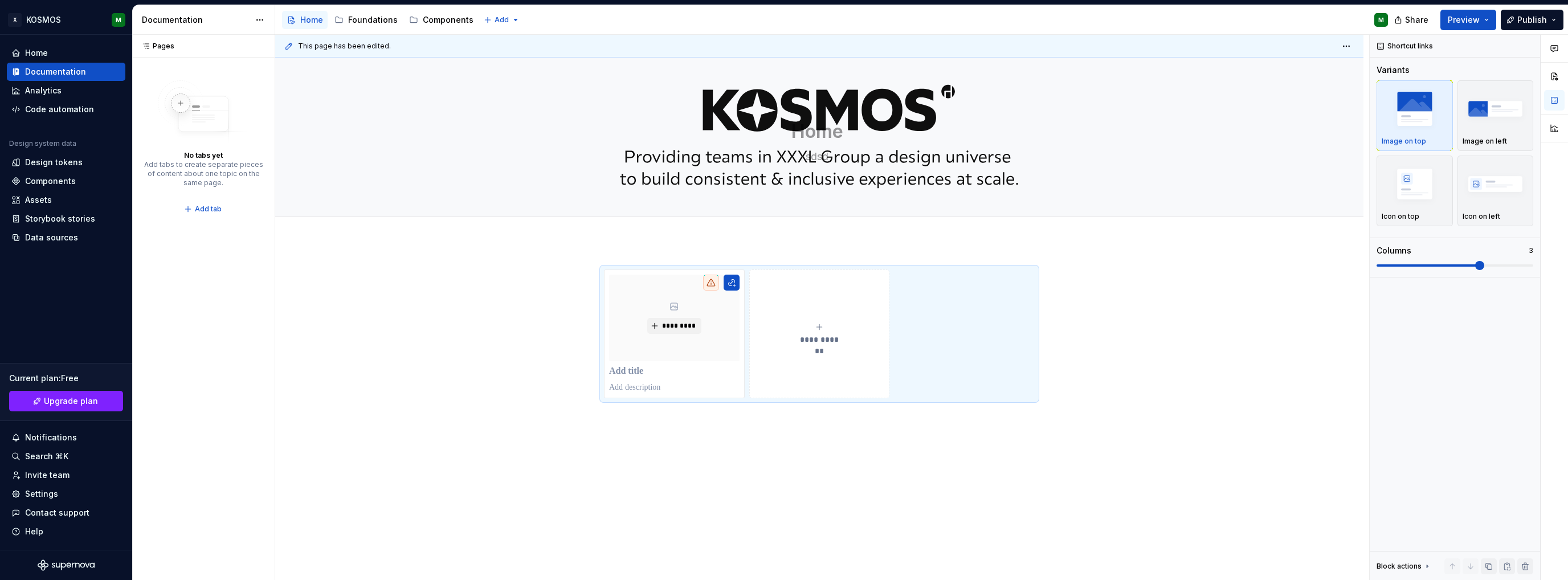
click at [615, 249] on div "**********" at bounding box center [819, 414] width 1088 height 344
click at [800, 334] on span "**********" at bounding box center [819, 340] width 49 height 12
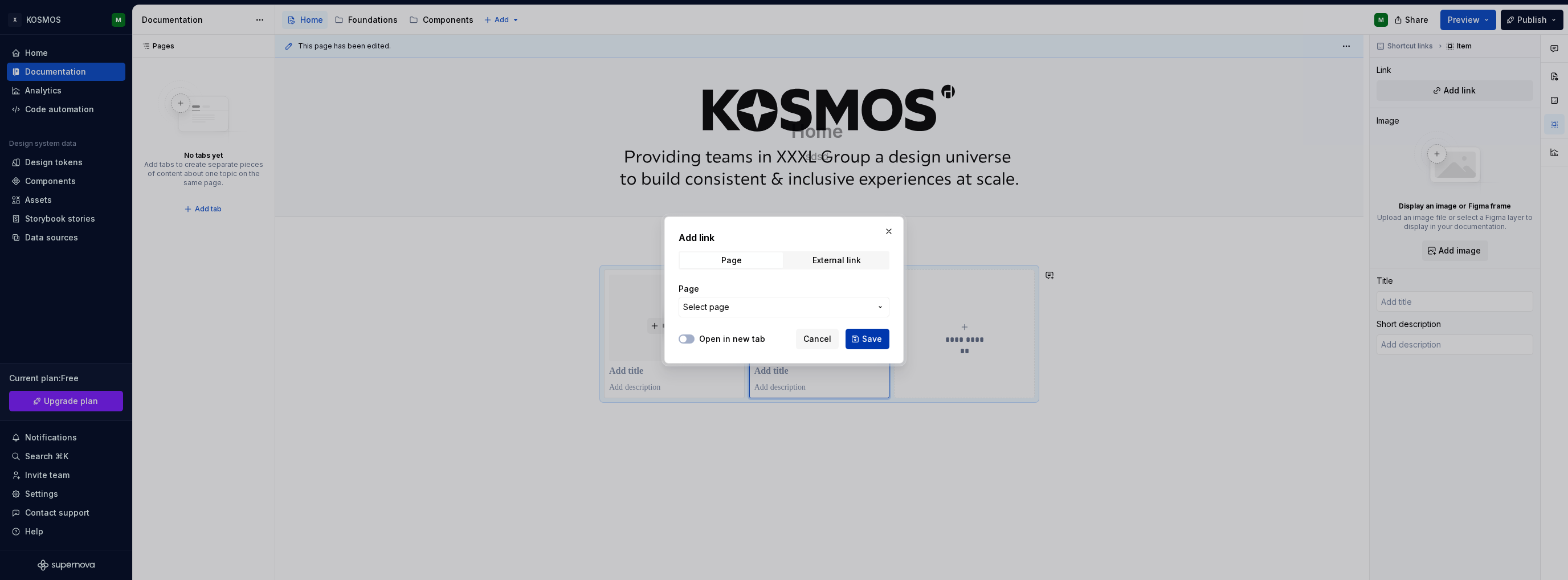
click at [866, 340] on span "Save" at bounding box center [872, 339] width 20 height 12
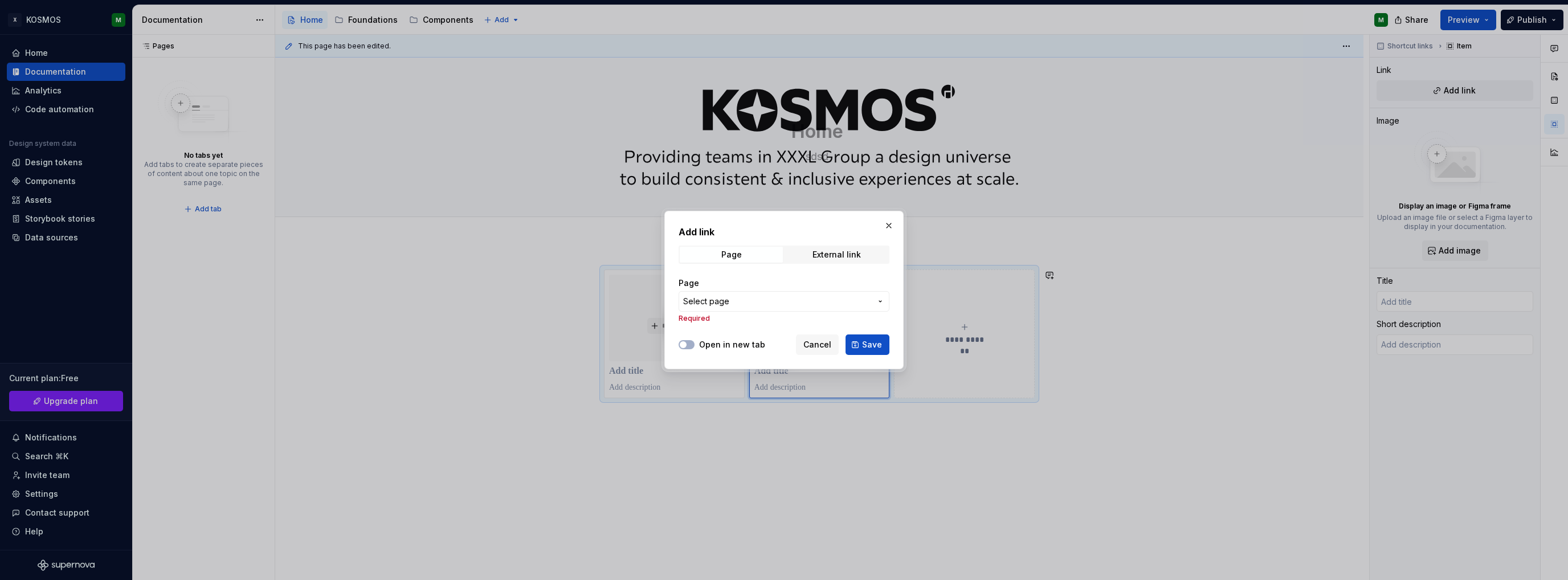
click at [798, 301] on span "Select page" at bounding box center [777, 301] width 188 height 12
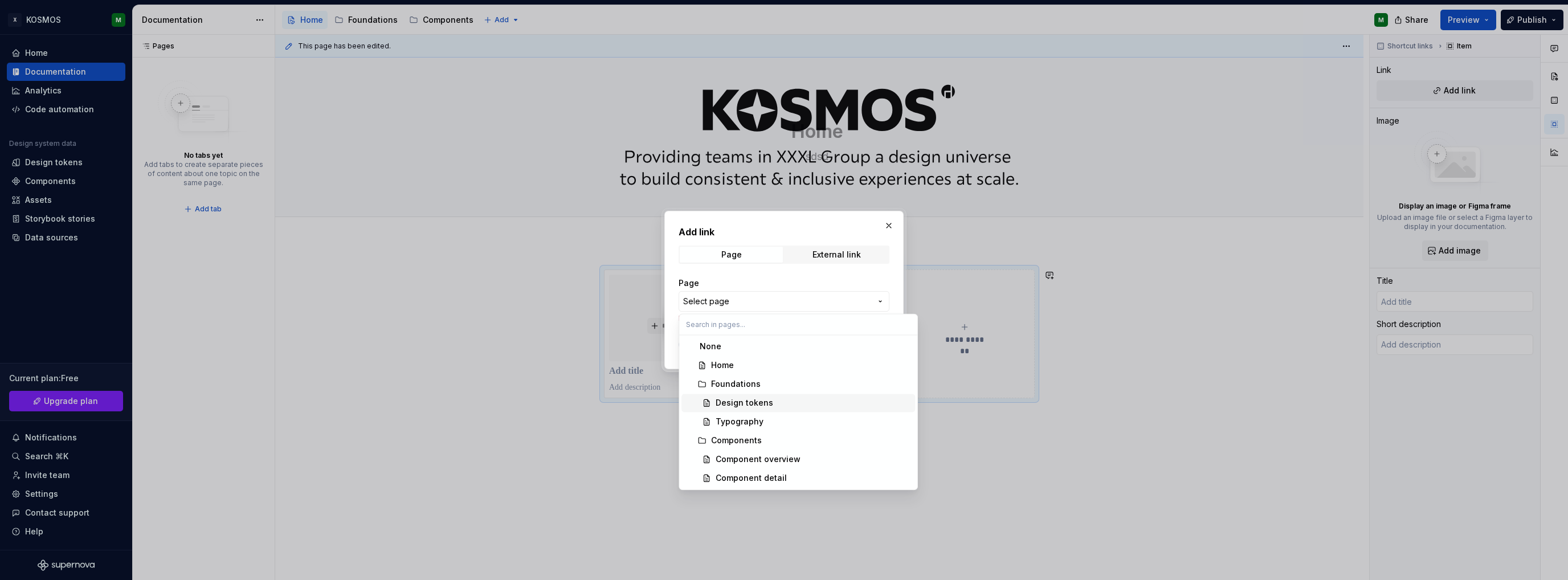
click at [759, 403] on div "Design tokens" at bounding box center [745, 403] width 57 height 12
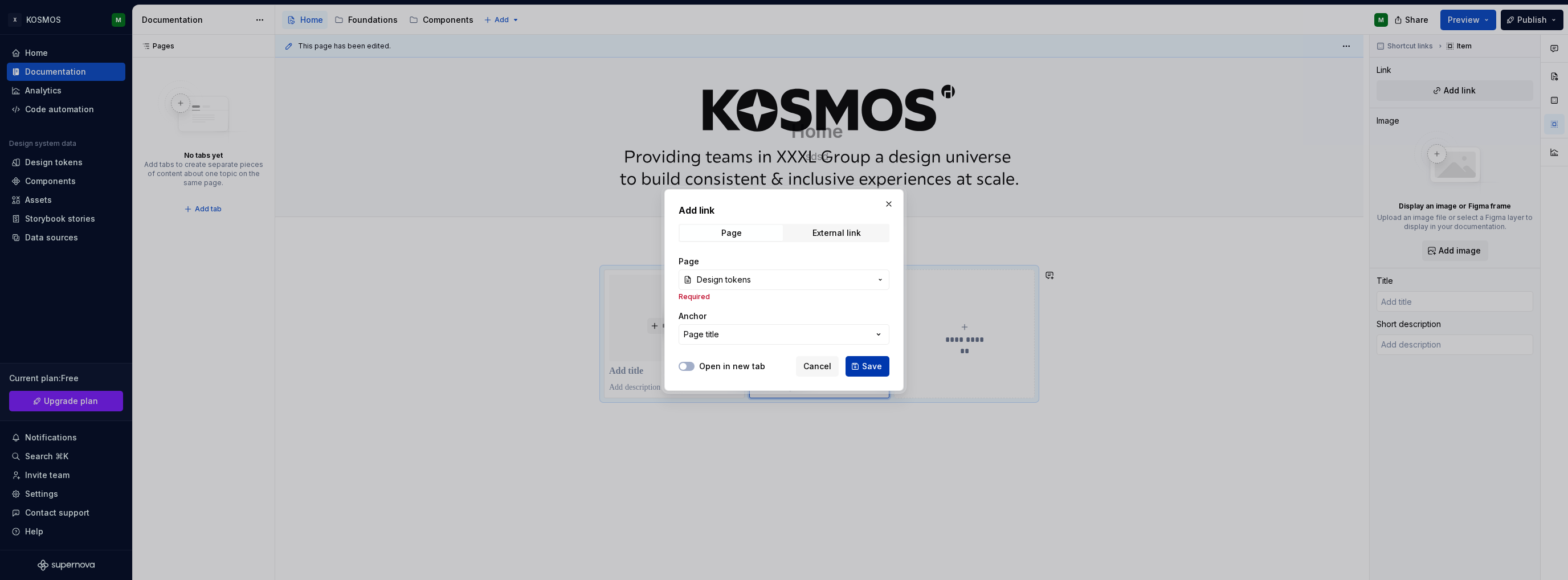
click at [863, 364] on button "Save" at bounding box center [867, 366] width 44 height 21
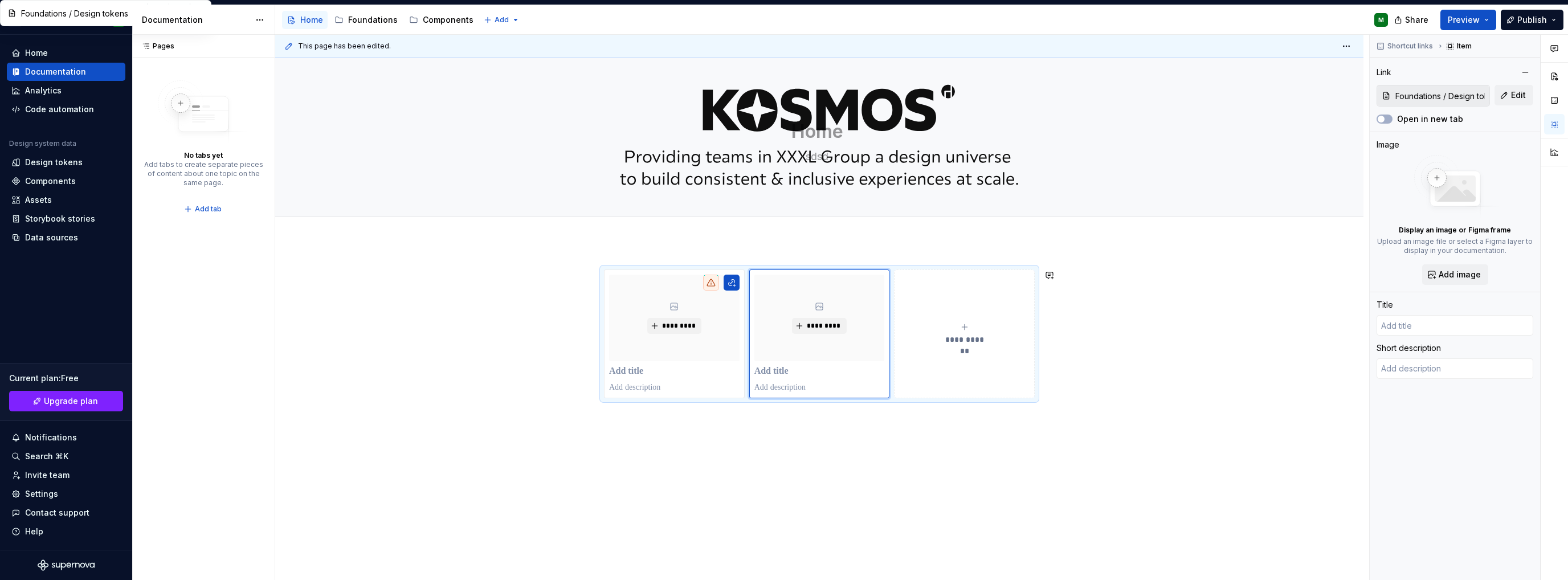
type textarea "*"
type input "Design tokens"
click at [1146, 379] on div "**********" at bounding box center [819, 414] width 1088 height 344
click at [660, 384] on p at bounding box center [674, 387] width 130 height 12
type textarea "*"
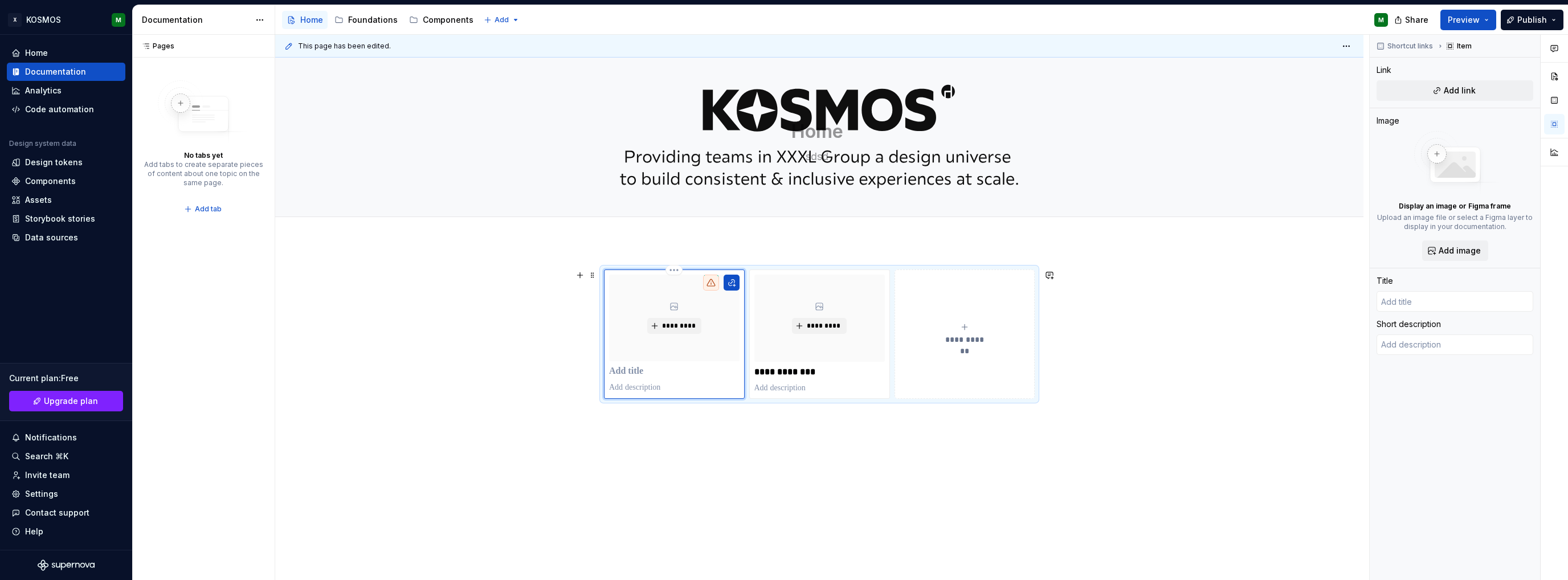
click at [700, 345] on div "*********" at bounding box center [674, 318] width 130 height 87
click at [669, 271] on html "**********" at bounding box center [784, 290] width 1568 height 580
click at [688, 291] on div "Delete item" at bounding box center [723, 289] width 74 height 12
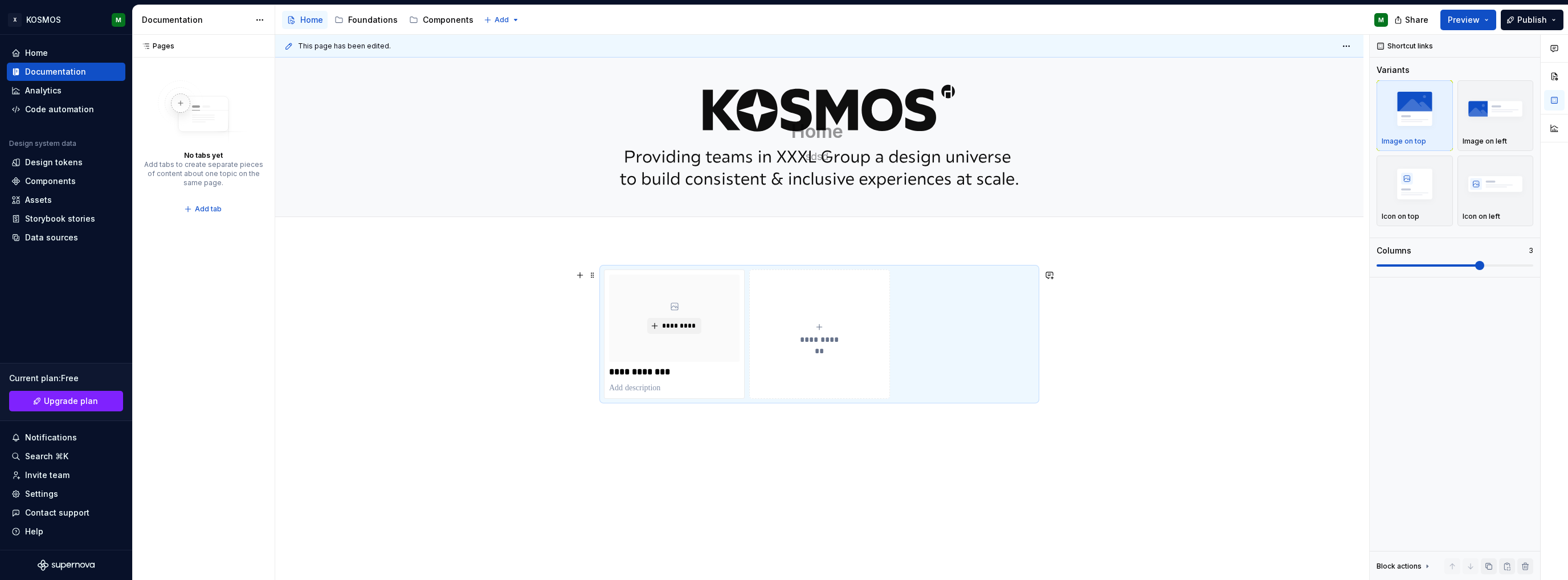
click at [809, 327] on div "**********" at bounding box center [819, 334] width 130 height 23
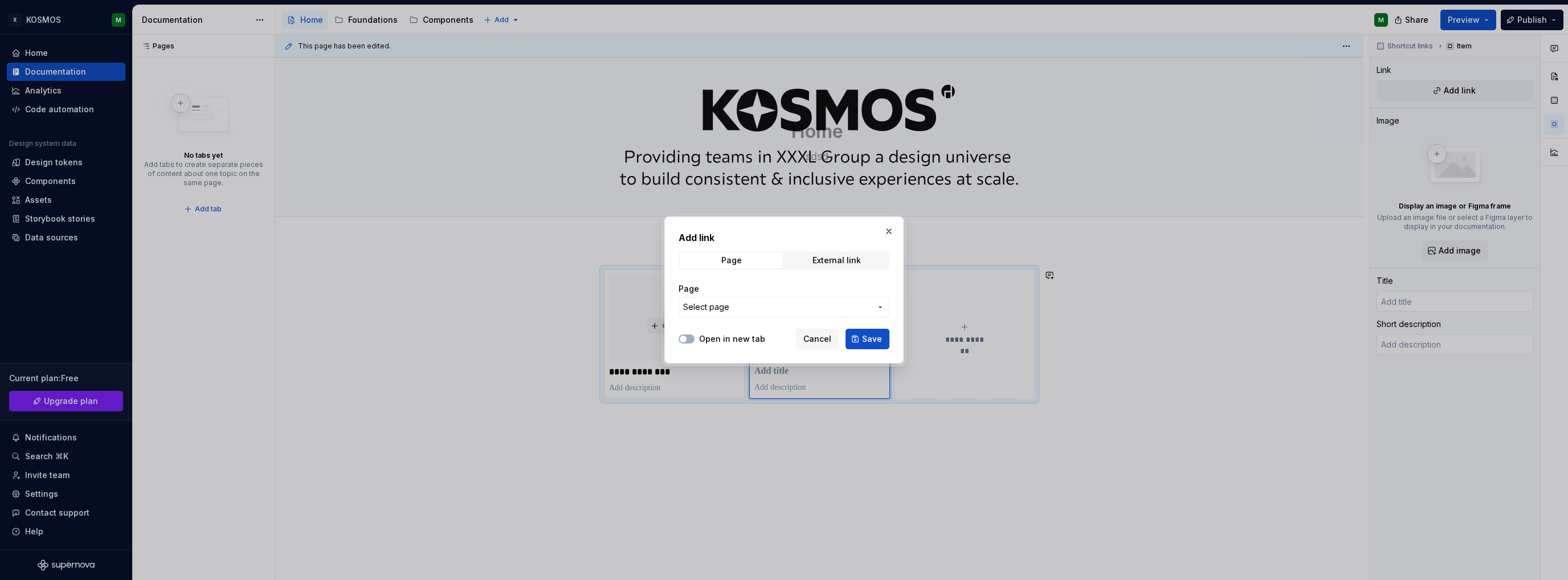
click at [784, 312] on span "Select page" at bounding box center [777, 307] width 188 height 12
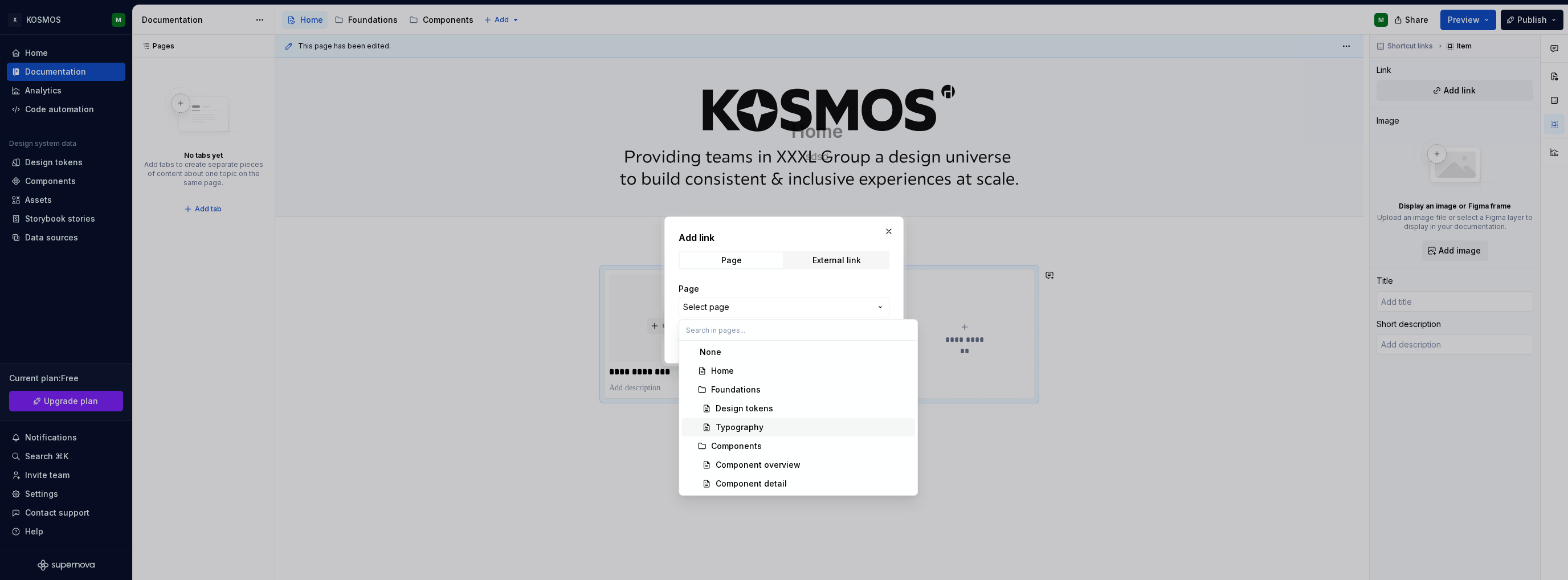
click at [755, 426] on div "Typography" at bounding box center [740, 428] width 48 height 12
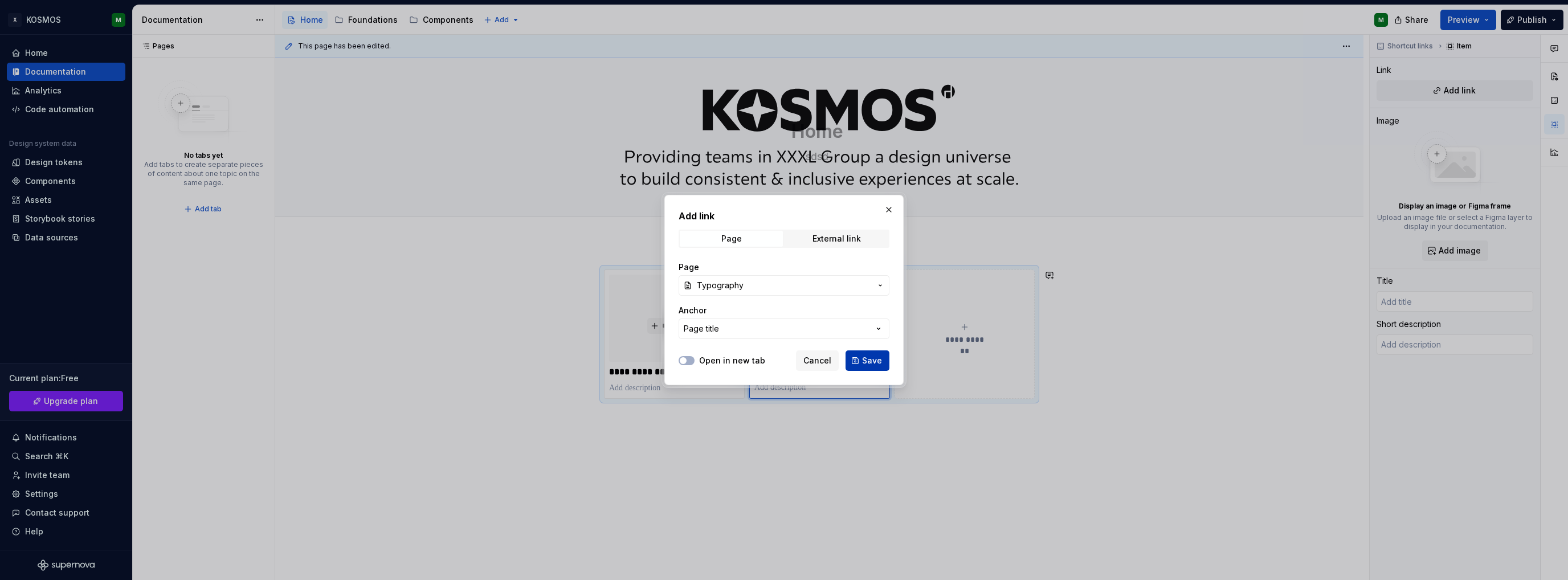
click at [869, 359] on span "Save" at bounding box center [872, 361] width 20 height 12
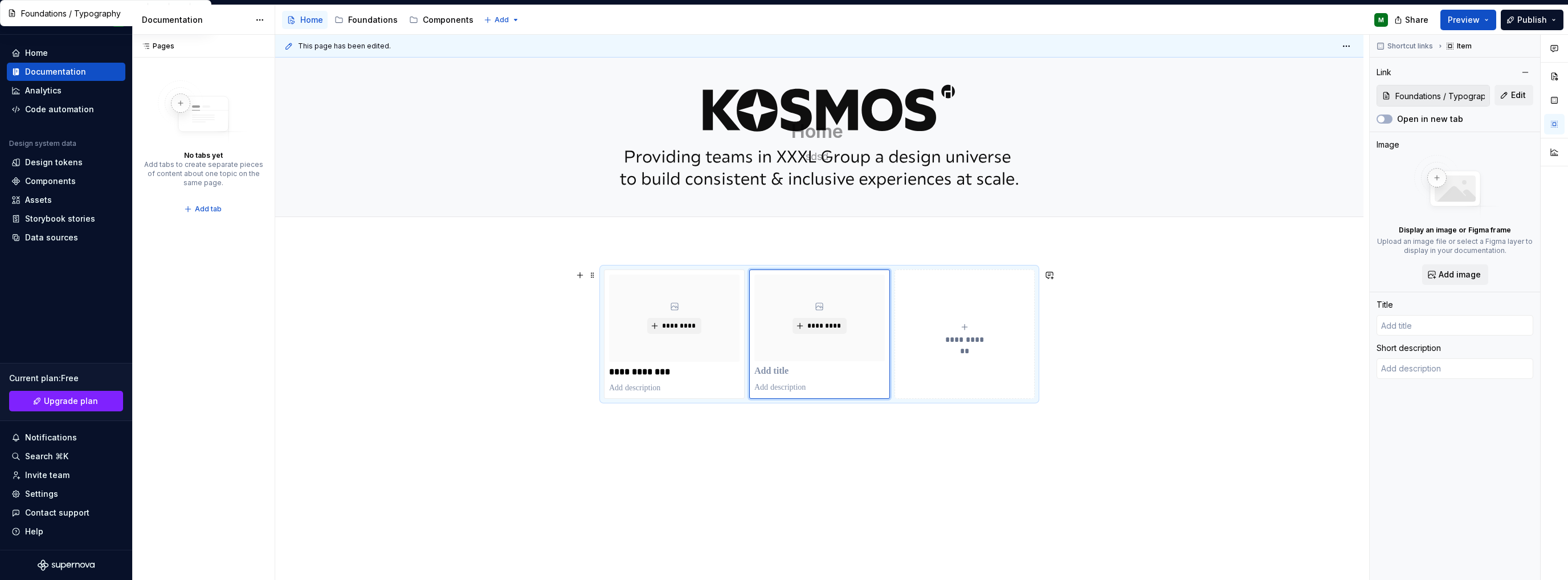
type textarea "*"
click at [1238, 338] on div "**********" at bounding box center [822, 307] width 1094 height 546
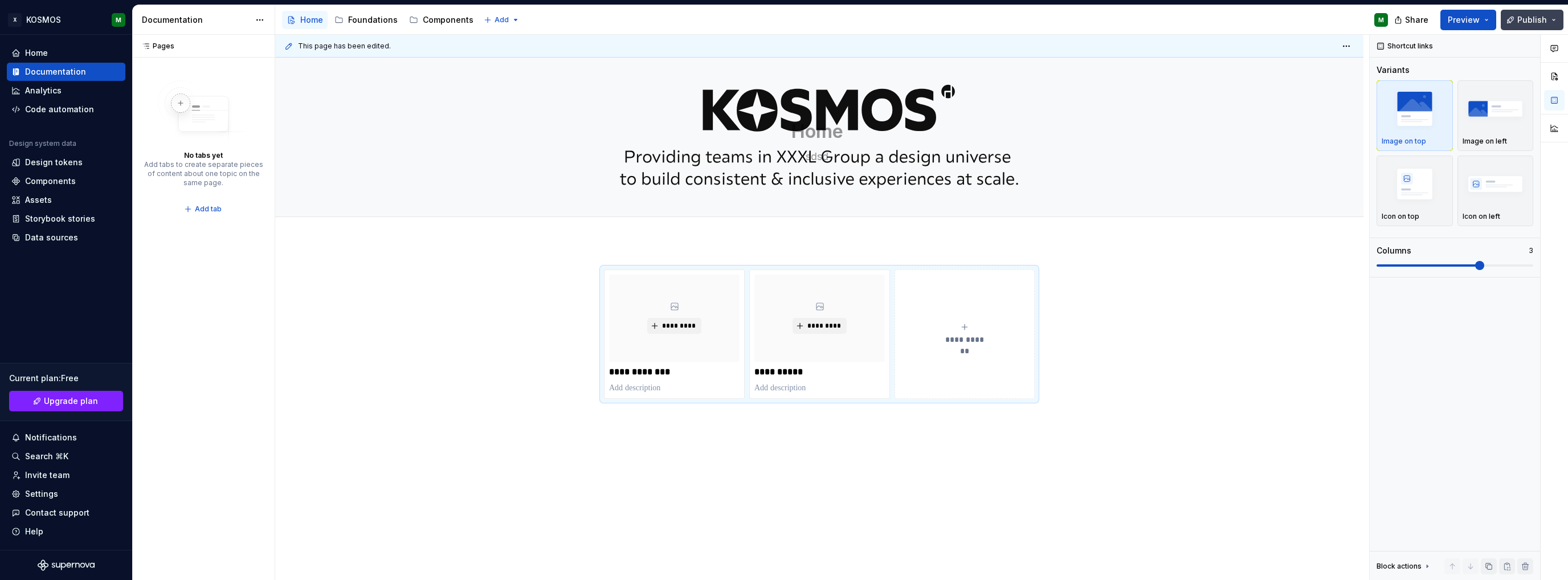
click at [1525, 18] on span "Publish" at bounding box center [1532, 20] width 29 height 12
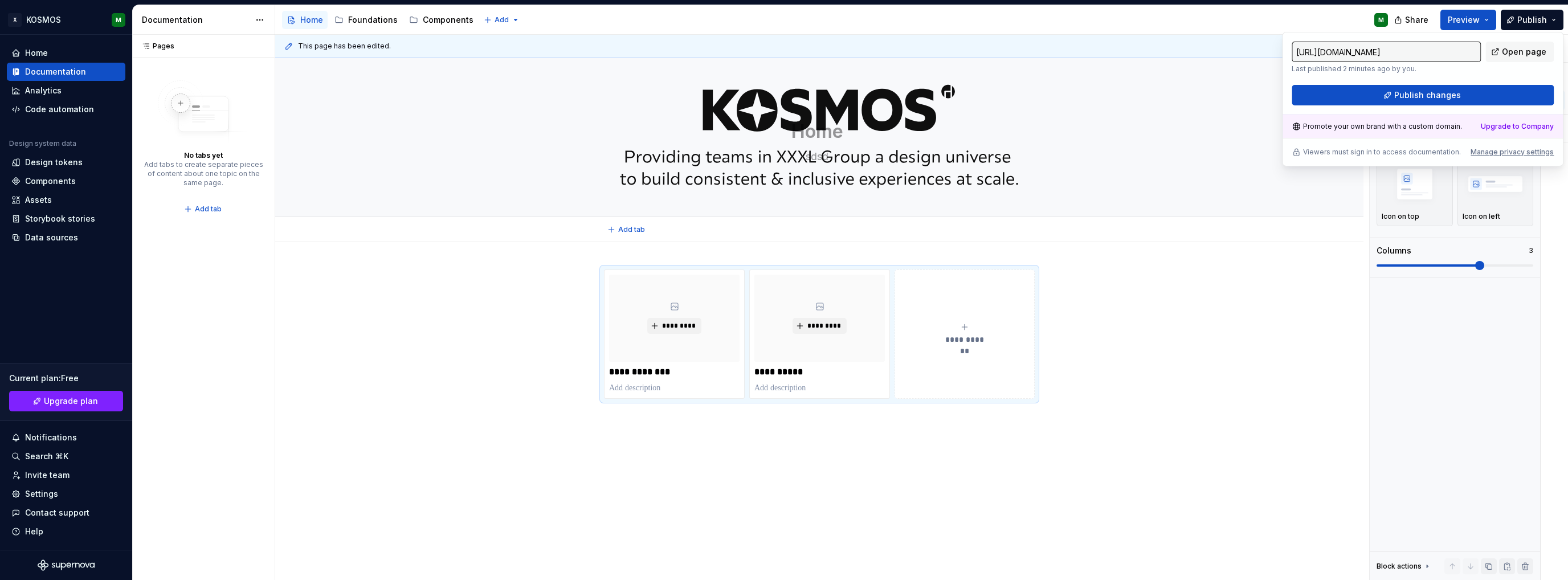
drag, startPoint x: 1286, startPoint y: 310, endPoint x: 1272, endPoint y: 303, distance: 15.7
click at [1286, 312] on div "**********" at bounding box center [822, 307] width 1094 height 546
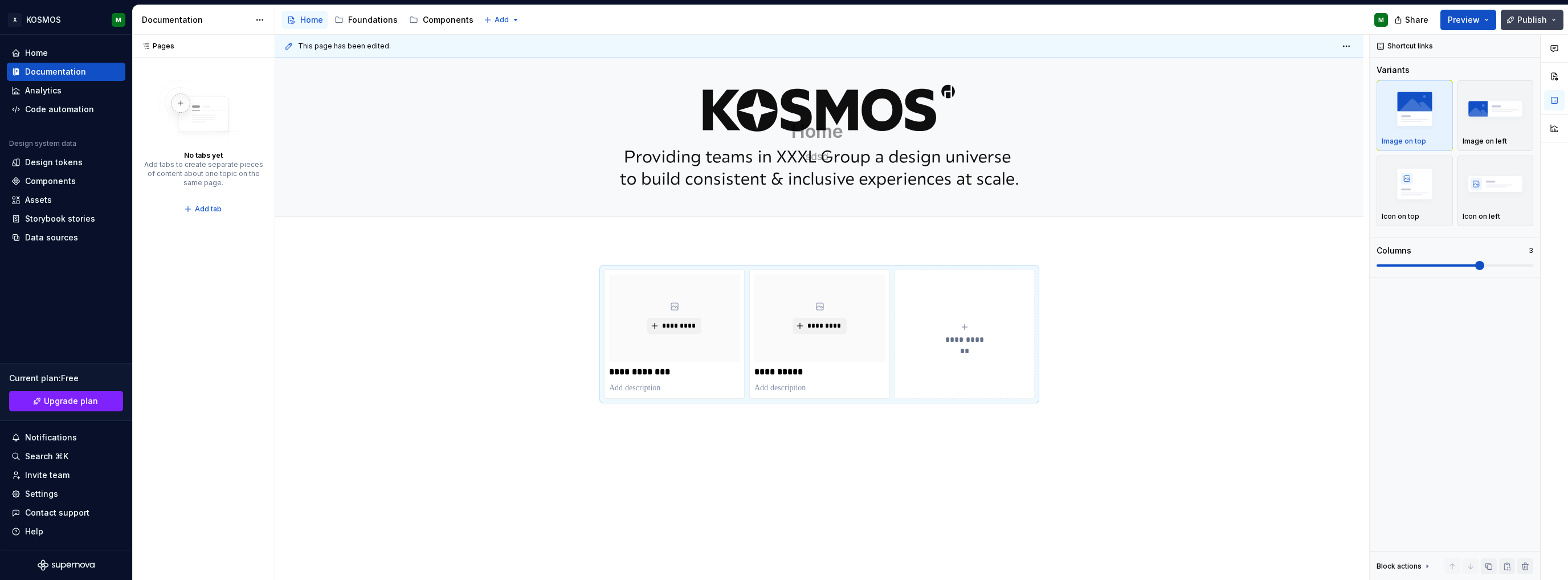
click at [1539, 24] on span "Publish" at bounding box center [1532, 20] width 29 height 12
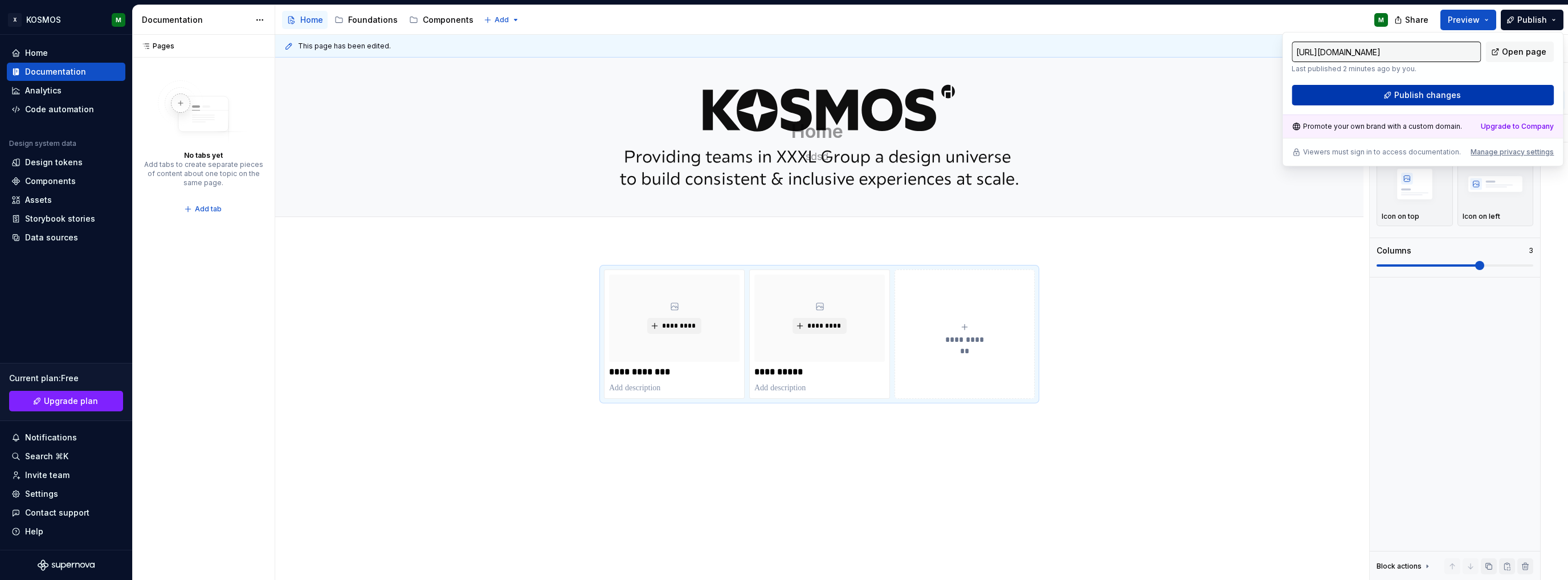
click at [1470, 92] on button "Publish changes" at bounding box center [1422, 95] width 262 height 21
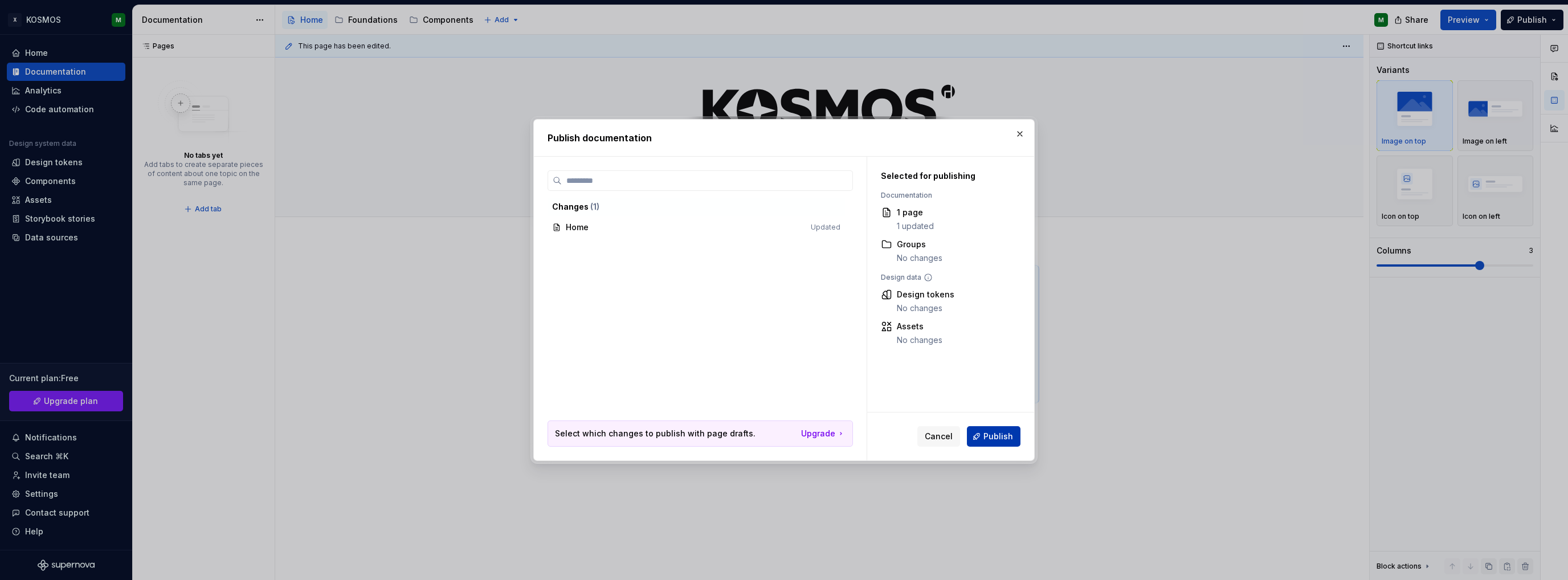
click at [998, 436] on span "Publish" at bounding box center [998, 437] width 29 height 12
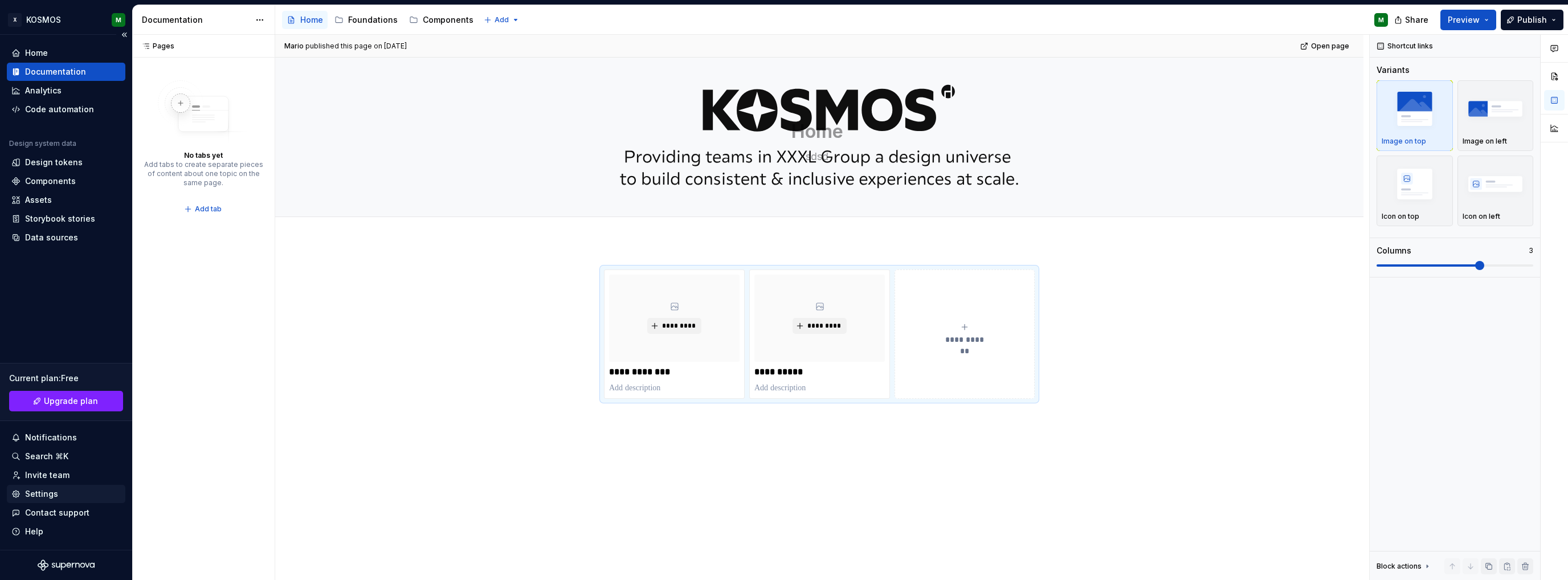
click at [47, 495] on div "Settings" at bounding box center [41, 494] width 33 height 12
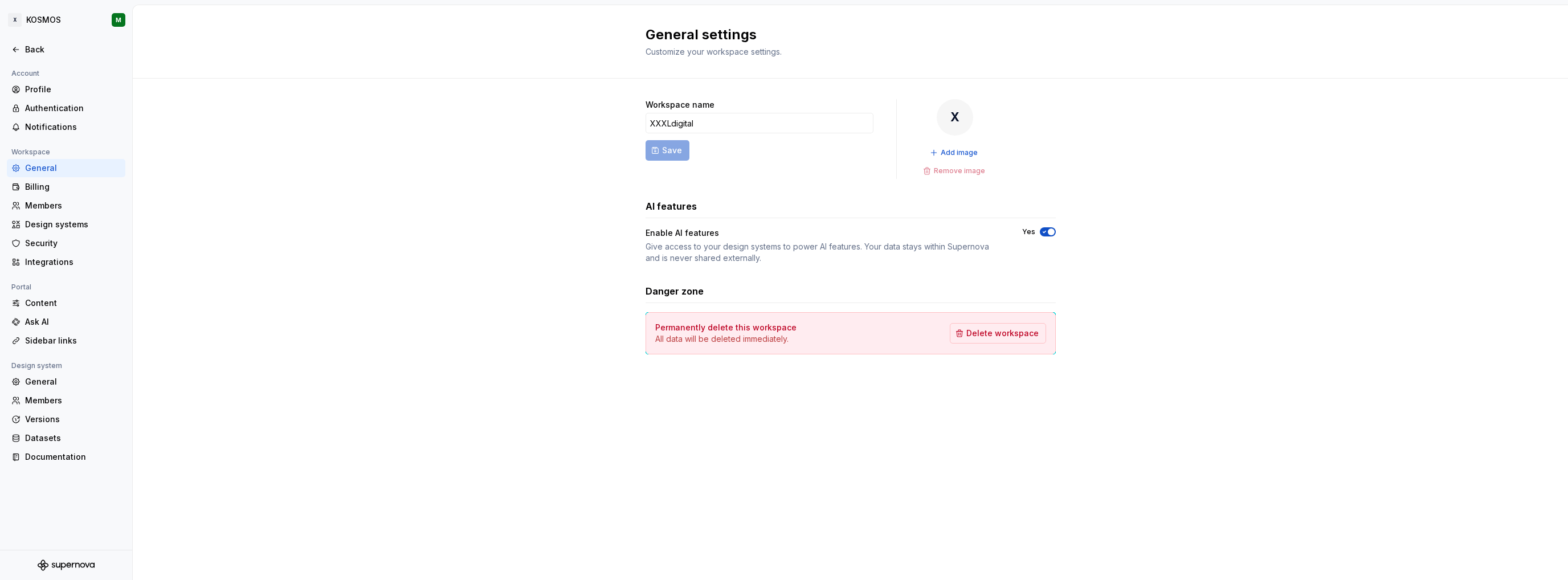
click at [49, 371] on div "Design system" at bounding box center [36, 365] width 60 height 14
click at [49, 376] on div "General" at bounding box center [73, 382] width 96 height 12
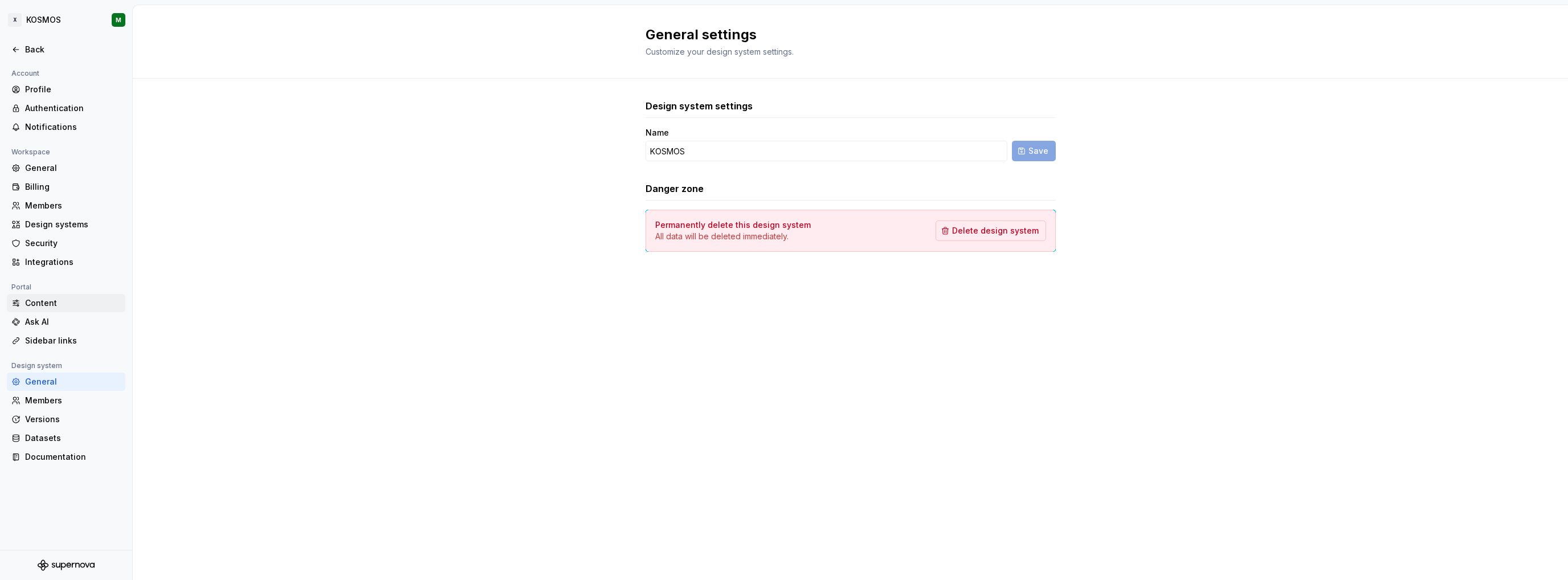
click at [45, 303] on div "Content" at bounding box center [73, 304] width 96 height 12
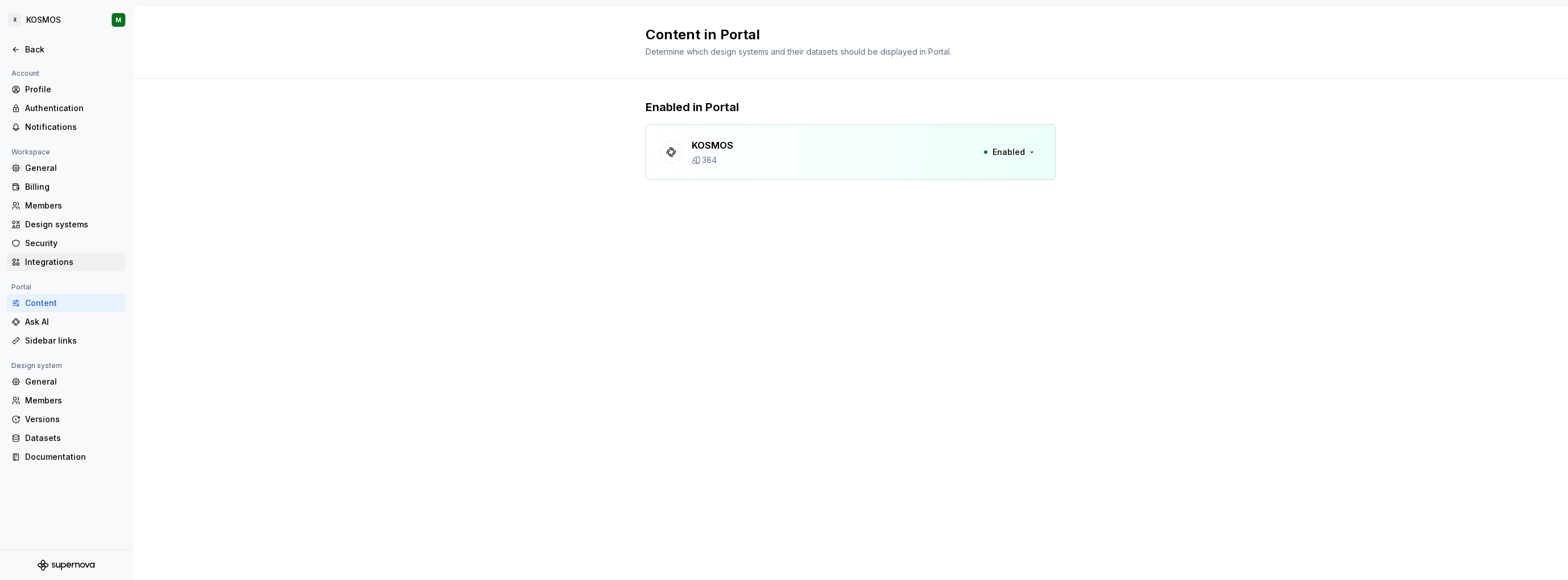
click at [48, 262] on div "Integrations" at bounding box center [73, 262] width 96 height 12
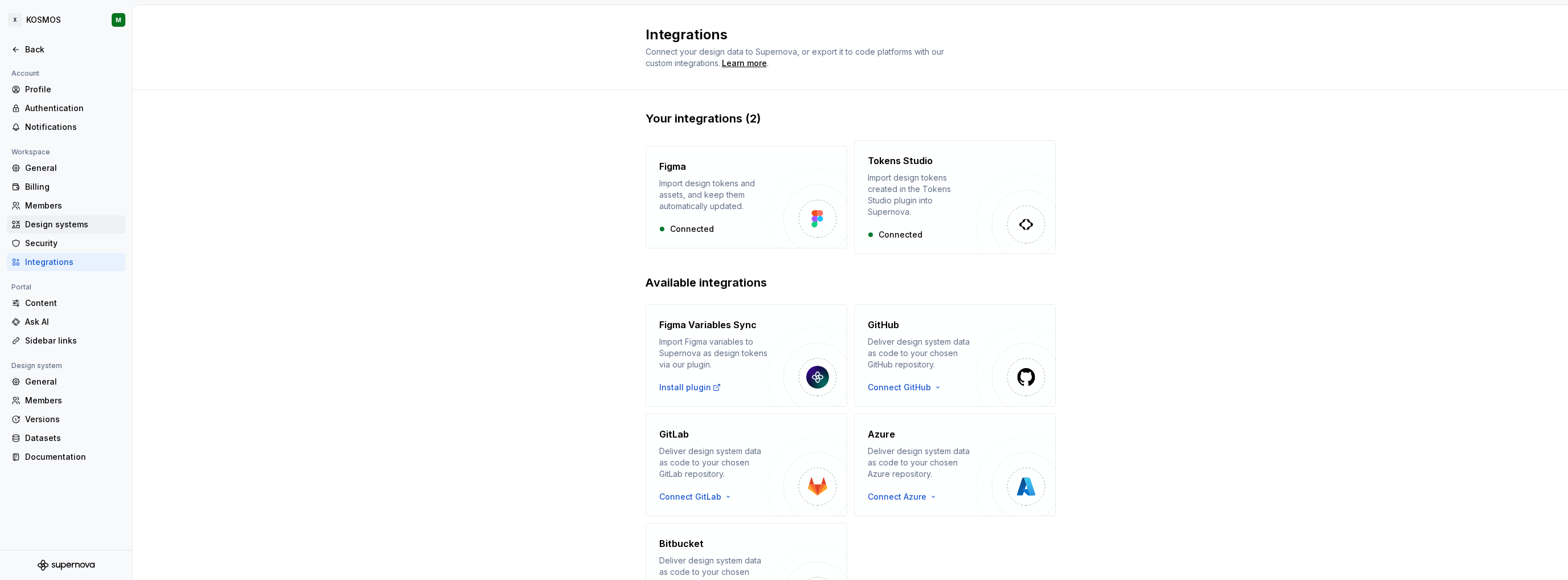
click at [50, 223] on div "Design systems" at bounding box center [73, 225] width 96 height 12
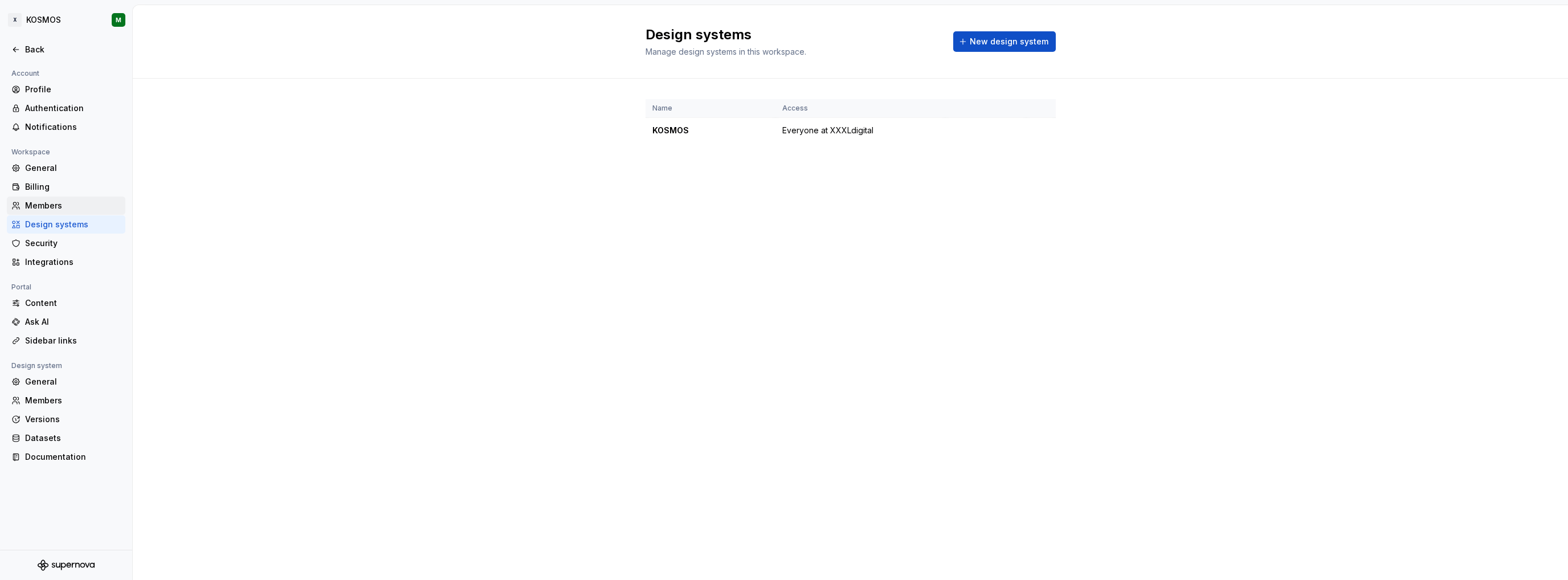
click at [51, 207] on div "Members" at bounding box center [73, 206] width 96 height 12
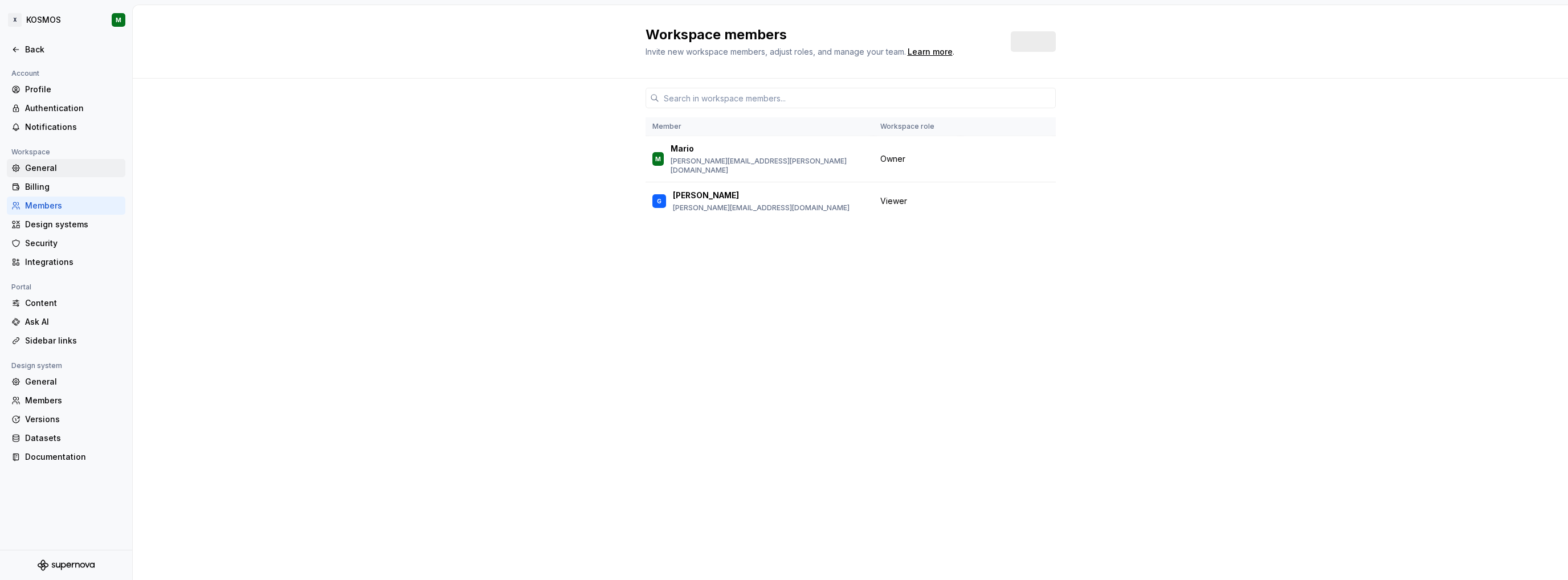
click at [50, 168] on div "General" at bounding box center [73, 168] width 96 height 12
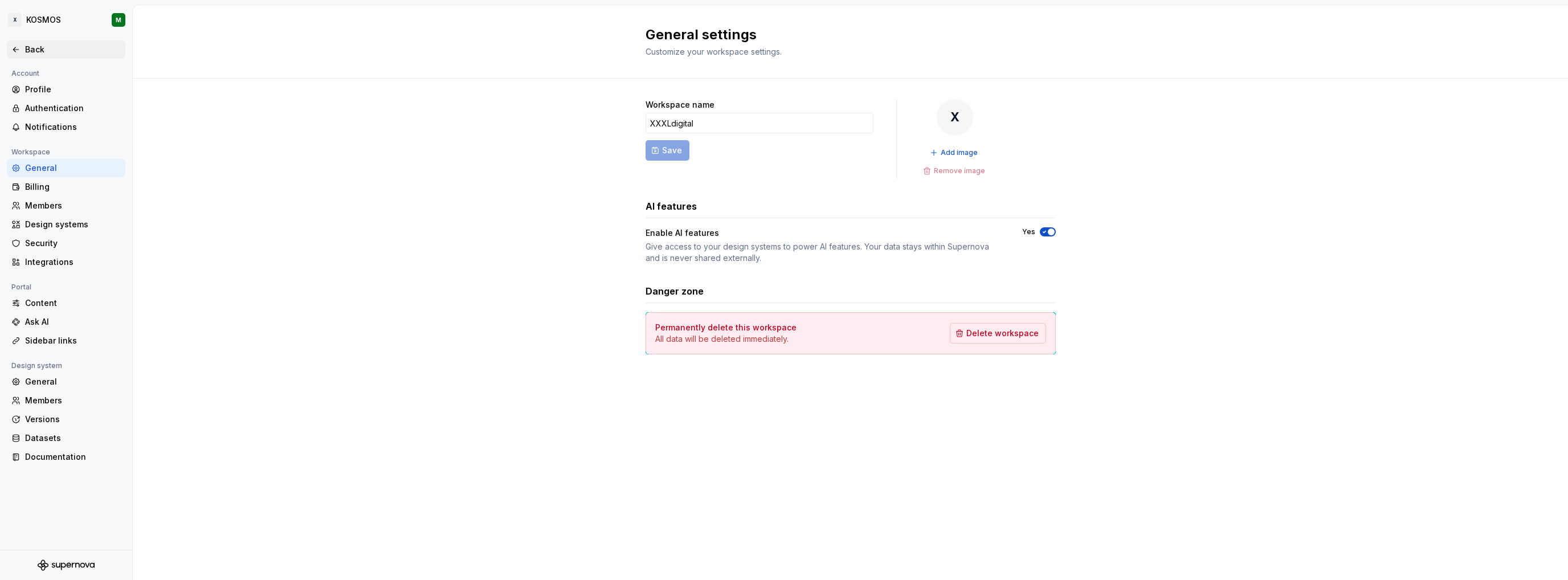
click at [11, 46] on div "Back" at bounding box center [65, 49] width 118 height 18
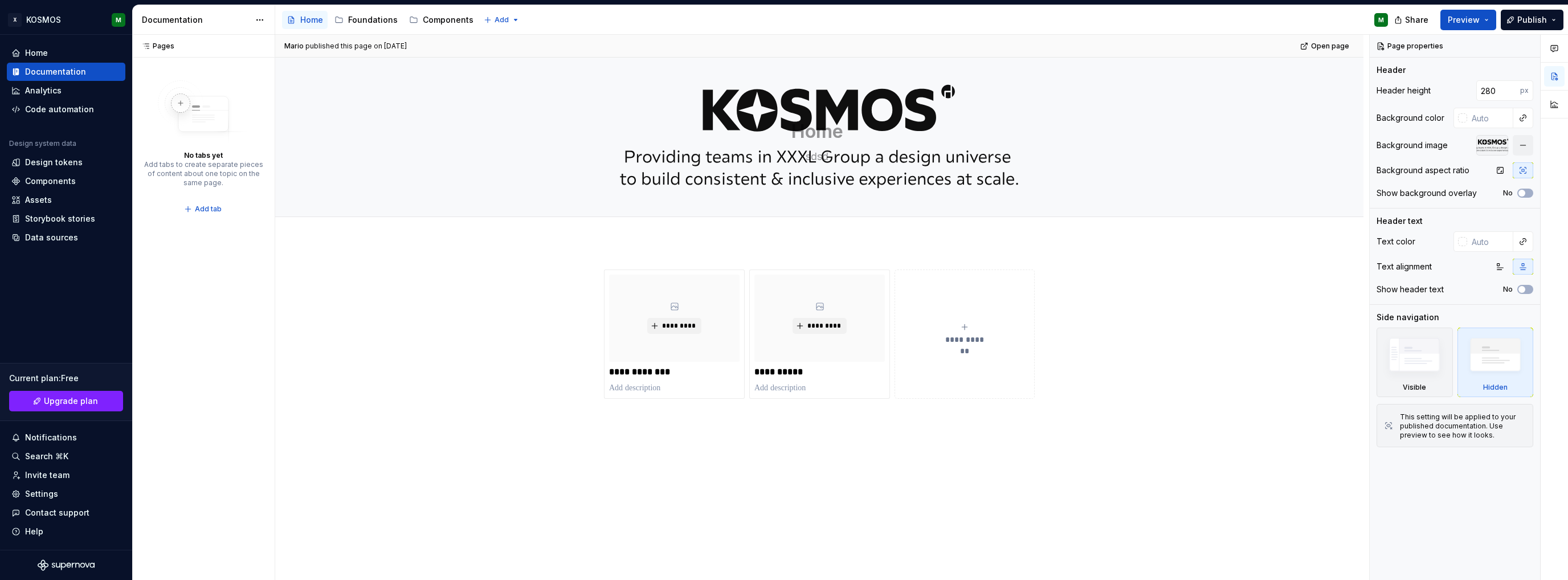
click at [254, 22] on html "X KOSMOS M Home Documentation Analytics Code automation Design system data Desi…" at bounding box center [784, 290] width 1568 height 580
click at [303, 121] on div "Documentation settings" at bounding box center [324, 118] width 108 height 12
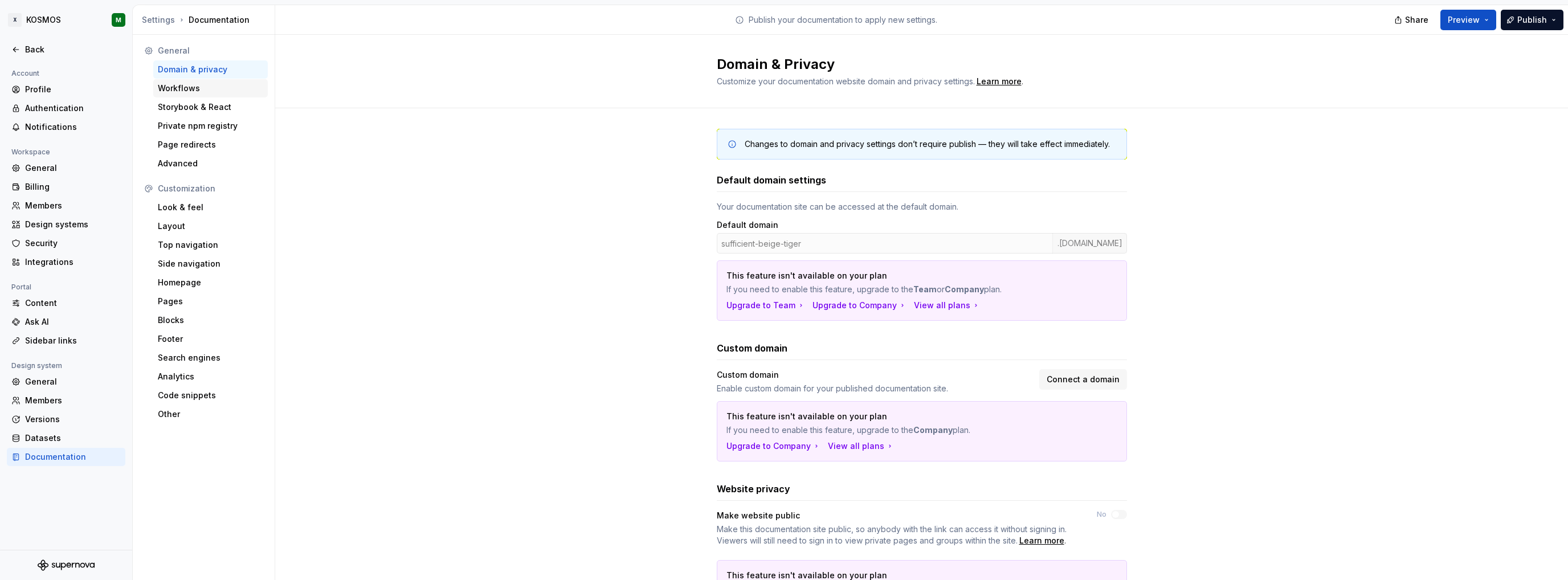
click at [192, 89] on div "Workflows" at bounding box center [210, 88] width 105 height 12
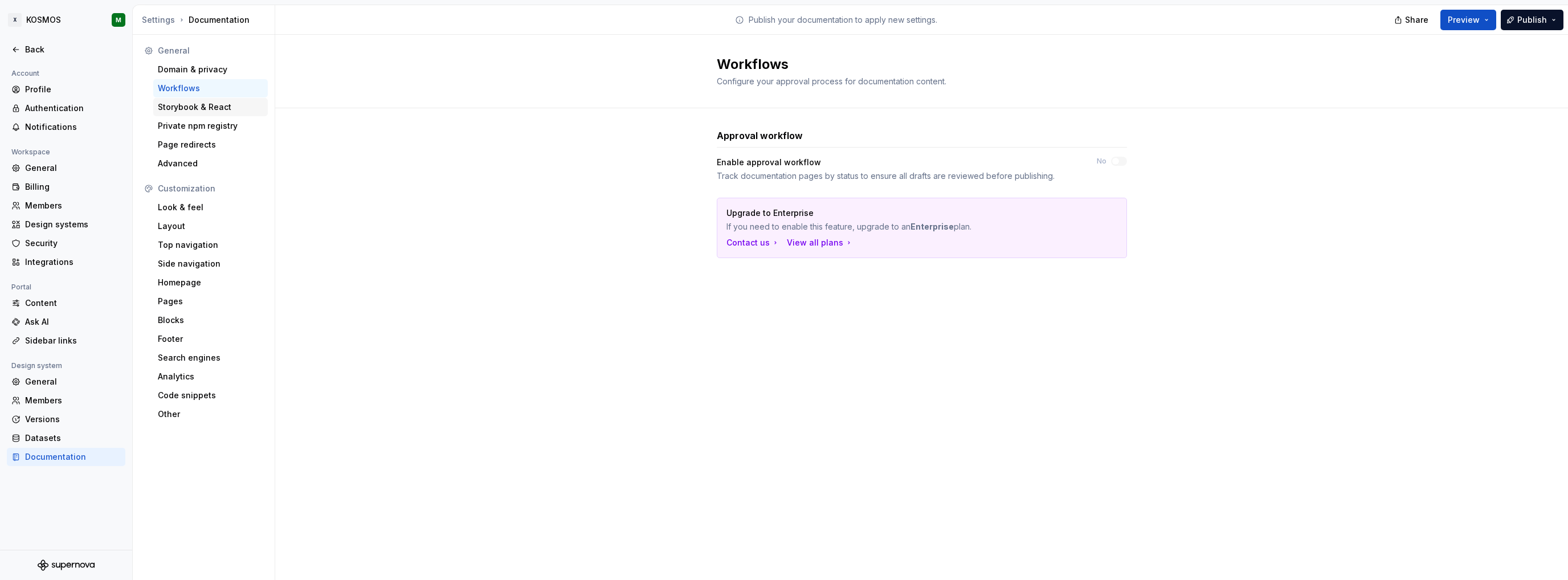
click at [203, 110] on div "Storybook & React" at bounding box center [210, 107] width 105 height 12
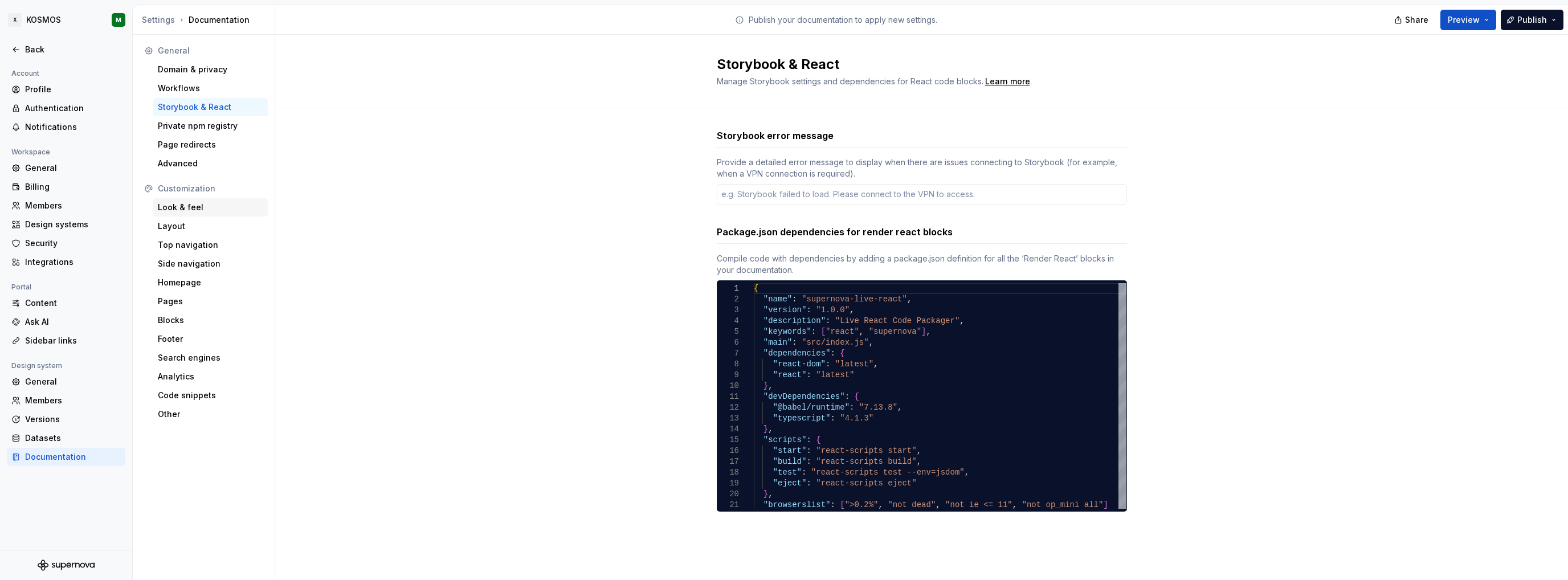
click at [192, 201] on div "Look & feel" at bounding box center [210, 207] width 115 height 18
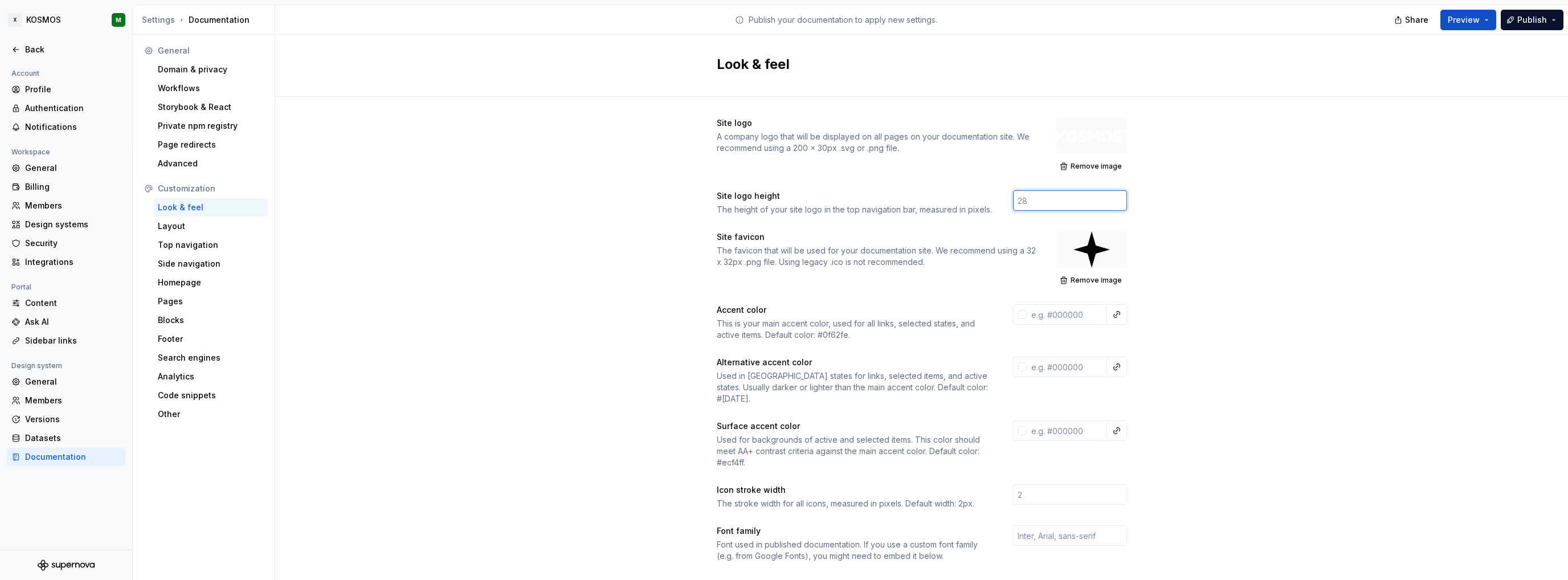
click at [1037, 194] on input "number" at bounding box center [1070, 201] width 114 height 21
click at [1240, 217] on div "Site logo A company logo that will be displayed on all pages on your documentat…" at bounding box center [921, 537] width 1293 height 881
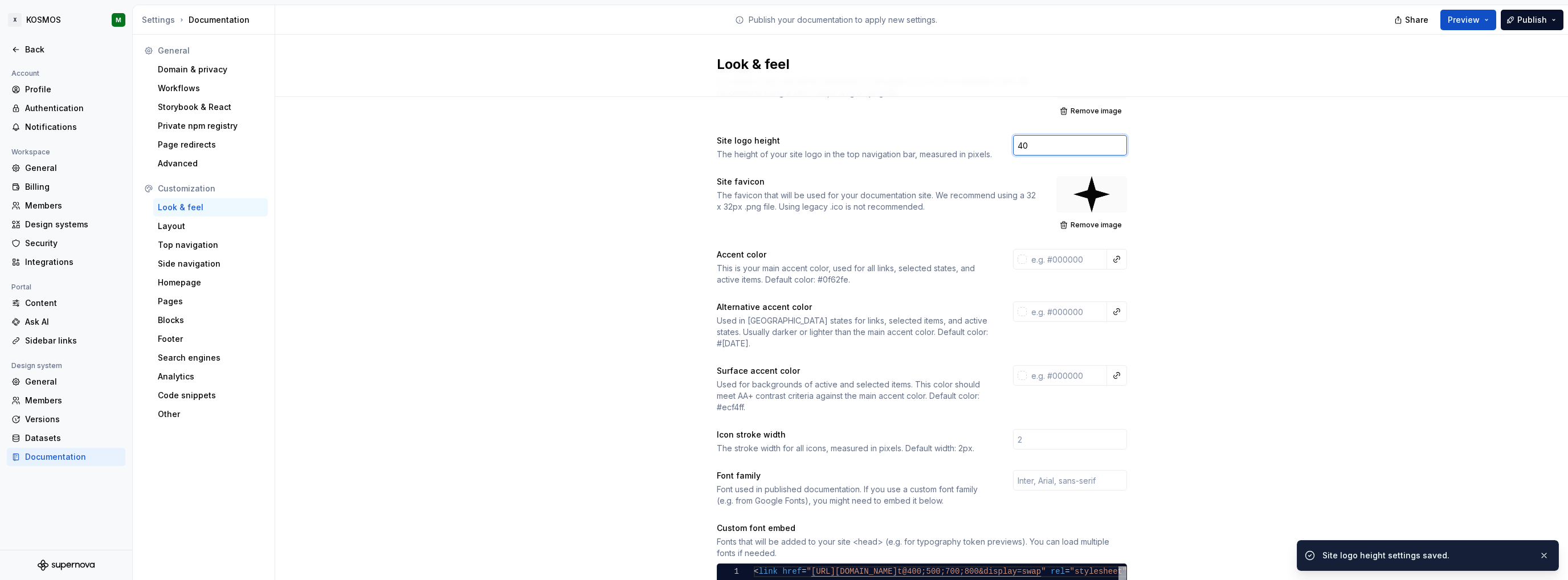
scroll to position [57, 0]
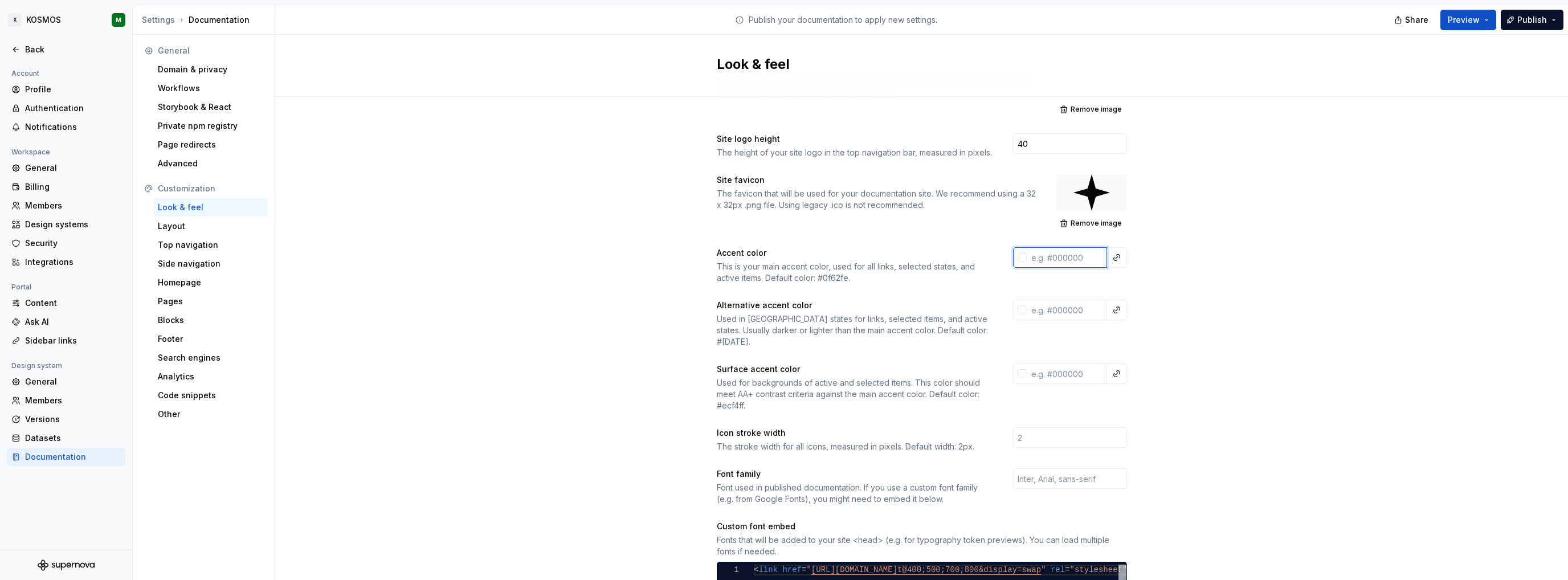
click at [1070, 259] on input "text" at bounding box center [1067, 257] width 80 height 21
paste input "#E20015"
click at [1240, 287] on div "Site logo A company logo that will be displayed on all pages on your documentat…" at bounding box center [921, 480] width 1293 height 881
click at [1068, 304] on input "text" at bounding box center [1067, 310] width 80 height 21
paste input "BB0011"
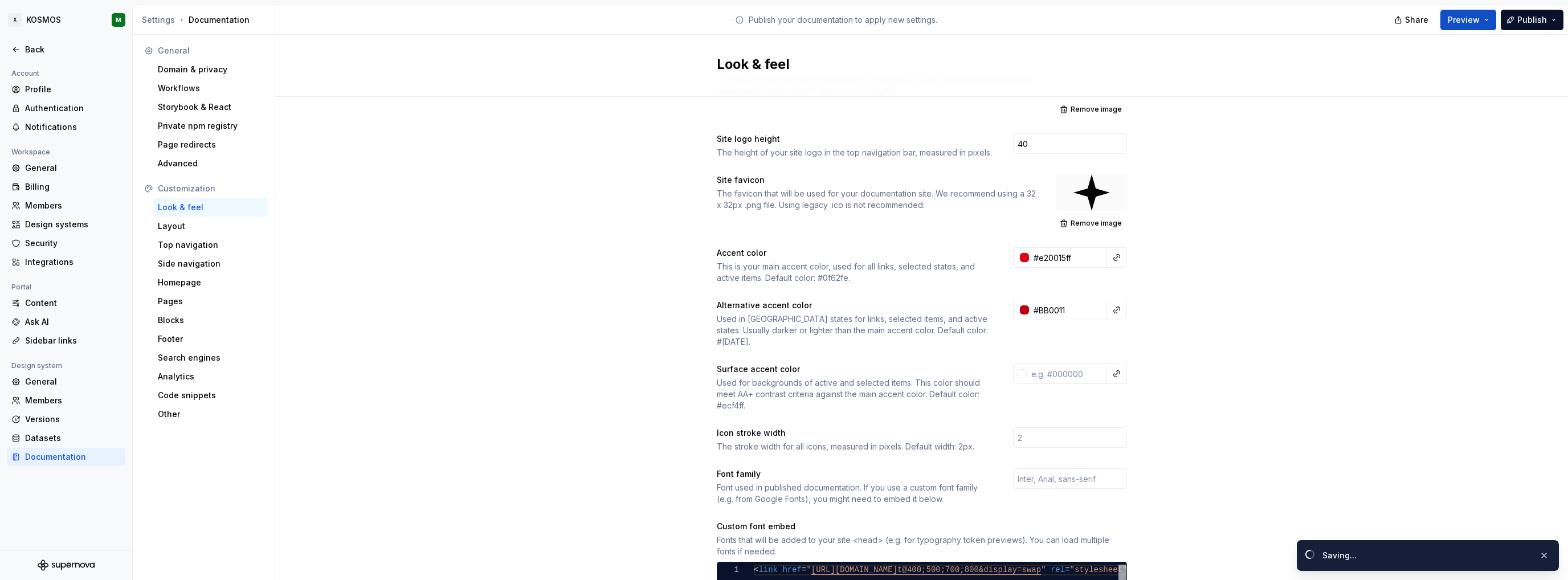
click at [1270, 331] on div "Site logo A company logo that will be displayed on all pages on your documentat…" at bounding box center [921, 480] width 1293 height 881
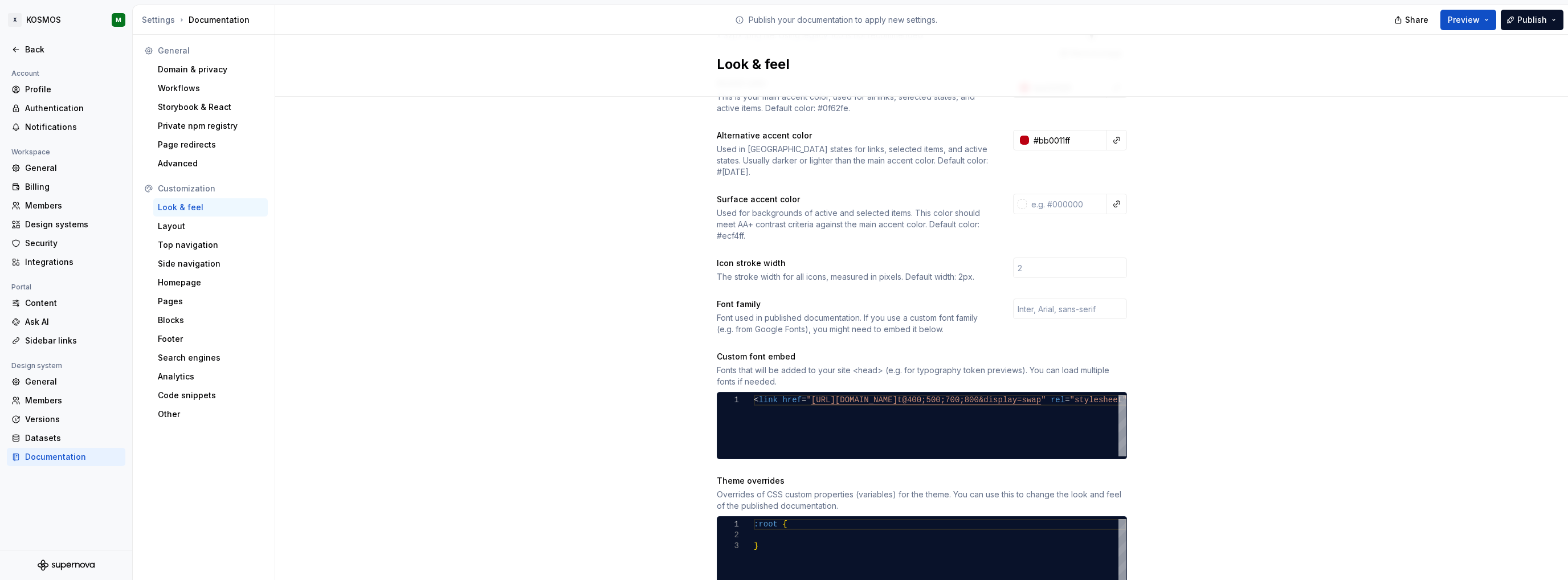
scroll to position [228, 0]
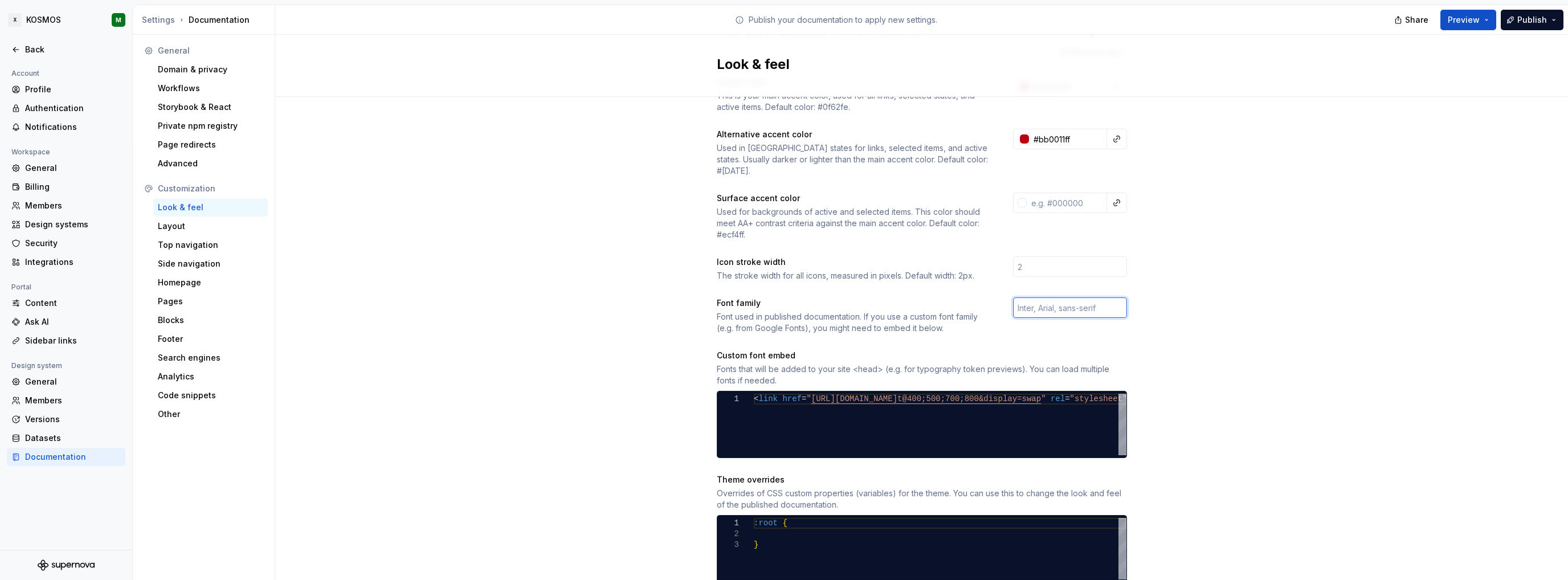
click at [1020, 298] on input "text" at bounding box center [1070, 308] width 114 height 21
drag, startPoint x: 1267, startPoint y: 301, endPoint x: 1204, endPoint y: 303, distance: 63.0
click at [1267, 301] on div "Site logo A company logo that will be displayed on all pages on your documentat…" at bounding box center [921, 309] width 1293 height 881
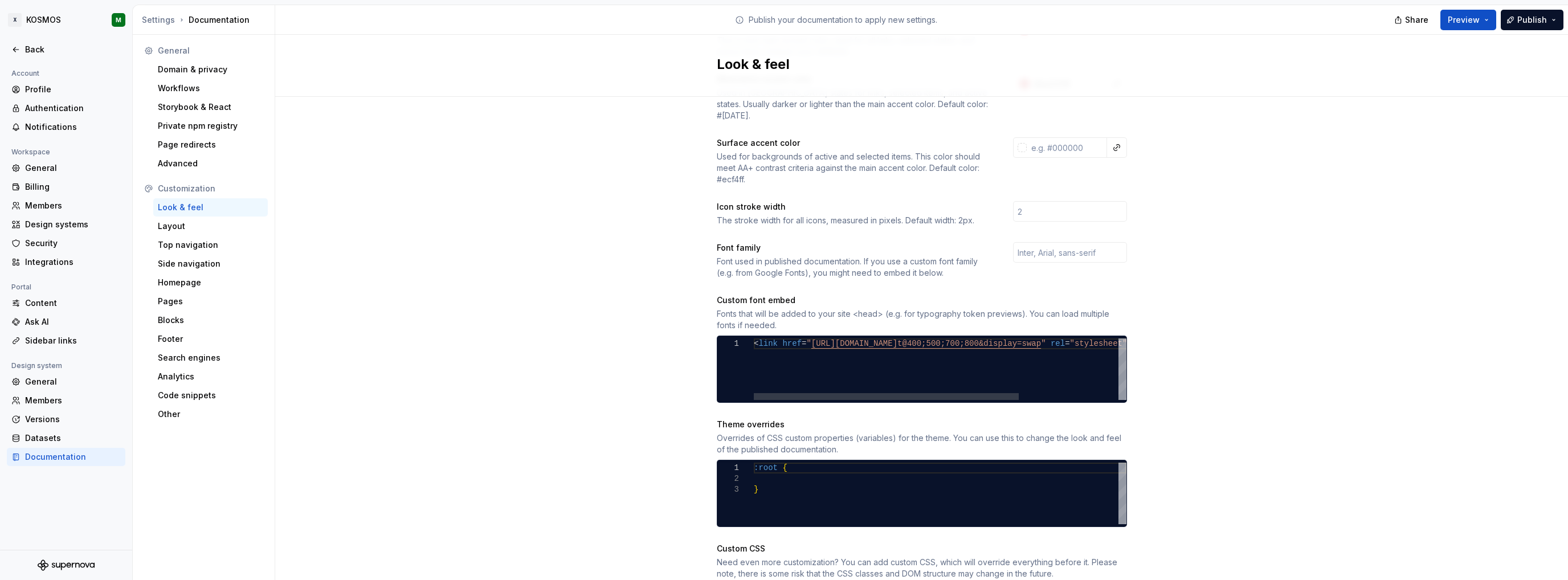
scroll to position [285, 0]
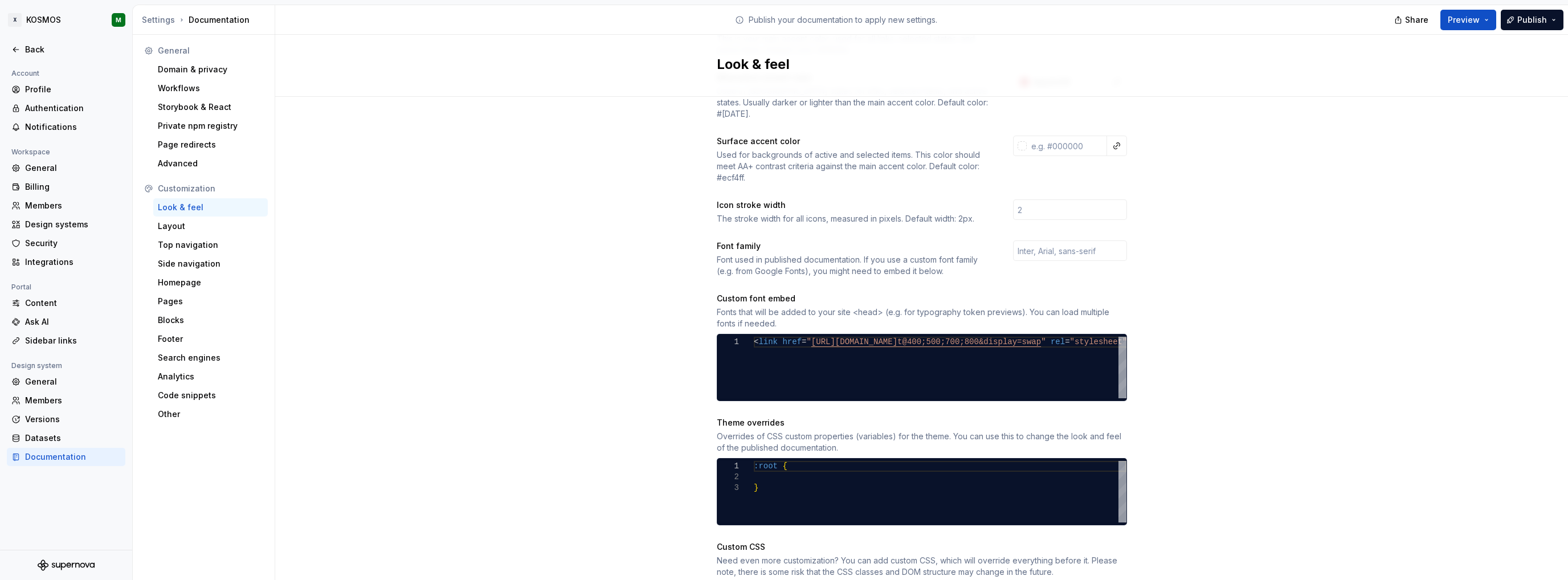
drag, startPoint x: 878, startPoint y: 387, endPoint x: 908, endPoint y: 374, distance: 32.7
click at [905, 384] on div "1 < link href = " [URL][DOMAIN_NAME] t@400;500;700;800&display=swap " rel = "st…" at bounding box center [922, 367] width 410 height 67
click at [828, 391] on div at bounding box center [886, 394] width 265 height 7
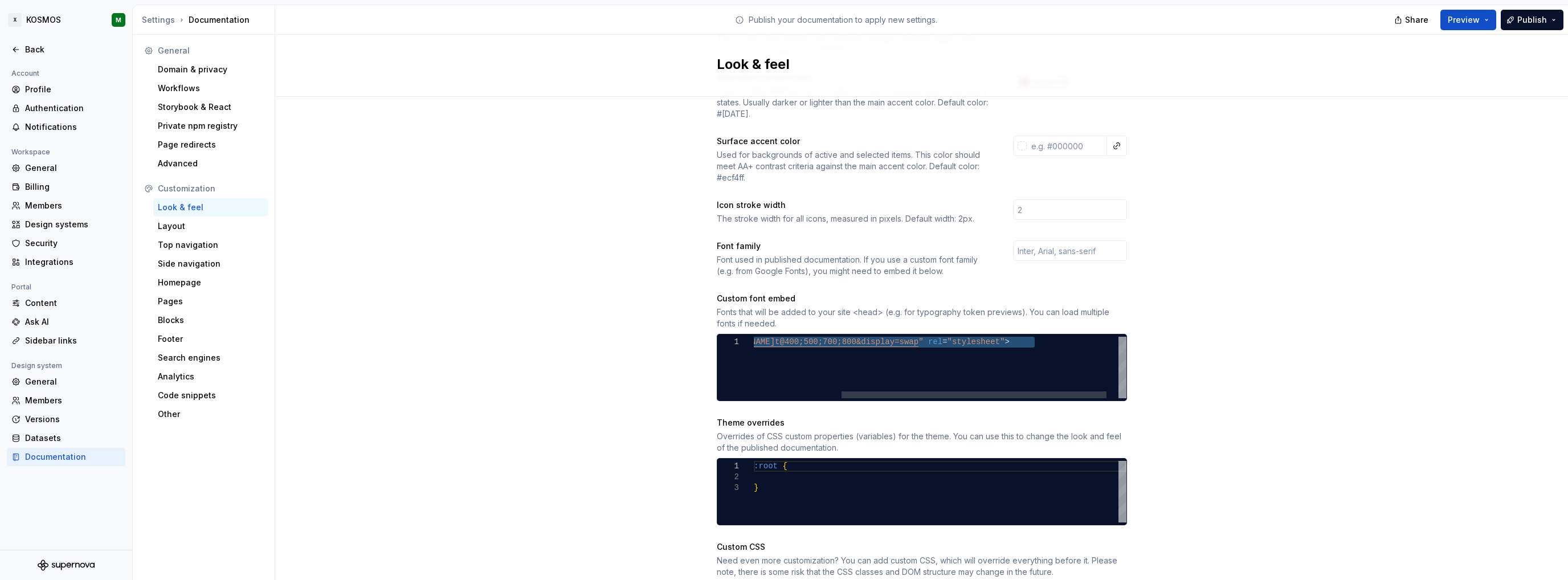
drag, startPoint x: 803, startPoint y: 328, endPoint x: 1030, endPoint y: 329, distance: 227.0
click at [1030, 337] on div "< link href = " [URL][DOMAIN_NAME] t@400;500;700;800&display=swap " rel = "styl…" at bounding box center [887, 368] width 512 height 62
click at [1032, 391] on div at bounding box center [940, 394] width 265 height 7
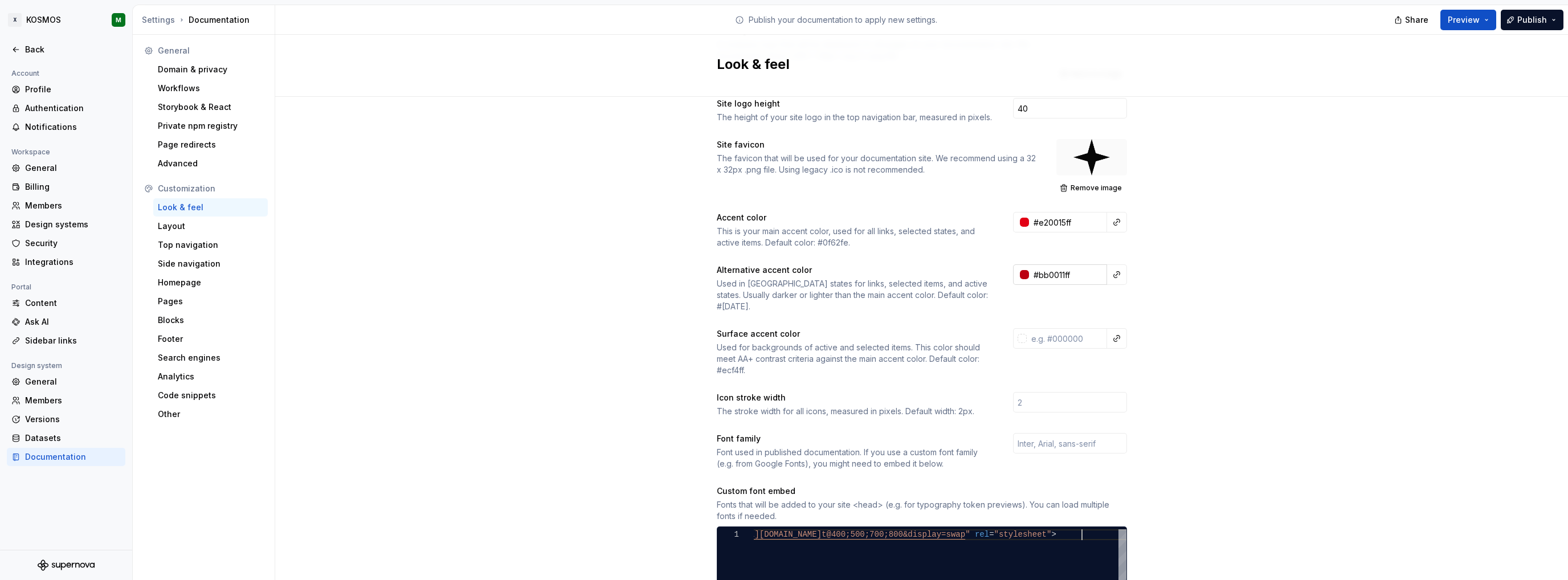
scroll to position [114, 0]
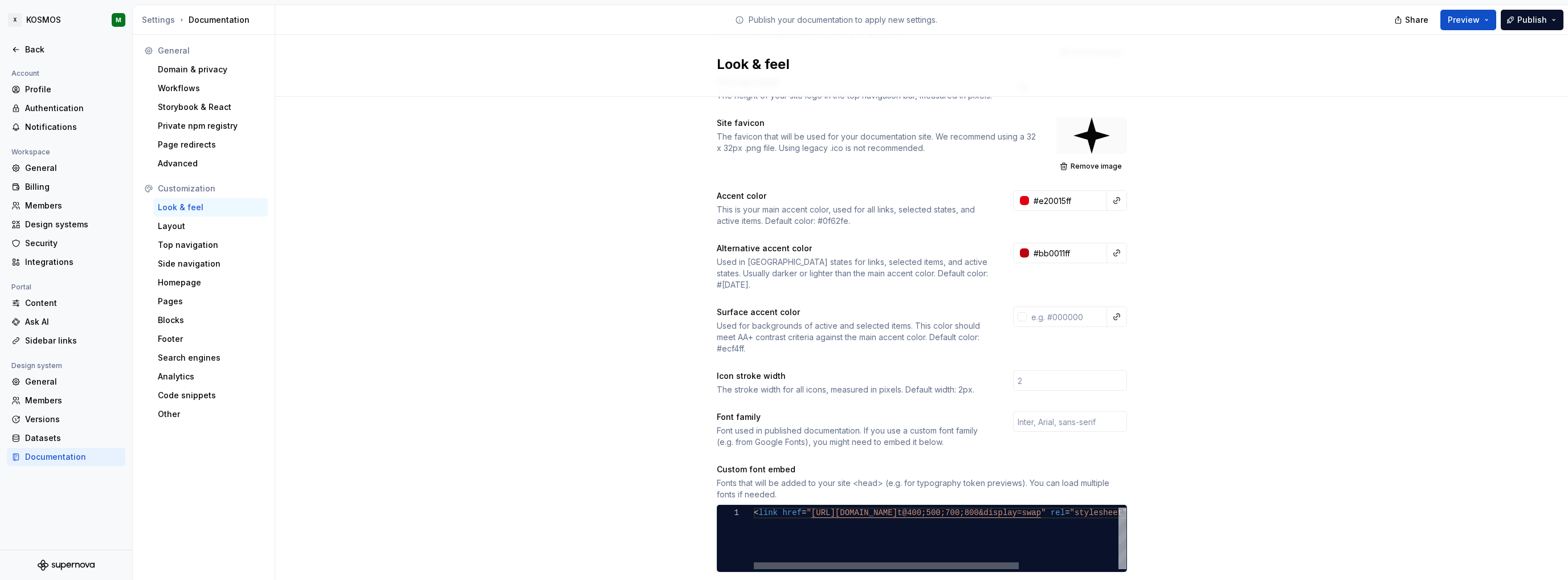
click at [753, 562] on div at bounding box center [886, 565] width 265 height 7
click at [753, 508] on div "< link href = " [URL][DOMAIN_NAME] t@400;500;700;800&display=swap " rel = "styl…" at bounding box center [1009, 539] width 512 height 62
drag, startPoint x: 807, startPoint y: 501, endPoint x: 911, endPoint y: 501, distance: 104.0
click at [911, 508] on div "< link rel = "preload" as = "font" href = "/fonts/custom-font.woff2" type = "fo…" at bounding box center [909, 539] width 512 height 62
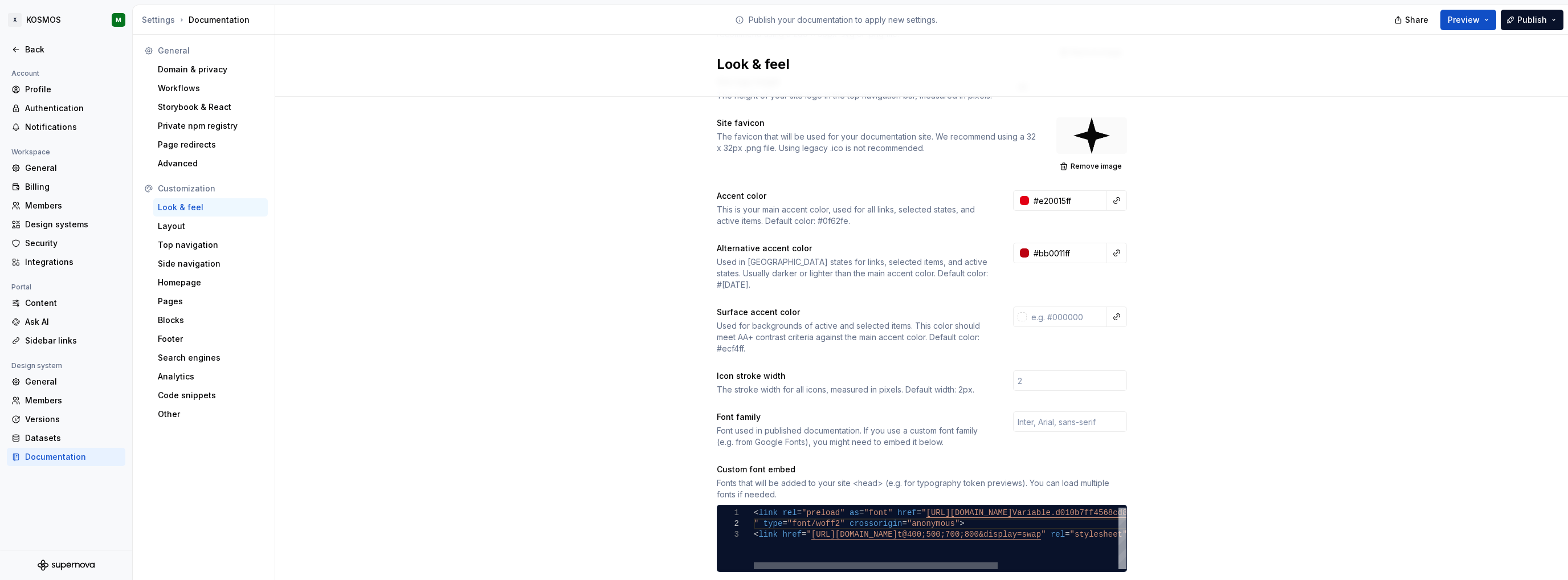
click at [789, 562] on div at bounding box center [876, 565] width 244 height 7
click at [789, 521] on div "< link rel = "preload" as = "font" href = " [URL][DOMAIN_NAME] Variable.d010b7f…" at bounding box center [1031, 539] width 556 height 62
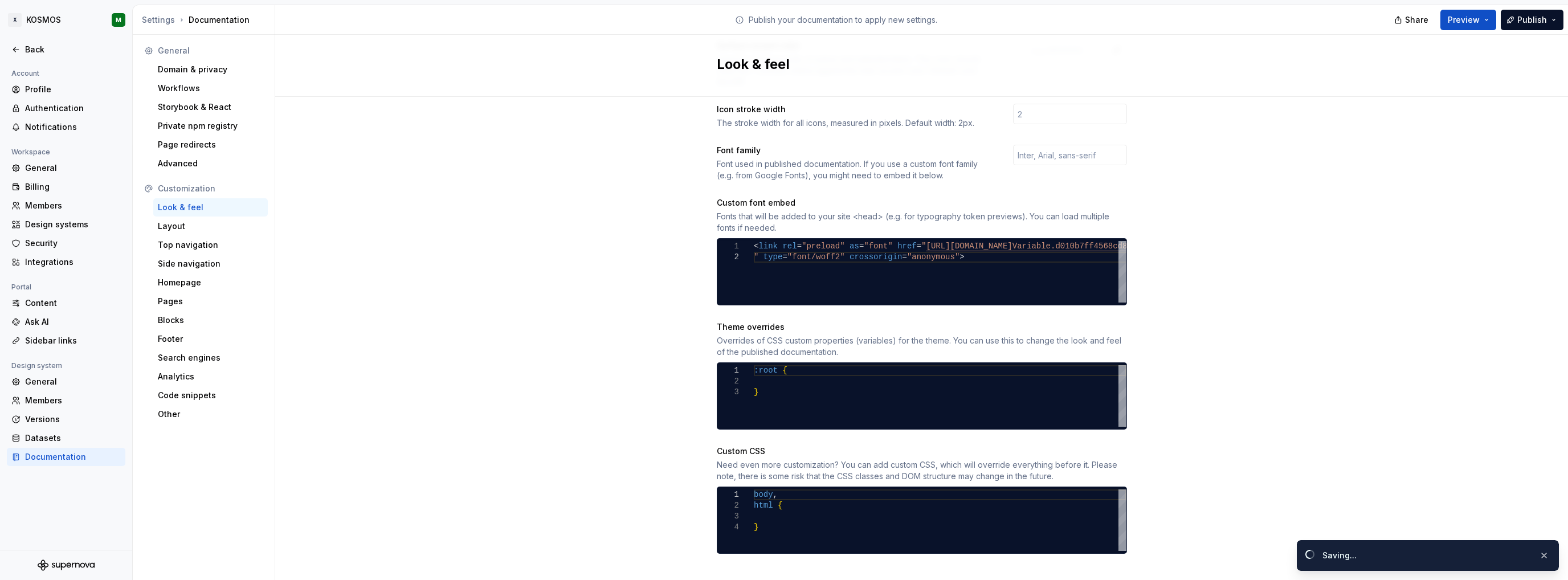
drag, startPoint x: 1256, startPoint y: 498, endPoint x: 1259, endPoint y: 470, distance: 28.2
click at [1256, 498] on div "Site logo A company logo that will be displayed on all pages on your documentat…" at bounding box center [921, 157] width 1293 height 881
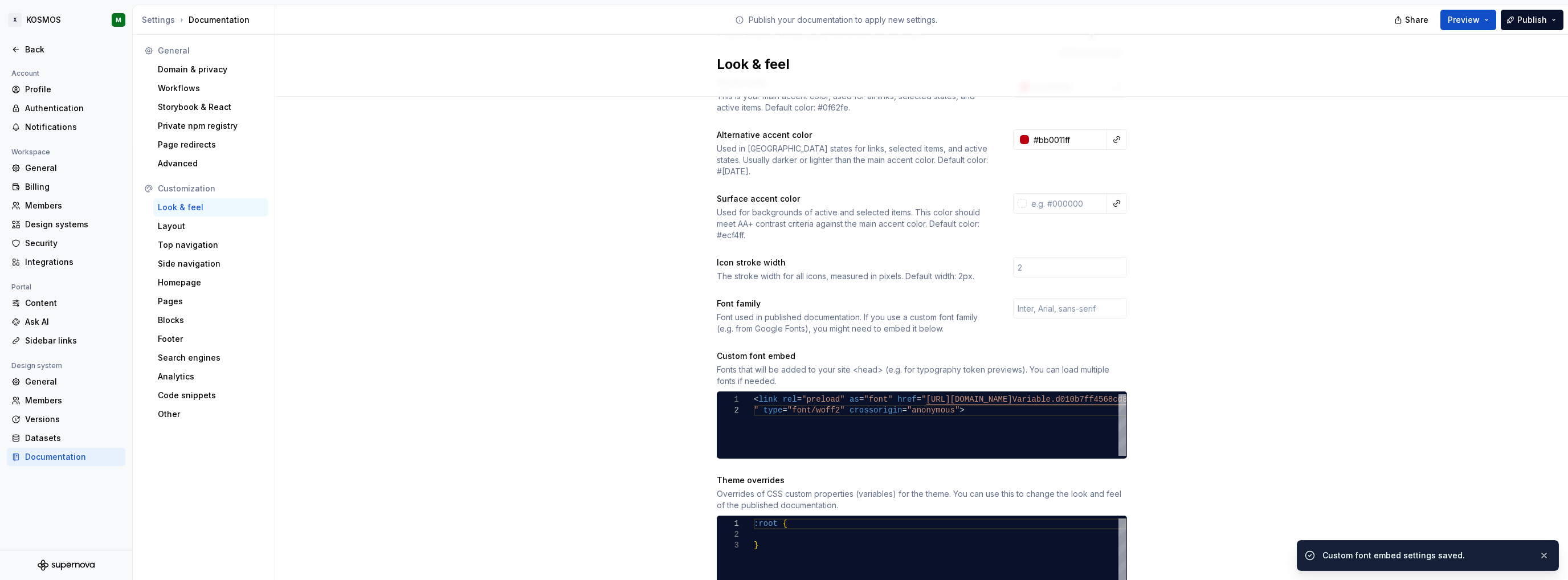
scroll to position [210, 0]
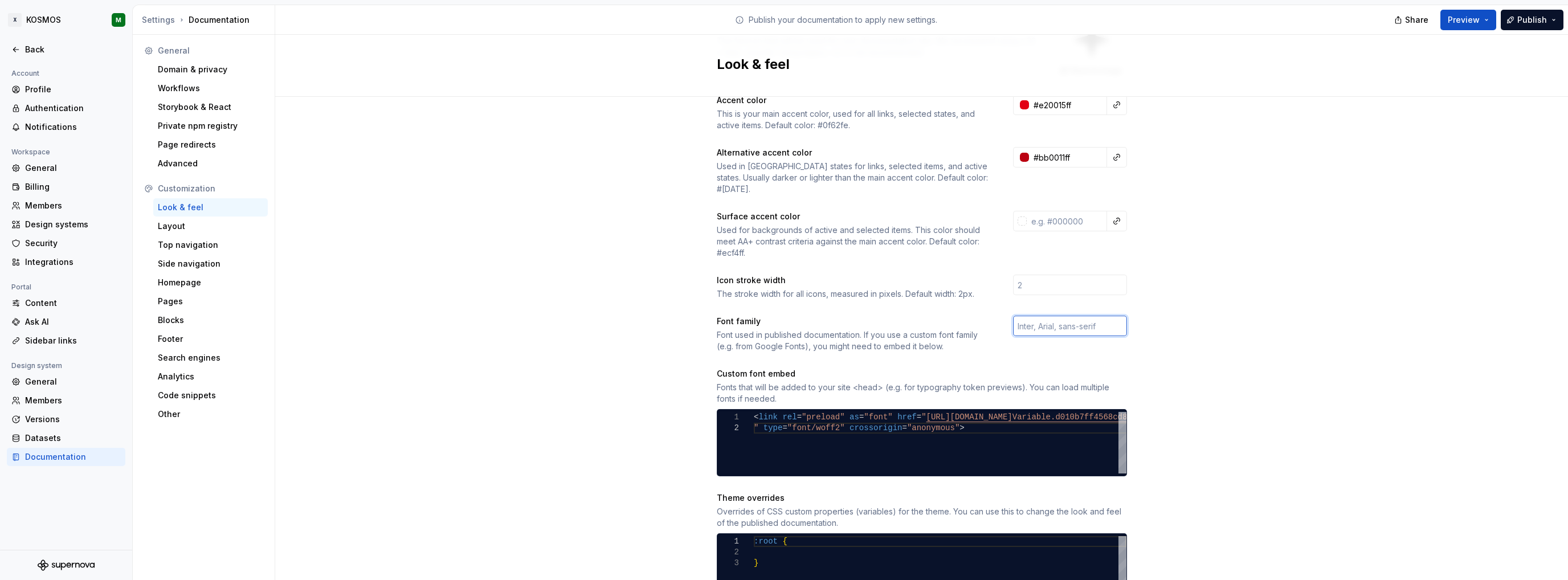
click at [1050, 315] on input "text" at bounding box center [1070, 326] width 114 height 21
paste input "XXXLutzSans"
click at [1246, 320] on div "Site logo A company logo that will be displayed on all pages on your documentat…" at bounding box center [921, 328] width 1293 height 881
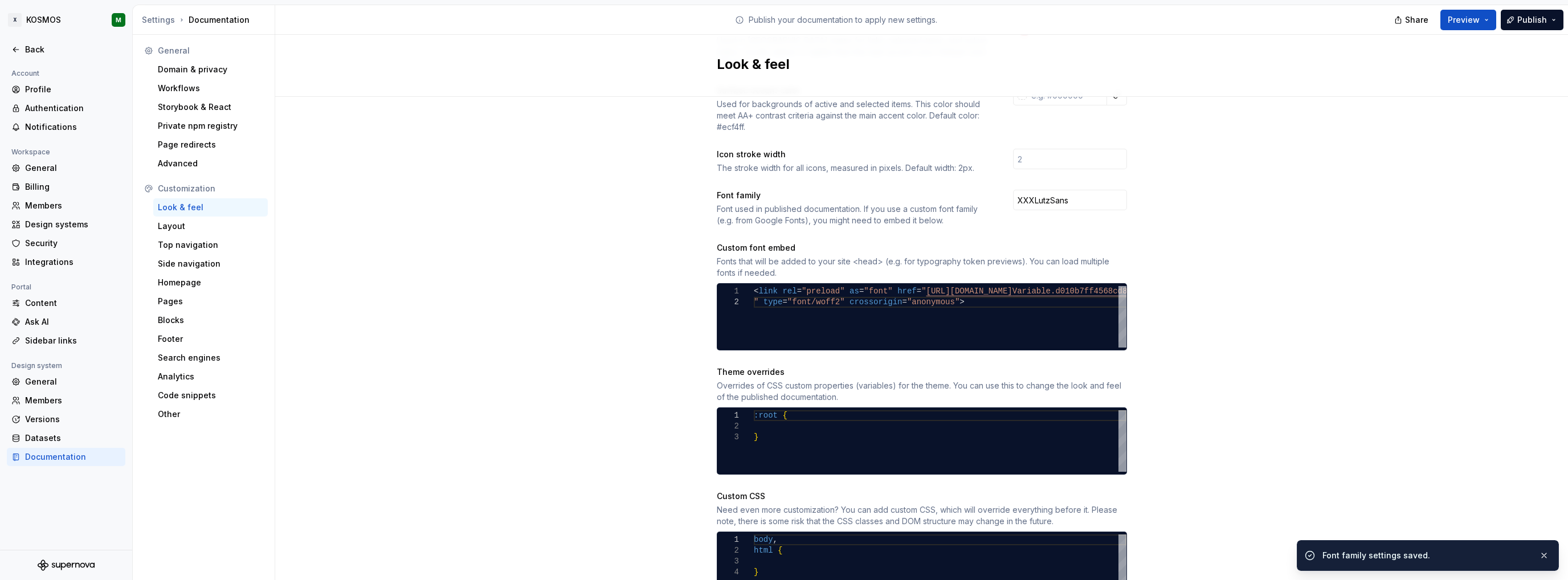
scroll to position [267, 0]
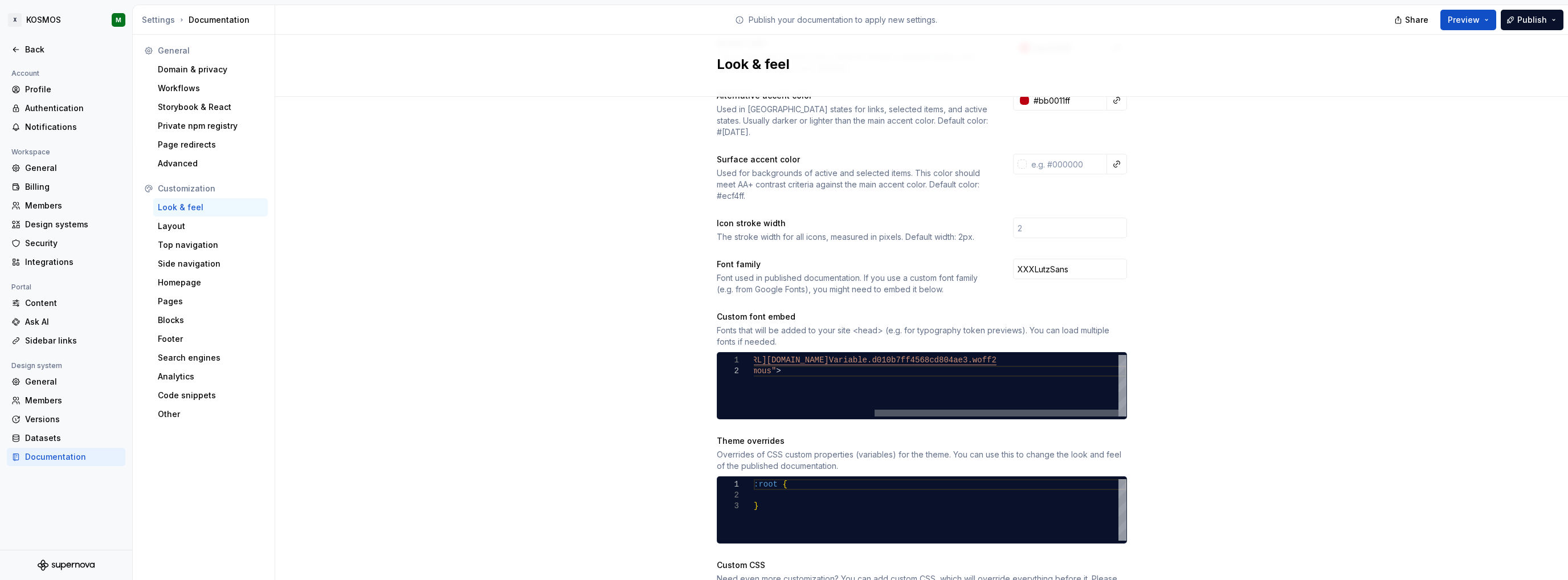
click at [1118, 409] on div at bounding box center [997, 412] width 244 height 7
click at [1098, 355] on div "< link rel = "preload" as = "font" href = " [URL][DOMAIN_NAME] Variable.d010b7f…" at bounding box center [848, 386] width 556 height 62
click at [1118, 409] on div at bounding box center [1028, 412] width 181 height 7
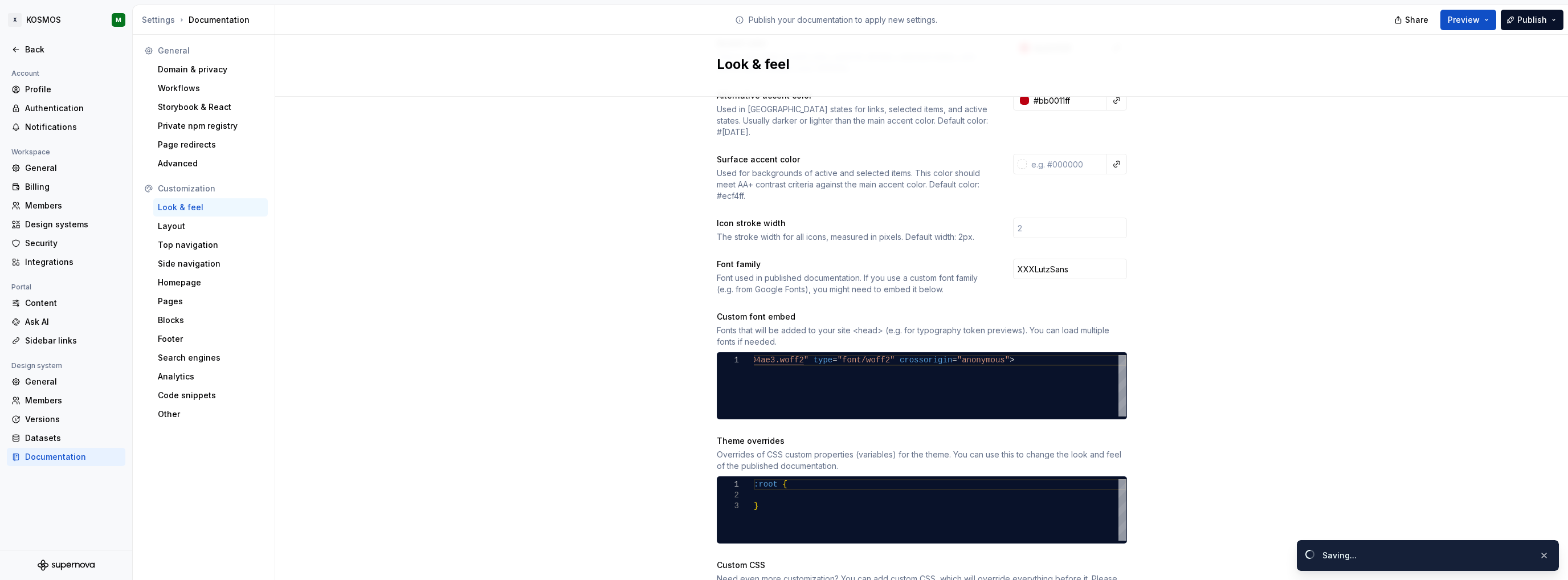
click at [1217, 397] on div "Site logo A company logo that will be displayed on all pages on your documentat…" at bounding box center [921, 271] width 1293 height 881
click at [797, 409] on div at bounding box center [844, 412] width 181 height 7
click at [1214, 389] on div "Site logo A company logo that will be displayed on all pages on your documentat…" at bounding box center [921, 271] width 1293 height 881
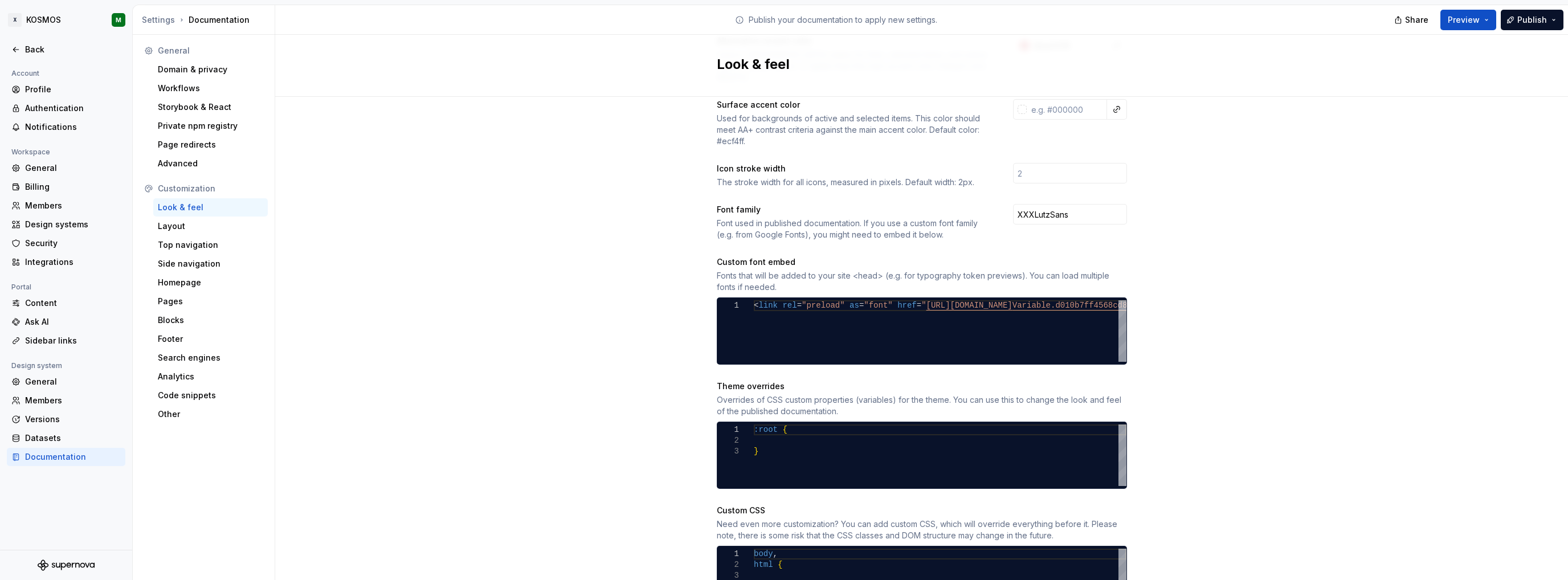
scroll to position [381, 0]
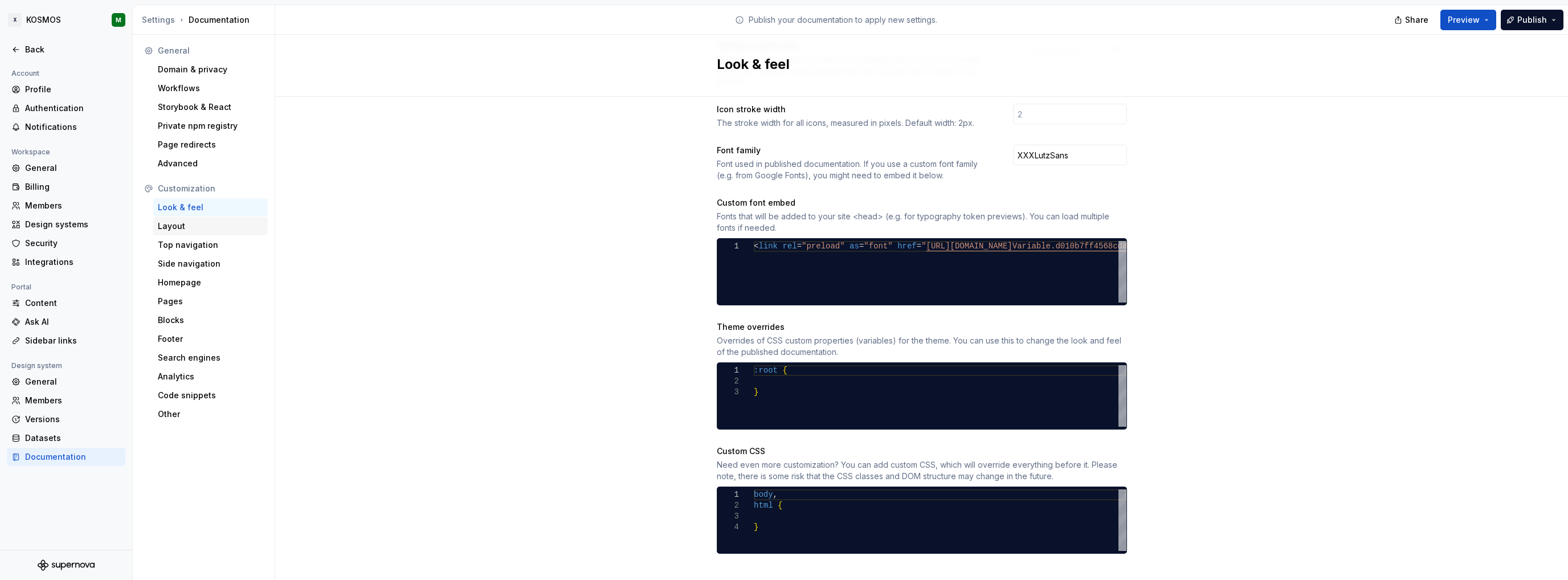
click at [162, 228] on div "Layout" at bounding box center [210, 226] width 105 height 12
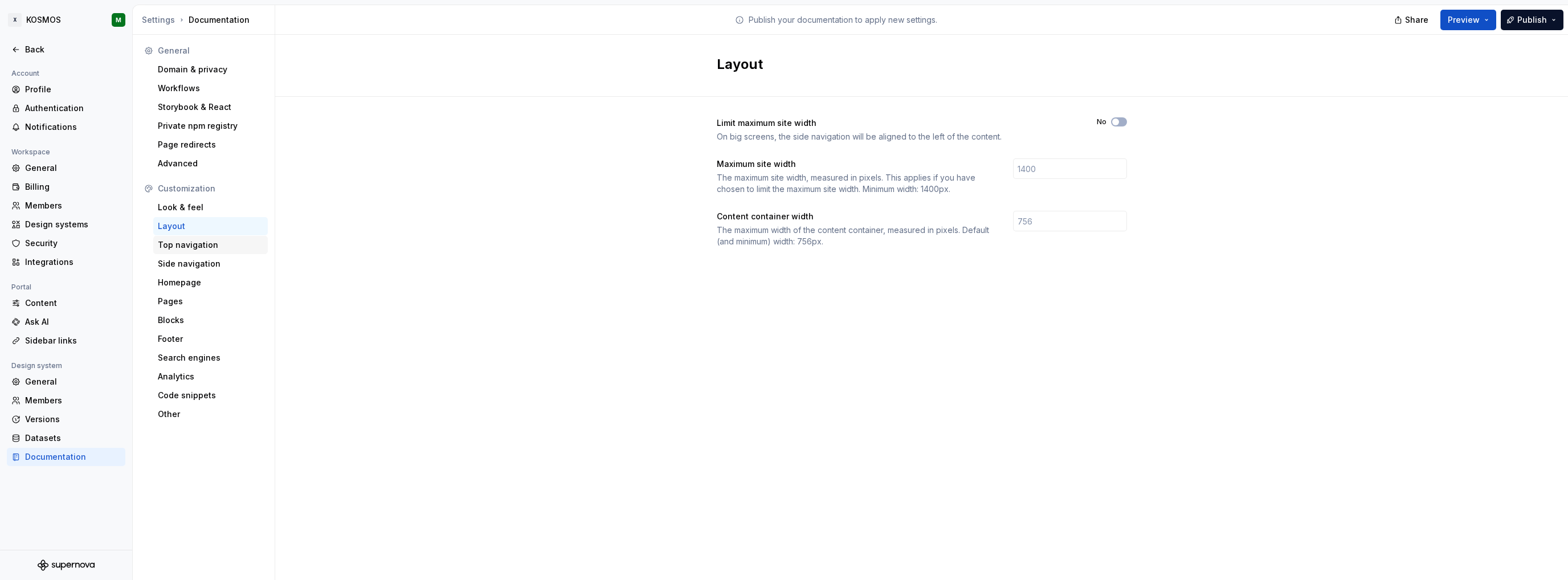
click at [198, 240] on div "Top navigation" at bounding box center [210, 246] width 105 height 12
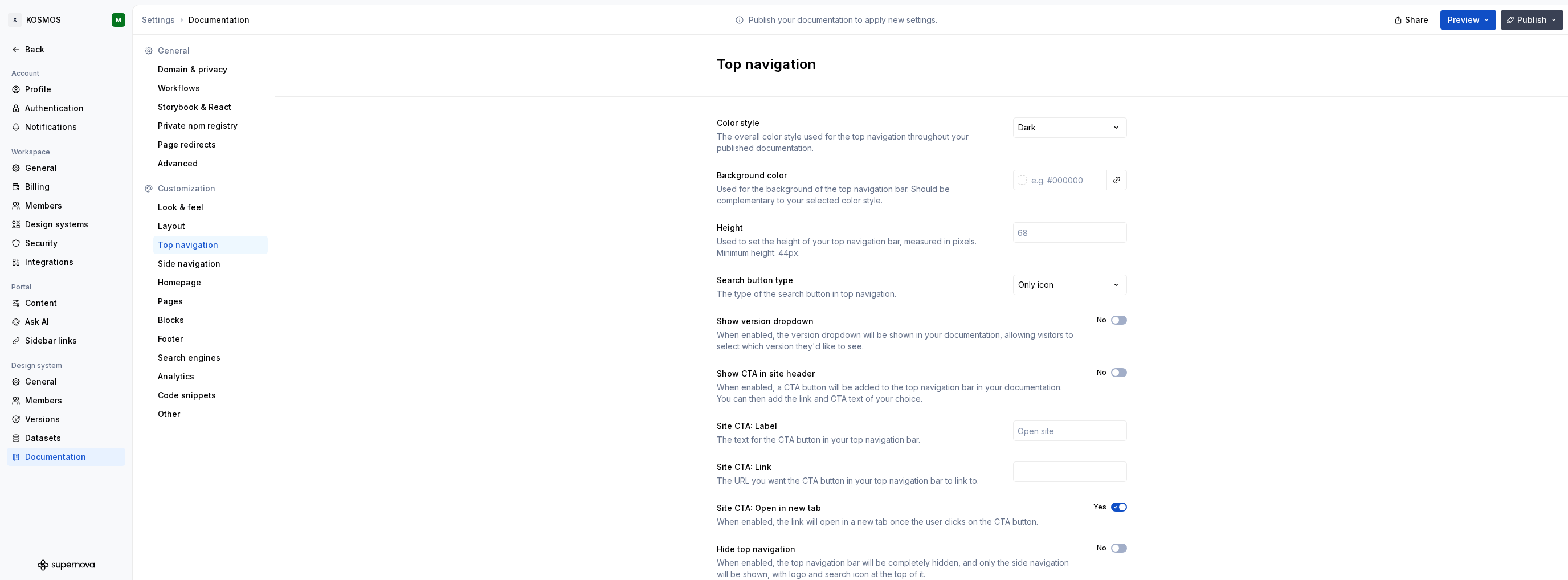
click at [1536, 14] on span "Publish" at bounding box center [1532, 20] width 29 height 12
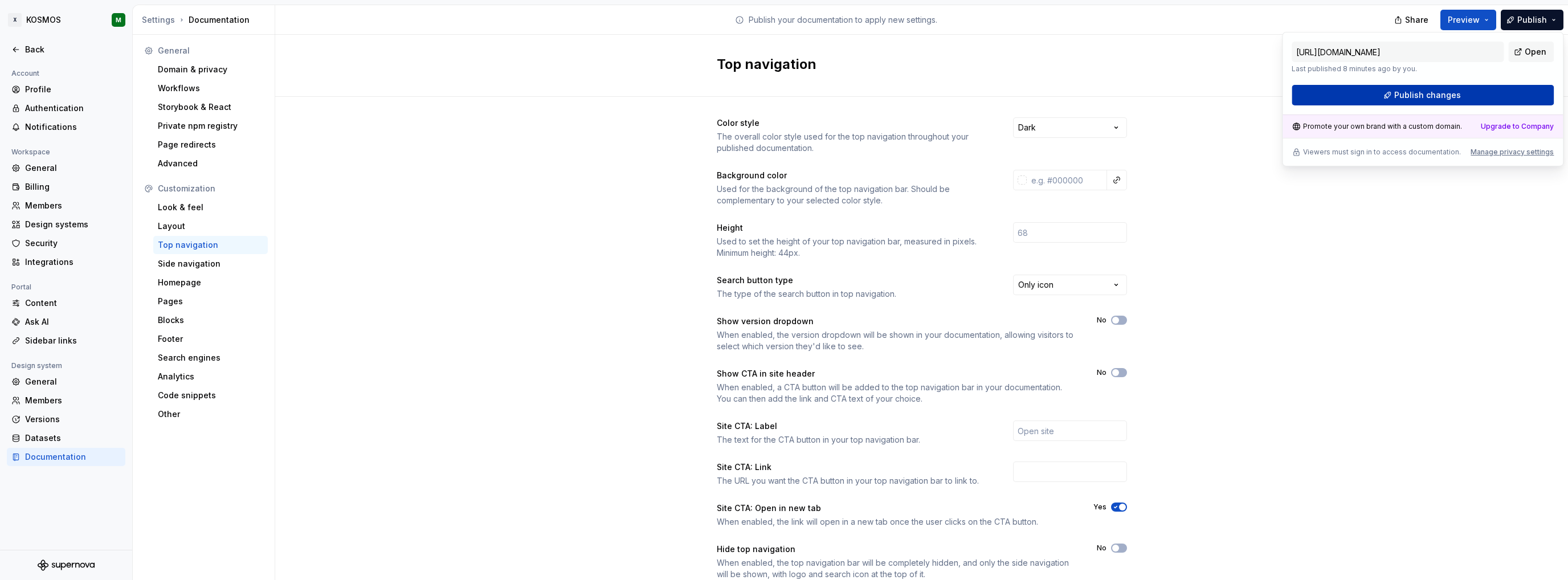
click at [1427, 94] on span "Publish changes" at bounding box center [1428, 96] width 67 height 12
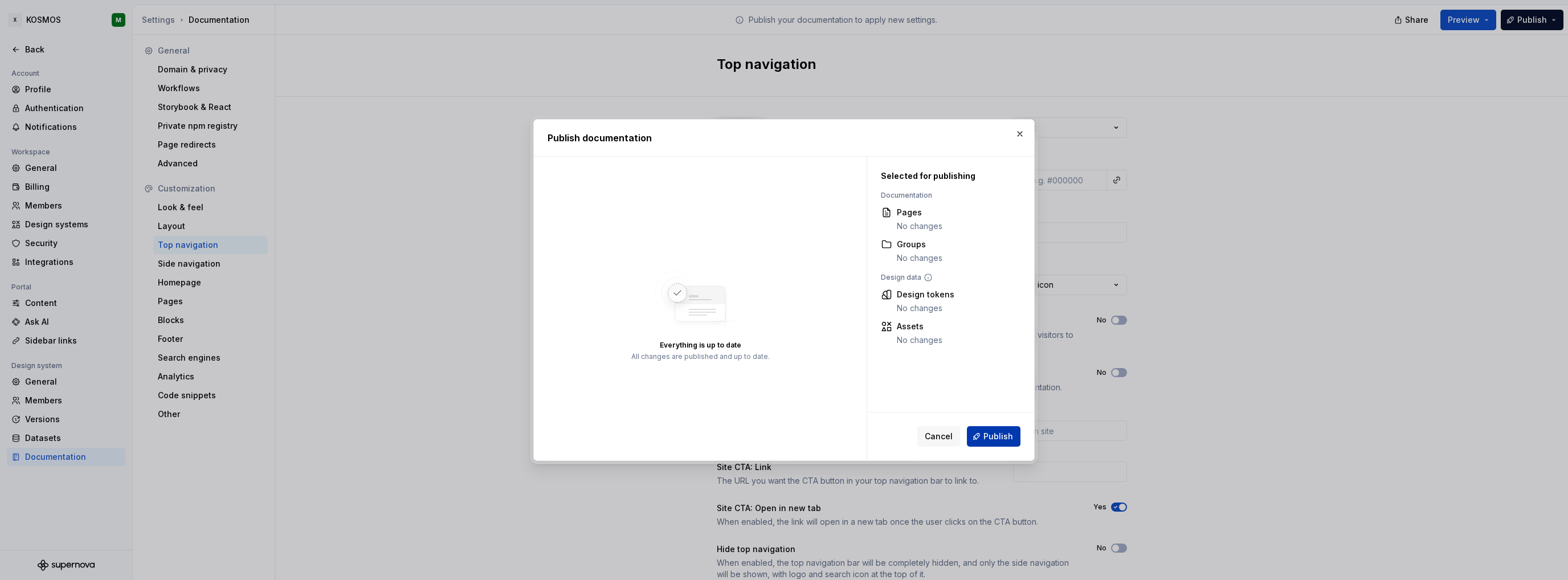
click at [994, 432] on span "Publish" at bounding box center [998, 437] width 29 height 12
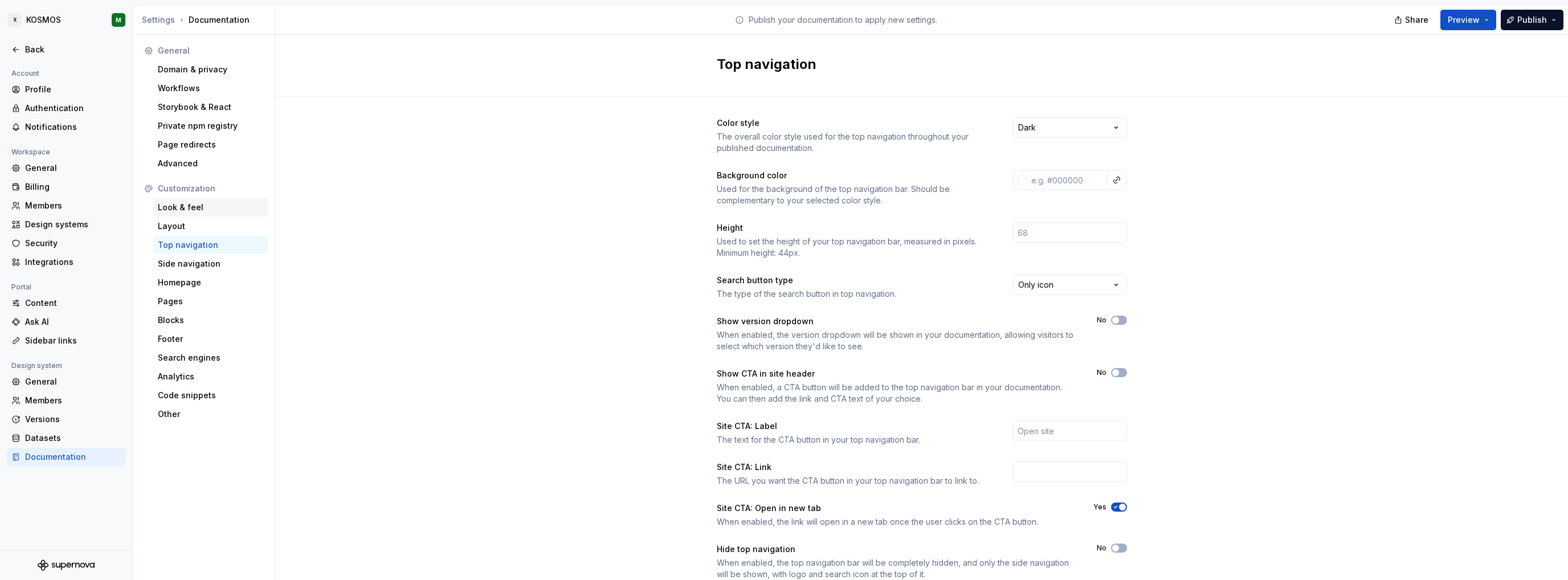
click at [207, 213] on div "Look & feel" at bounding box center [210, 207] width 115 height 18
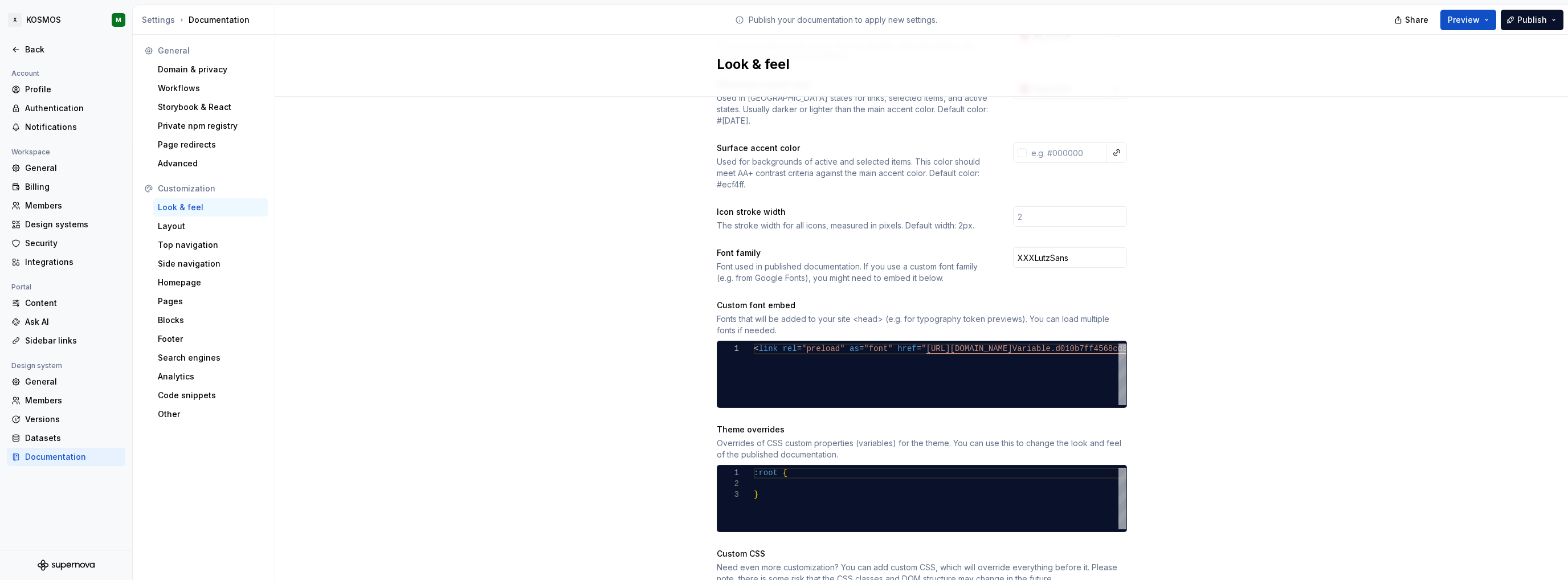
scroll to position [285, 0]
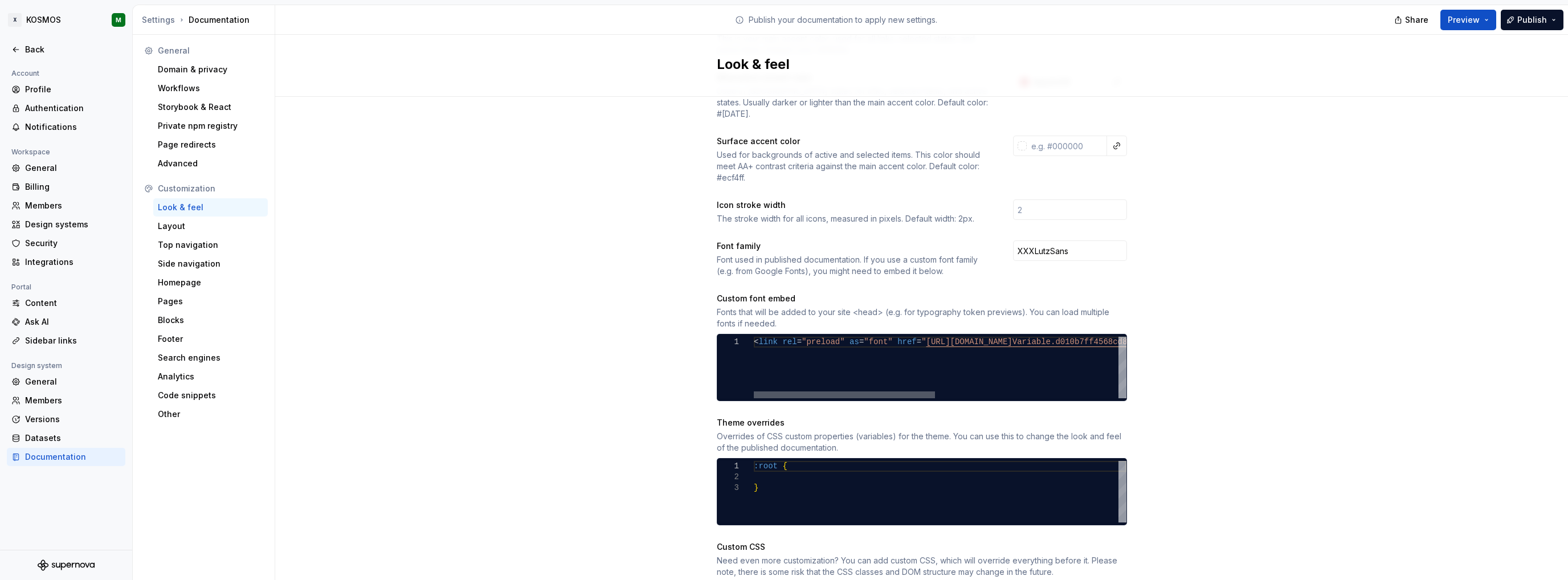
click at [876, 391] on div at bounding box center [844, 394] width 181 height 7
click at [1046, 240] on input "XXXLutzSans" at bounding box center [1070, 251] width 114 height 21
click at [1197, 273] on div "Site logo A company logo that will be displayed on all pages on your documentat…" at bounding box center [921, 252] width 1293 height 881
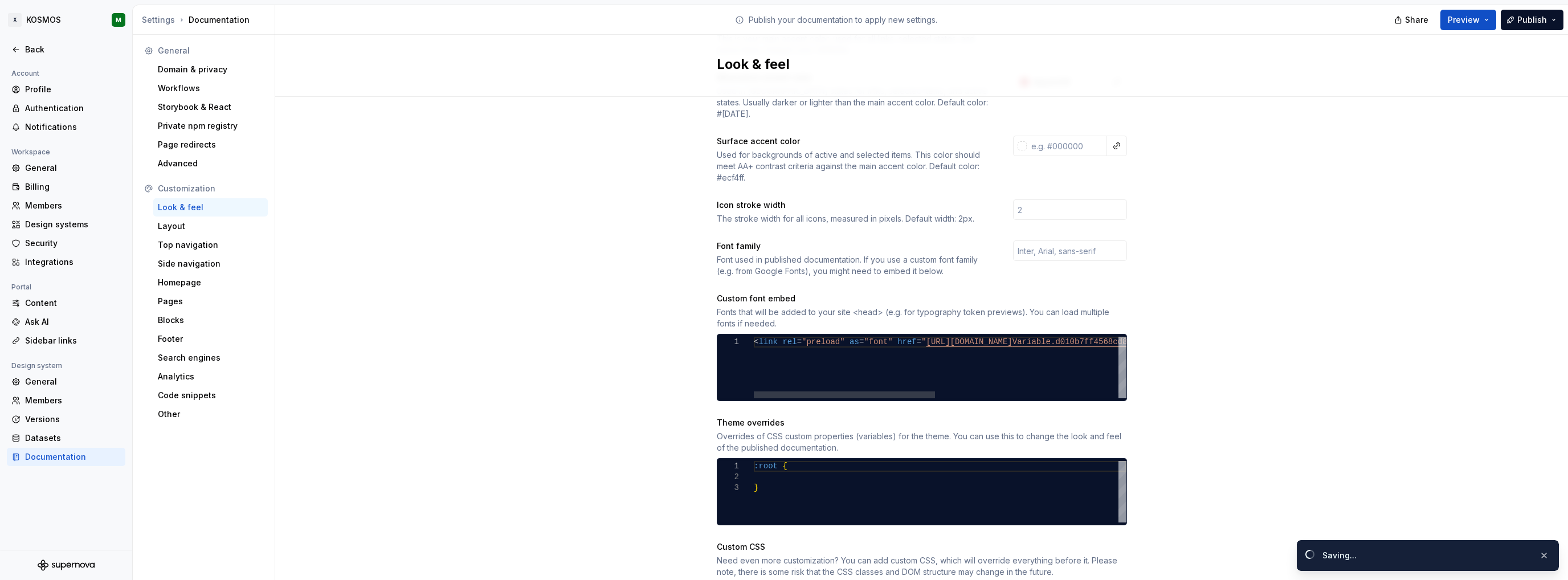
drag, startPoint x: 939, startPoint y: 326, endPoint x: 926, endPoint y: 333, distance: 14.8
click at [938, 337] on div "< link rel = "preload" as = "font" href = " [URL][DOMAIN_NAME] Variable.d010b7f…" at bounding box center [1128, 368] width 748 height 62
click at [926, 337] on div "< link rel = "preload" as = "font" href = " [URL][DOMAIN_NAME] Variable.d010b7f…" at bounding box center [1128, 368] width 748 height 62
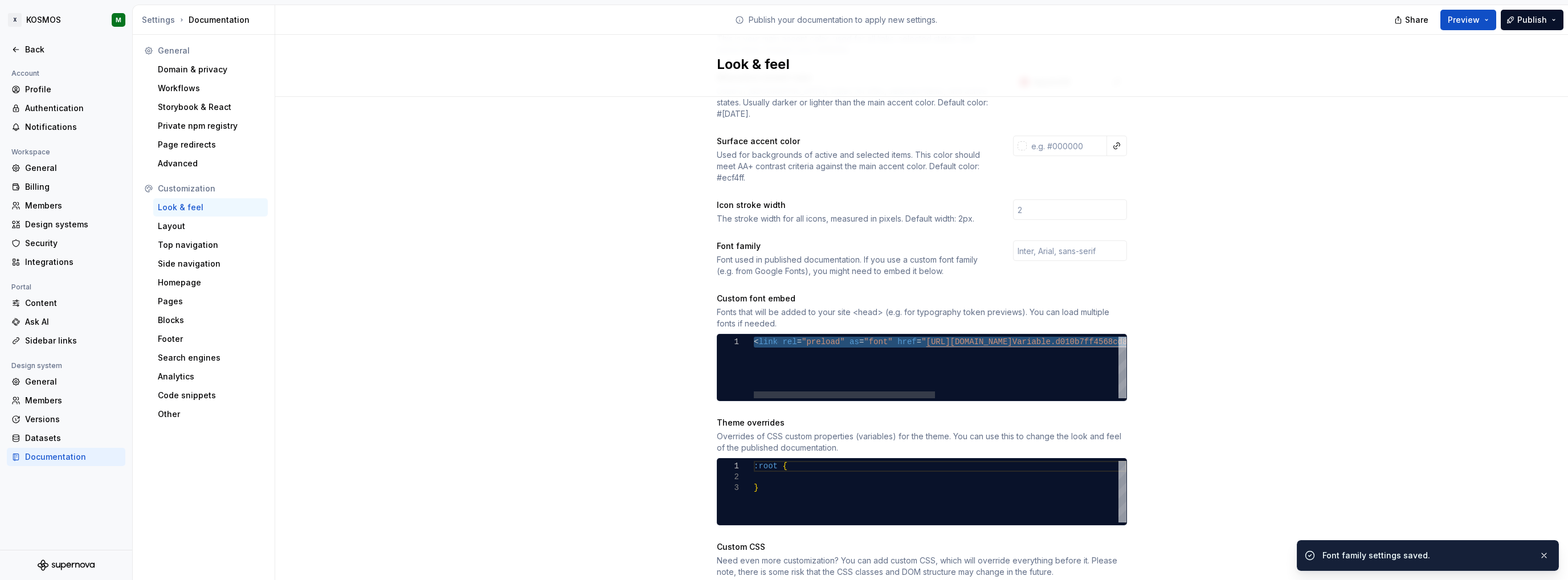
click at [926, 337] on div "< link rel = "preload" as = "font" href = " [URL][DOMAIN_NAME] Variable.d010b7f…" at bounding box center [1128, 368] width 748 height 62
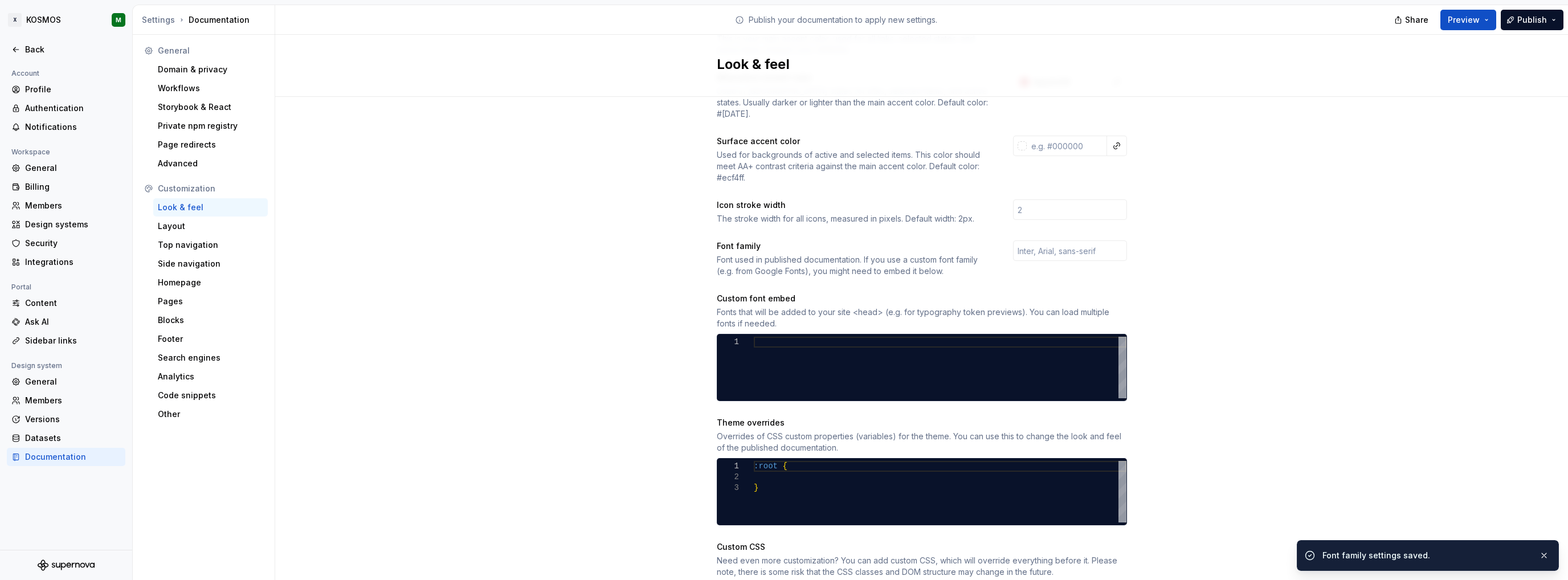
click at [1240, 323] on div "Site logo A company logo that will be displayed on all pages on your documentat…" at bounding box center [921, 252] width 1293 height 881
click at [1534, 21] on span "Publish" at bounding box center [1532, 20] width 29 height 12
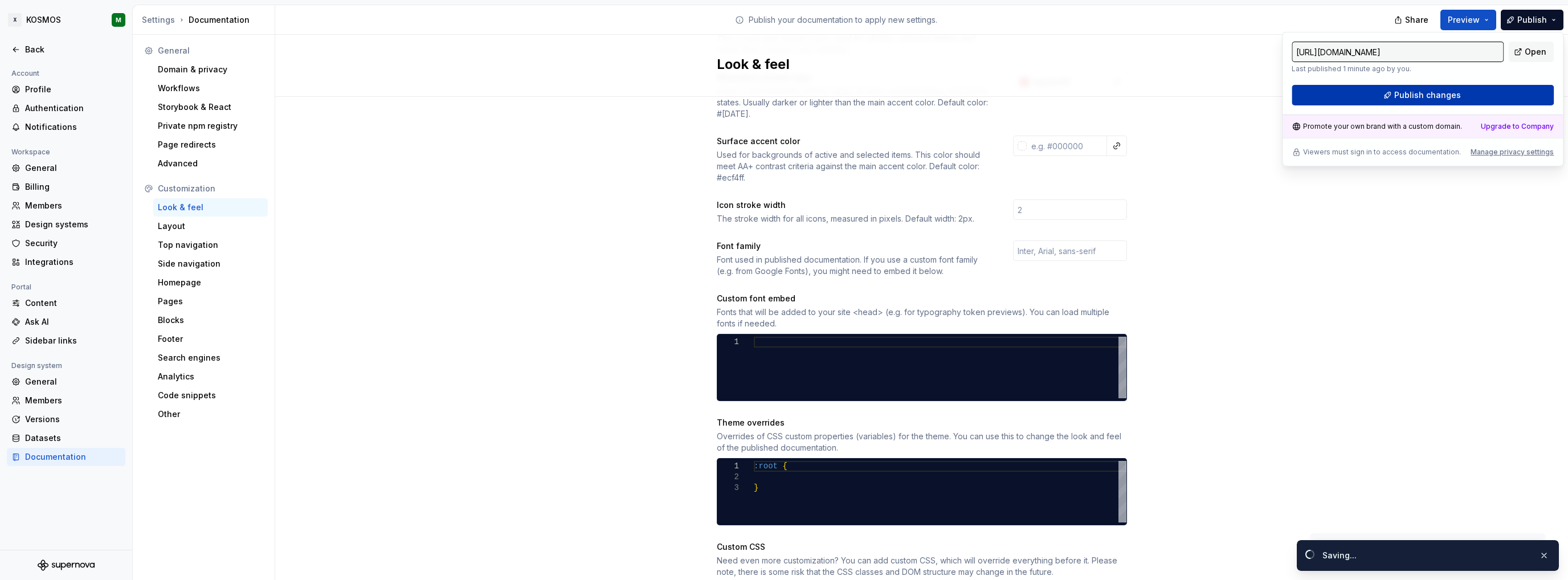
click at [1400, 100] on span "Publish changes" at bounding box center [1428, 96] width 67 height 12
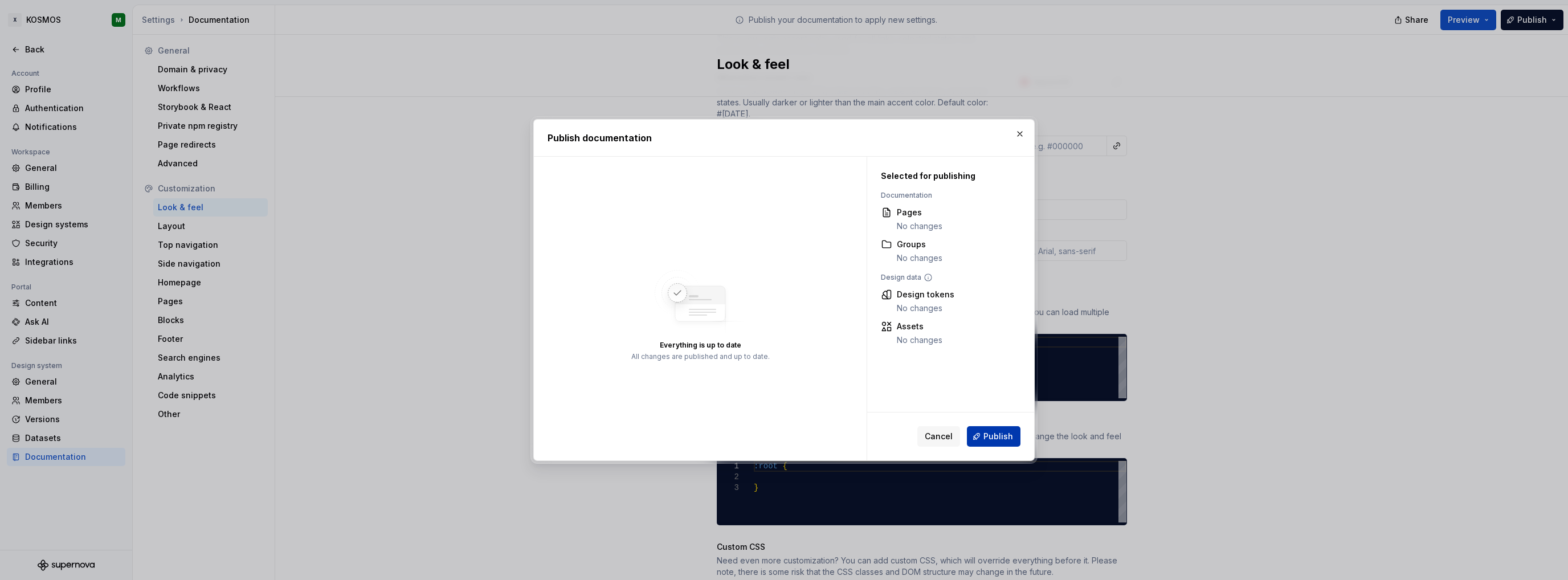
click at [1007, 440] on span "Publish" at bounding box center [998, 437] width 29 height 12
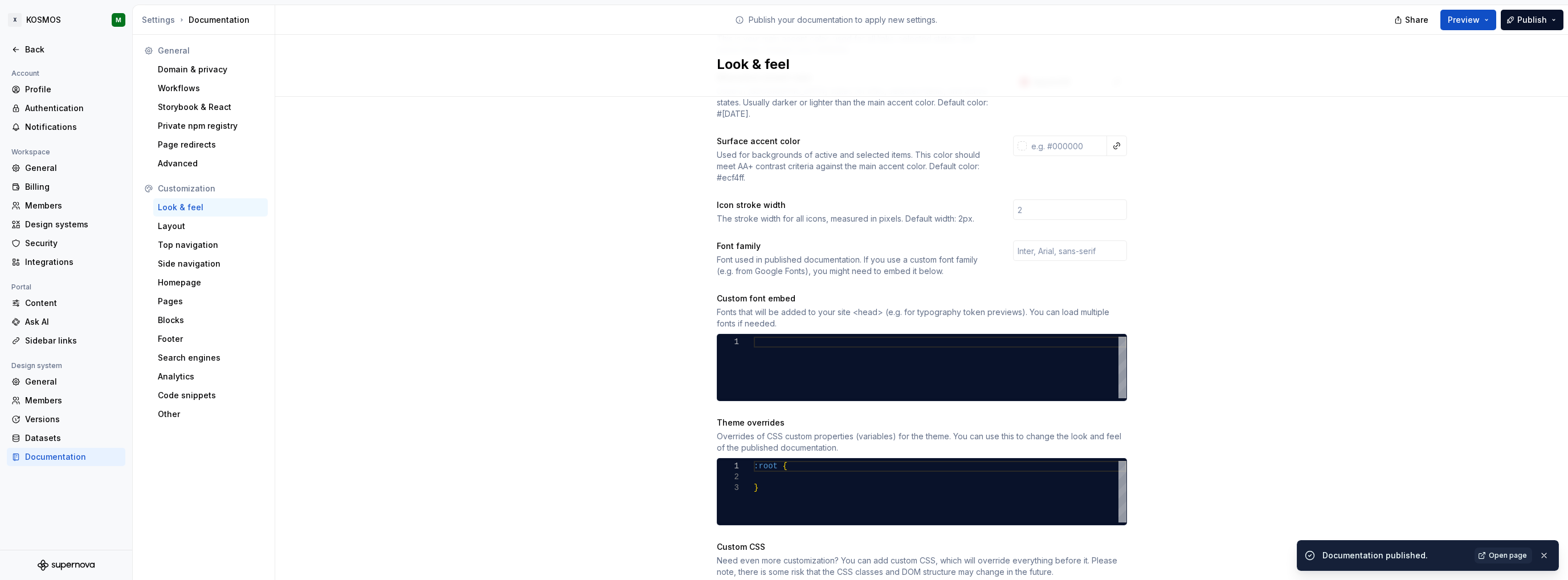
click at [809, 351] on div at bounding box center [939, 368] width 373 height 62
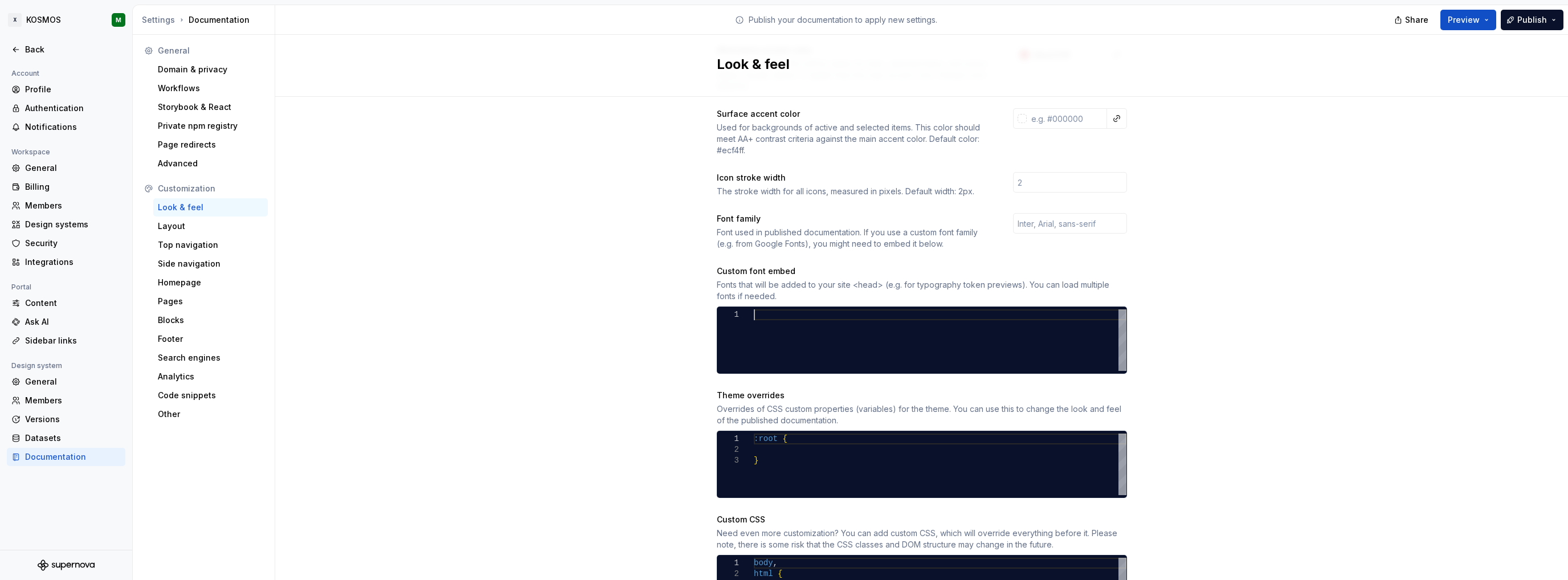
scroll to position [285, 0]
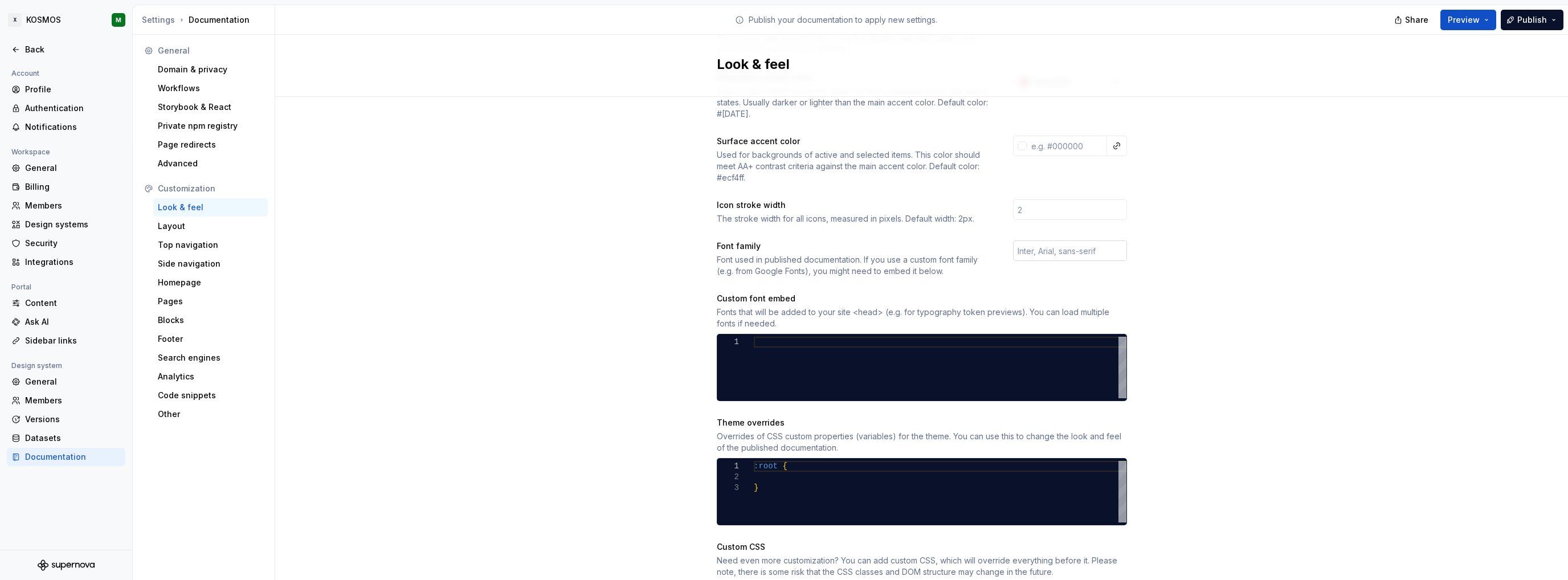
click at [1067, 240] on input "text" at bounding box center [1070, 251] width 114 height 21
click at [1185, 240] on div "Site logo A company logo that will be displayed on all pages on your documentat…" at bounding box center [921, 252] width 1293 height 881
click at [1023, 341] on div at bounding box center [939, 368] width 373 height 62
click at [753, 391] on div at bounding box center [812, 394] width 118 height 7
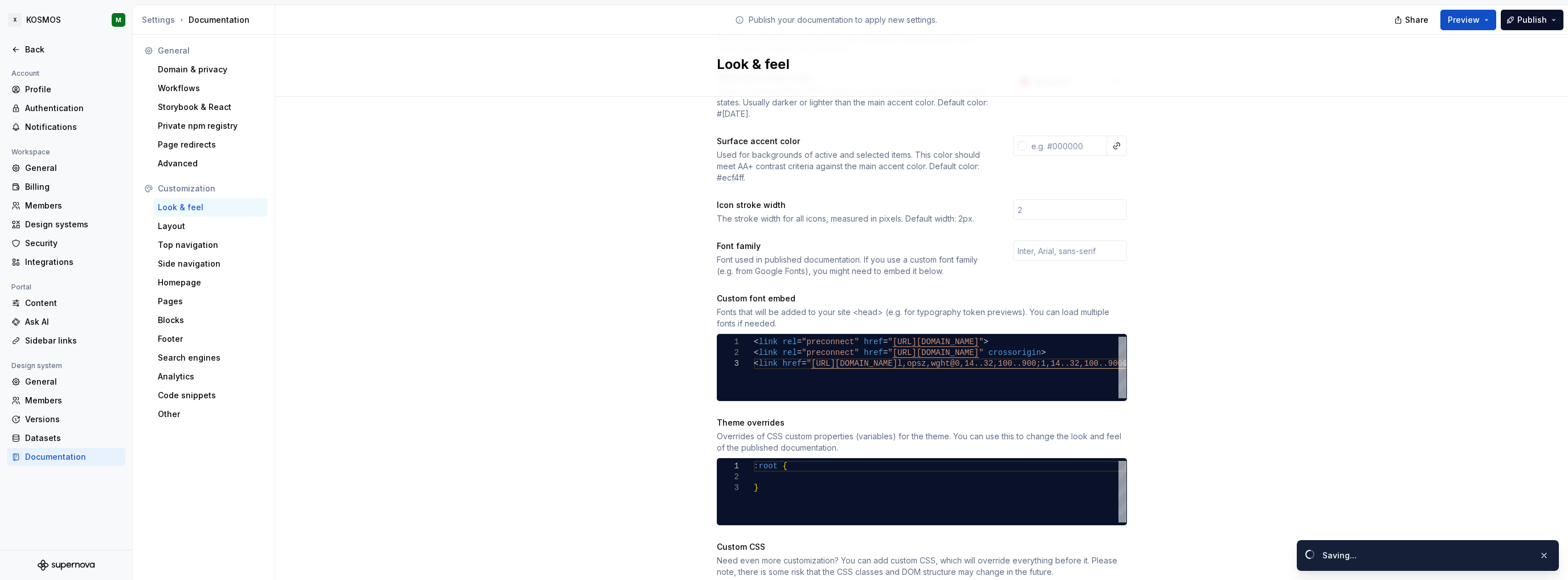
click at [1263, 365] on div "Site logo A company logo that will be displayed on all pages on your documentat…" at bounding box center [921, 252] width 1293 height 881
click at [1533, 21] on span "Publish" at bounding box center [1532, 20] width 29 height 12
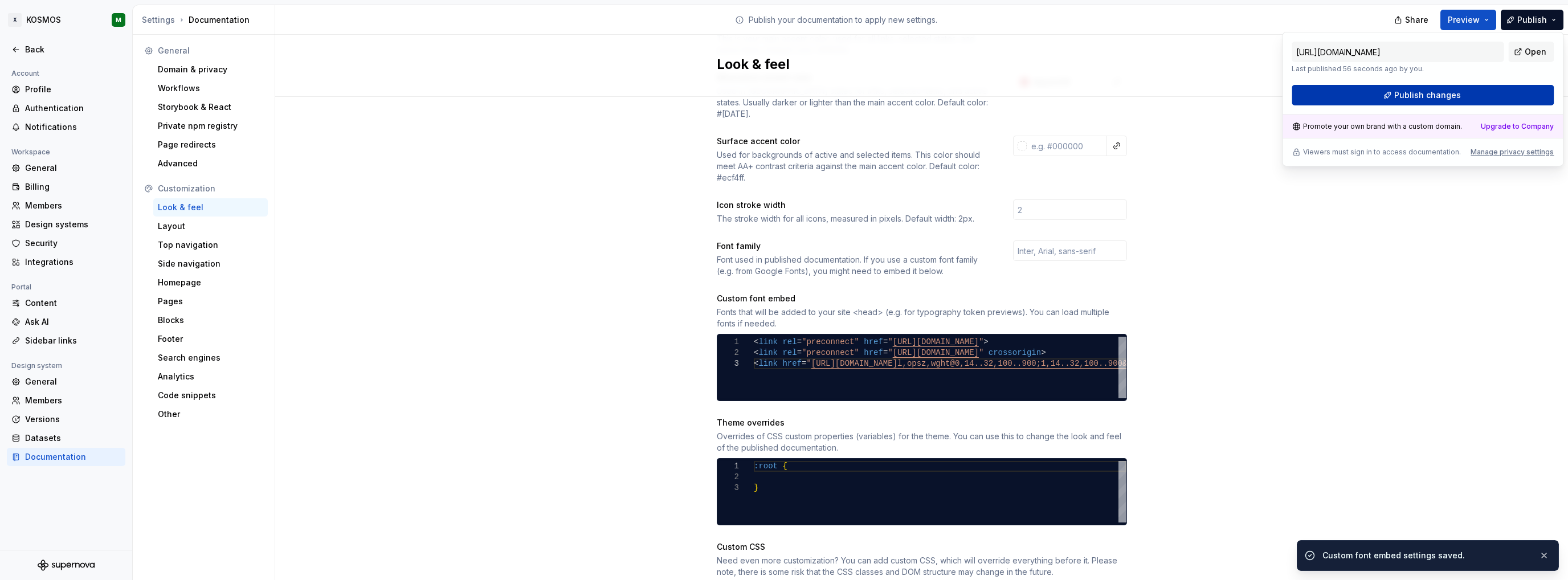
click at [1407, 95] on span "Publish changes" at bounding box center [1428, 96] width 67 height 12
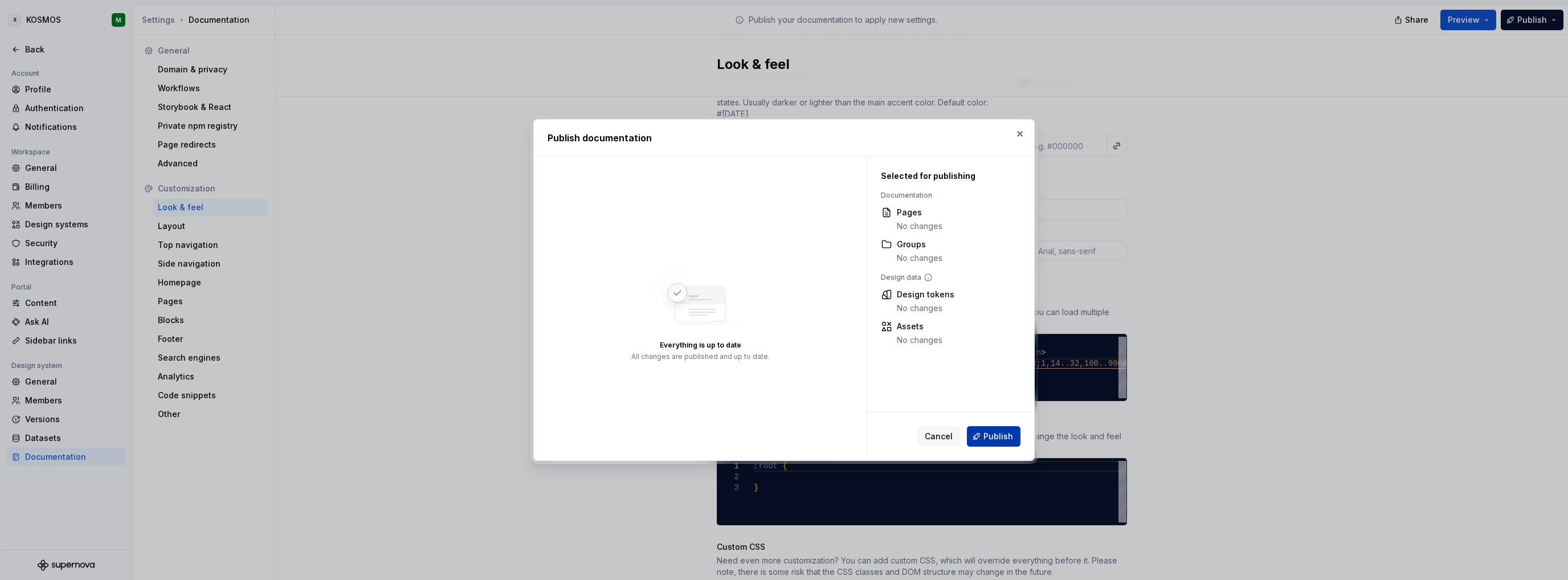
click at [1004, 438] on span "Publish" at bounding box center [998, 437] width 29 height 12
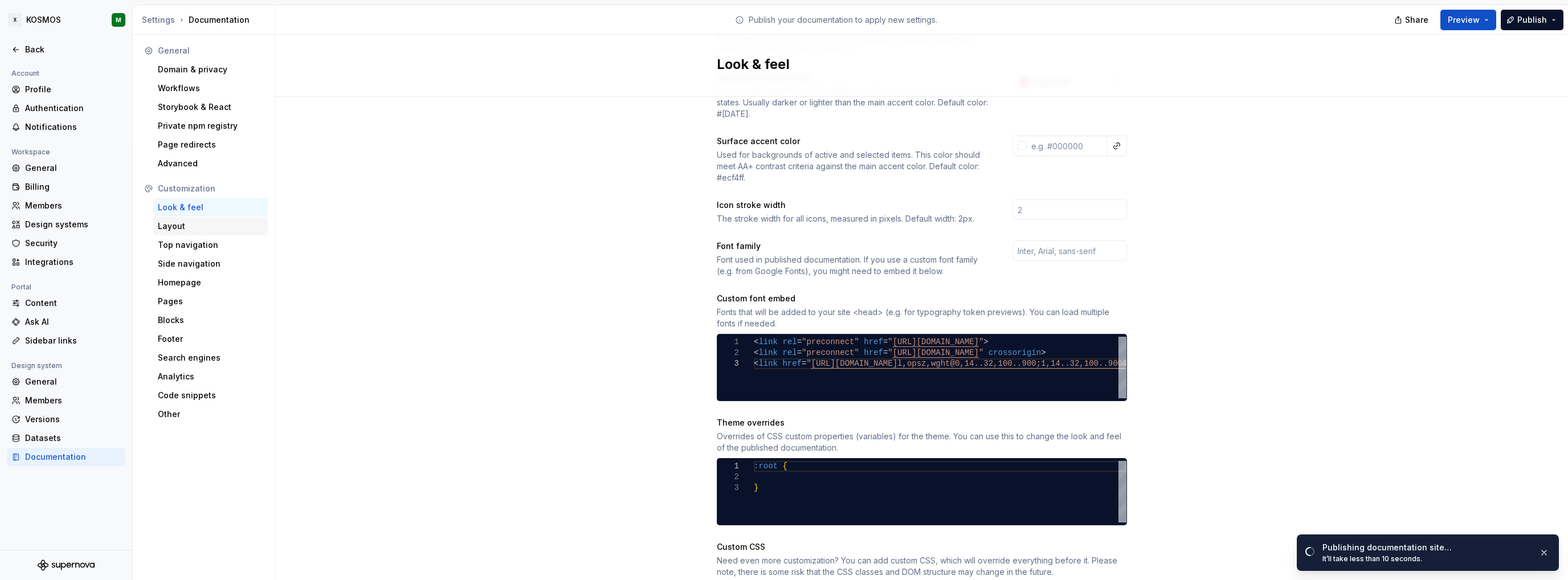
click at [198, 226] on div "Layout" at bounding box center [210, 226] width 105 height 12
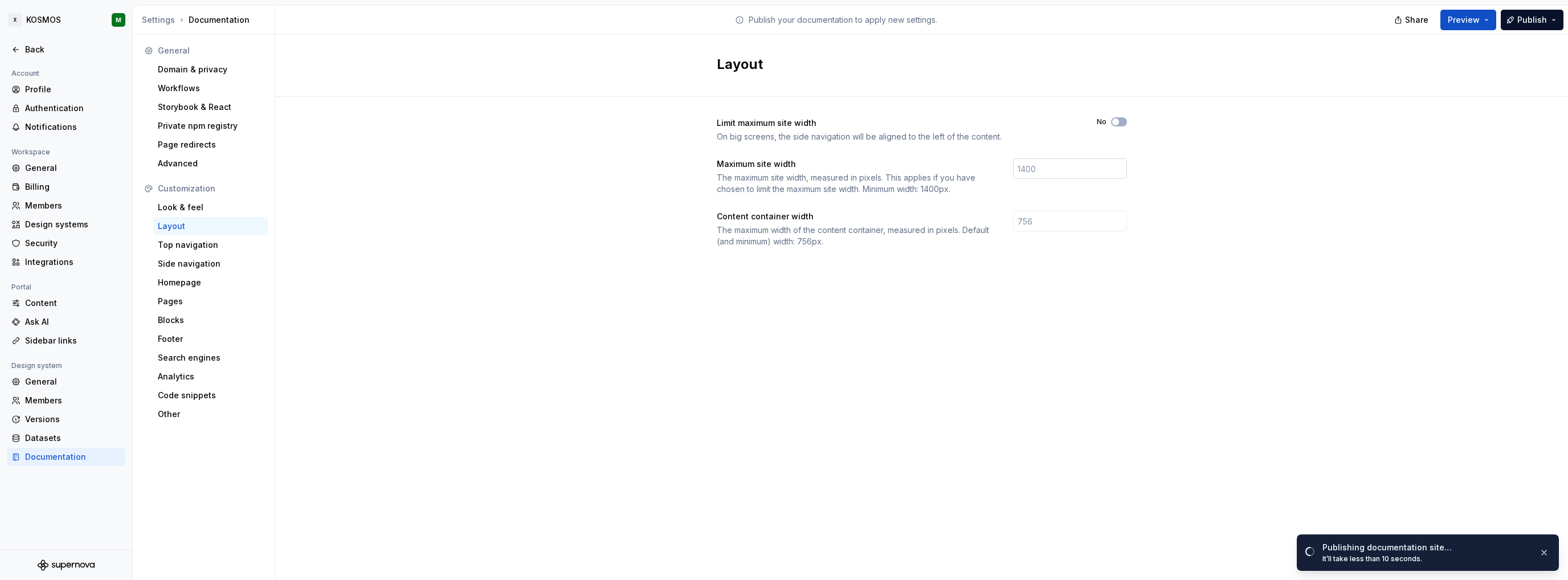
click at [1050, 158] on input "number" at bounding box center [1070, 168] width 114 height 21
click at [1116, 122] on span "button" at bounding box center [1115, 121] width 7 height 7
click at [1526, 24] on span "Publish" at bounding box center [1532, 20] width 29 height 12
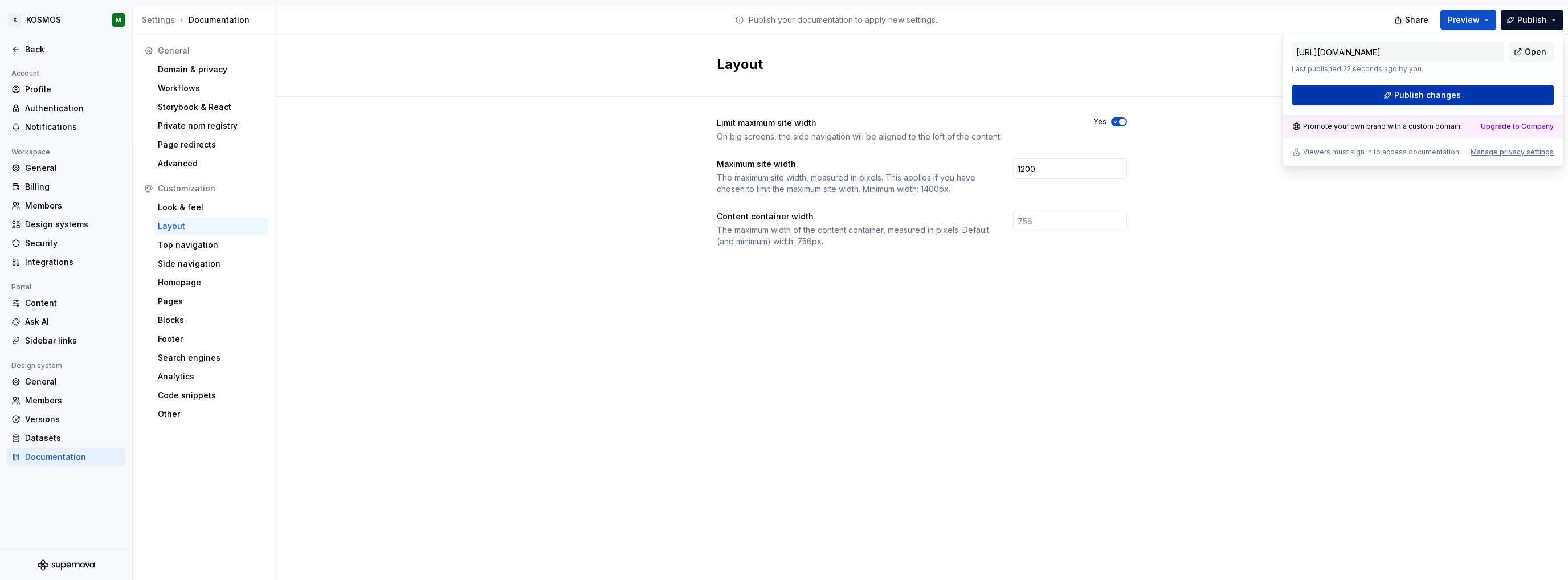
click at [1422, 92] on span "Publish changes" at bounding box center [1428, 96] width 67 height 12
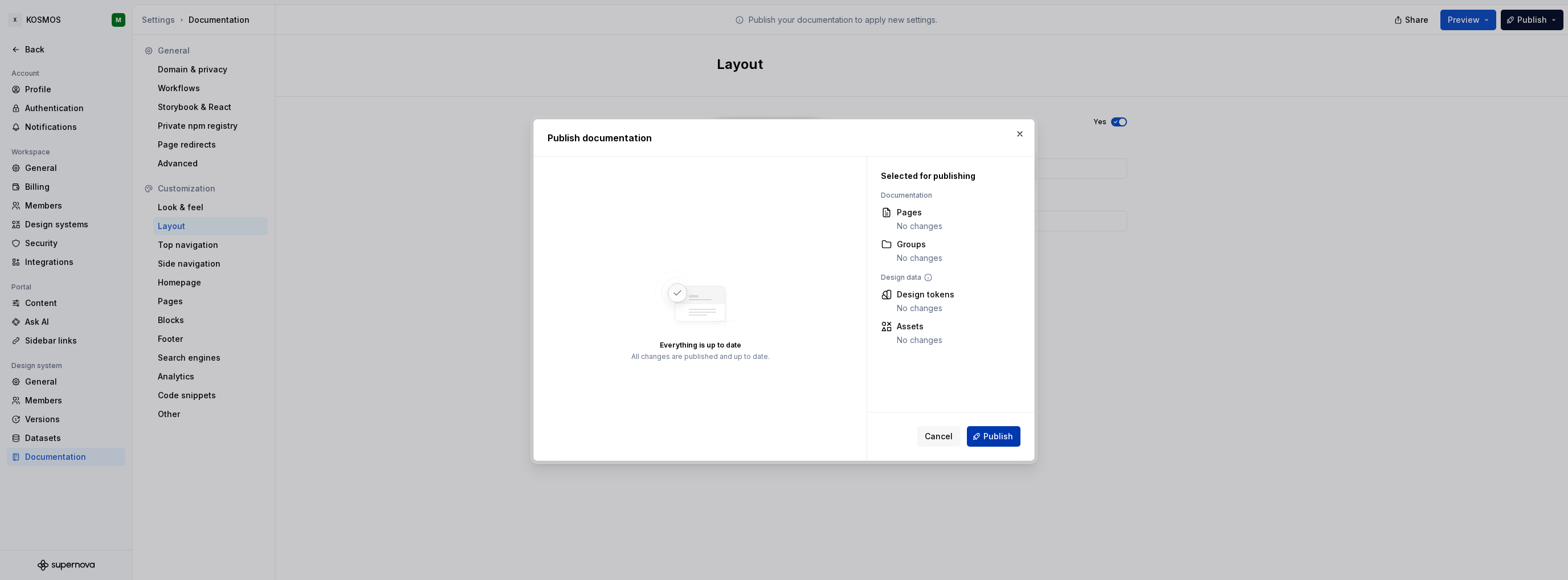
click at [998, 439] on span "Publish" at bounding box center [998, 437] width 29 height 12
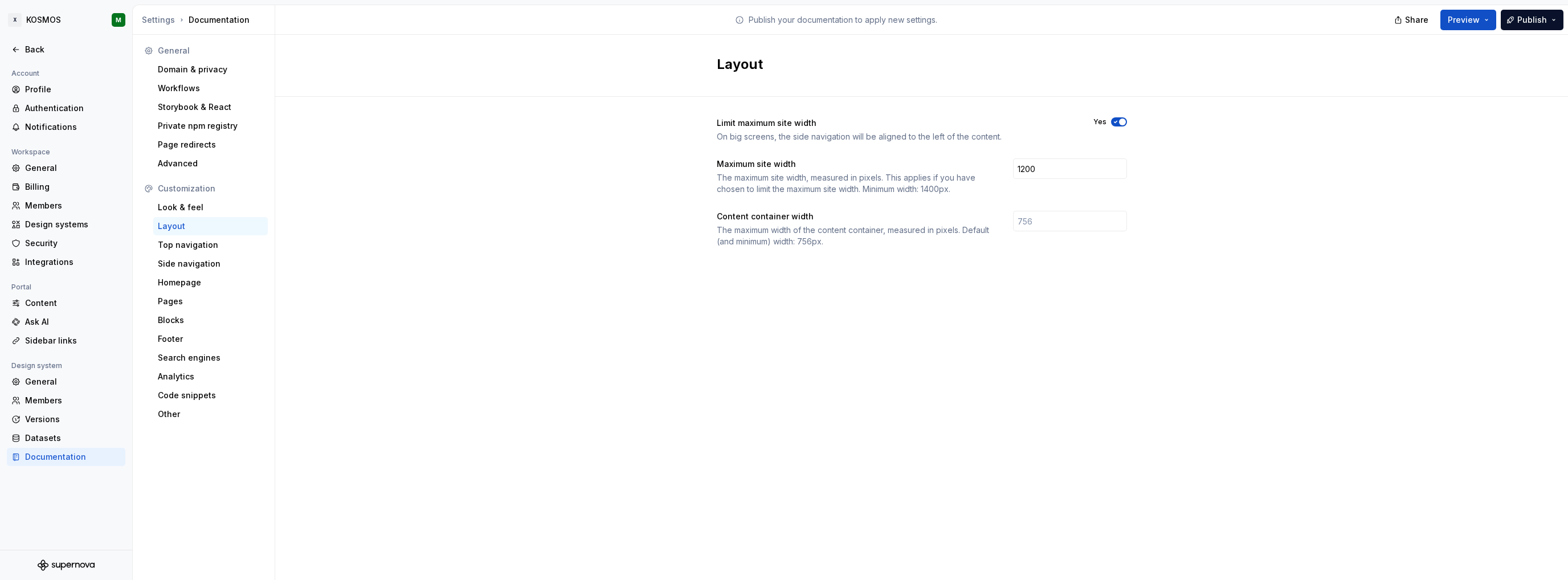
click at [1125, 121] on button "Yes" at bounding box center [1119, 122] width 16 height 9
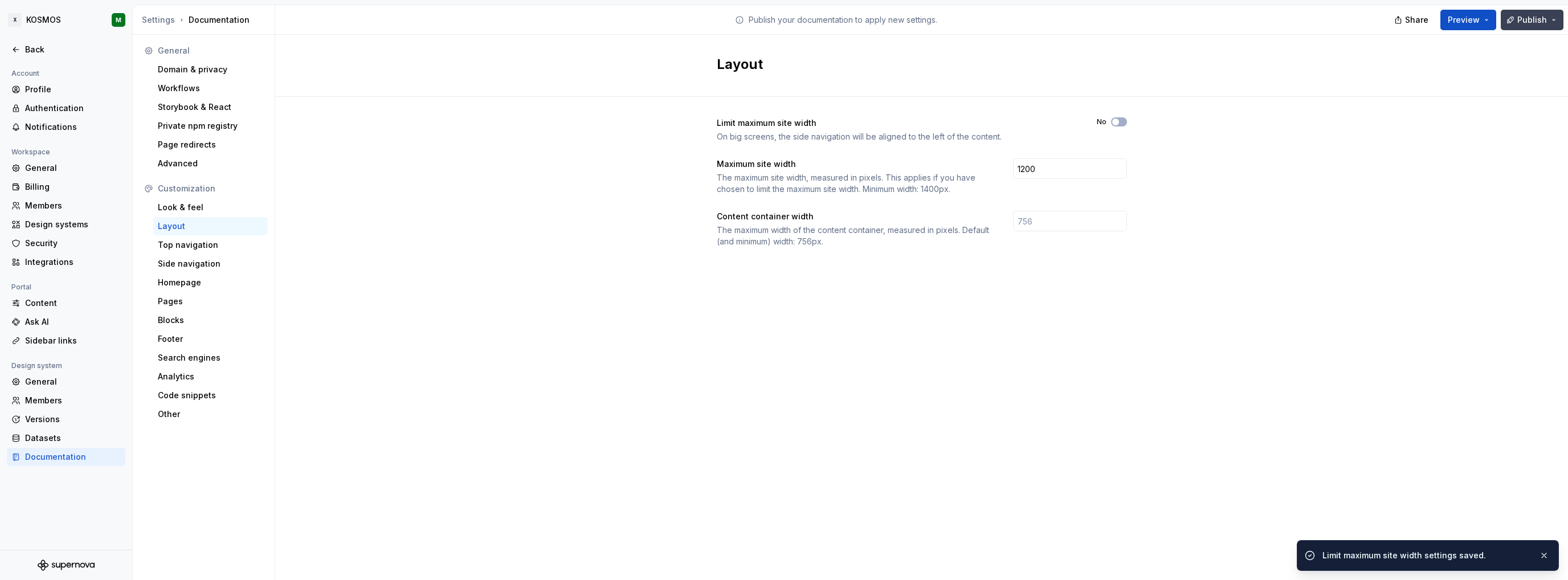
click at [1526, 16] on span "Publish" at bounding box center [1532, 20] width 29 height 12
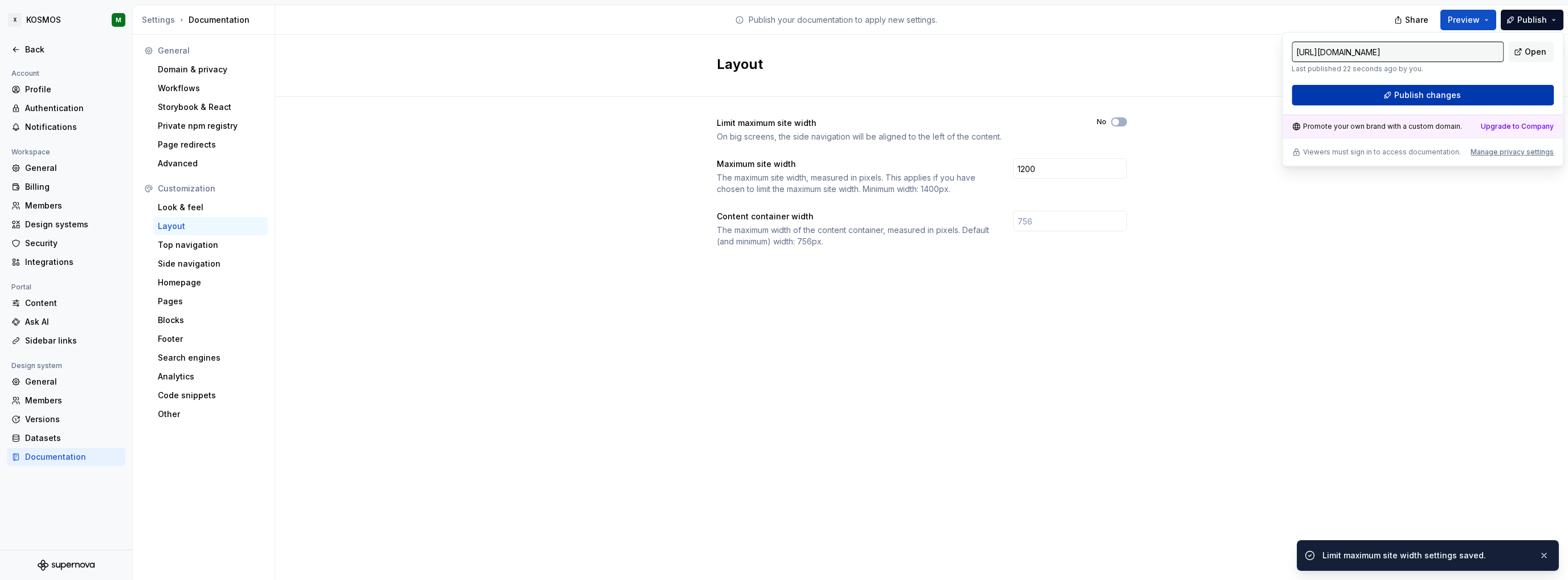
click at [1395, 96] on button "Publish changes" at bounding box center [1422, 95] width 262 height 21
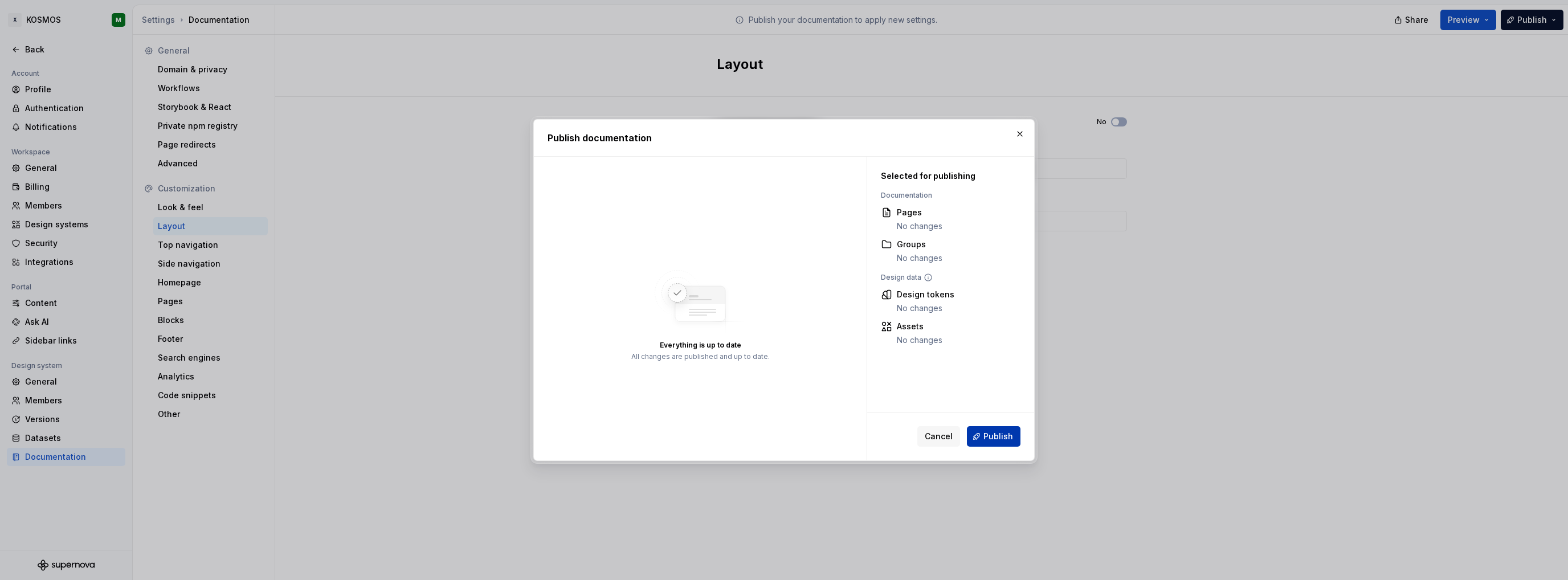
click at [988, 439] on span "Publish" at bounding box center [998, 437] width 29 height 12
